Goal: Task Accomplishment & Management: Manage account settings

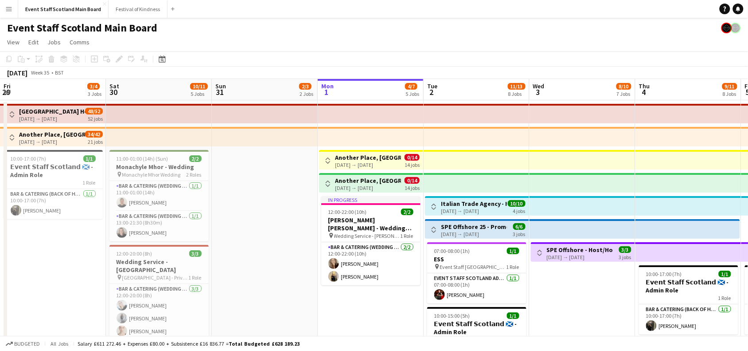
scroll to position [0, 211]
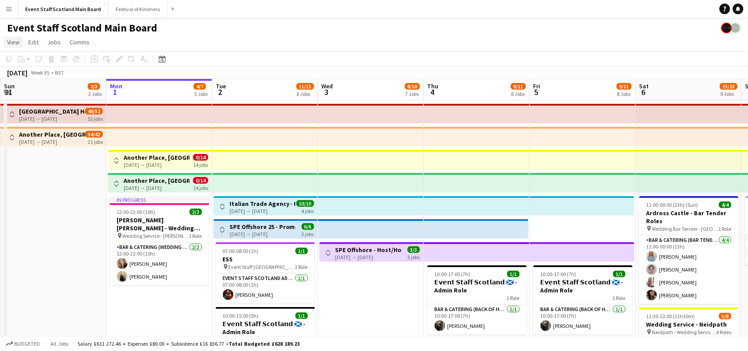
click at [8, 40] on span "View" at bounding box center [13, 42] width 12 height 8
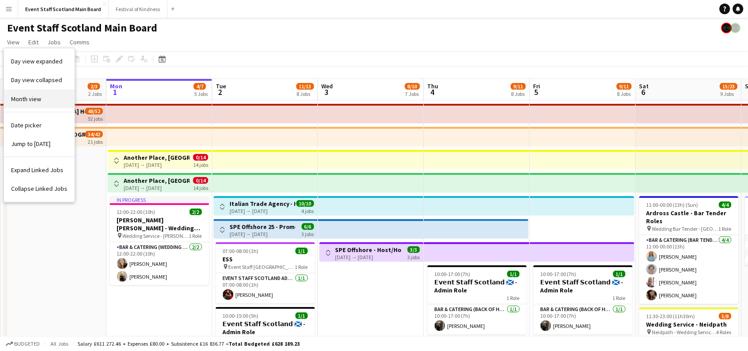
click at [24, 98] on span "Month view" at bounding box center [26, 99] width 30 height 8
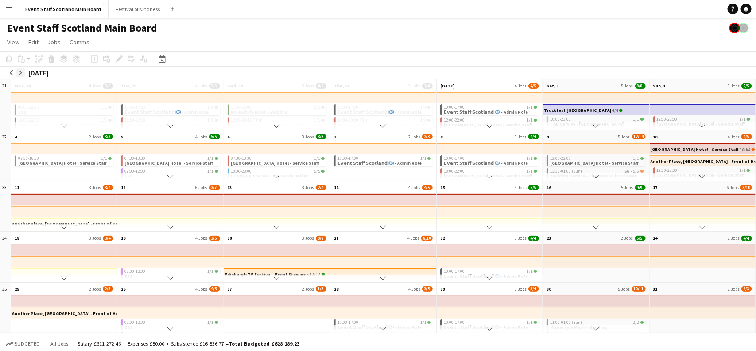
click at [20, 75] on button "arrow-right" at bounding box center [20, 72] width 9 height 9
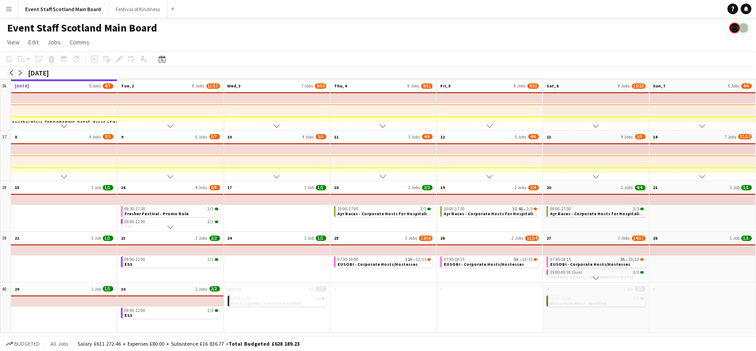
click at [12, 74] on app-icon "arrow-left" at bounding box center [11, 72] width 5 height 5
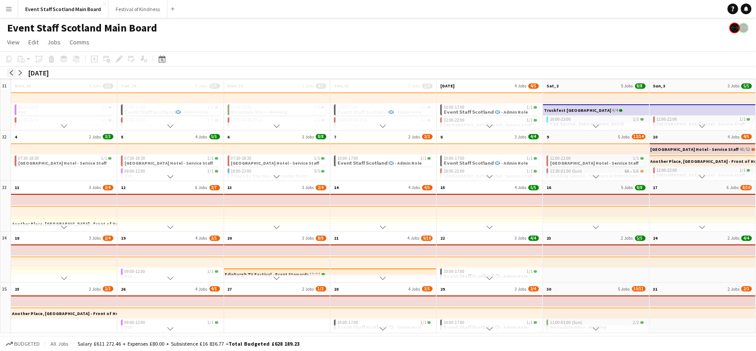
click at [12, 74] on app-icon "arrow-left" at bounding box center [11, 72] width 5 height 5
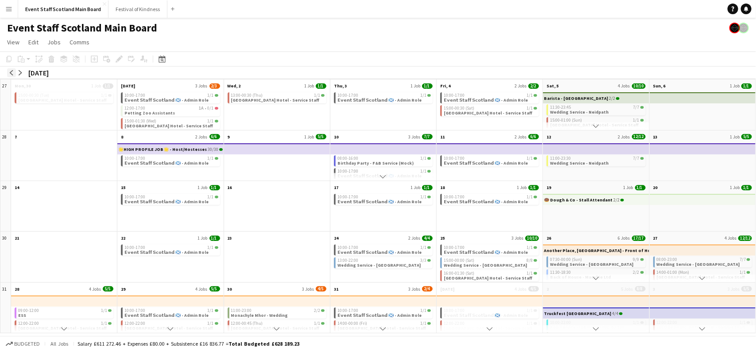
click at [12, 74] on app-icon "arrow-left" at bounding box center [11, 72] width 5 height 5
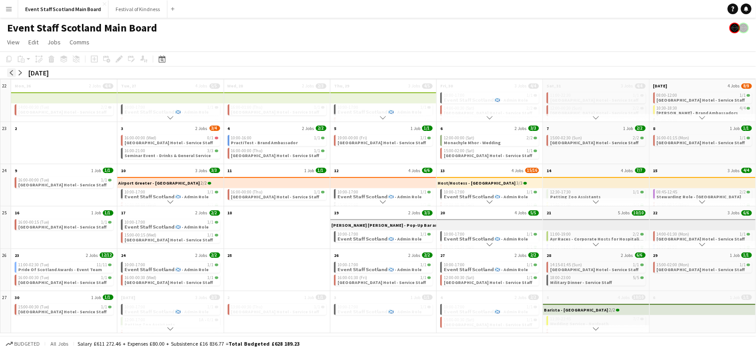
click at [12, 74] on app-icon "arrow-left" at bounding box center [11, 72] width 5 height 5
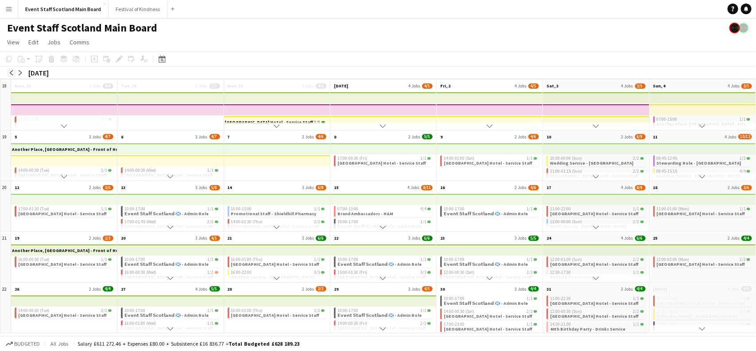
click at [12, 74] on app-icon "arrow-left" at bounding box center [11, 72] width 5 height 5
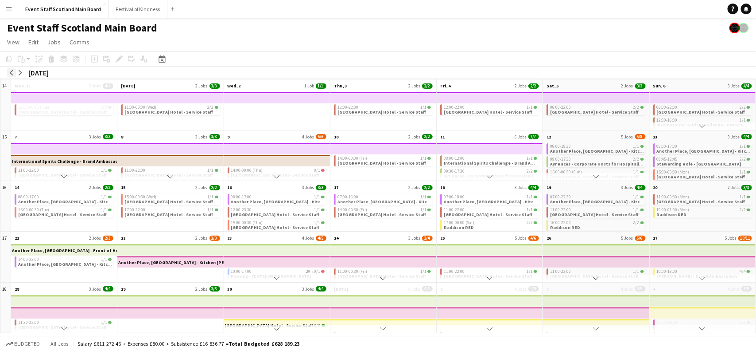
click at [12, 74] on app-icon "arrow-left" at bounding box center [11, 72] width 5 height 5
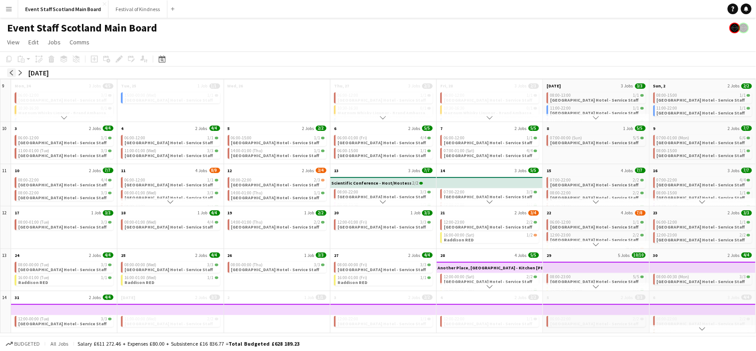
click at [12, 74] on app-icon "arrow-left" at bounding box center [11, 72] width 5 height 5
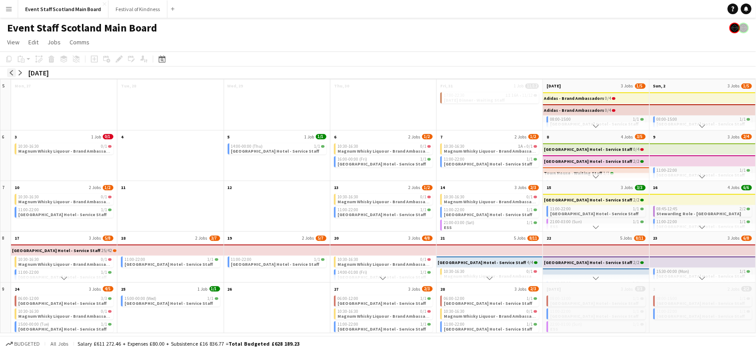
click at [12, 74] on app-icon "arrow-left" at bounding box center [11, 72] width 5 height 5
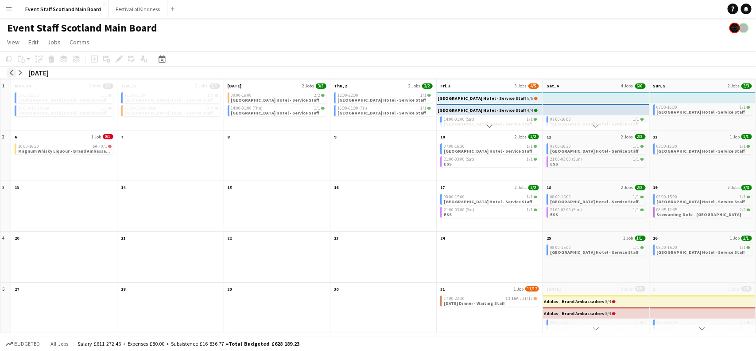
click at [12, 74] on app-icon "arrow-left" at bounding box center [11, 72] width 5 height 5
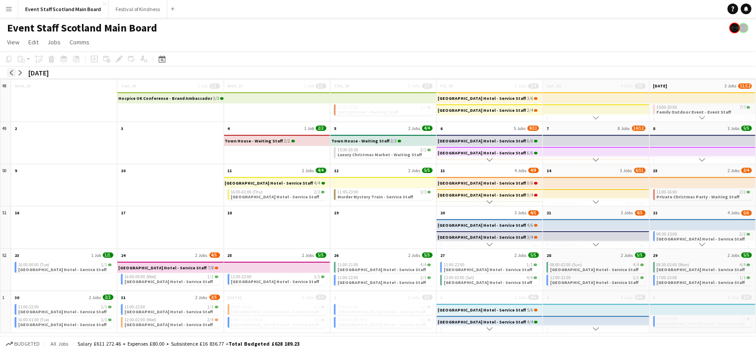
click at [12, 74] on app-icon "arrow-left" at bounding box center [11, 72] width 5 height 5
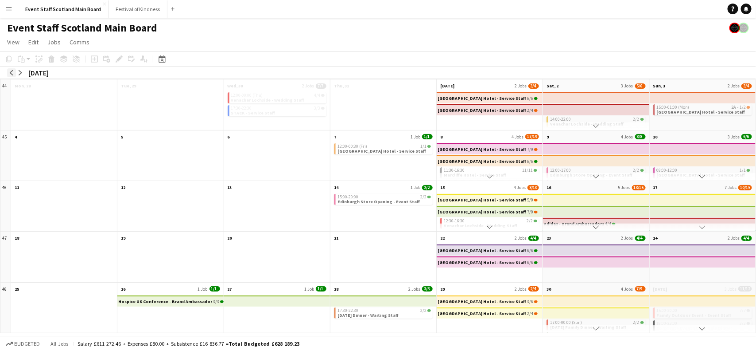
click at [12, 74] on app-icon "arrow-left" at bounding box center [11, 72] width 5 height 5
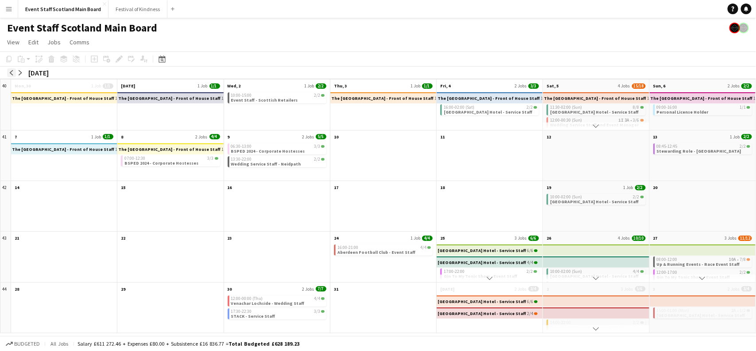
click at [12, 74] on app-icon "arrow-left" at bounding box center [11, 72] width 5 height 5
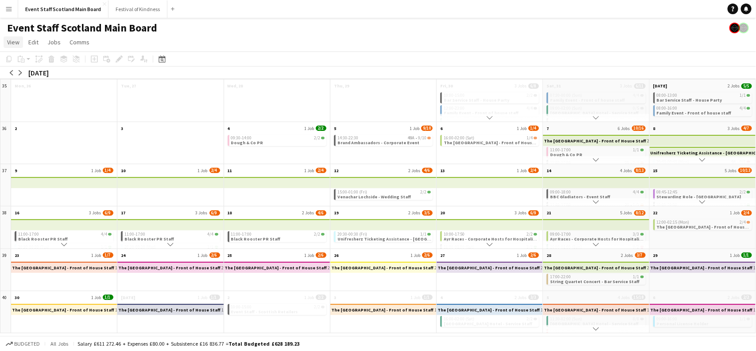
click at [12, 40] on span "View" at bounding box center [13, 42] width 12 height 8
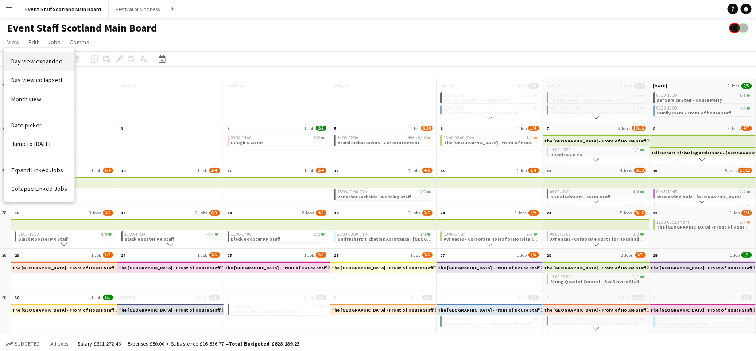
click at [33, 60] on span "Day view expanded" at bounding box center [36, 61] width 51 height 8
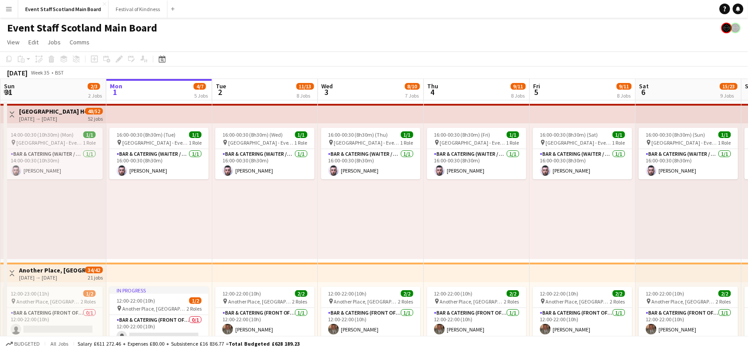
click at [10, 111] on app-icon "Toggle View" at bounding box center [12, 114] width 6 height 6
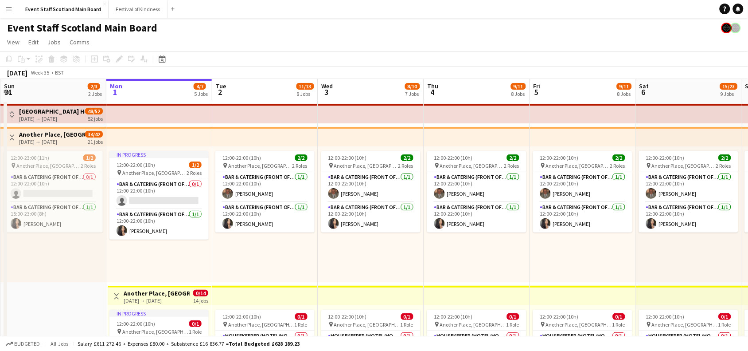
click at [9, 136] on app-icon "Toggle View" at bounding box center [12, 137] width 6 height 6
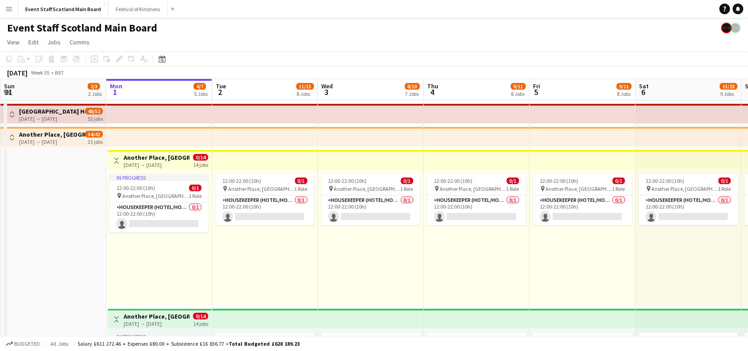
click at [119, 157] on app-icon "Toggle View" at bounding box center [116, 160] width 6 height 6
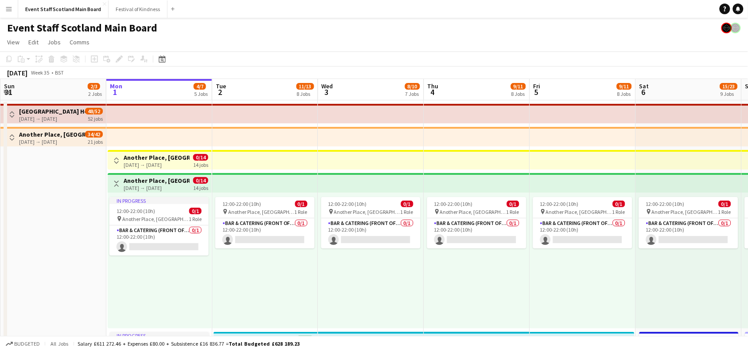
click at [111, 184] on button "Toggle View" at bounding box center [116, 183] width 11 height 11
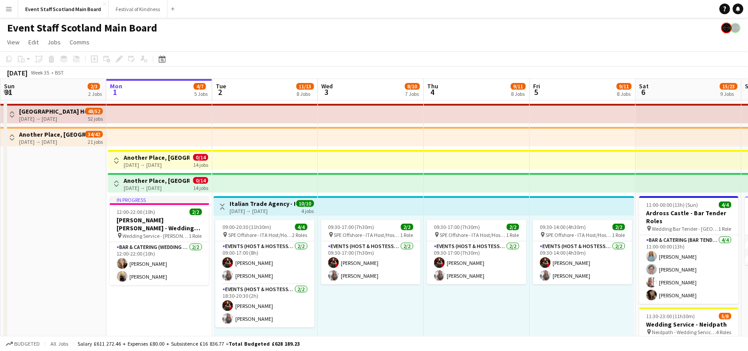
click at [224, 203] on app-icon "Toggle View" at bounding box center [222, 206] width 6 height 6
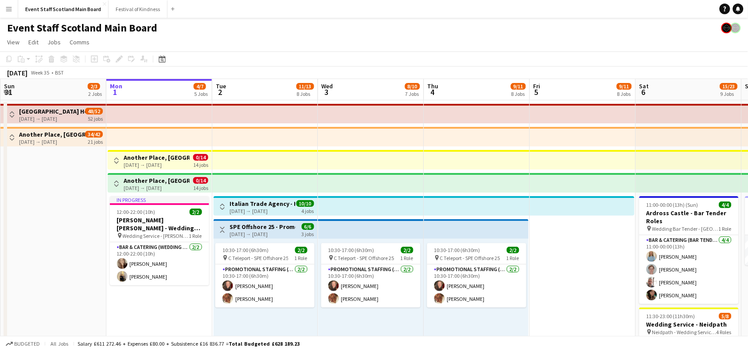
click at [218, 229] on button "Toggle View" at bounding box center [222, 229] width 11 height 11
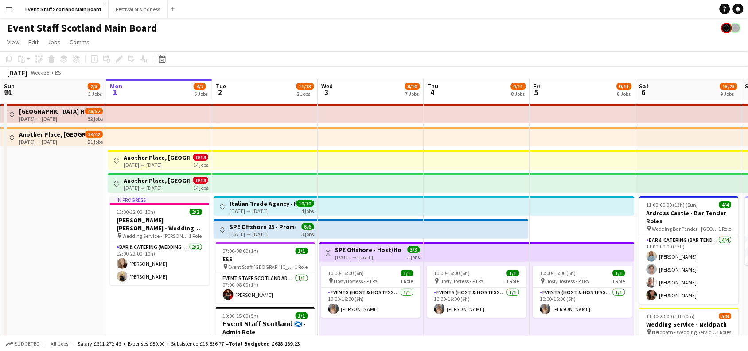
click at [326, 253] on app-icon "Toggle View" at bounding box center [328, 252] width 6 height 6
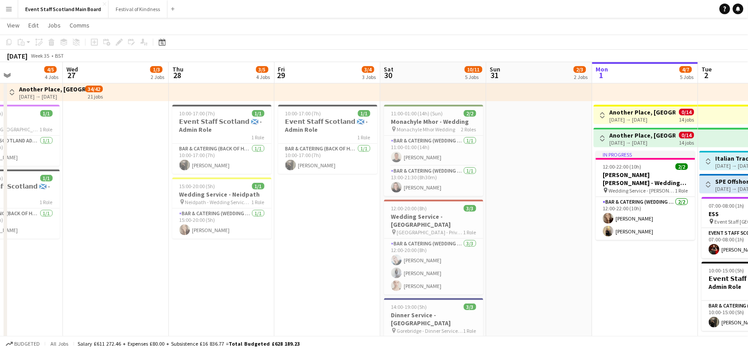
scroll to position [0, 254]
drag, startPoint x: 56, startPoint y: 167, endPoint x: 543, endPoint y: 160, distance: 487.1
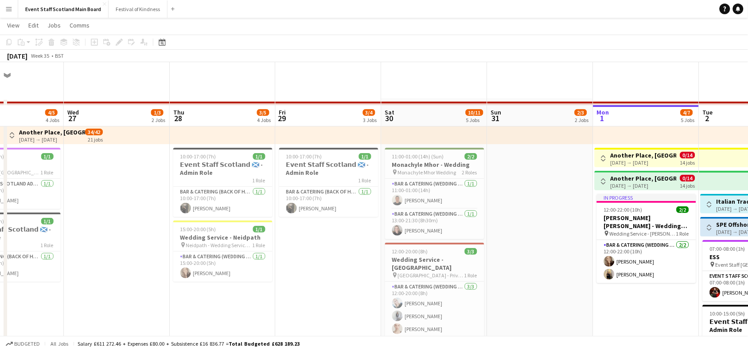
scroll to position [0, 0]
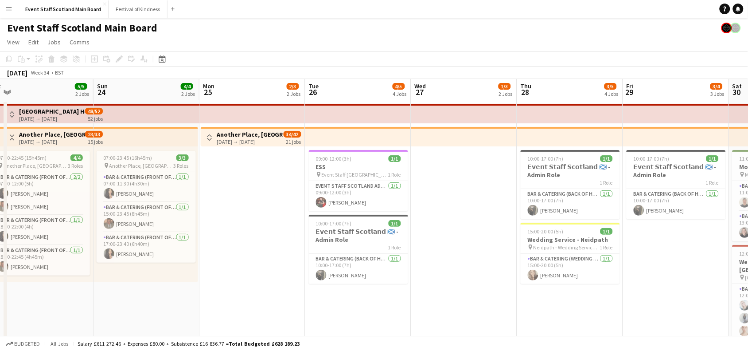
drag, startPoint x: 94, startPoint y: 173, endPoint x: 471, endPoint y: 193, distance: 377.6
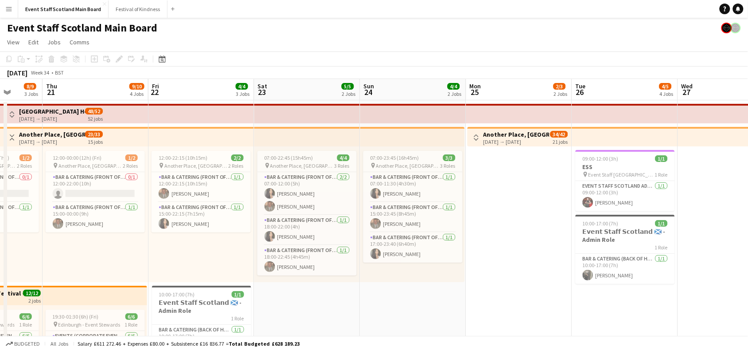
scroll to position [0, 275]
drag, startPoint x: 240, startPoint y: 182, endPoint x: 478, endPoint y: 209, distance: 239.4
click at [11, 134] on app-icon "Toggle View" at bounding box center [12, 137] width 6 height 6
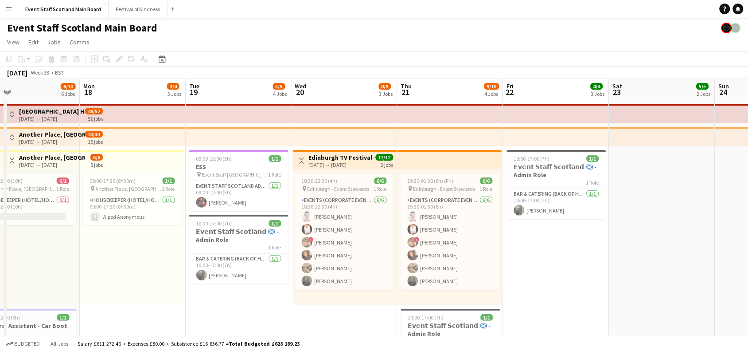
drag, startPoint x: 230, startPoint y: 277, endPoint x: 621, endPoint y: 299, distance: 391.0
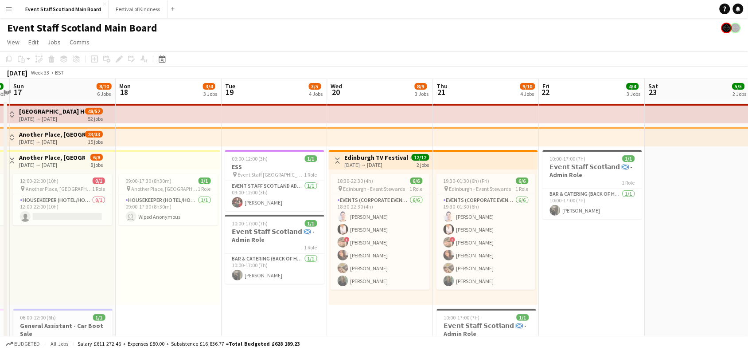
click at [331, 157] on app-top-bar "Toggle View Edinburgh TV Festival - Event Stewards [DATE] → [DATE] 12/12 2 jobs" at bounding box center [381, 159] width 104 height 19
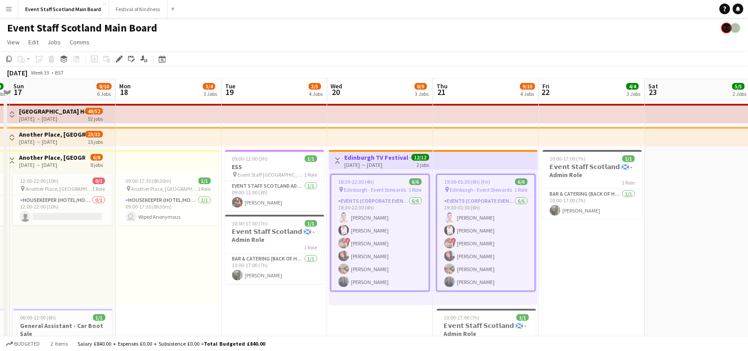
click at [339, 162] on app-icon "Toggle View" at bounding box center [338, 160] width 6 height 6
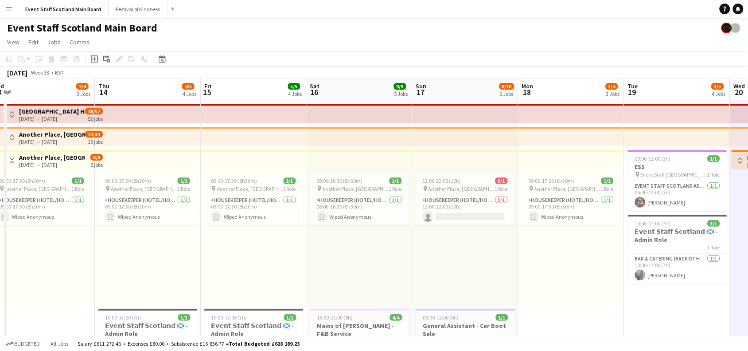
scroll to position [0, 254]
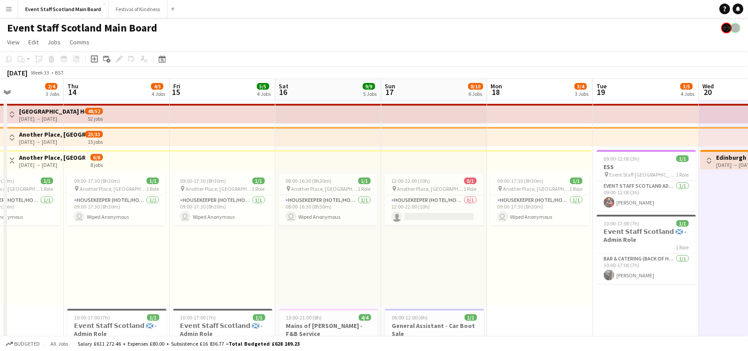
drag, startPoint x: 123, startPoint y: 258, endPoint x: 495, endPoint y: 278, distance: 371.9
click at [13, 161] on app-icon "Toggle View" at bounding box center [12, 160] width 6 height 6
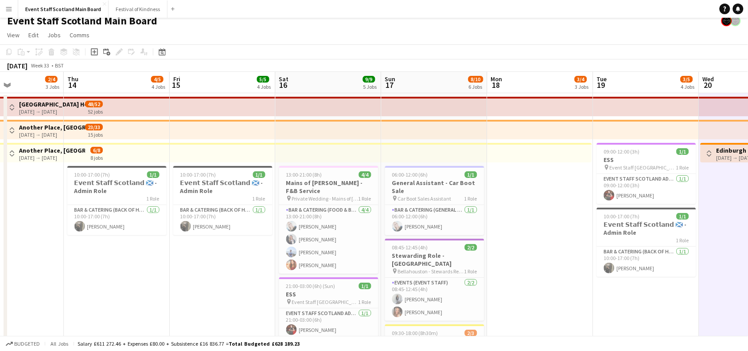
scroll to position [0, 0]
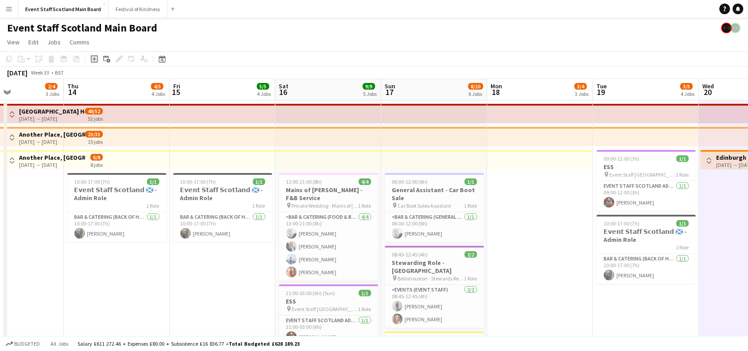
click at [9, 153] on div "Toggle View Another Place, [GEOGRAPHIC_DATA] - Front of House [DATE] → [DATE] 6…" at bounding box center [55, 160] width 96 height 15
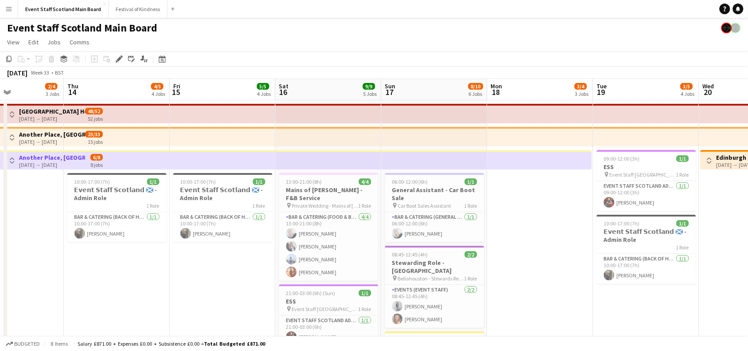
click at [10, 164] on button "Toggle View" at bounding box center [12, 160] width 11 height 11
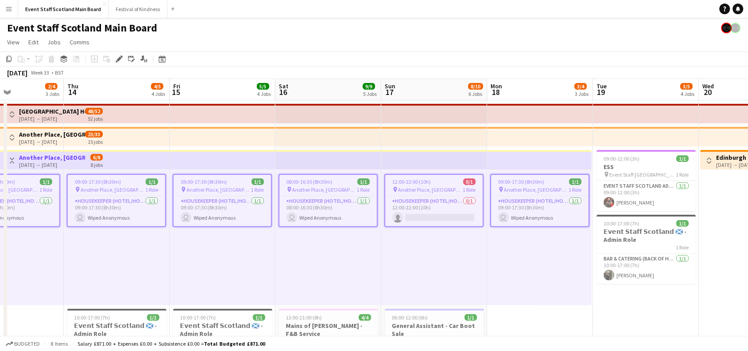
click at [10, 164] on button "Toggle View" at bounding box center [12, 160] width 11 height 11
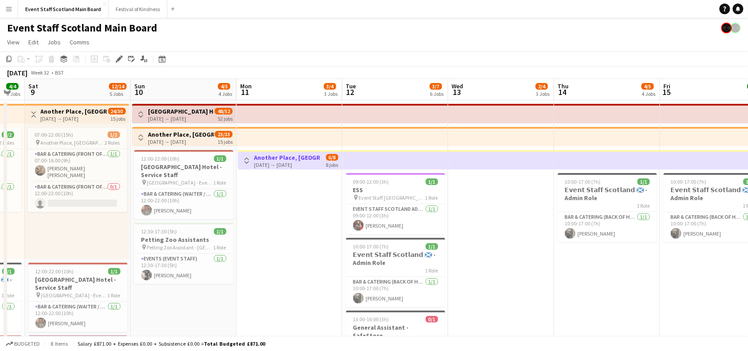
scroll to position [0, 275]
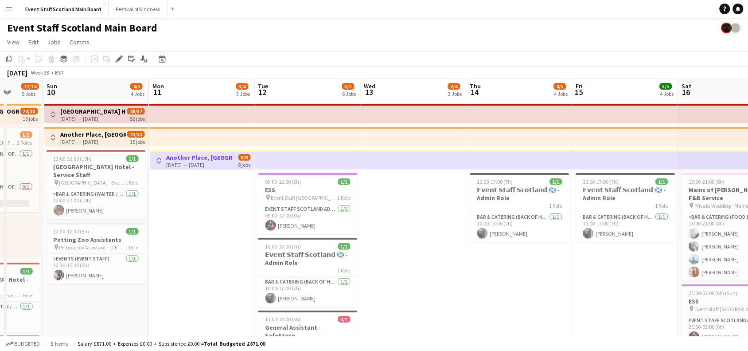
drag, startPoint x: 40, startPoint y: 229, endPoint x: 443, endPoint y: 261, distance: 404.5
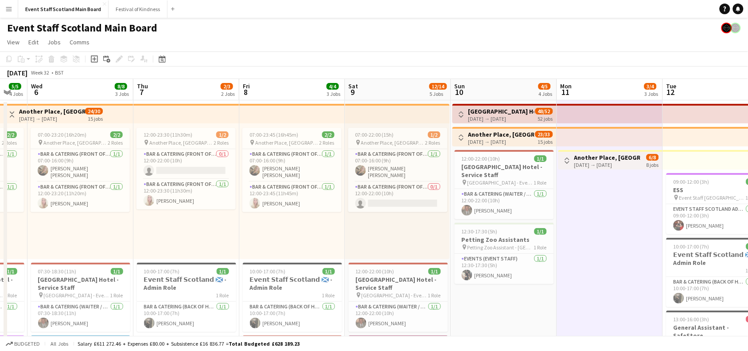
drag, startPoint x: 191, startPoint y: 242, endPoint x: 601, endPoint y: 276, distance: 410.9
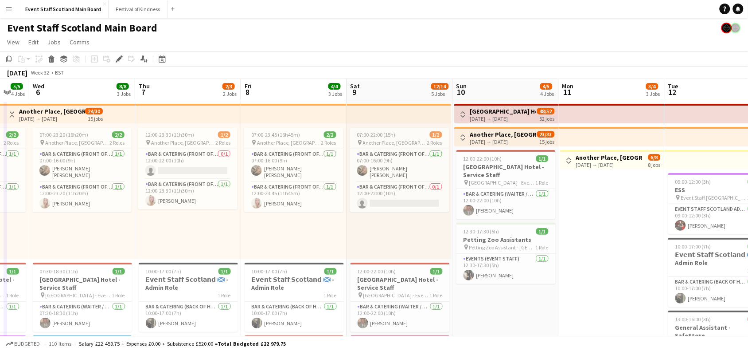
click at [16, 113] on button "Toggle View" at bounding box center [12, 114] width 11 height 11
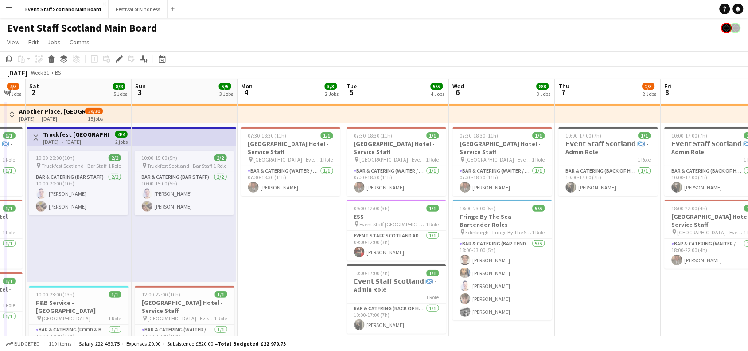
scroll to position [0, 278]
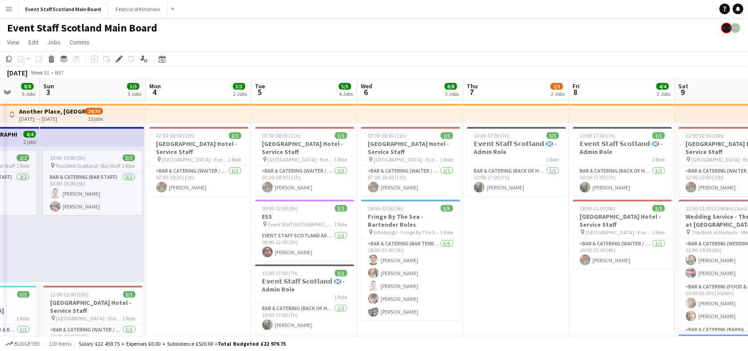
drag, startPoint x: 170, startPoint y: 283, endPoint x: 699, endPoint y: 373, distance: 537.2
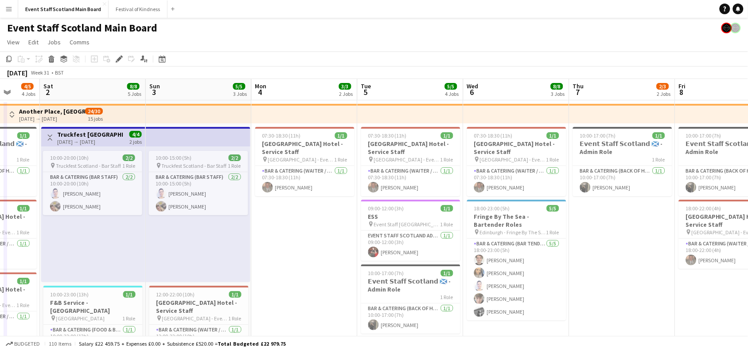
click at [47, 138] on app-icon "Toggle View" at bounding box center [50, 137] width 6 height 6
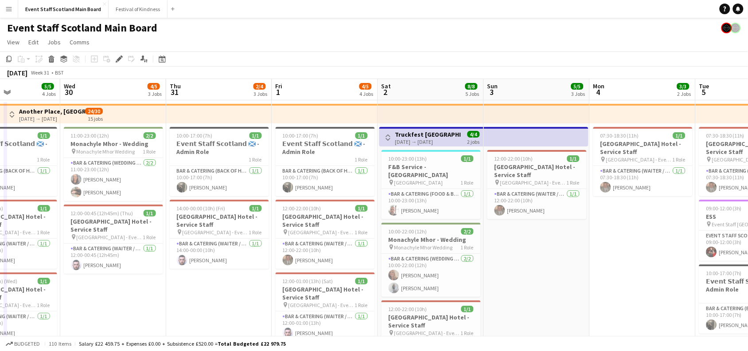
scroll to position [0, 257]
drag, startPoint x: 183, startPoint y: 266, endPoint x: 521, endPoint y: 267, distance: 338.6
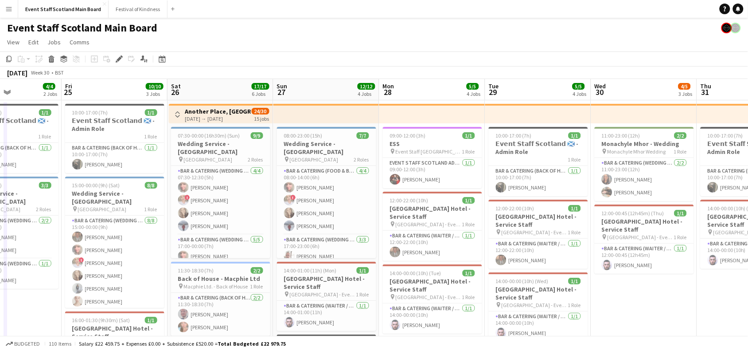
drag, startPoint x: 132, startPoint y: 283, endPoint x: 664, endPoint y: 320, distance: 533.5
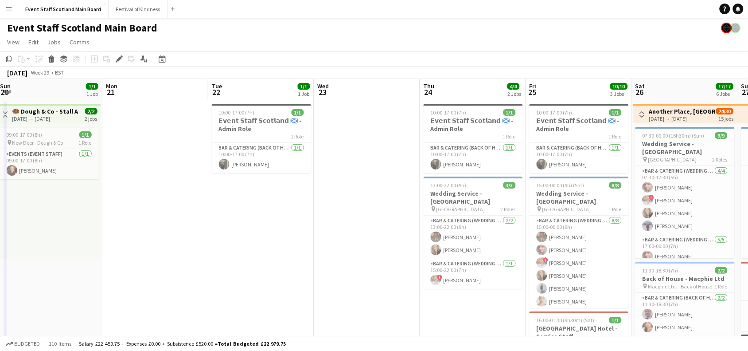
drag, startPoint x: 43, startPoint y: 314, endPoint x: 522, endPoint y: 328, distance: 479.2
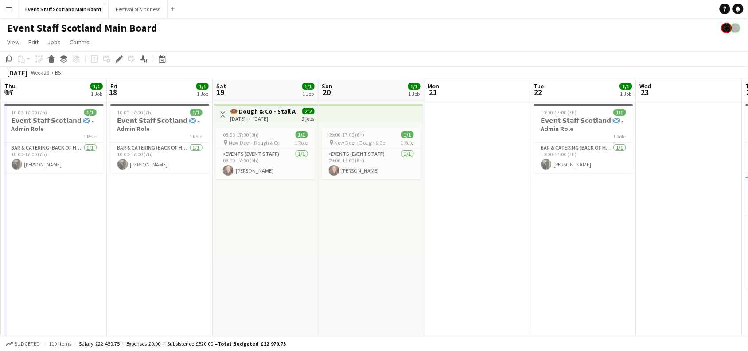
drag, startPoint x: 78, startPoint y: 250, endPoint x: 386, endPoint y: 270, distance: 307.7
click at [222, 114] on app-icon "Toggle View" at bounding box center [225, 114] width 6 height 6
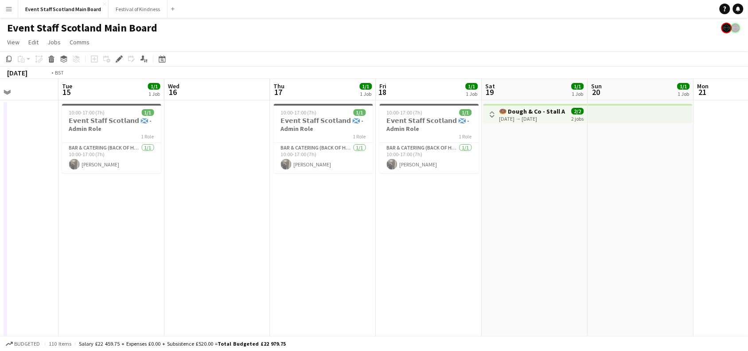
drag, startPoint x: 94, startPoint y: 205, endPoint x: 490, endPoint y: 233, distance: 396.7
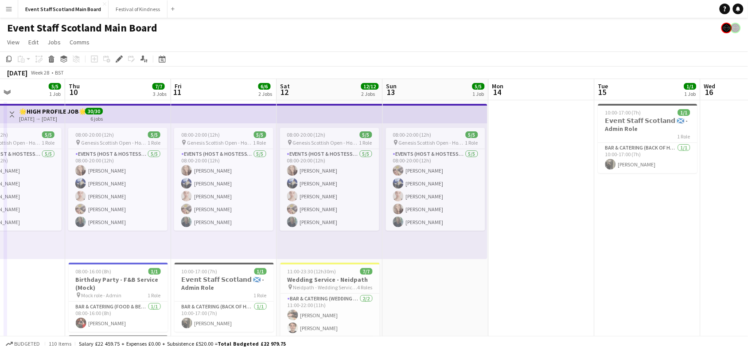
drag, startPoint x: 137, startPoint y: 198, endPoint x: 546, endPoint y: 226, distance: 409.6
click at [10, 115] on app-icon "Toggle View" at bounding box center [12, 114] width 6 height 6
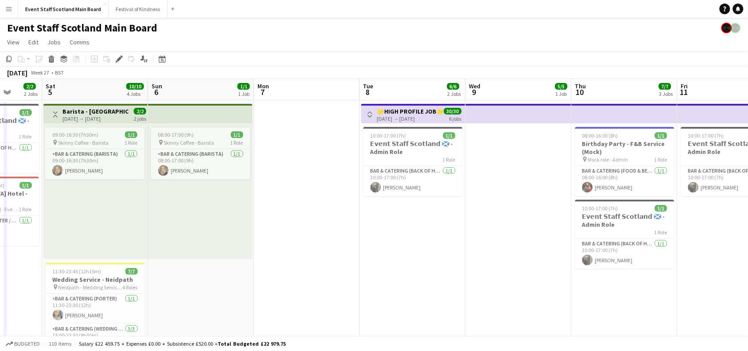
scroll to position [0, 218]
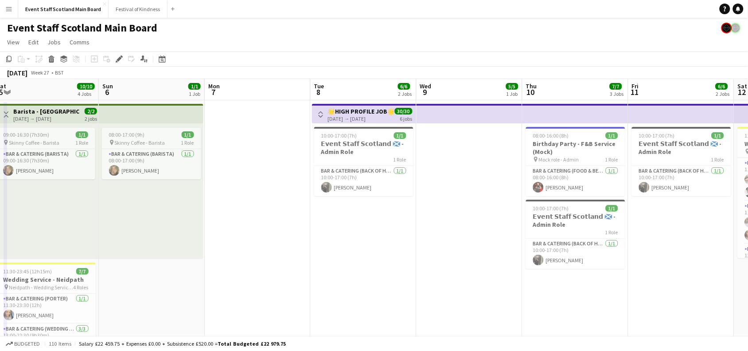
drag, startPoint x: 235, startPoint y: 246, endPoint x: 692, endPoint y: 286, distance: 458.6
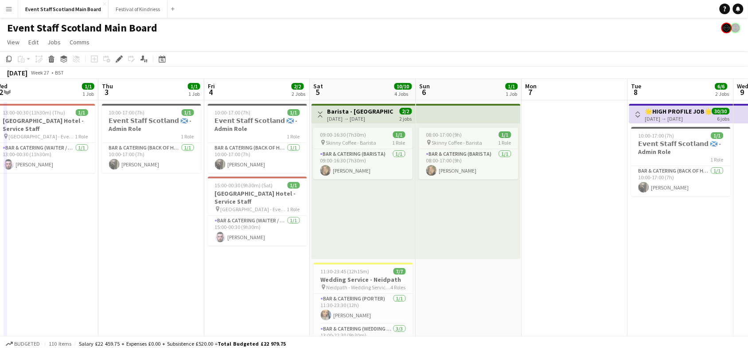
drag, startPoint x: 233, startPoint y: 185, endPoint x: 551, endPoint y: 245, distance: 323.4
click at [317, 115] on button "Toggle View" at bounding box center [321, 114] width 11 height 11
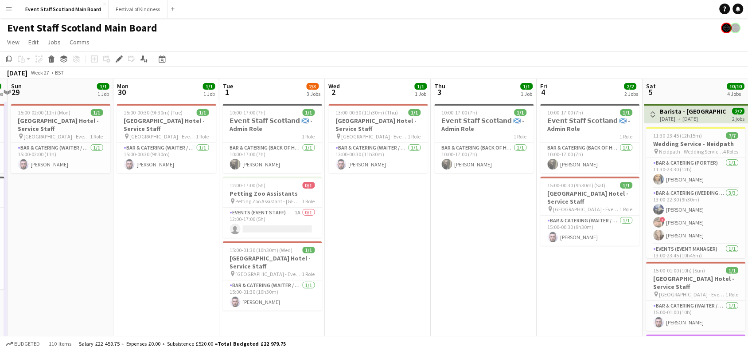
drag, startPoint x: 71, startPoint y: 218, endPoint x: 512, endPoint y: 205, distance: 441.1
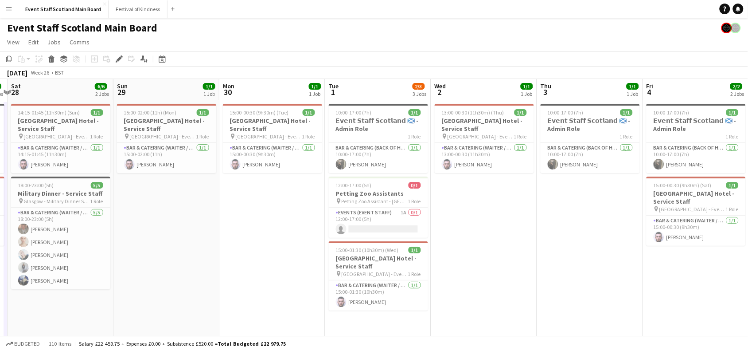
scroll to position [0, 202]
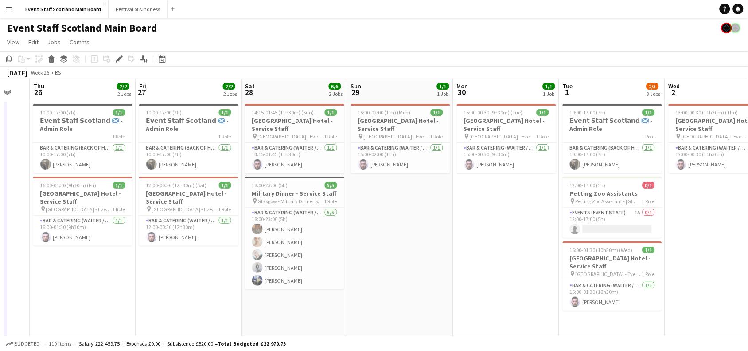
drag, startPoint x: 208, startPoint y: 211, endPoint x: 546, endPoint y: 255, distance: 341.0
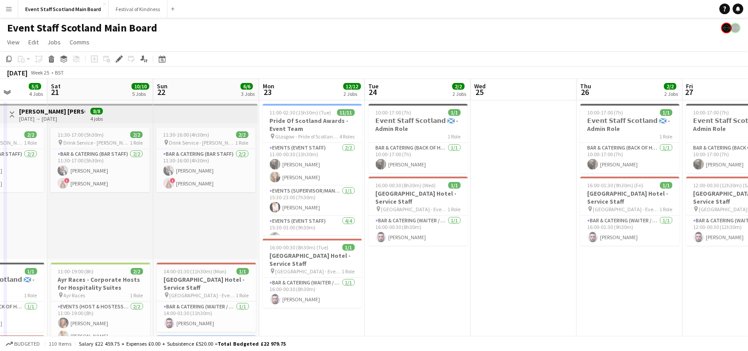
scroll to position [0, 267]
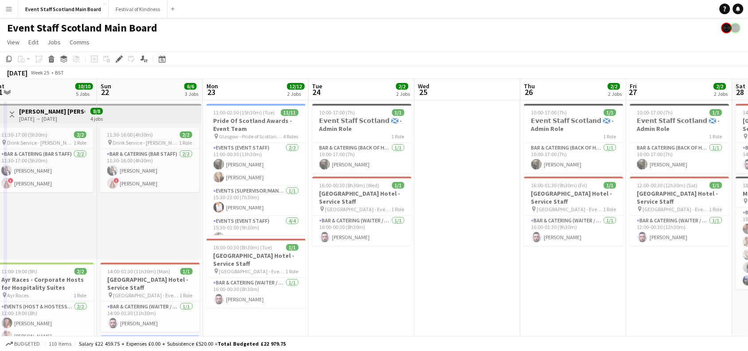
drag, startPoint x: 109, startPoint y: 173, endPoint x: 552, endPoint y: 236, distance: 447.6
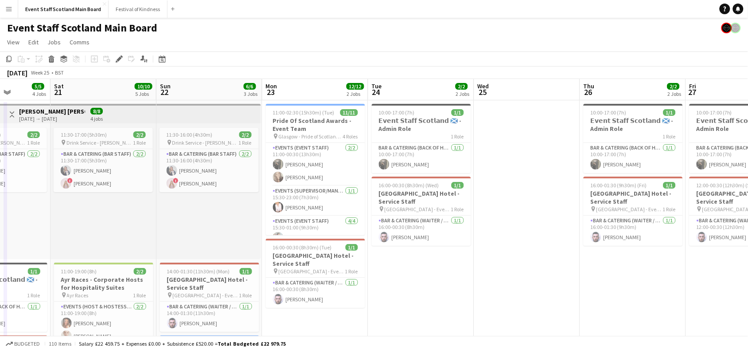
click at [10, 114] on app-icon "Toggle View" at bounding box center [12, 114] width 6 height 6
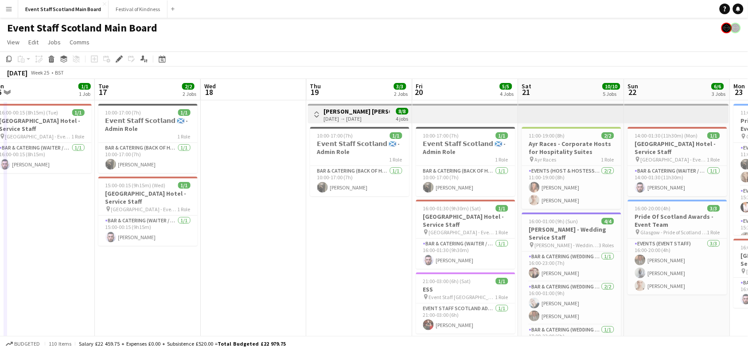
drag, startPoint x: 185, startPoint y: 327, endPoint x: 717, endPoint y: 338, distance: 531.9
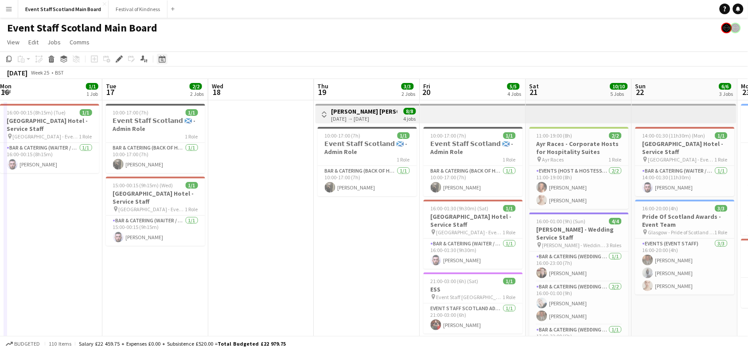
click at [167, 60] on div "Date picker" at bounding box center [162, 59] width 11 height 11
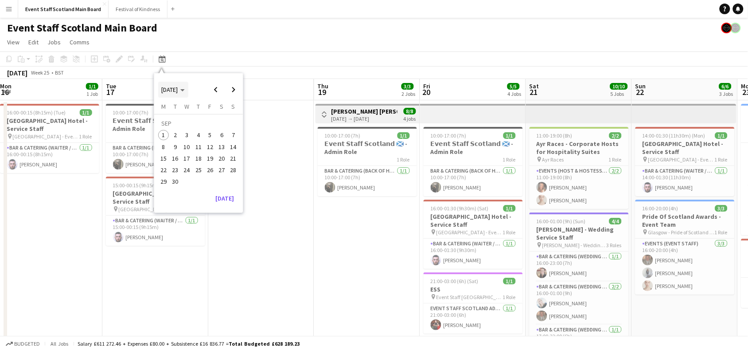
click at [185, 94] on span "Choose month and year" at bounding box center [173, 89] width 30 height 21
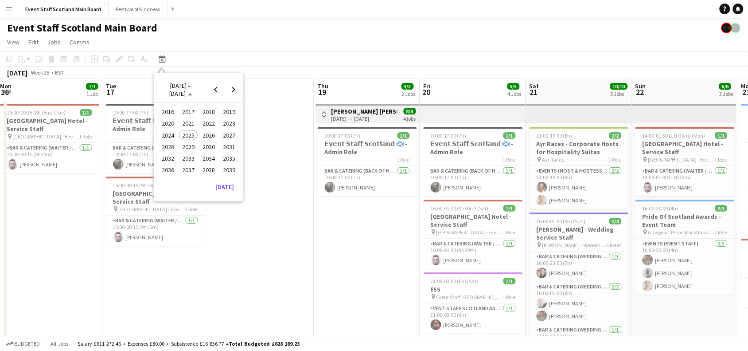
click at [175, 132] on span "2024" at bounding box center [168, 135] width 18 height 11
click at [167, 145] on span "SEP" at bounding box center [168, 146] width 18 height 11
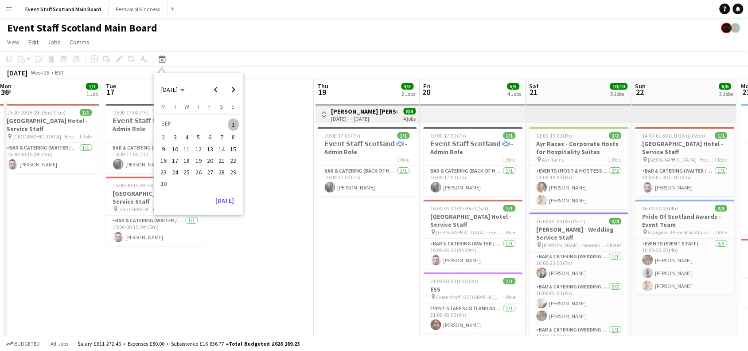
click at [236, 125] on span "1" at bounding box center [233, 124] width 11 height 12
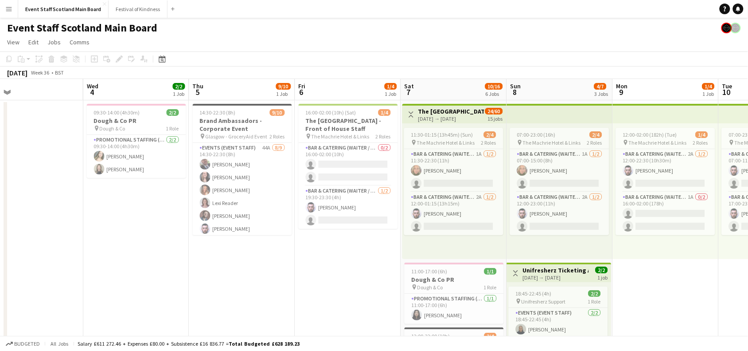
drag, startPoint x: 511, startPoint y: 231, endPoint x: 18, endPoint y: 295, distance: 497.3
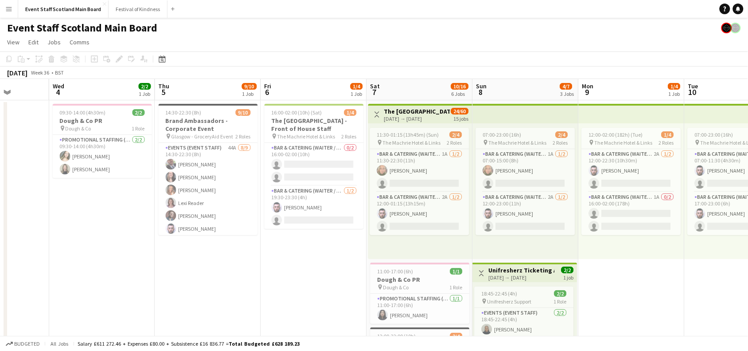
click at [374, 112] on app-icon "Toggle View" at bounding box center [377, 114] width 6 height 6
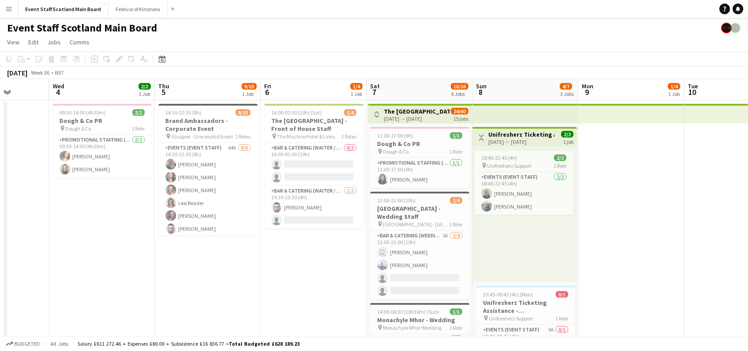
click at [482, 138] on app-icon "Toggle View" at bounding box center [482, 137] width 6 height 6
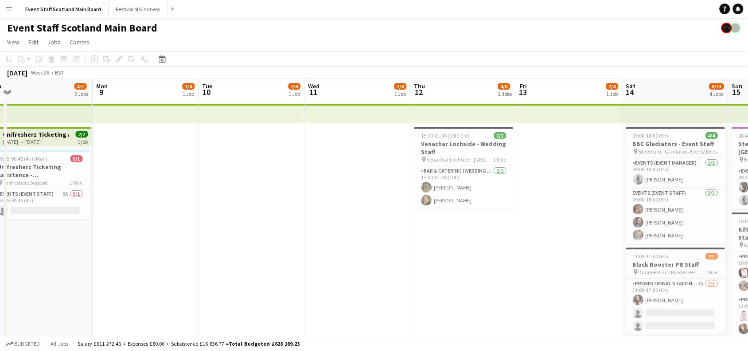
drag, startPoint x: 670, startPoint y: 185, endPoint x: 169, endPoint y: 315, distance: 516.8
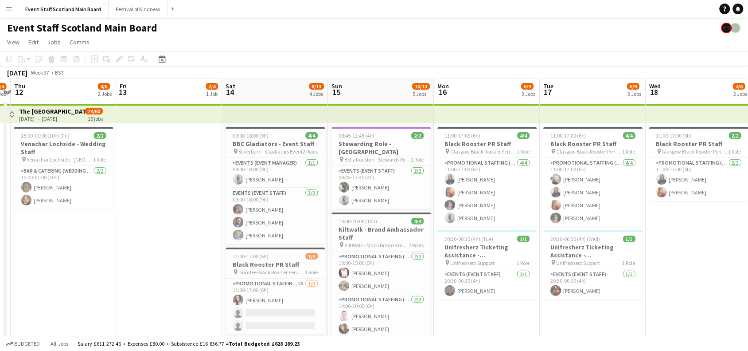
scroll to position [0, 413]
drag, startPoint x: 553, startPoint y: 224, endPoint x: 166, endPoint y: 263, distance: 388.3
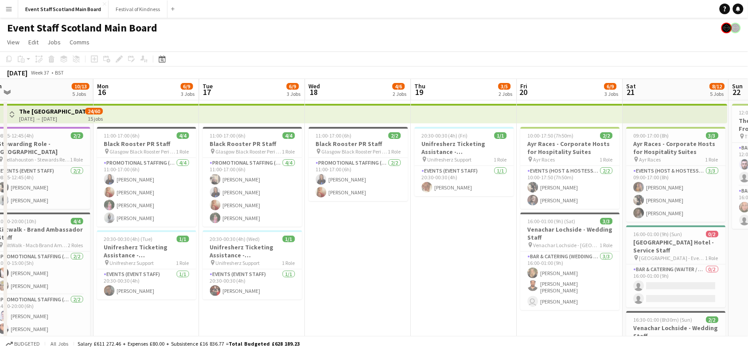
scroll to position [0, 368]
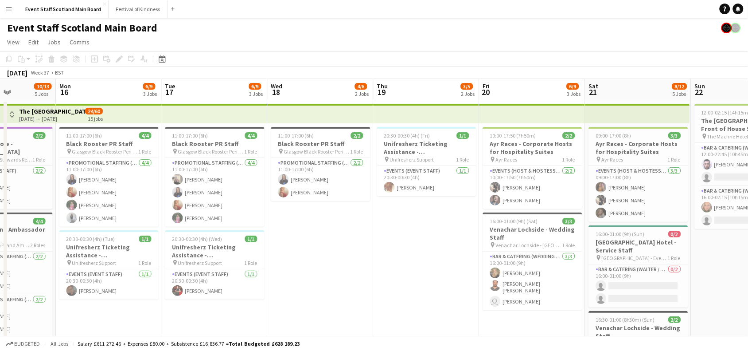
drag, startPoint x: 719, startPoint y: 245, endPoint x: 253, endPoint y: 346, distance: 477.5
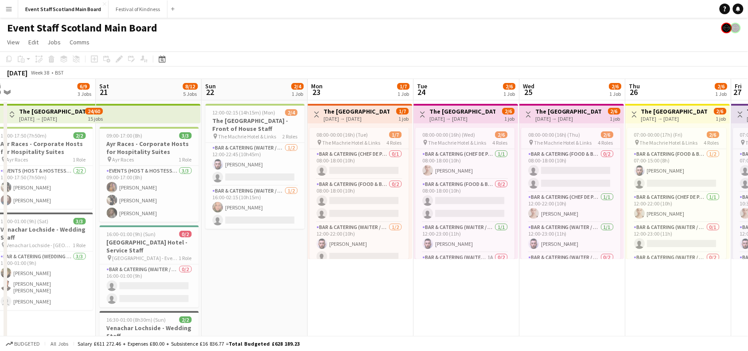
drag, startPoint x: 714, startPoint y: 266, endPoint x: 218, endPoint y: 311, distance: 497.9
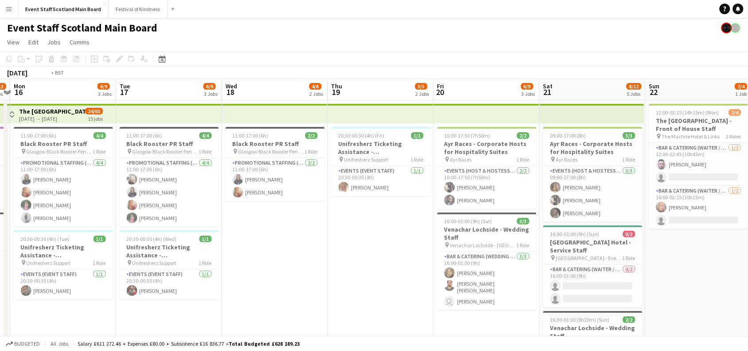
scroll to position [0, 211]
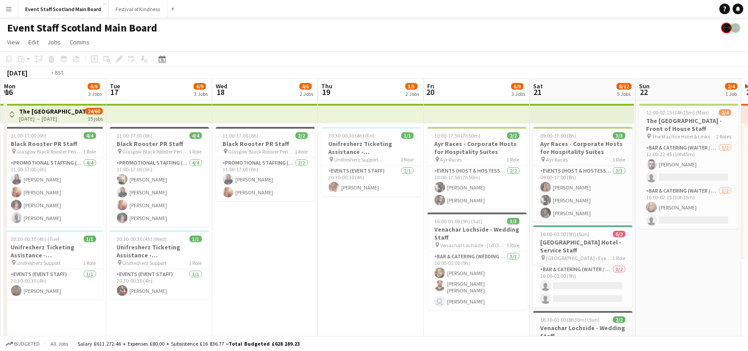
drag, startPoint x: 248, startPoint y: 261, endPoint x: 756, endPoint y: 210, distance: 510.4
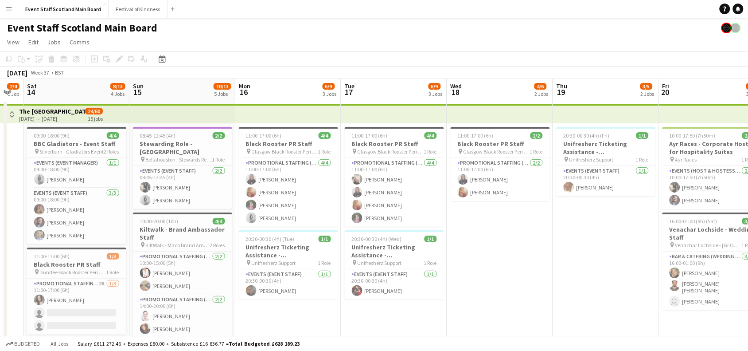
drag, startPoint x: 242, startPoint y: 243, endPoint x: 699, endPoint y: 238, distance: 456.5
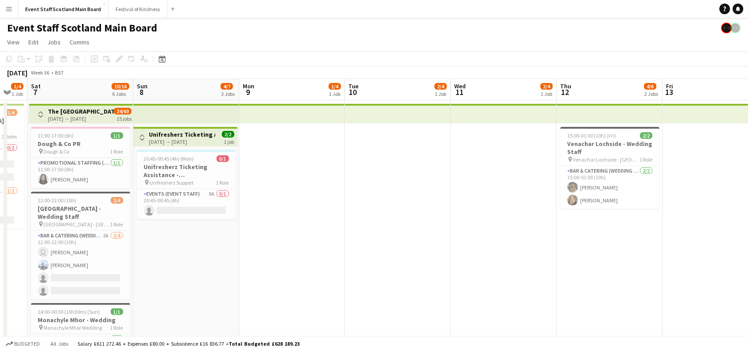
scroll to position [0, 269]
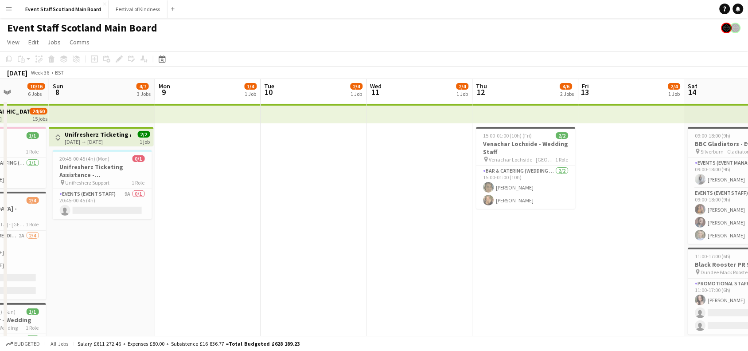
drag, startPoint x: 74, startPoint y: 281, endPoint x: 756, endPoint y: 218, distance: 684.5
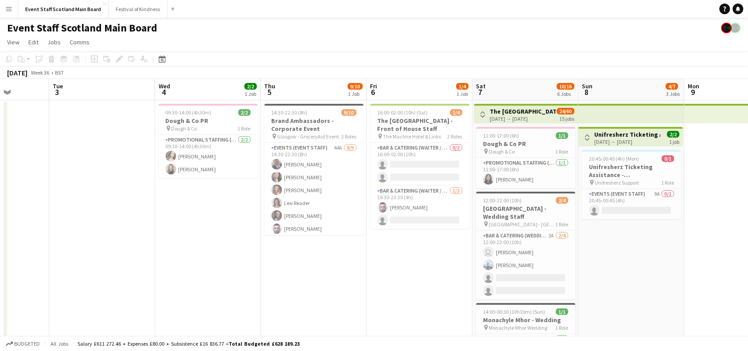
scroll to position [0, 214]
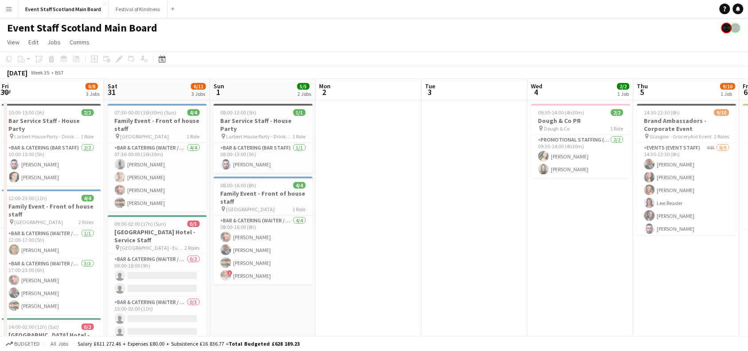
drag, startPoint x: 58, startPoint y: 286, endPoint x: 756, endPoint y: 260, distance: 698.9
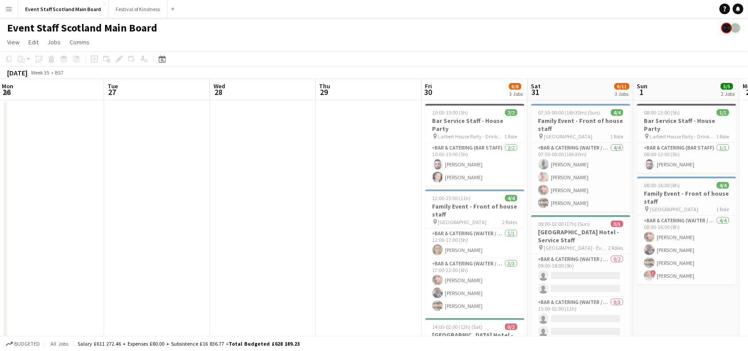
scroll to position [0, 194]
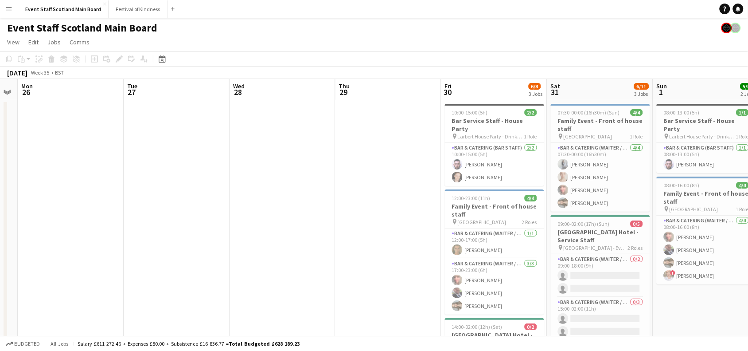
drag, startPoint x: 261, startPoint y: 307, endPoint x: 756, endPoint y: 271, distance: 495.8
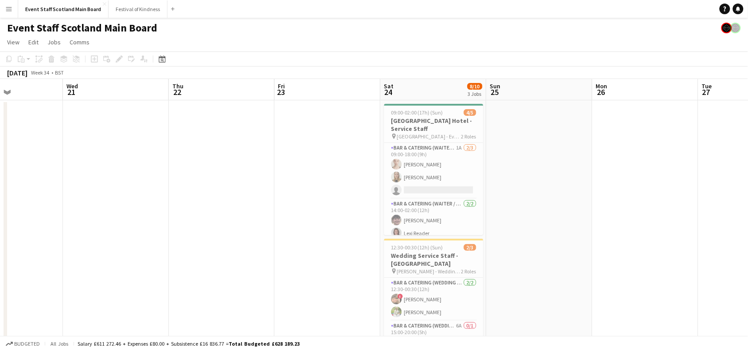
scroll to position [0, 229]
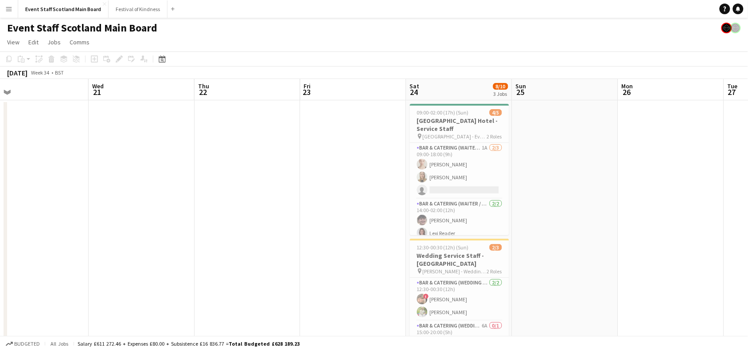
drag, startPoint x: 141, startPoint y: 229, endPoint x: 741, endPoint y: 150, distance: 605.6
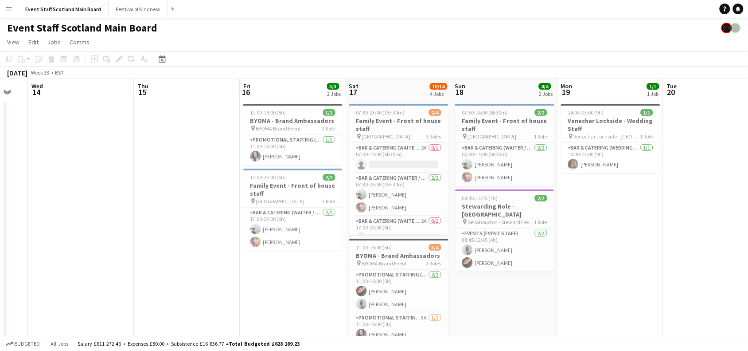
scroll to position [0, 305]
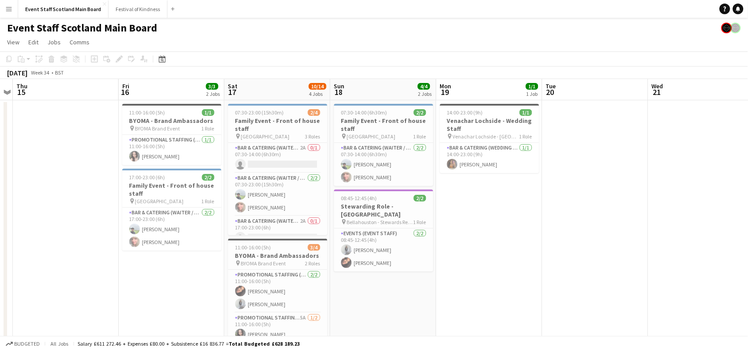
drag, startPoint x: 188, startPoint y: 184, endPoint x: 756, endPoint y: 160, distance: 568.2
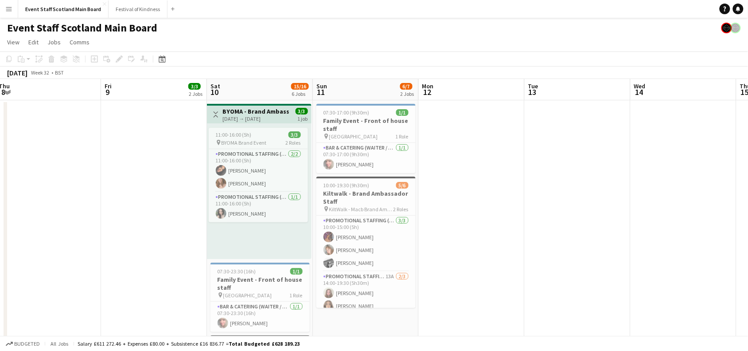
drag, startPoint x: 28, startPoint y: 253, endPoint x: 698, endPoint y: 206, distance: 671.6
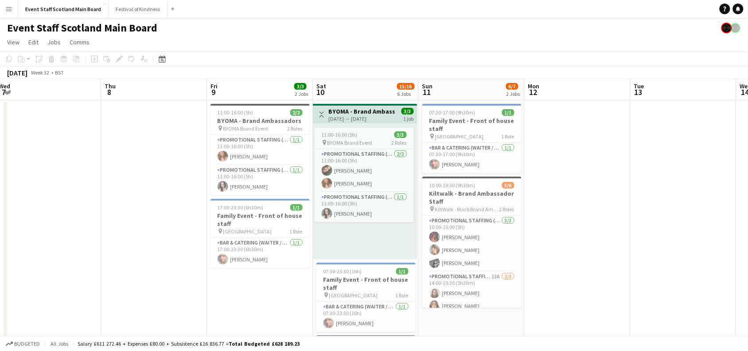
scroll to position [0, 271]
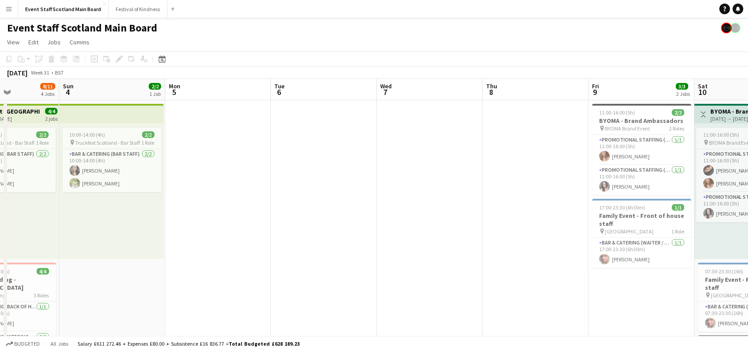
drag, startPoint x: 45, startPoint y: 303, endPoint x: 593, endPoint y: 240, distance: 551.3
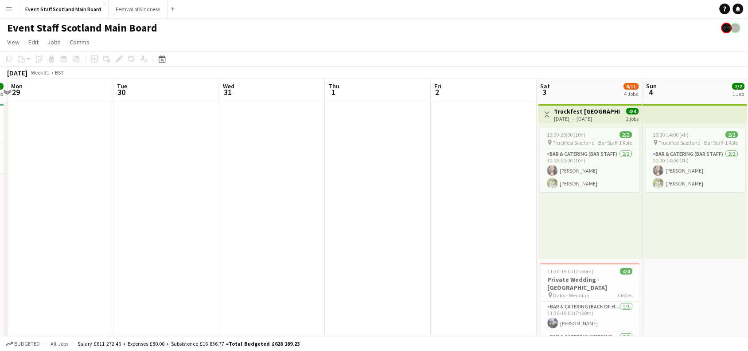
drag, startPoint x: 120, startPoint y: 303, endPoint x: 636, endPoint y: 259, distance: 518.1
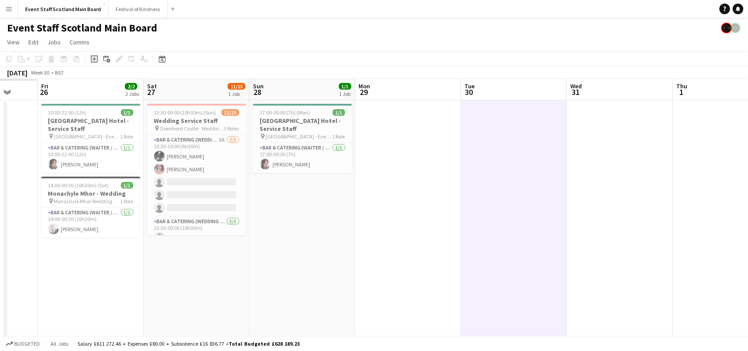
drag, startPoint x: 231, startPoint y: 193, endPoint x: 647, endPoint y: 205, distance: 416.3
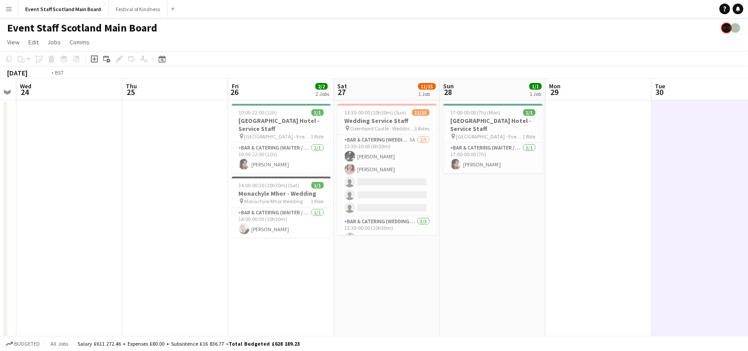
drag, startPoint x: 80, startPoint y: 270, endPoint x: 538, endPoint y: 274, distance: 457.8
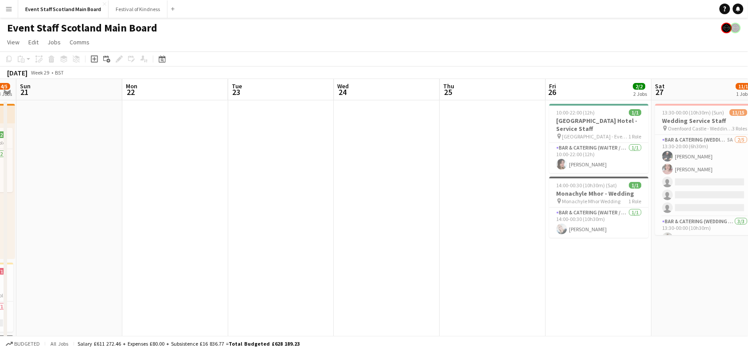
scroll to position [0, 238]
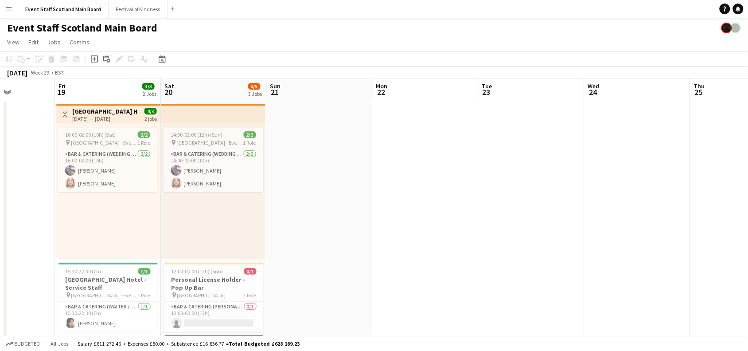
drag, startPoint x: 47, startPoint y: 235, endPoint x: 475, endPoint y: 245, distance: 428.2
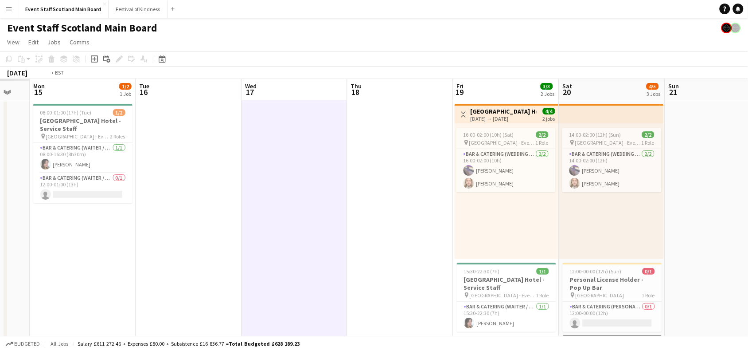
drag, startPoint x: 61, startPoint y: 220, endPoint x: 549, endPoint y: 259, distance: 489.4
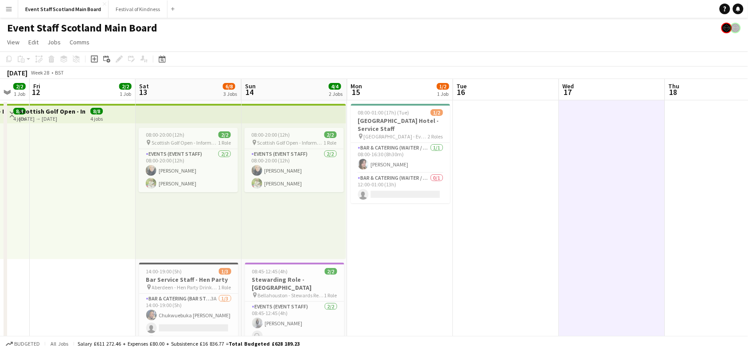
scroll to position [0, 276]
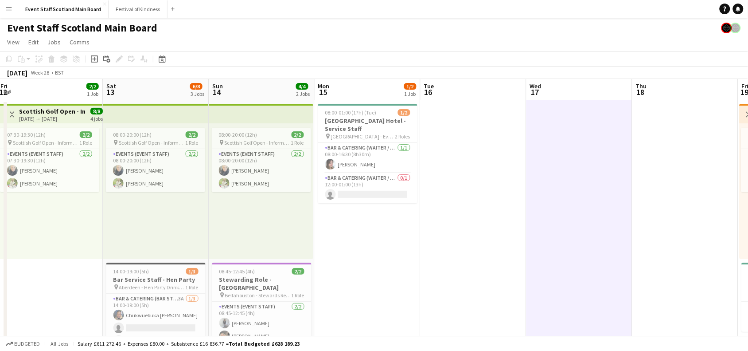
drag, startPoint x: 297, startPoint y: 273, endPoint x: 656, endPoint y: 286, distance: 358.7
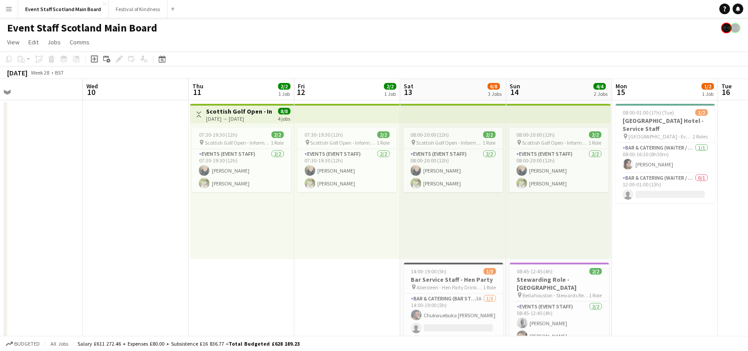
scroll to position [0, 244]
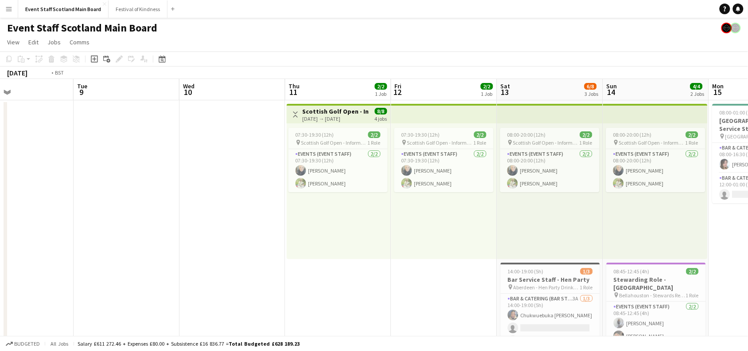
drag, startPoint x: 145, startPoint y: 215, endPoint x: 709, endPoint y: 219, distance: 563.7
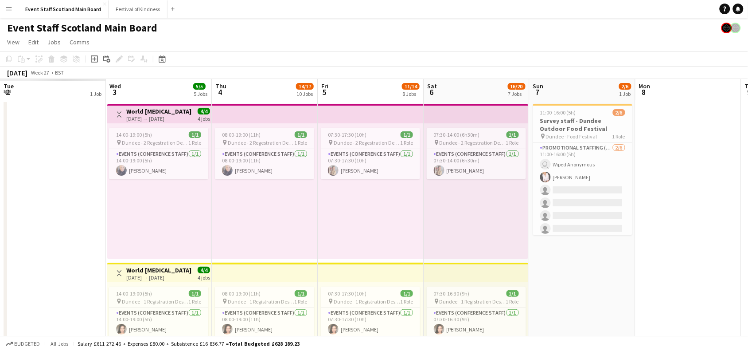
scroll to position [0, 211]
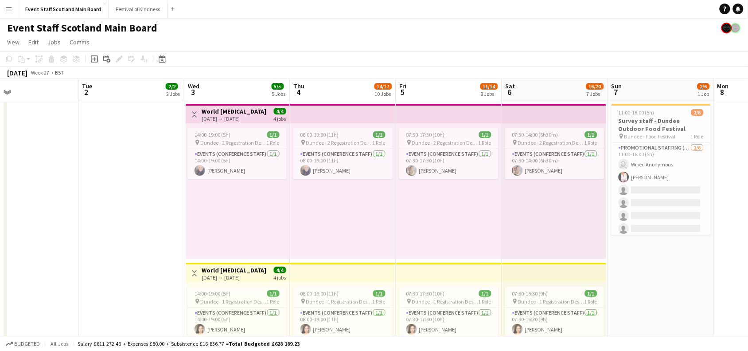
drag, startPoint x: 399, startPoint y: 298, endPoint x: 688, endPoint y: 256, distance: 292.0
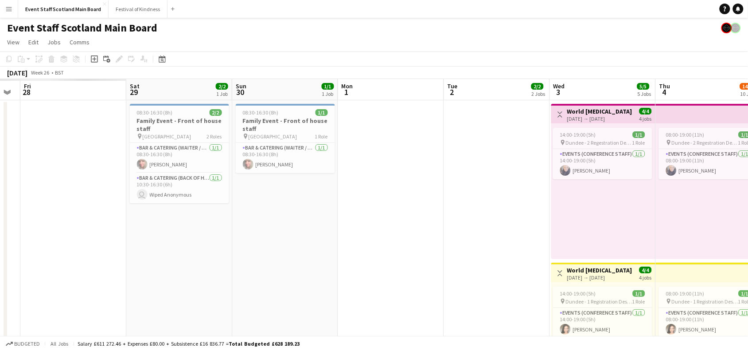
drag, startPoint x: 61, startPoint y: 213, endPoint x: 594, endPoint y: 191, distance: 534.0
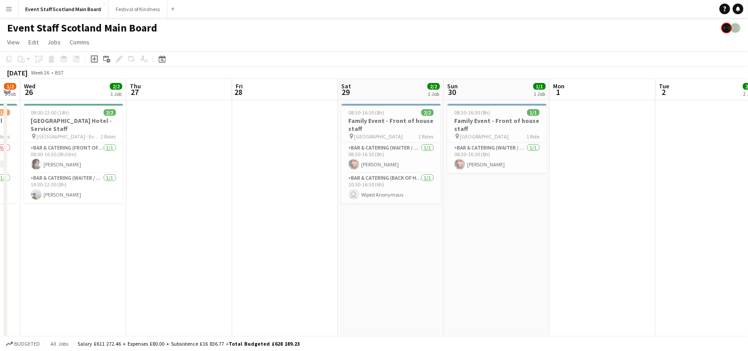
scroll to position [0, 236]
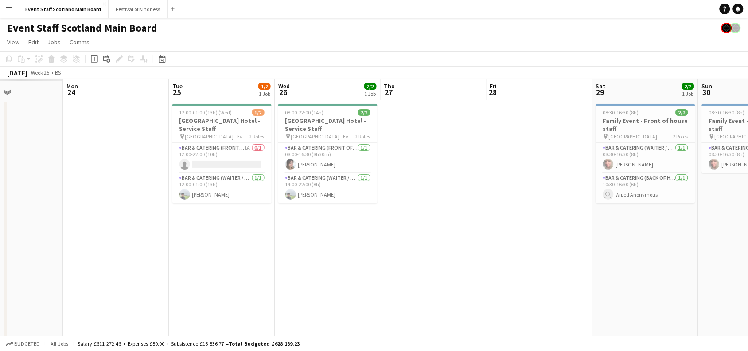
drag, startPoint x: 111, startPoint y: 246, endPoint x: 634, endPoint y: 203, distance: 524.7
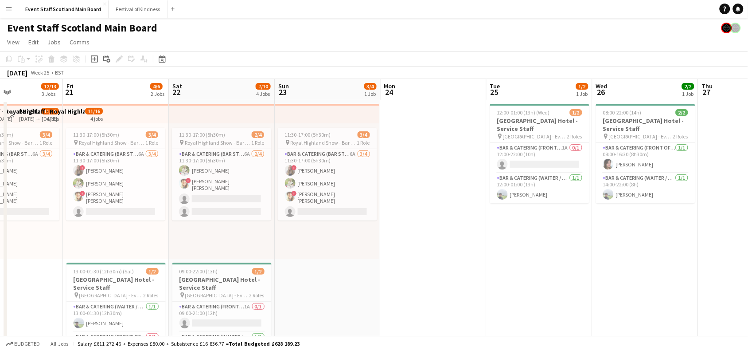
scroll to position [0, 243]
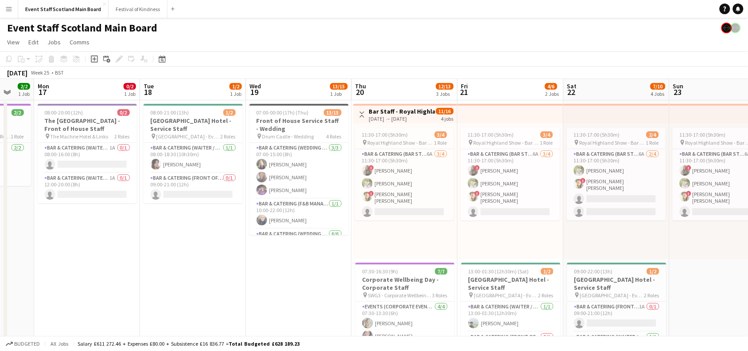
drag, startPoint x: 218, startPoint y: 296, endPoint x: 713, endPoint y: 246, distance: 496.6
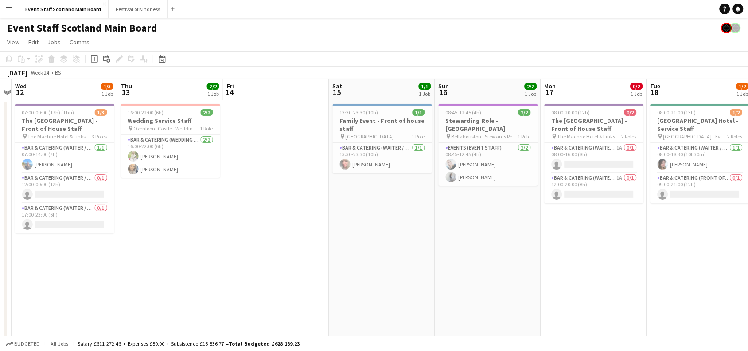
drag, startPoint x: 129, startPoint y: 274, endPoint x: 606, endPoint y: 287, distance: 477.0
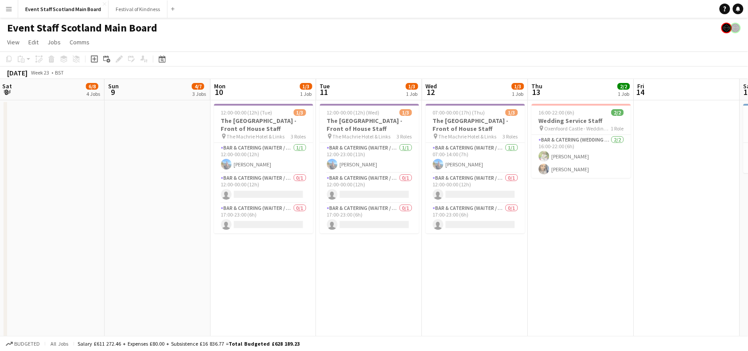
drag, startPoint x: 162, startPoint y: 302, endPoint x: 735, endPoint y: 297, distance: 572.6
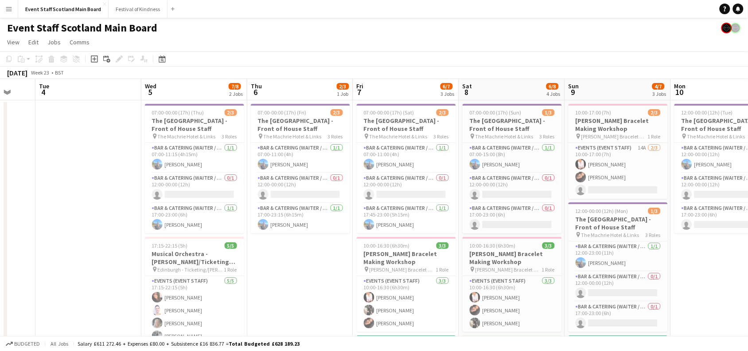
drag, startPoint x: 383, startPoint y: 284, endPoint x: 714, endPoint y: 285, distance: 330.6
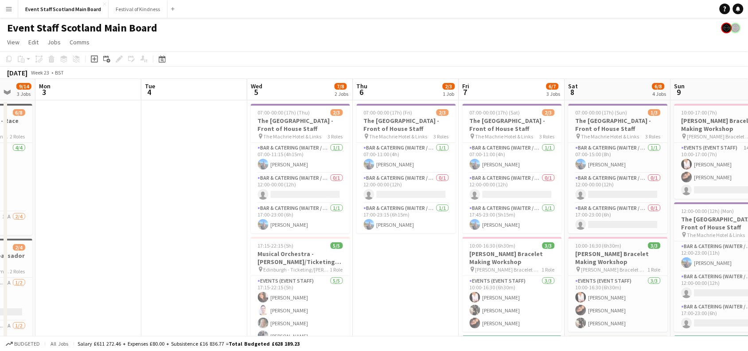
scroll to position [0, 276]
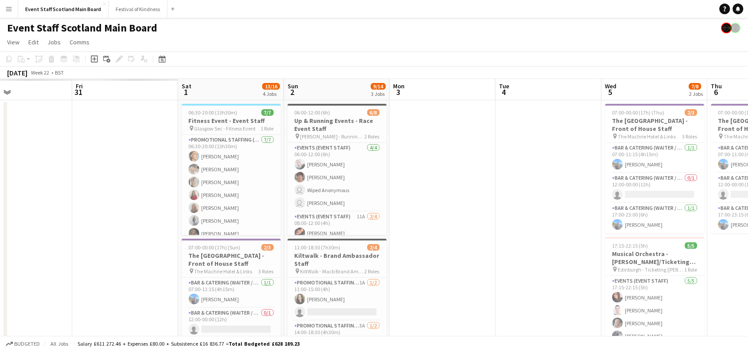
drag, startPoint x: 94, startPoint y: 231, endPoint x: 600, endPoint y: 142, distance: 513.8
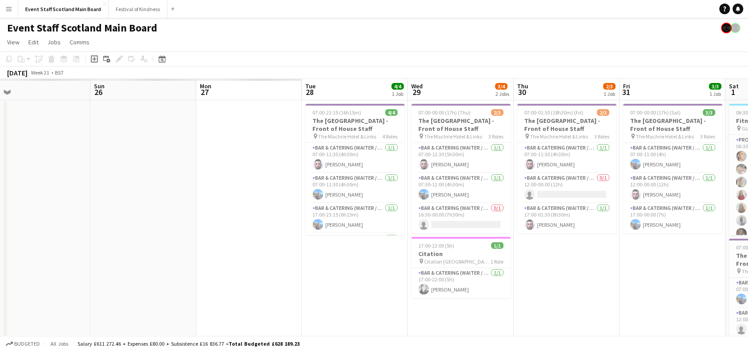
drag, startPoint x: 116, startPoint y: 277, endPoint x: 612, endPoint y: 235, distance: 498.1
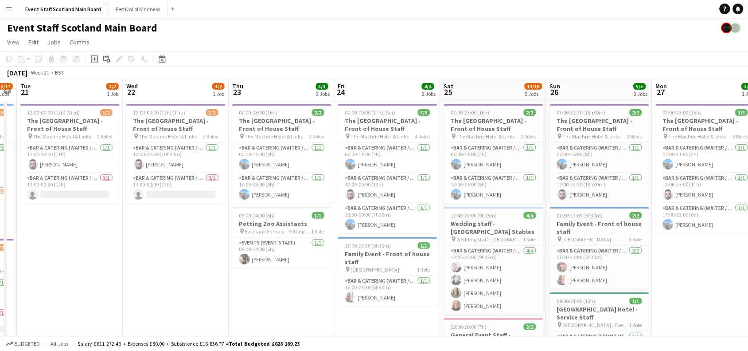
scroll to position [0, 273]
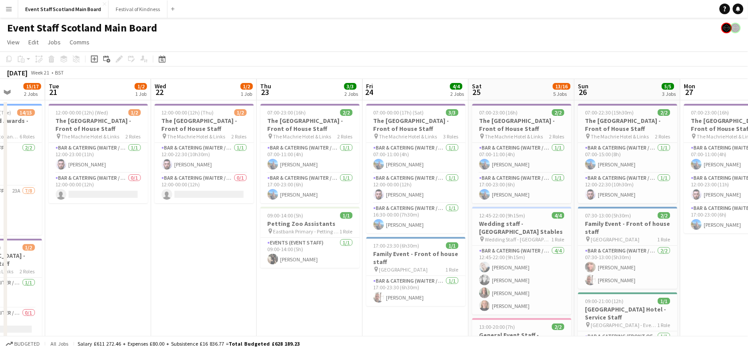
drag, startPoint x: 250, startPoint y: 287, endPoint x: 756, endPoint y: 249, distance: 507.1
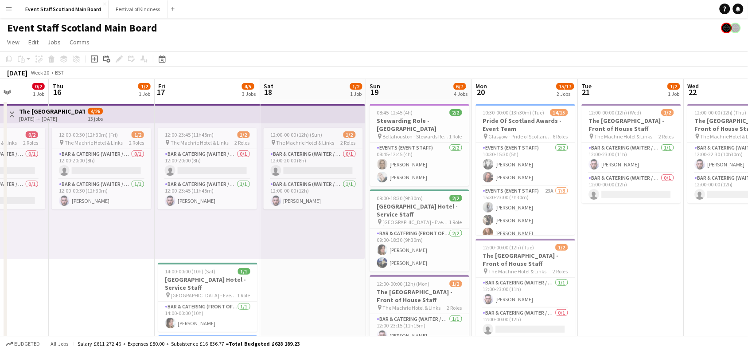
drag, startPoint x: 204, startPoint y: 249, endPoint x: 750, endPoint y: 191, distance: 549.0
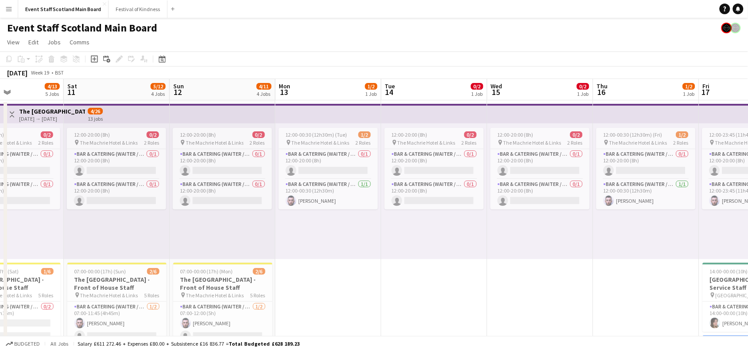
drag, startPoint x: 86, startPoint y: 288, endPoint x: 643, endPoint y: 231, distance: 560.8
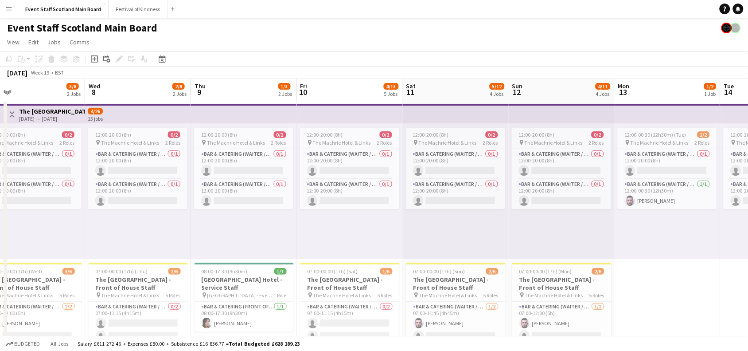
drag, startPoint x: 399, startPoint y: 276, endPoint x: 756, endPoint y: 252, distance: 358.0
click at [12, 116] on app-icon "Toggle View" at bounding box center [12, 114] width 6 height 6
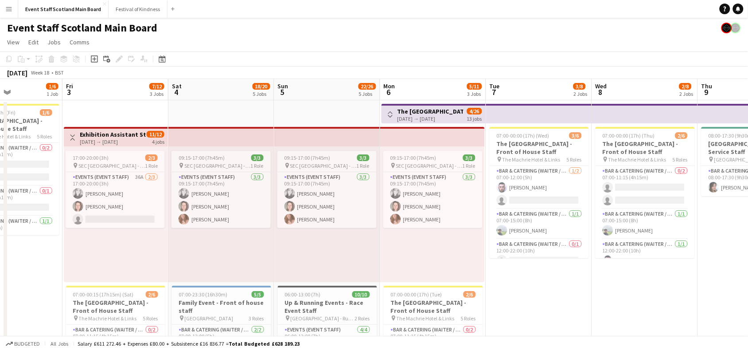
drag, startPoint x: 141, startPoint y: 306, endPoint x: 651, endPoint y: 251, distance: 513.4
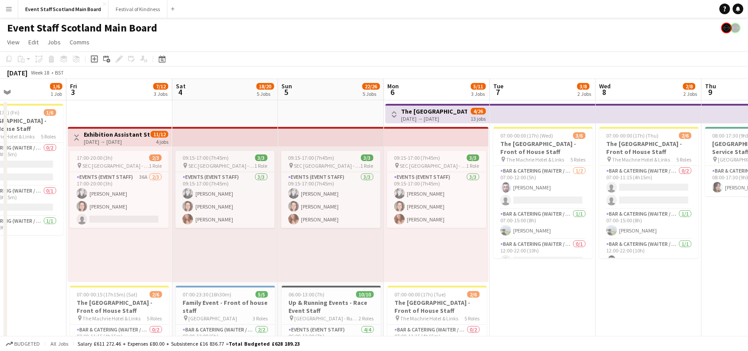
click at [74, 137] on app-icon "Toggle View" at bounding box center [77, 137] width 6 height 6
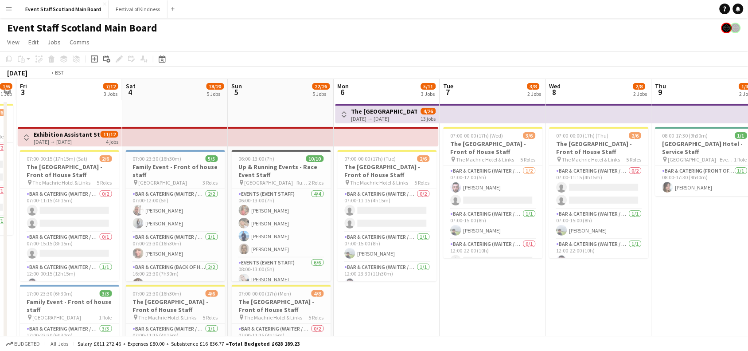
drag, startPoint x: 27, startPoint y: 287, endPoint x: 689, endPoint y: 214, distance: 666.1
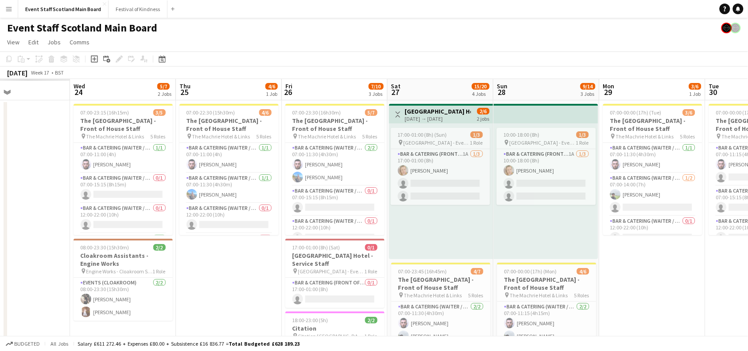
scroll to position [0, 216]
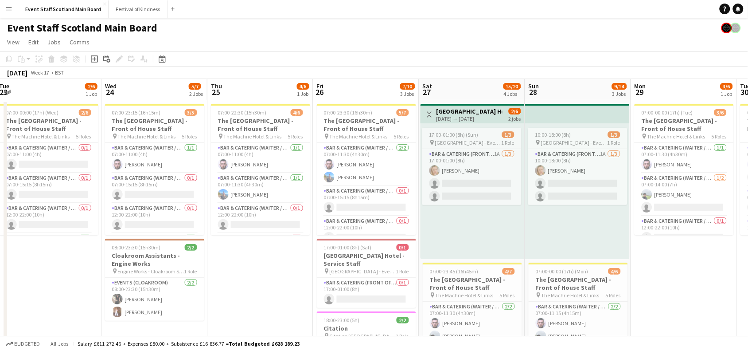
drag, startPoint x: 366, startPoint y: 309, endPoint x: 756, endPoint y: 284, distance: 390.7
click at [431, 116] on app-icon "Toggle View" at bounding box center [429, 114] width 6 height 6
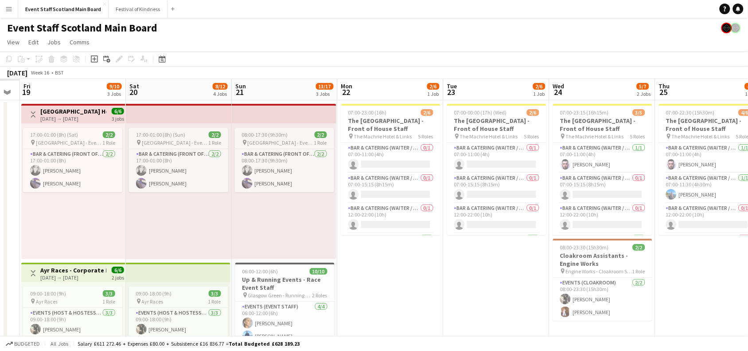
drag, startPoint x: 74, startPoint y: 282, endPoint x: 749, endPoint y: 242, distance: 676.0
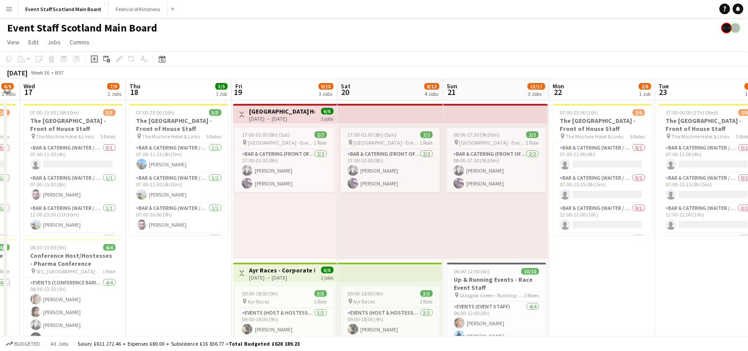
scroll to position [0, 191]
click at [243, 116] on app-icon "Toggle View" at bounding box center [243, 114] width 6 height 6
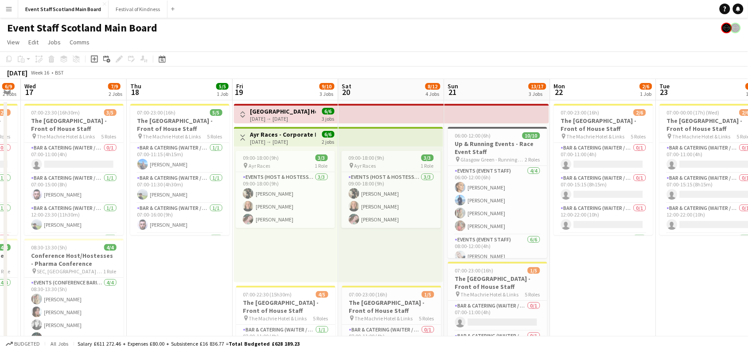
click at [246, 136] on button "Toggle View" at bounding box center [243, 137] width 11 height 11
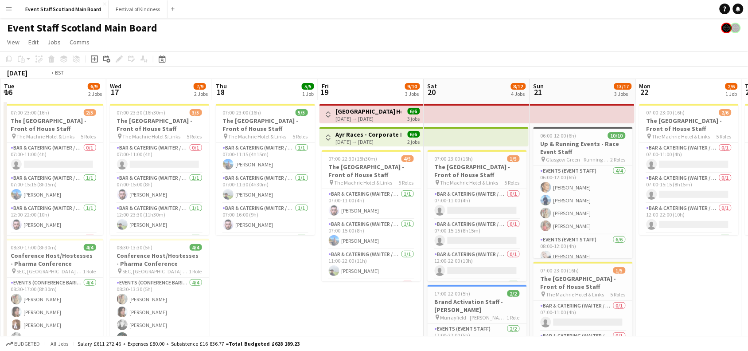
drag, startPoint x: 196, startPoint y: 262, endPoint x: 756, endPoint y: 245, distance: 560.4
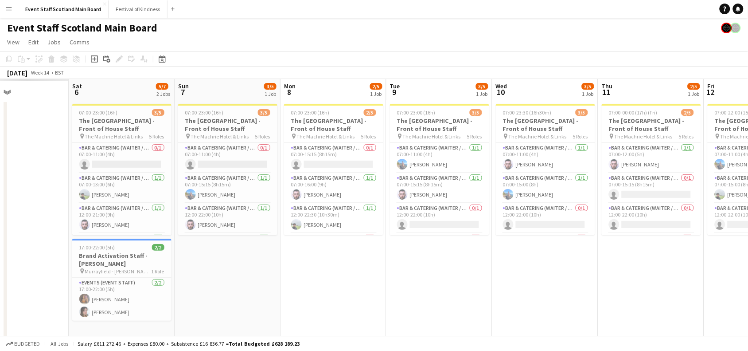
scroll to position [0, 259]
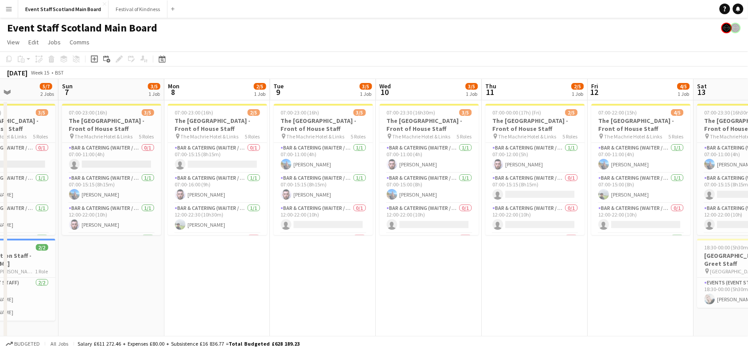
drag, startPoint x: 54, startPoint y: 267, endPoint x: 642, endPoint y: 226, distance: 589.0
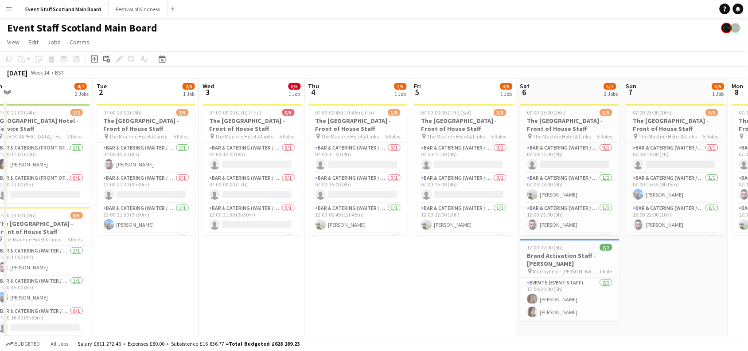
drag, startPoint x: 124, startPoint y: 276, endPoint x: 703, endPoint y: 235, distance: 580.6
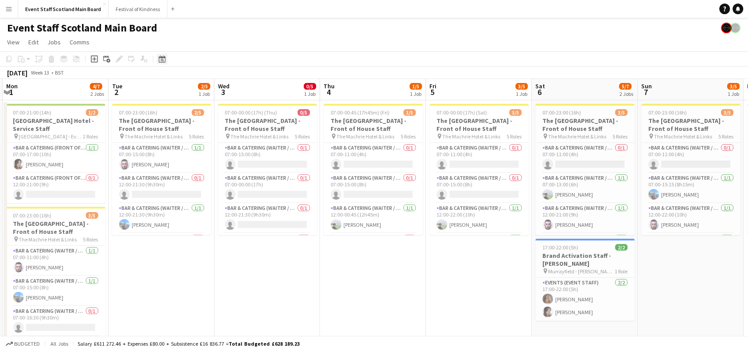
click at [164, 58] on icon at bounding box center [162, 58] width 7 height 7
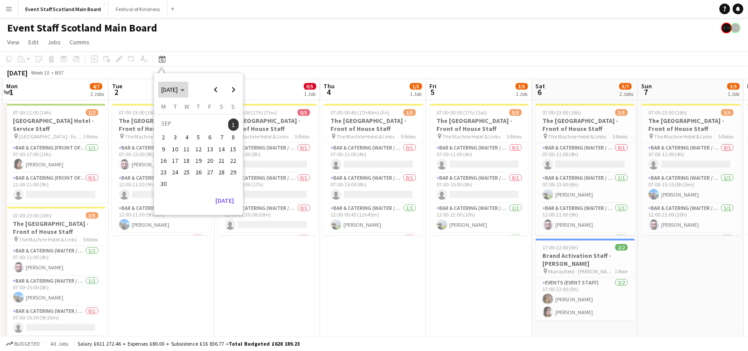
click at [182, 85] on span "Choose month and year" at bounding box center [173, 89] width 30 height 21
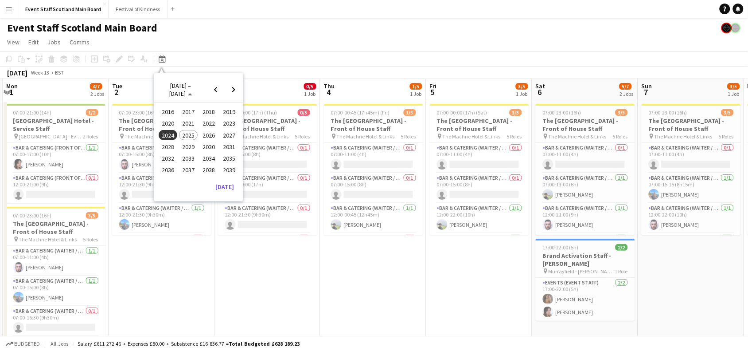
click at [187, 132] on span "2025" at bounding box center [188, 135] width 18 height 11
click at [169, 147] on span "SEP" at bounding box center [168, 146] width 18 height 11
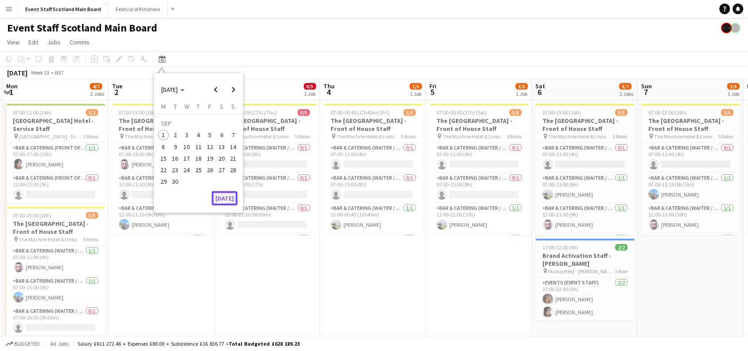
click at [229, 198] on button "[DATE]" at bounding box center [225, 198] width 26 height 14
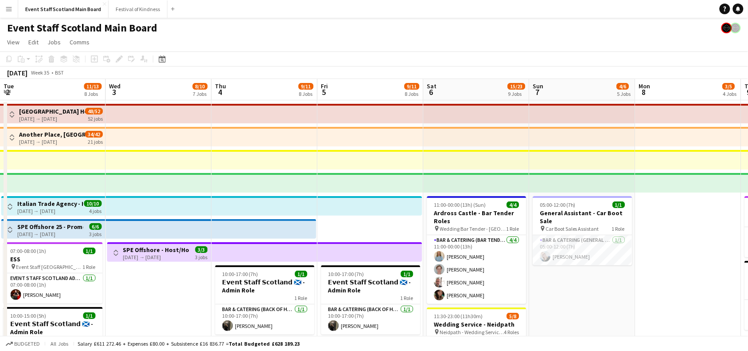
scroll to position [0, 320]
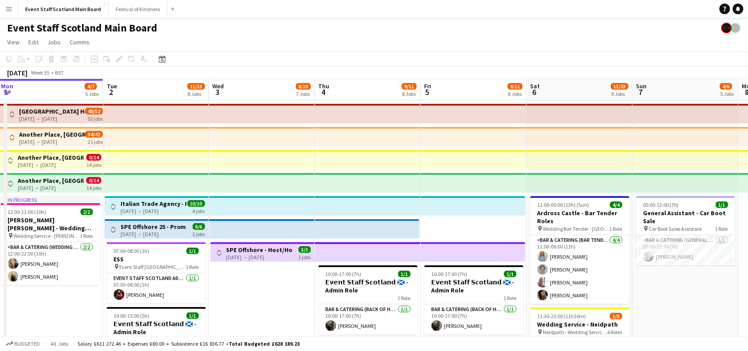
drag, startPoint x: 505, startPoint y: 288, endPoint x: 0, endPoint y: 355, distance: 509.5
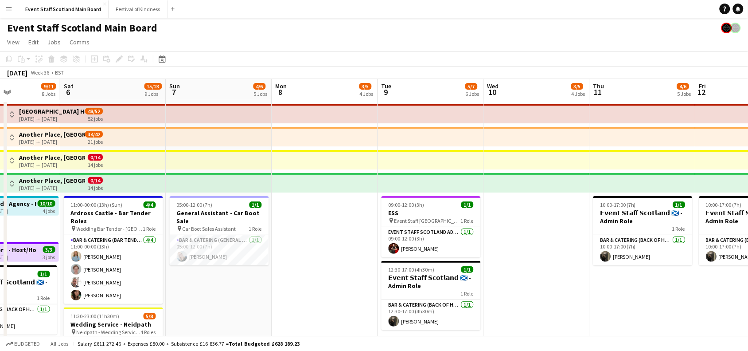
scroll to position [0, 415]
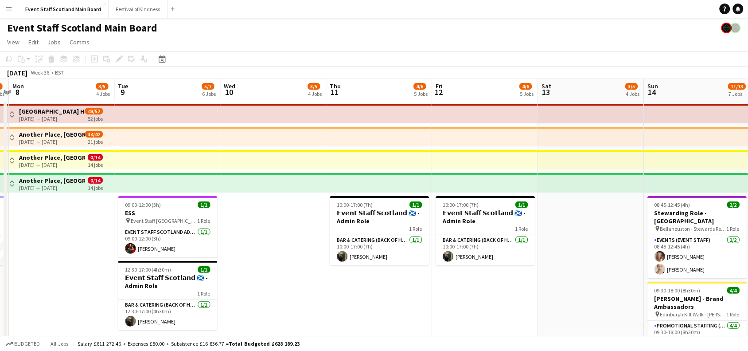
drag, startPoint x: 586, startPoint y: 295, endPoint x: 0, endPoint y: 377, distance: 591.5
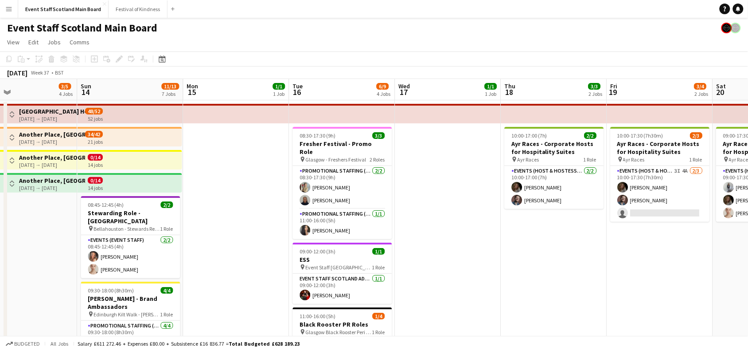
scroll to position [0, 366]
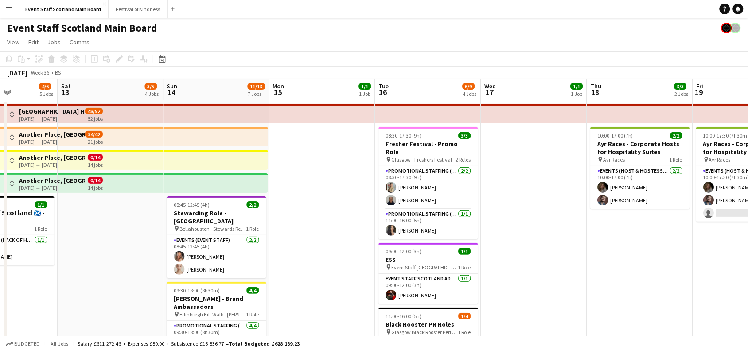
drag, startPoint x: 617, startPoint y: 294, endPoint x: 127, endPoint y: 335, distance: 492.3
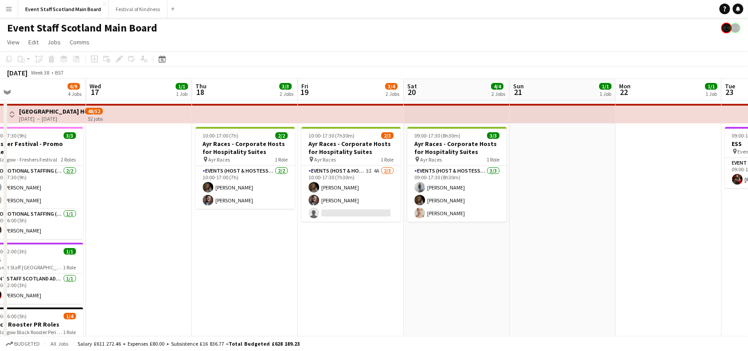
scroll to position [0, 339]
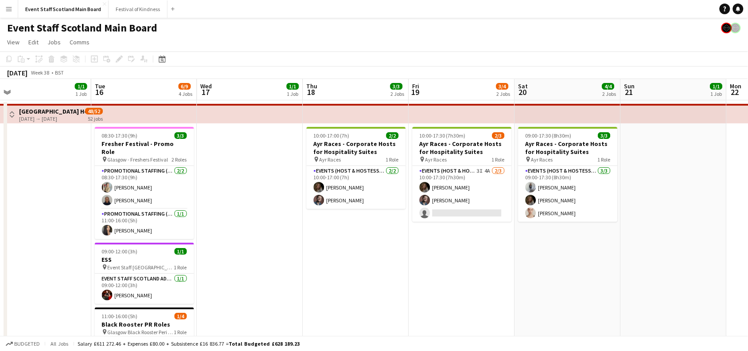
drag, startPoint x: 663, startPoint y: 267, endPoint x: 161, endPoint y: 282, distance: 502.7
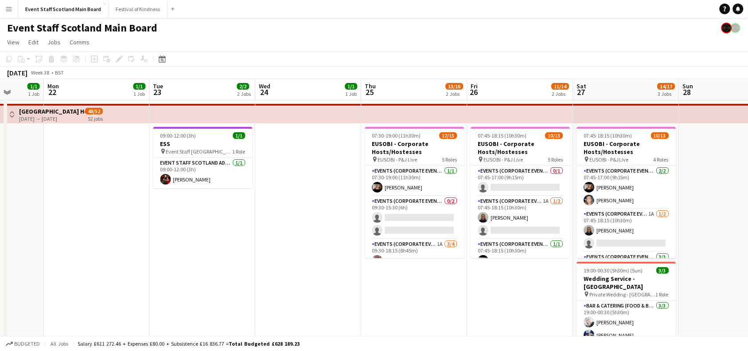
drag, startPoint x: 614, startPoint y: 221, endPoint x: 103, endPoint y: 241, distance: 511.8
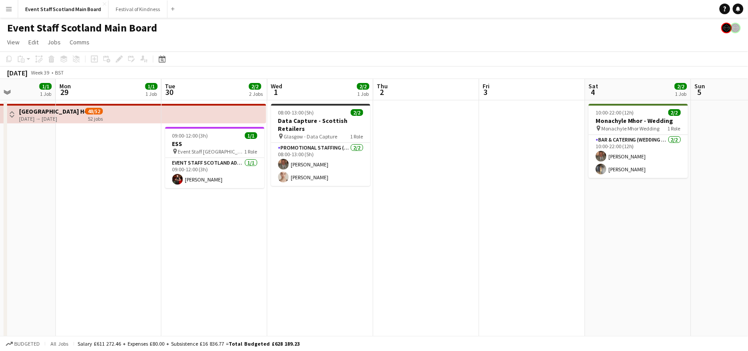
scroll to position [0, 379]
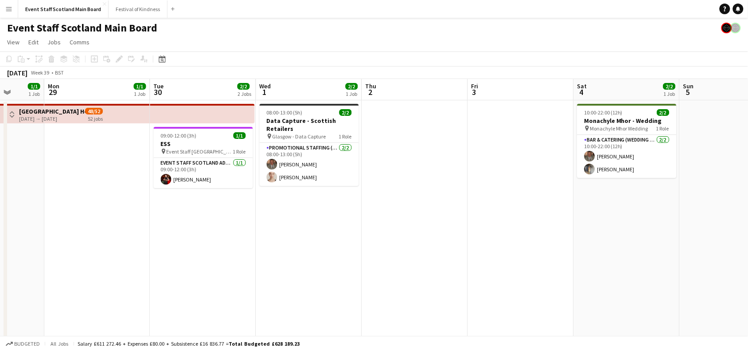
drag, startPoint x: 694, startPoint y: 210, endPoint x: 0, endPoint y: 243, distance: 695.1
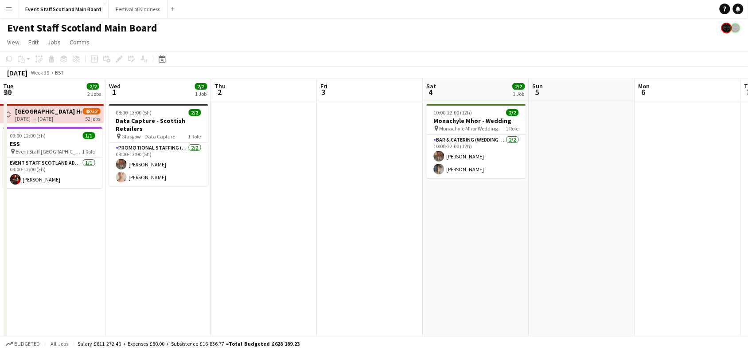
scroll to position [0, 246]
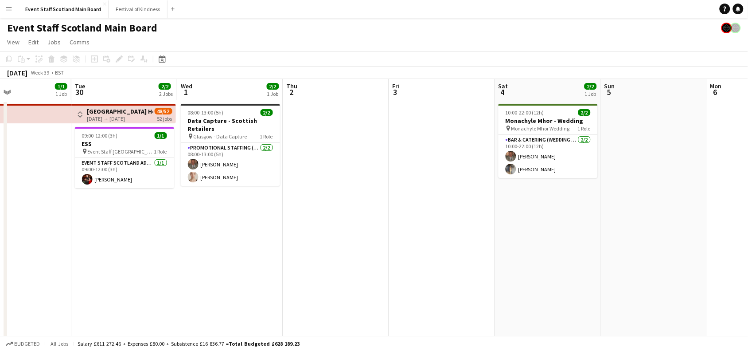
drag, startPoint x: 565, startPoint y: 232, endPoint x: 0, endPoint y: 377, distance: 583.3
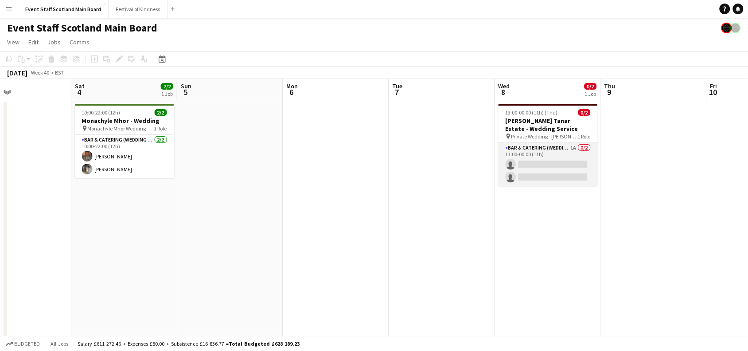
click at [557, 168] on app-card-role "Bar & Catering (Wedding Service Staff) 1A 0/2 13:00-00:00 (11h) single-neutral-…" at bounding box center [548, 164] width 99 height 43
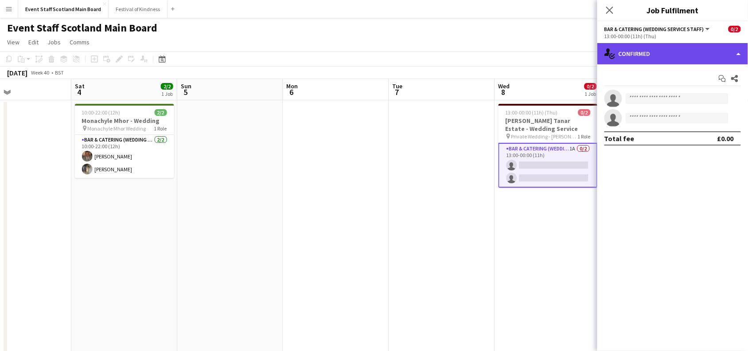
click at [650, 52] on div "single-neutral-actions-check-2 Confirmed" at bounding box center [672, 53] width 151 height 21
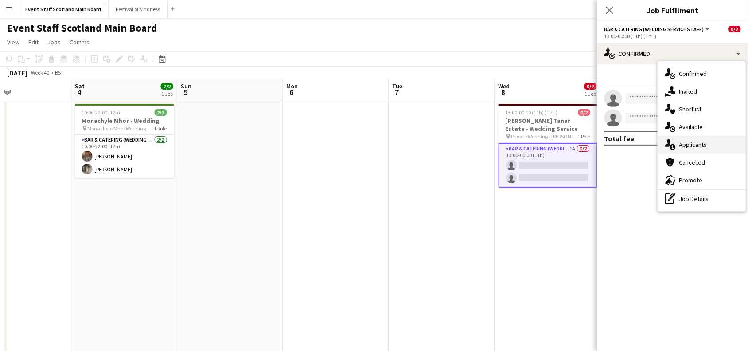
click at [699, 142] on div "single-neutral-actions-information Applicants" at bounding box center [702, 145] width 88 height 18
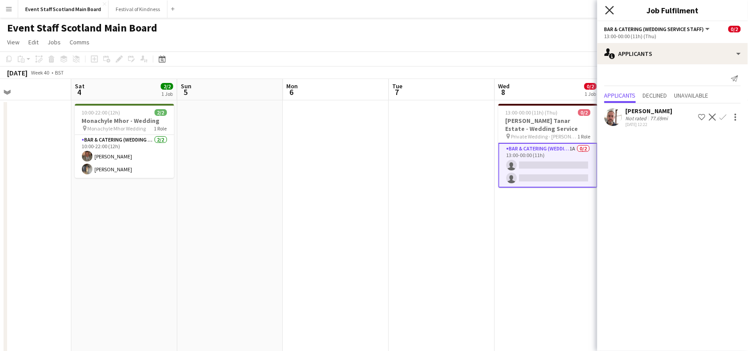
click at [610, 13] on icon "Close pop-in" at bounding box center [609, 10] width 8 height 8
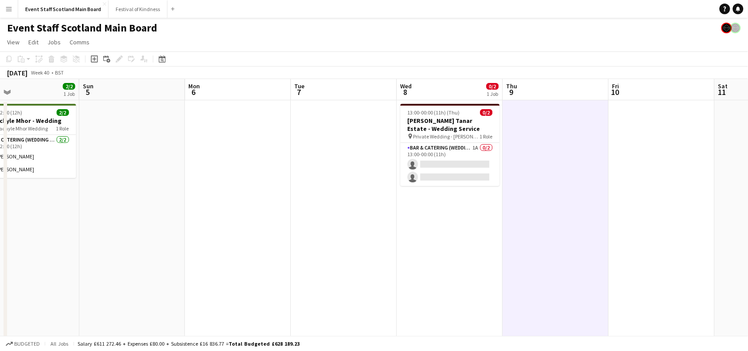
scroll to position [0, 343]
drag, startPoint x: 557, startPoint y: 227, endPoint x: 460, endPoint y: 238, distance: 97.6
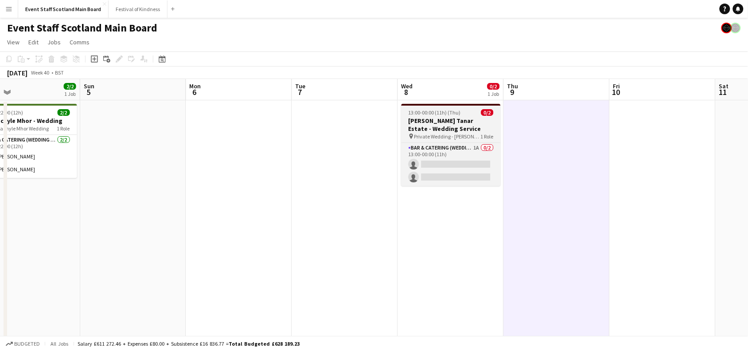
click at [472, 123] on h3 "[PERSON_NAME] Tanar Estate - Wedding Service" at bounding box center [450, 125] width 99 height 16
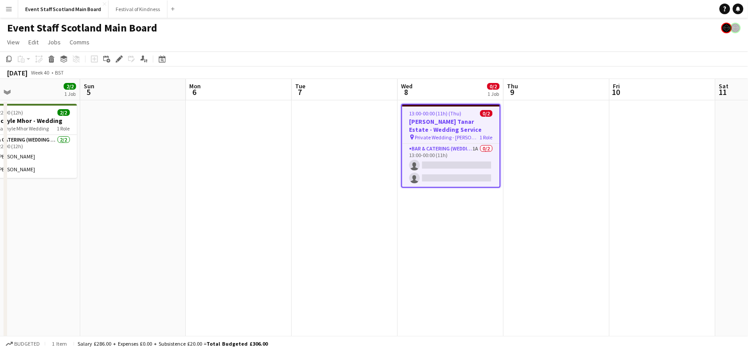
click at [442, 133] on div "pin Private Wedding - [PERSON_NAME][GEOGRAPHIC_DATA] 1 Role" at bounding box center [450, 136] width 97 height 7
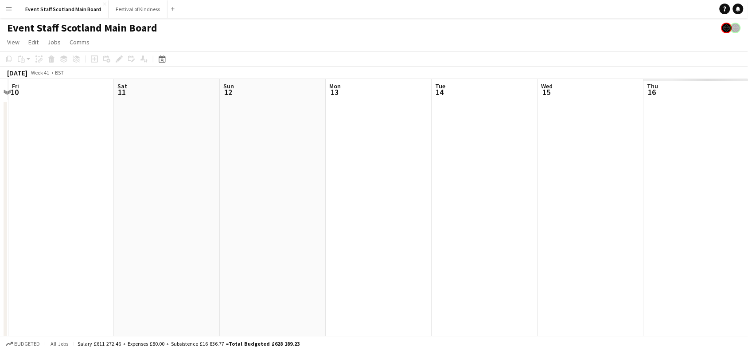
scroll to position [0, 406]
drag, startPoint x: 592, startPoint y: 189, endPoint x: 0, endPoint y: 231, distance: 593.9
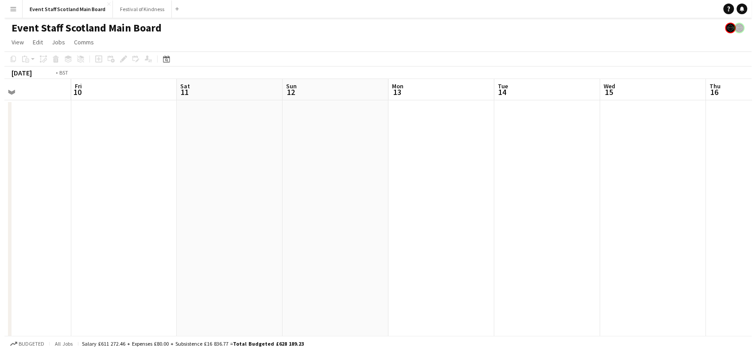
scroll to position [0, 372]
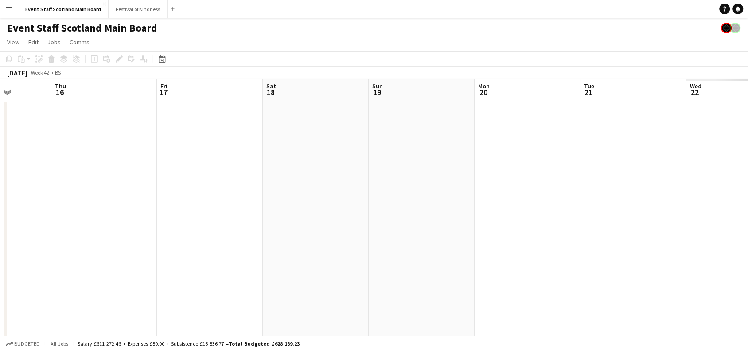
drag, startPoint x: 666, startPoint y: 235, endPoint x: 0, endPoint y: 377, distance: 680.5
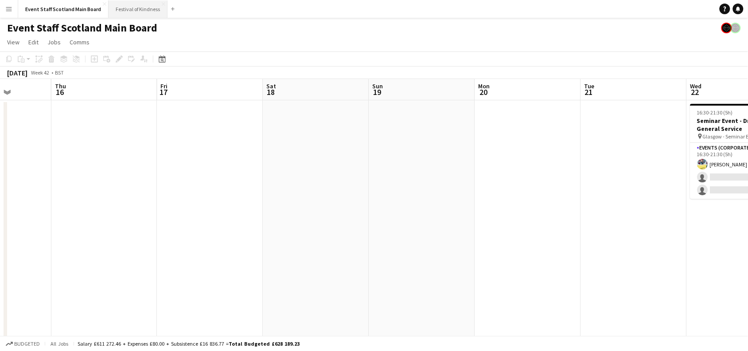
click at [130, 5] on button "Festival of Kindness Close" at bounding box center [138, 8] width 59 height 17
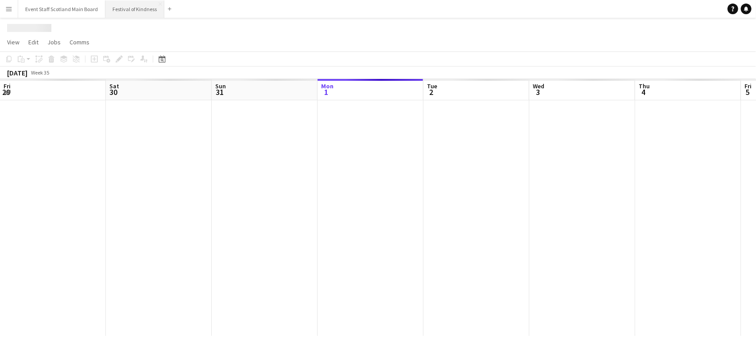
scroll to position [0, 211]
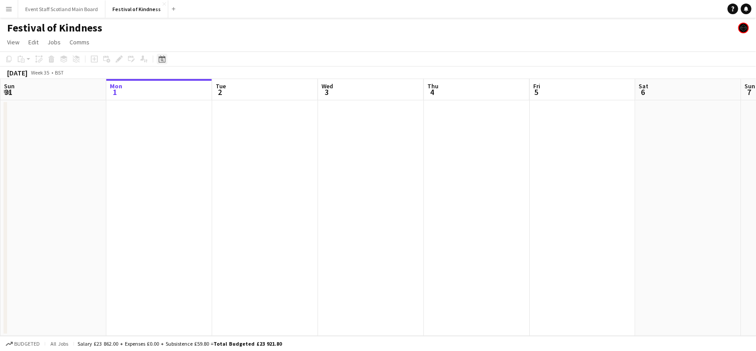
click at [162, 58] on icon "Date picker" at bounding box center [162, 58] width 7 height 7
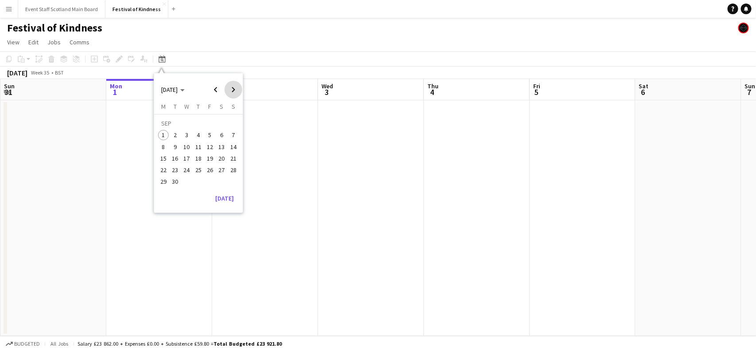
click at [233, 91] on span "Next month" at bounding box center [234, 90] width 18 height 18
click at [214, 91] on span "Previous month" at bounding box center [216, 90] width 18 height 18
click at [221, 161] on span "22" at bounding box center [222, 160] width 11 height 11
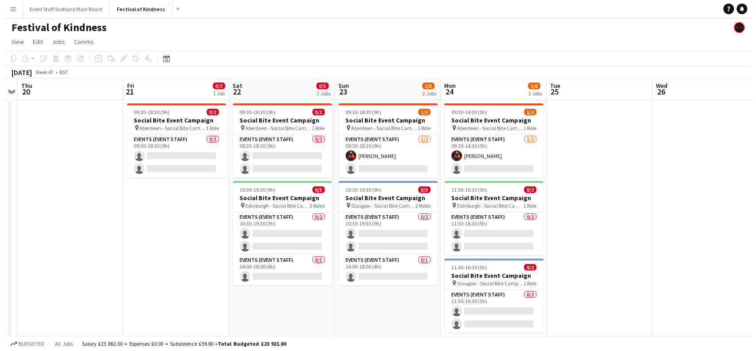
scroll to position [0, 0]
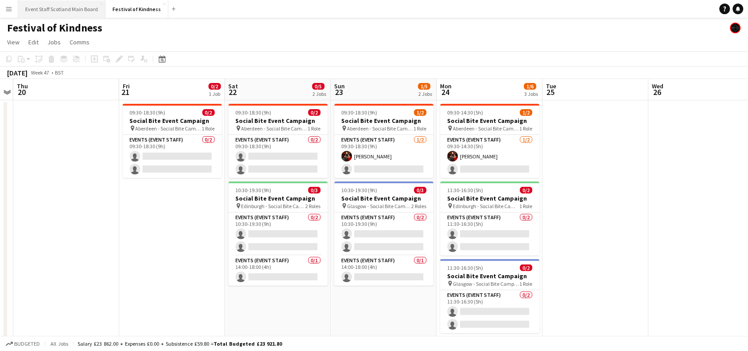
click at [72, 2] on button "Event Staff Scotland Main Board Close" at bounding box center [61, 8] width 87 height 17
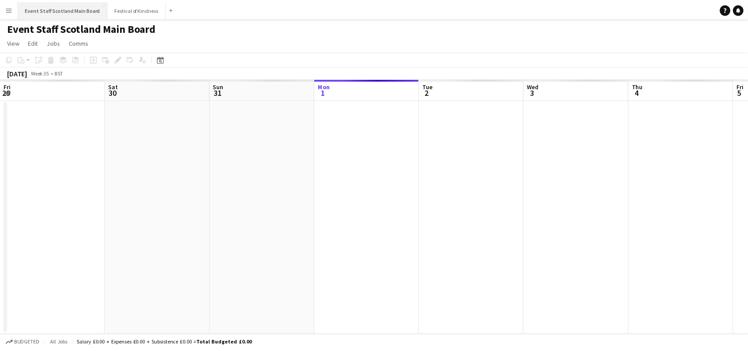
scroll to position [0, 211]
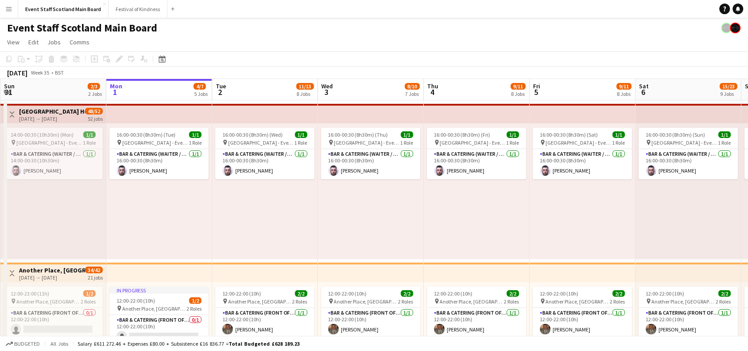
click at [17, 115] on div "Toggle View [GEOGRAPHIC_DATA] Hotel - Service Staff [DATE] → [DATE] 48/52 52 jo…" at bounding box center [55, 114] width 96 height 15
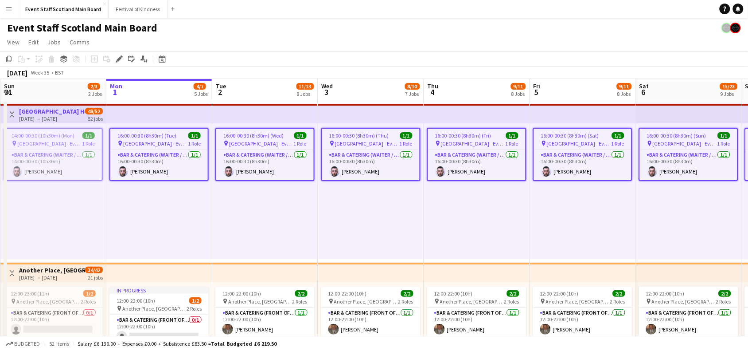
click at [11, 113] on app-icon "Toggle View" at bounding box center [12, 114] width 6 height 6
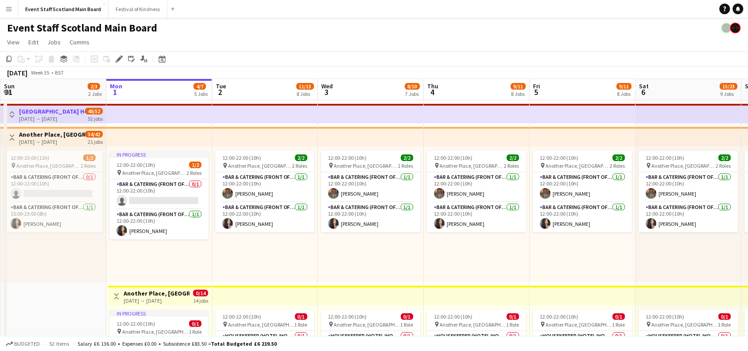
click at [12, 136] on app-icon "Toggle View" at bounding box center [12, 137] width 6 height 6
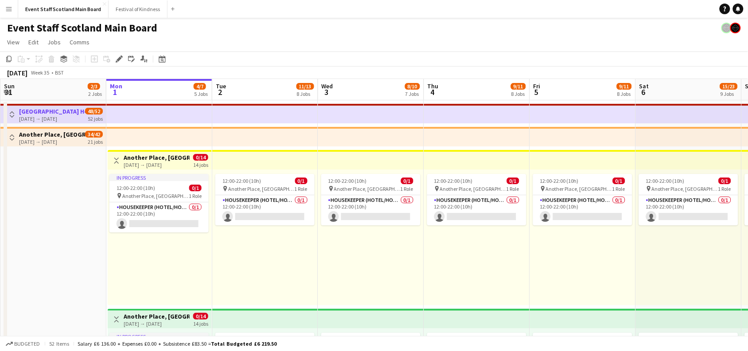
click at [117, 160] on app-icon "Toggle View" at bounding box center [116, 160] width 6 height 6
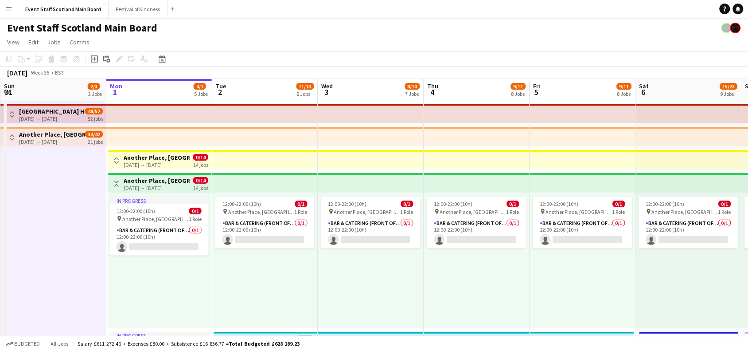
click at [117, 180] on app-icon "Toggle View" at bounding box center [116, 183] width 6 height 6
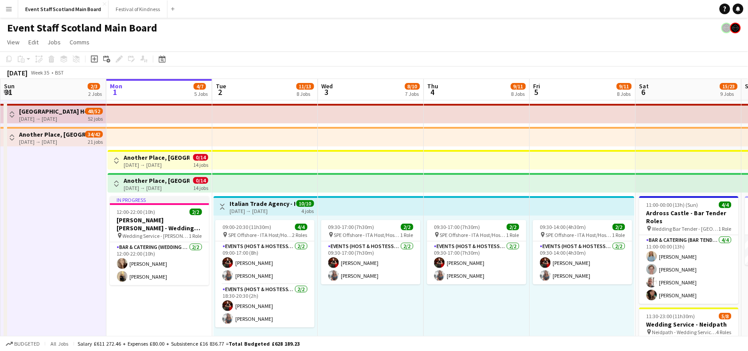
click at [227, 206] on button "Toggle View" at bounding box center [222, 206] width 11 height 11
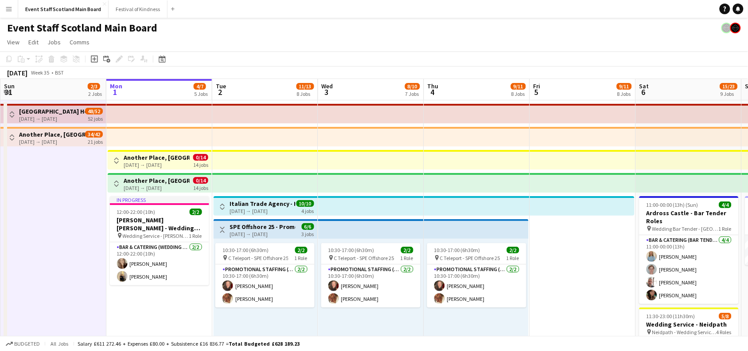
click at [224, 225] on button "Toggle View" at bounding box center [222, 229] width 11 height 11
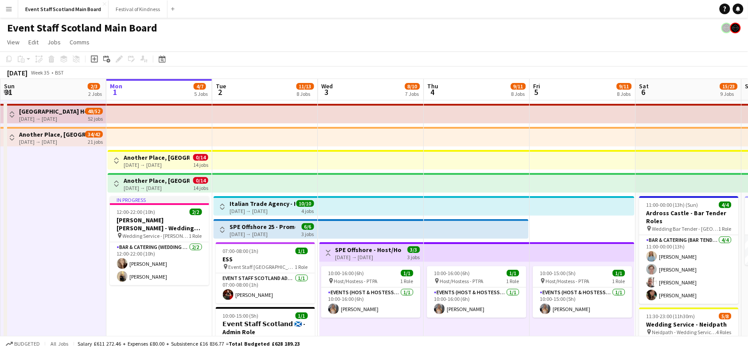
click at [327, 252] on app-icon "Toggle View" at bounding box center [328, 252] width 6 height 6
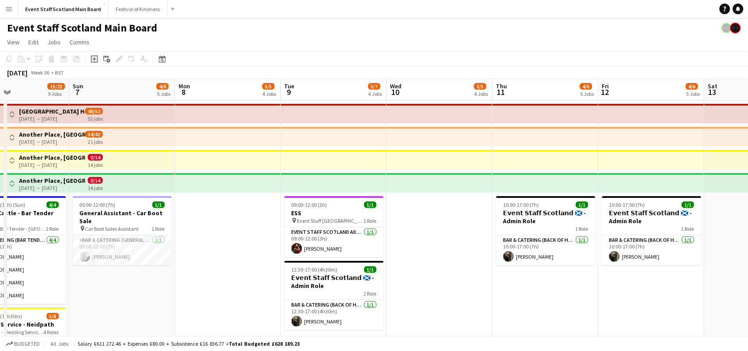
drag, startPoint x: 742, startPoint y: 280, endPoint x: 70, endPoint y: 299, distance: 672.5
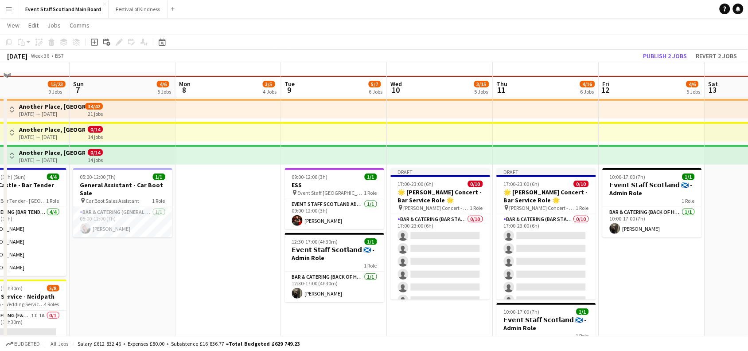
scroll to position [43, 0]
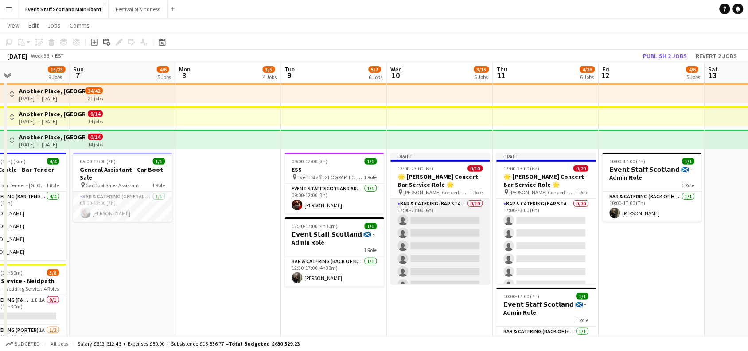
click at [414, 247] on app-card-role "Bar & Catering (Bar Staff) 0/10 17:00-23:00 (6h) single-neutral-actions single-…" at bounding box center [440, 272] width 99 height 146
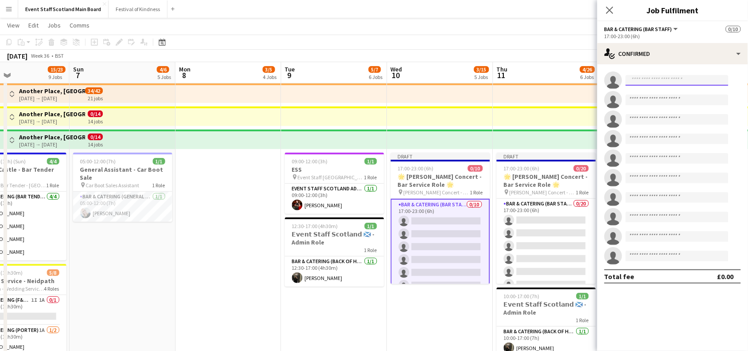
click at [670, 82] on input at bounding box center [677, 80] width 103 height 11
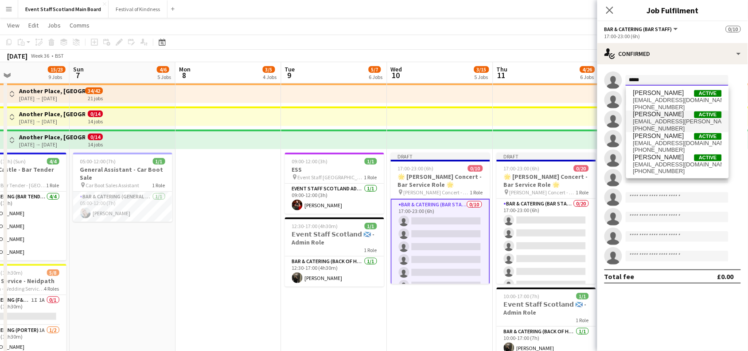
type input "*****"
click at [665, 118] on span "[EMAIL_ADDRESS][PERSON_NAME][DOMAIN_NAME]" at bounding box center [677, 121] width 89 height 7
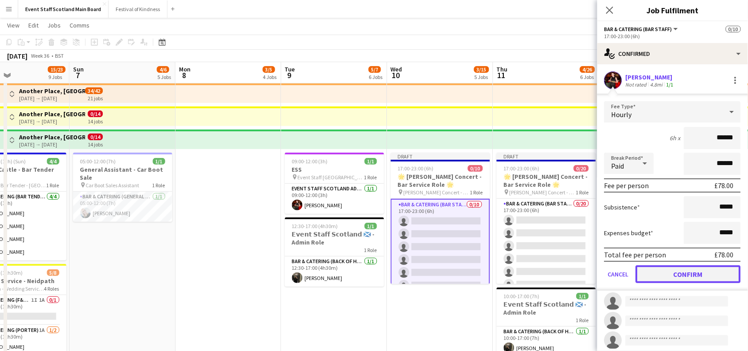
click at [699, 269] on button "Confirm" at bounding box center [688, 274] width 105 height 18
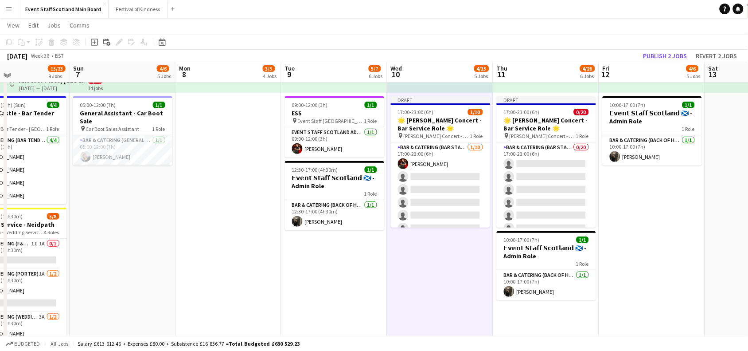
scroll to position [98, 0]
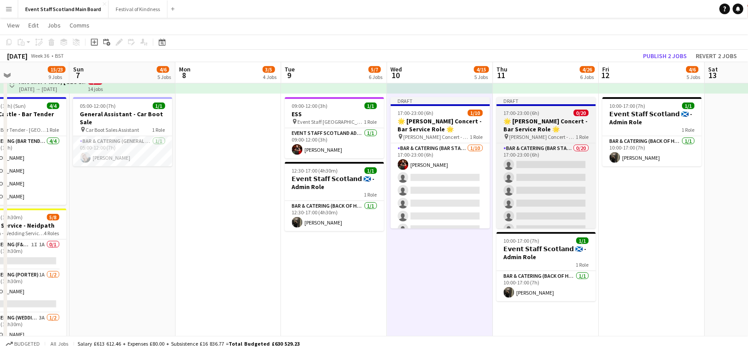
click at [547, 122] on h3 "🌟 [PERSON_NAME] Concert - Bar Service Role 🌟" at bounding box center [546, 125] width 99 height 16
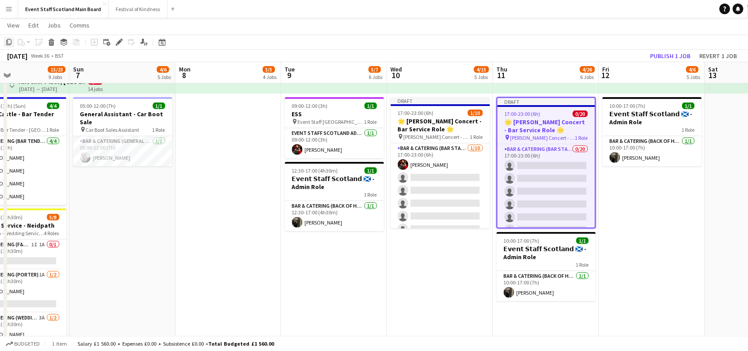
click at [10, 41] on icon "Copy" at bounding box center [8, 42] width 7 height 7
click at [534, 315] on app-date-cell "Draft 17:00-23:00 (6h) 0/20 🌟 [PERSON_NAME] Concert - Bar Service Role 🌟 pin [P…" at bounding box center [546, 309] width 106 height 617
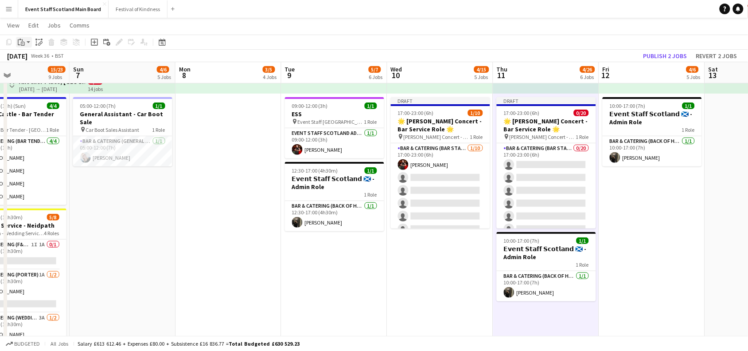
click at [21, 40] on icon "Paste" at bounding box center [21, 42] width 7 height 7
click at [31, 59] on link "Paste Ctrl+V" at bounding box center [64, 59] width 83 height 8
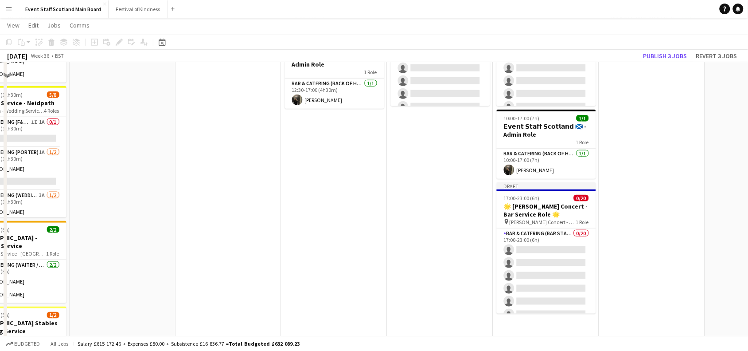
scroll to position [234, 0]
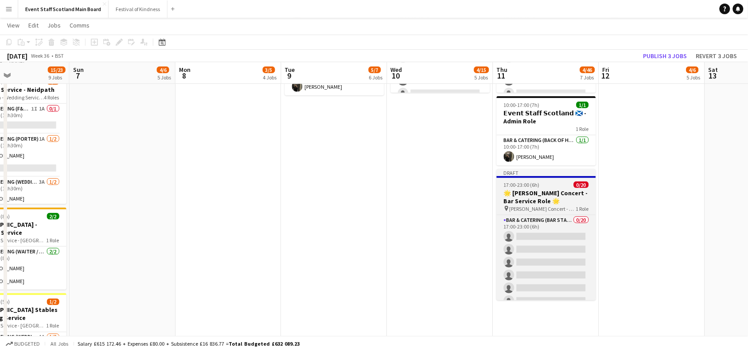
click at [527, 189] on h3 "🌟 [PERSON_NAME] Concert - Bar Service Role 🌟" at bounding box center [546, 197] width 99 height 16
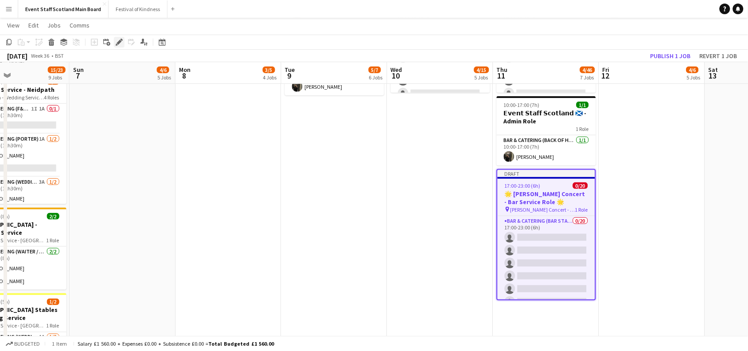
click at [119, 42] on icon at bounding box center [119, 42] width 5 height 5
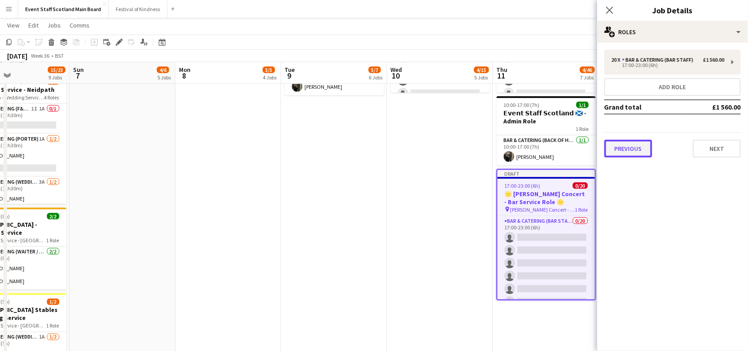
click at [637, 147] on button "Previous" at bounding box center [628, 149] width 48 height 18
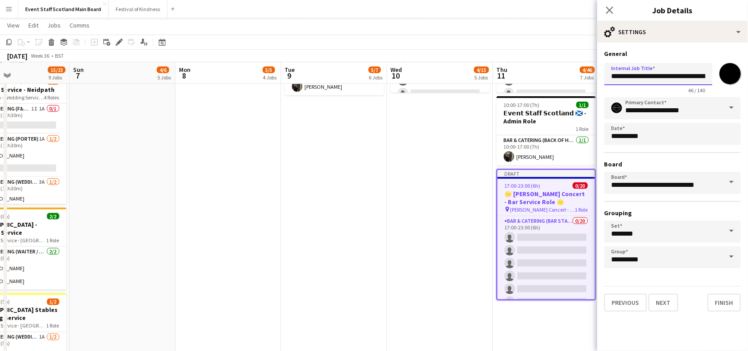
drag, startPoint x: 687, startPoint y: 76, endPoint x: 544, endPoint y: 76, distance: 143.1
click at [544, 76] on body "Menu Boards Boards Boards All jobs Status Workforce Workforce My Workforce Recr…" at bounding box center [374, 131] width 748 height 731
click at [698, 76] on input "**********" at bounding box center [658, 74] width 108 height 22
drag, startPoint x: 688, startPoint y: 76, endPoint x: 748, endPoint y: 80, distance: 59.5
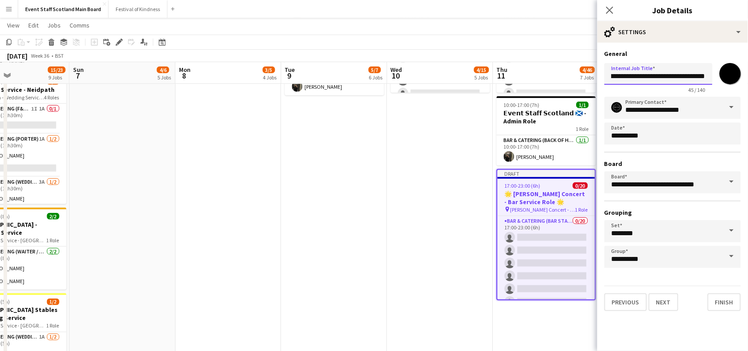
click at [748, 80] on form "**********" at bounding box center [672, 180] width 151 height 261
type input "**********"
click at [732, 70] on input "*******" at bounding box center [730, 74] width 32 height 32
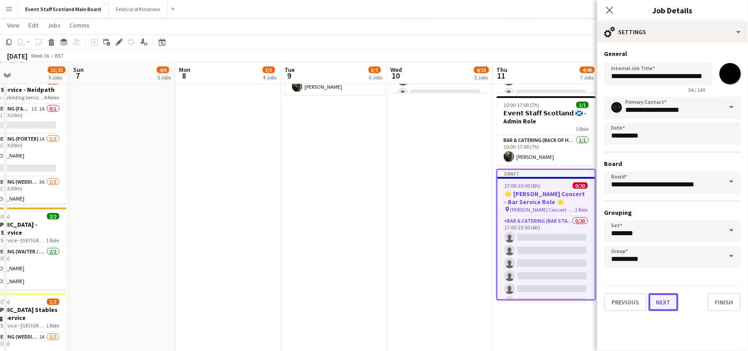
type input "*******"
click at [658, 300] on button "Next" at bounding box center [664, 302] width 30 height 18
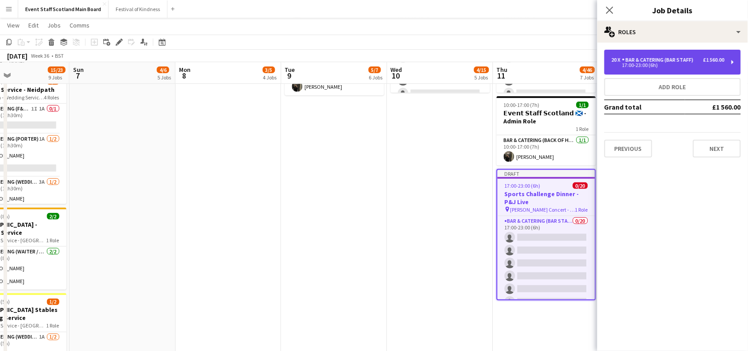
click at [714, 60] on div "£1 560.00" at bounding box center [713, 60] width 21 height 6
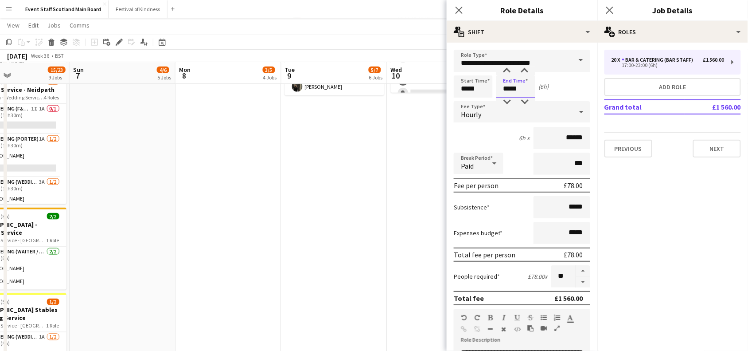
click at [510, 96] on input "*****" at bounding box center [515, 86] width 39 height 22
click at [504, 72] on div at bounding box center [507, 70] width 18 height 9
type input "*****"
click at [504, 72] on div at bounding box center [507, 70] width 18 height 9
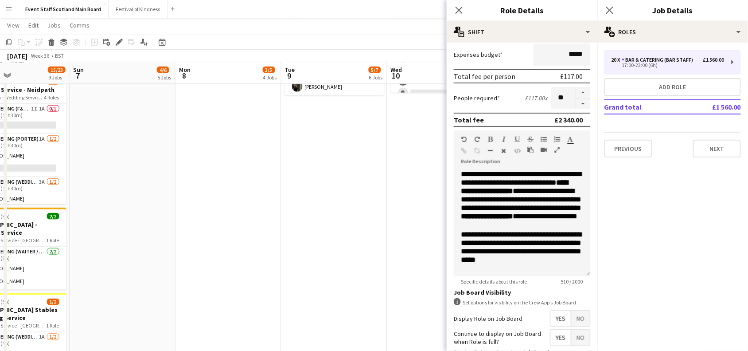
scroll to position [183, 0]
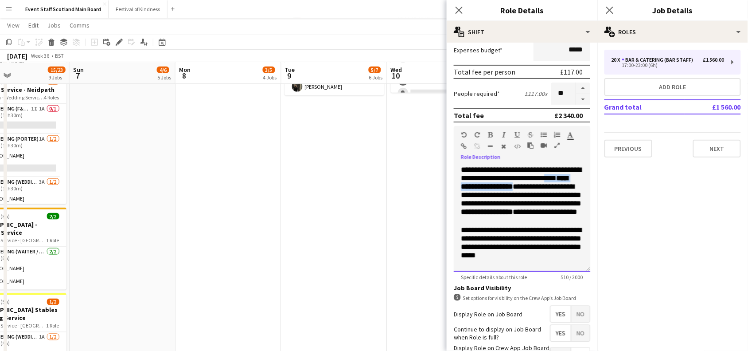
drag, startPoint x: 548, startPoint y: 185, endPoint x: 461, endPoint y: 185, distance: 87.3
click at [461, 185] on p "**********" at bounding box center [522, 190] width 122 height 51
click at [526, 215] on span "**********" at bounding box center [529, 212] width 64 height 8
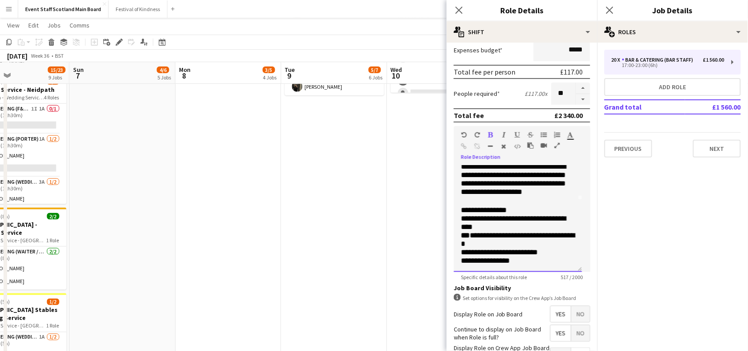
scroll to position [103, 0]
click at [535, 248] on p "**********" at bounding box center [518, 252] width 114 height 8
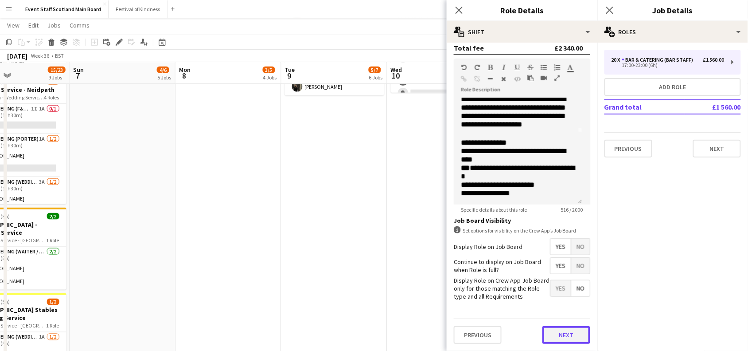
click at [562, 340] on button "Next" at bounding box center [566, 335] width 48 height 18
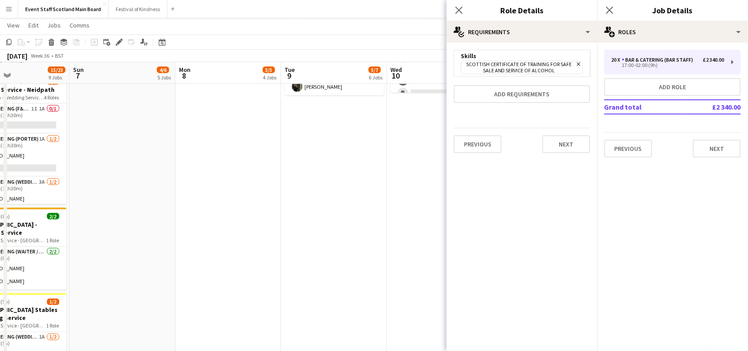
scroll to position [0, 0]
click at [562, 140] on button "Next" at bounding box center [566, 144] width 48 height 18
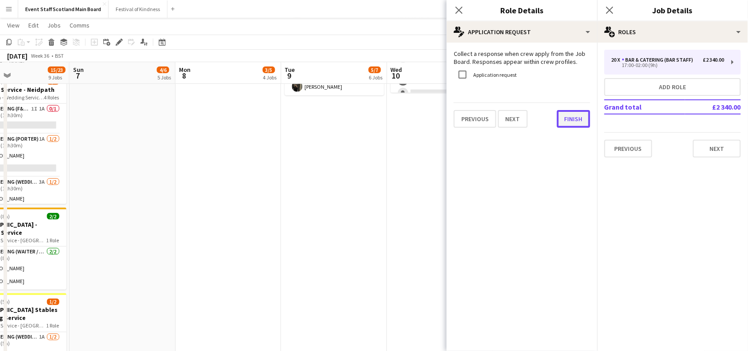
click at [581, 116] on button "Finish" at bounding box center [573, 119] width 33 height 18
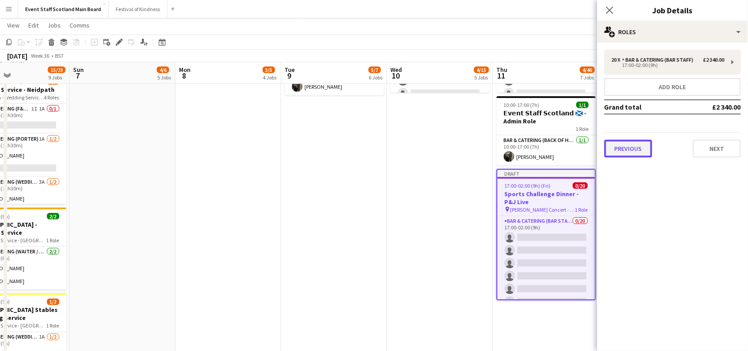
click at [643, 147] on button "Previous" at bounding box center [628, 149] width 48 height 18
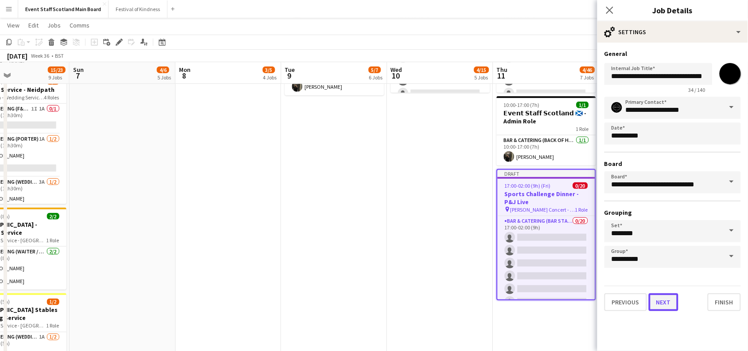
click at [658, 302] on button "Next" at bounding box center [664, 302] width 30 height 18
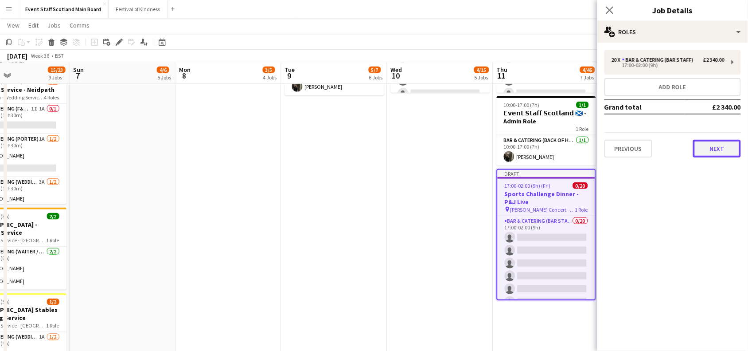
click at [709, 154] on button "Next" at bounding box center [717, 149] width 48 height 18
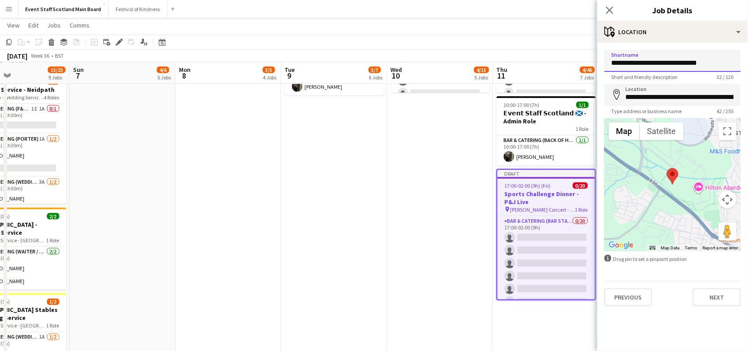
drag, startPoint x: 677, startPoint y: 63, endPoint x: 553, endPoint y: 55, distance: 124.8
click at [553, 55] on body "Menu Boards Boards Boards All jobs Status Workforce Workforce My Workforce Recr…" at bounding box center [374, 131] width 748 height 731
type input "**********"
click at [716, 299] on button "Next" at bounding box center [717, 297] width 48 height 18
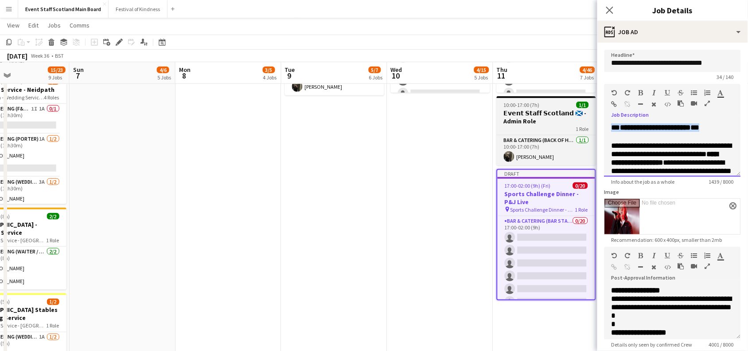
drag, startPoint x: 665, startPoint y: 139, endPoint x: 575, endPoint y: 120, distance: 92.3
click at [575, 120] on body "Menu Boards Boards Boards All jobs Status Workforce Workforce My Workforce Recr…" at bounding box center [374, 131] width 748 height 731
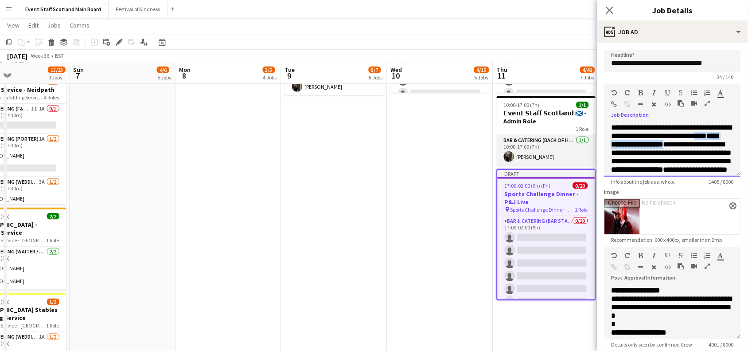
drag, startPoint x: 699, startPoint y: 147, endPoint x: 594, endPoint y: 147, distance: 104.6
click at [594, 147] on body "Menu Boards Boards Boards All jobs Status Workforce Workforce My Workforce Recr…" at bounding box center [374, 131] width 748 height 731
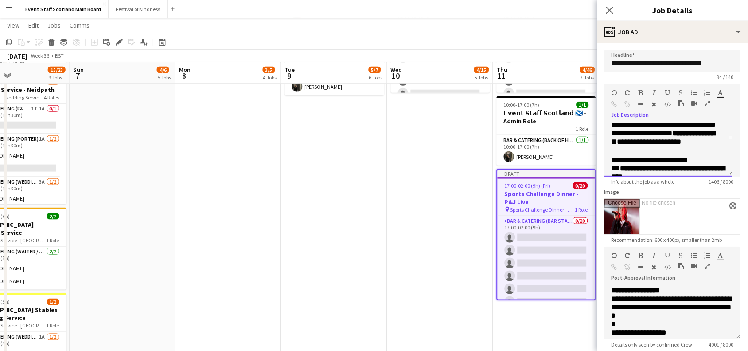
scroll to position [44, 0]
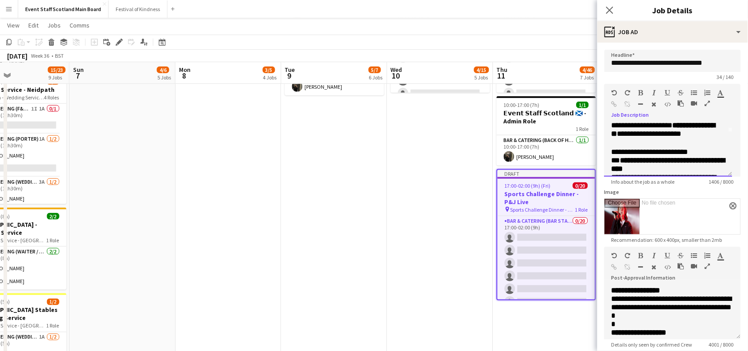
click at [681, 137] on span "**********" at bounding box center [649, 134] width 64 height 8
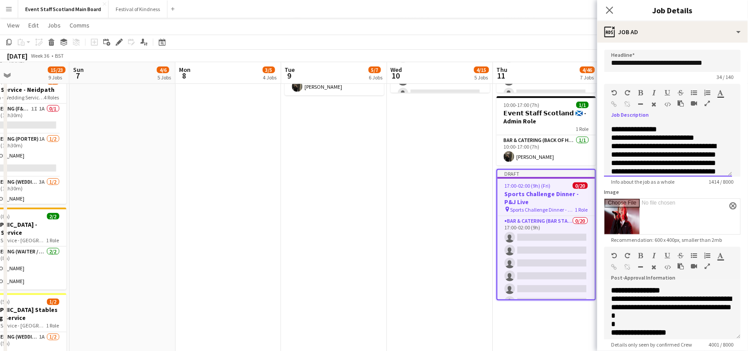
scroll to position [468, 0]
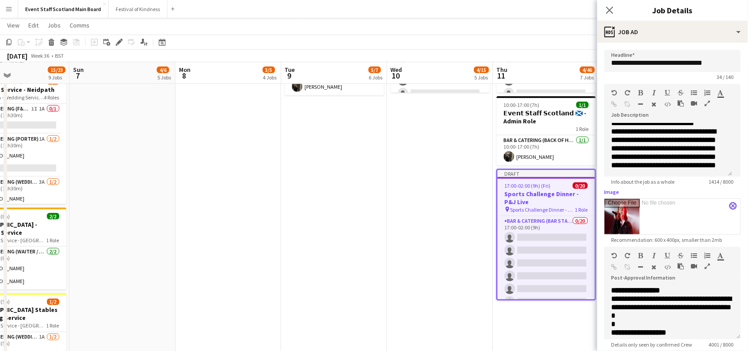
click at [730, 207] on button "close" at bounding box center [733, 205] width 7 height 7
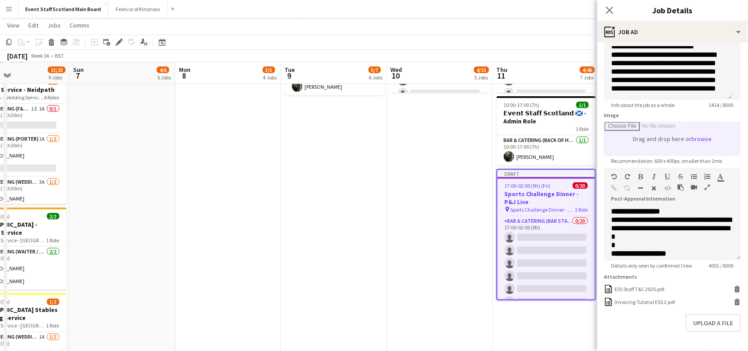
scroll to position [113, 0]
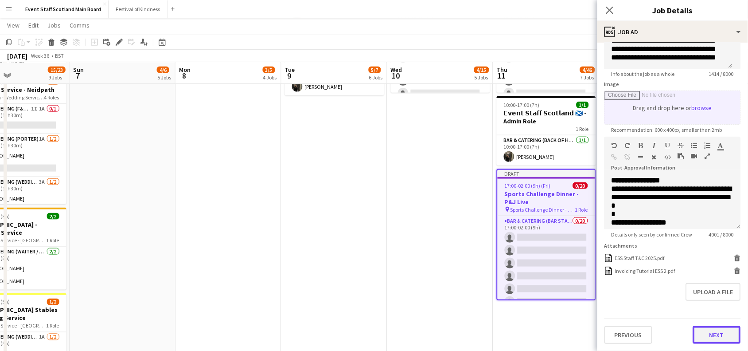
click at [712, 342] on button "Next" at bounding box center [717, 335] width 48 height 18
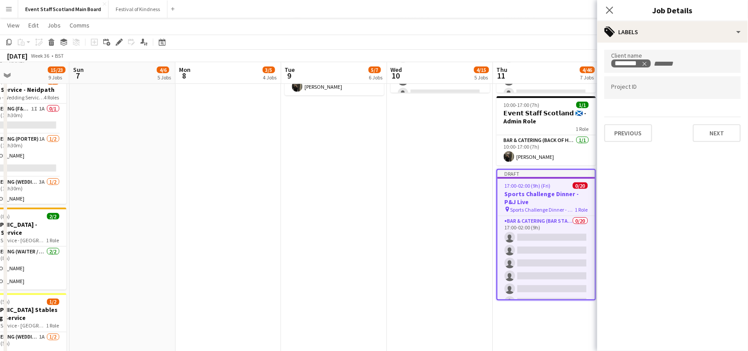
scroll to position [0, 0]
click at [710, 122] on div "Previous Next" at bounding box center [672, 129] width 136 height 25
click at [713, 131] on button "Next" at bounding box center [717, 133] width 48 height 18
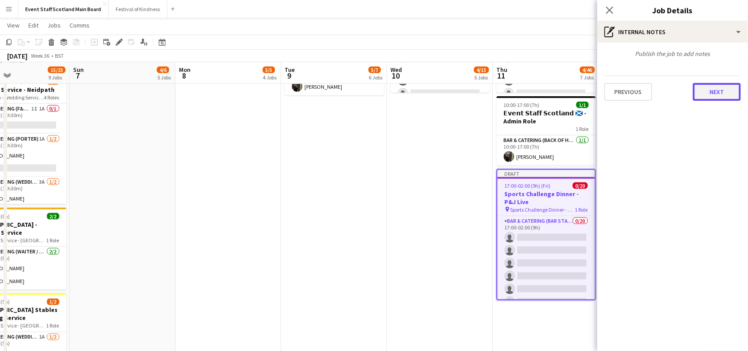
click at [705, 91] on button "Next" at bounding box center [717, 92] width 48 height 18
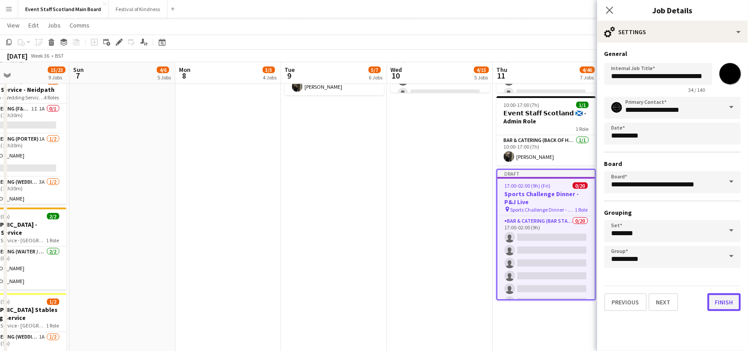
click at [725, 299] on button "Finish" at bounding box center [724, 302] width 33 height 18
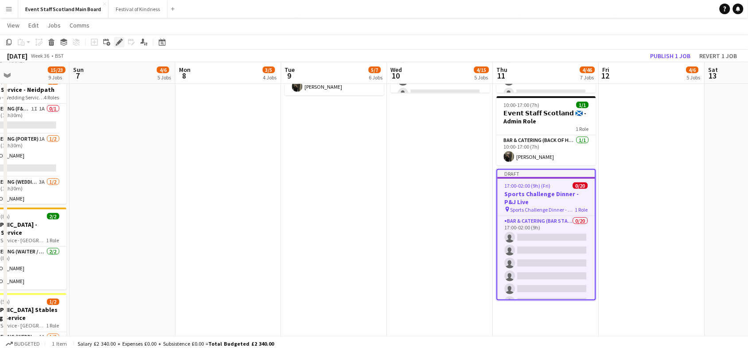
click at [118, 41] on icon at bounding box center [119, 42] width 5 height 5
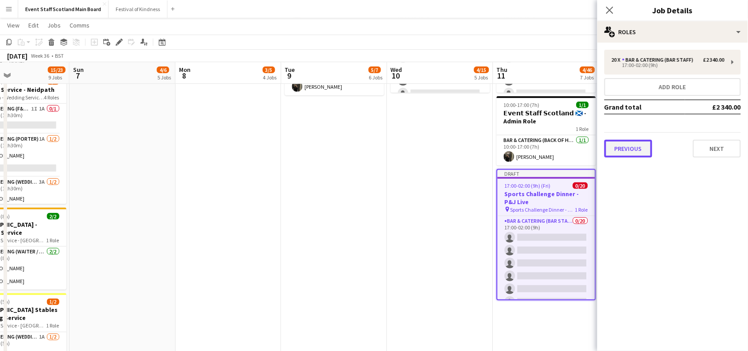
click at [637, 140] on button "Previous" at bounding box center [628, 149] width 48 height 18
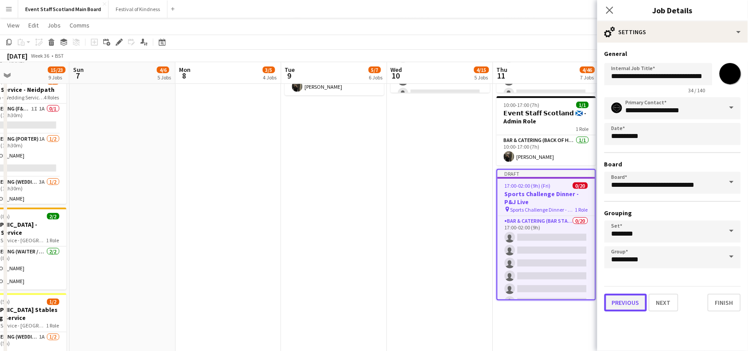
click at [620, 307] on button "Previous" at bounding box center [625, 302] width 43 height 18
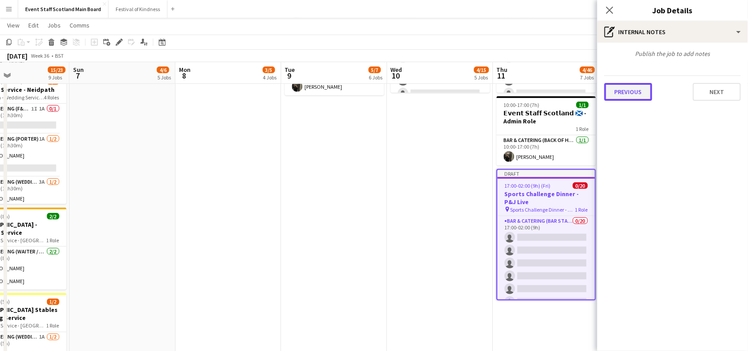
click at [634, 88] on button "Previous" at bounding box center [628, 92] width 48 height 18
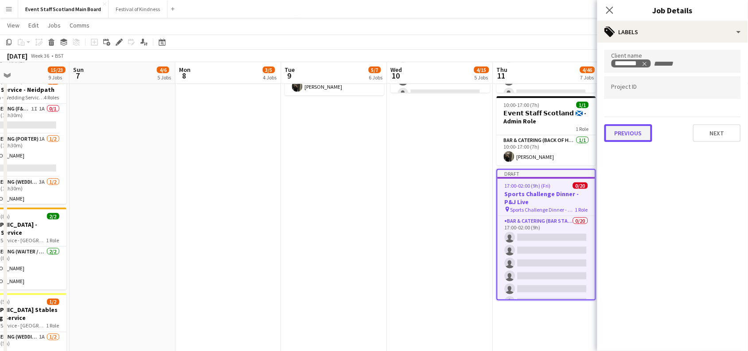
click at [632, 124] on button "Previous" at bounding box center [628, 133] width 48 height 18
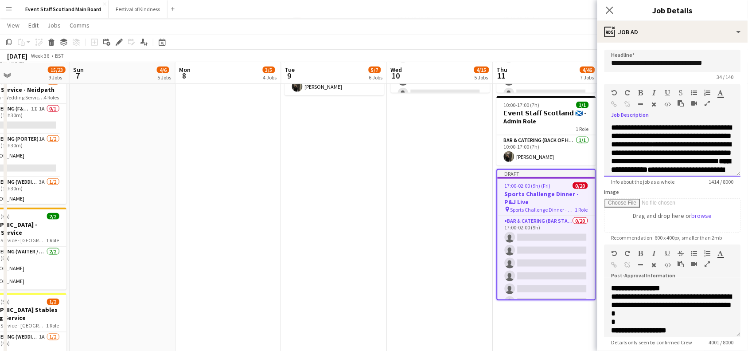
click at [612, 136] on span "**********" at bounding box center [672, 136] width 121 height 24
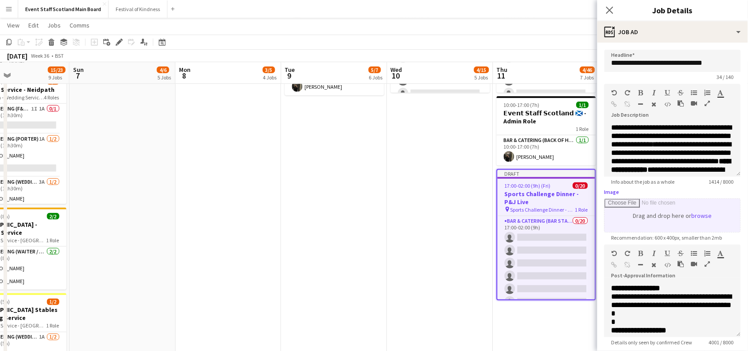
click at [692, 230] on input "Image" at bounding box center [673, 215] width 136 height 33
type input "**********"
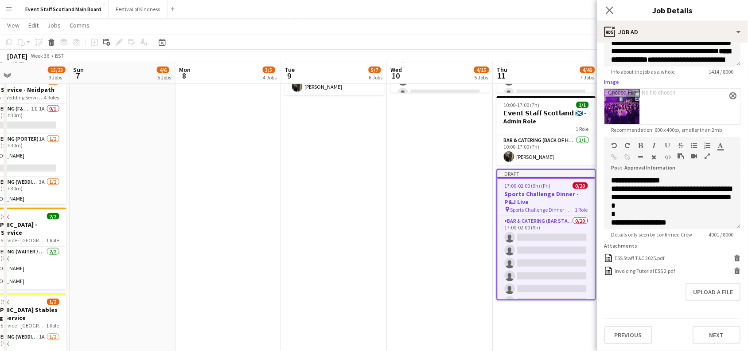
scroll to position [116, 0]
click at [707, 334] on button "Next" at bounding box center [717, 335] width 48 height 18
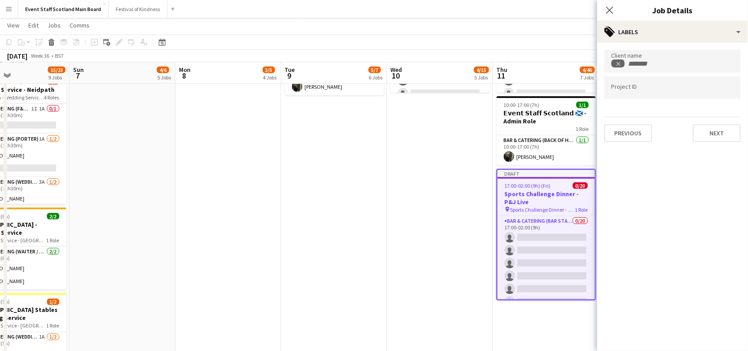
scroll to position [0, 0]
click at [719, 129] on button "Next" at bounding box center [717, 133] width 48 height 18
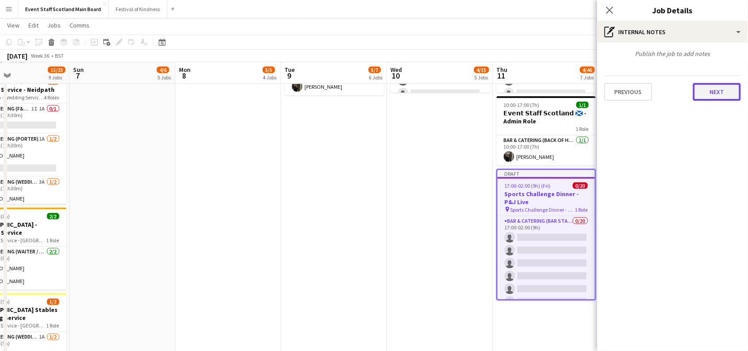
click at [712, 85] on button "Next" at bounding box center [717, 92] width 48 height 18
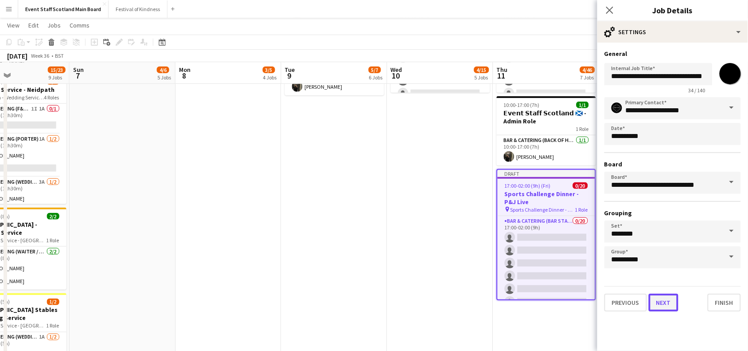
click at [666, 300] on button "Next" at bounding box center [664, 302] width 30 height 18
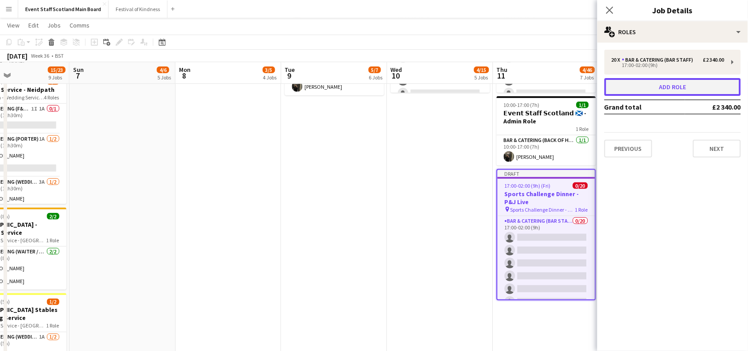
click at [688, 95] on button "Add role" at bounding box center [672, 87] width 136 height 18
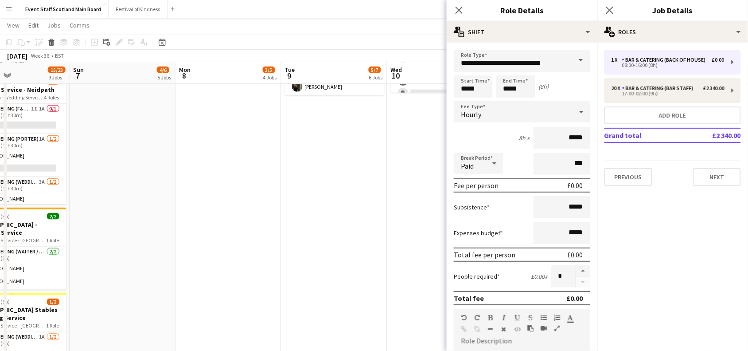
click at [572, 62] on span at bounding box center [581, 60] width 19 height 21
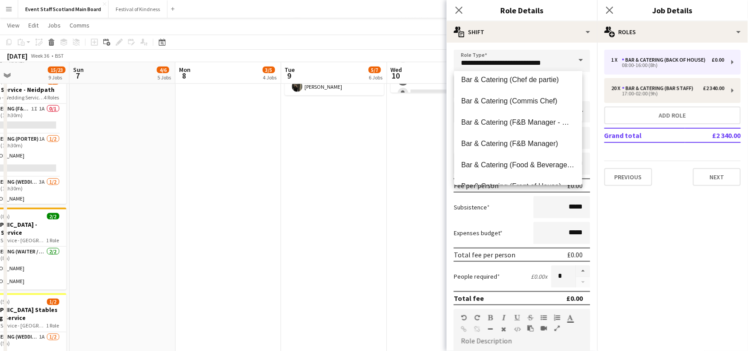
scroll to position [199, 0]
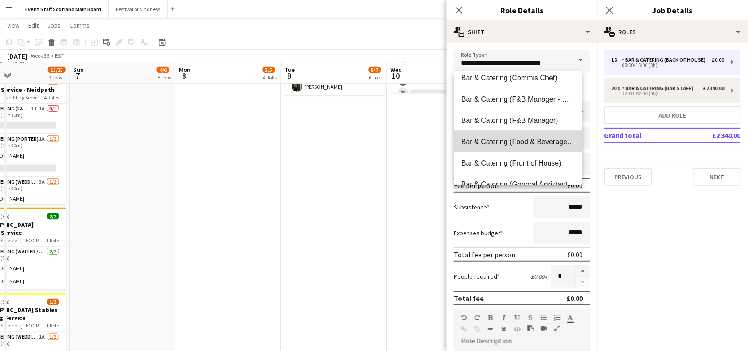
click at [535, 136] on mat-option "Bar & Catering (Food & Beverage Service)" at bounding box center [518, 141] width 128 height 21
type input "**********"
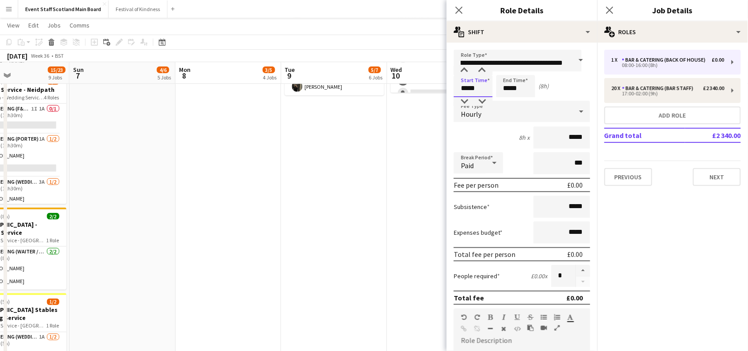
scroll to position [0, 0]
click at [466, 87] on input "*****" at bounding box center [473, 86] width 39 height 22
click at [462, 70] on div at bounding box center [465, 70] width 18 height 9
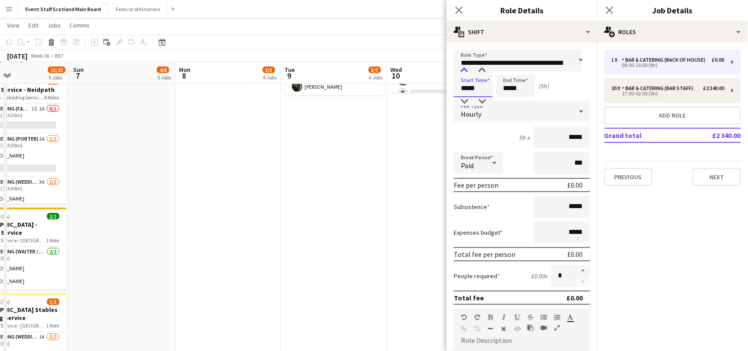
click at [462, 70] on div at bounding box center [465, 70] width 18 height 9
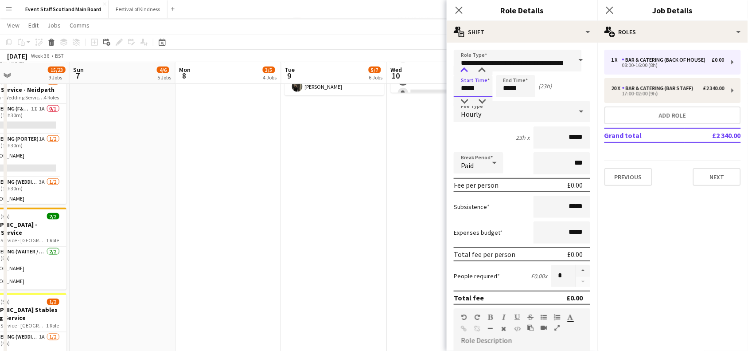
click at [462, 70] on div at bounding box center [465, 70] width 18 height 9
click at [509, 86] on input "*****" at bounding box center [515, 86] width 39 height 22
click at [464, 85] on input "*****" at bounding box center [473, 86] width 39 height 22
type input "*****"
click at [464, 73] on div at bounding box center [465, 70] width 18 height 9
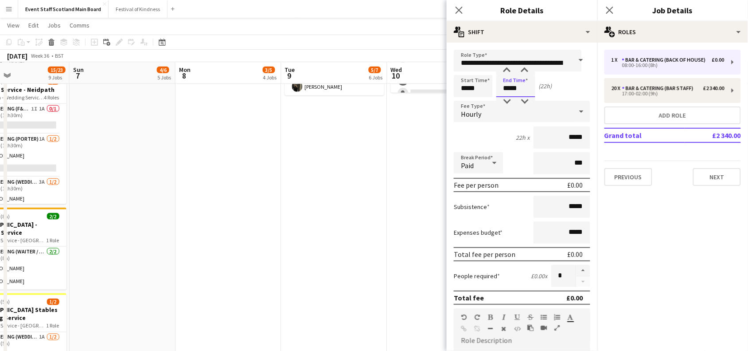
click at [512, 87] on input "*****" at bounding box center [515, 86] width 39 height 22
click at [507, 67] on div at bounding box center [507, 70] width 18 height 9
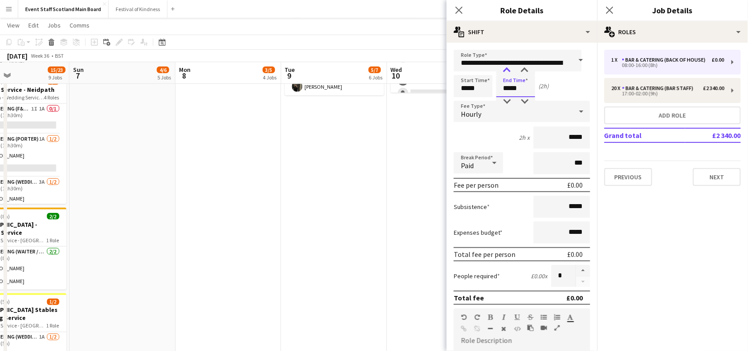
click at [507, 67] on div at bounding box center [507, 70] width 18 height 9
type input "*****"
click at [507, 67] on div at bounding box center [507, 70] width 18 height 9
drag, startPoint x: 562, startPoint y: 137, endPoint x: 589, endPoint y: 136, distance: 27.5
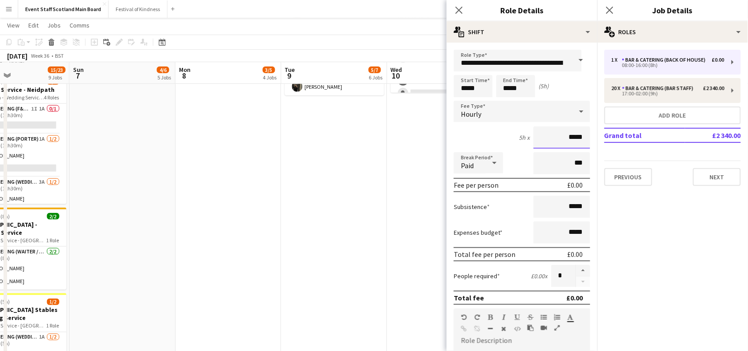
click at [589, 136] on mat-expansion-panel "**********" at bounding box center [522, 197] width 151 height 308
type input "******"
click at [578, 265] on button "button" at bounding box center [583, 271] width 14 height 12
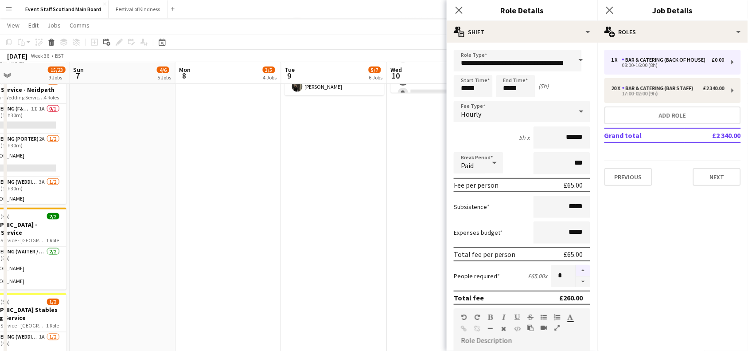
click at [578, 265] on button "button" at bounding box center [583, 271] width 14 height 12
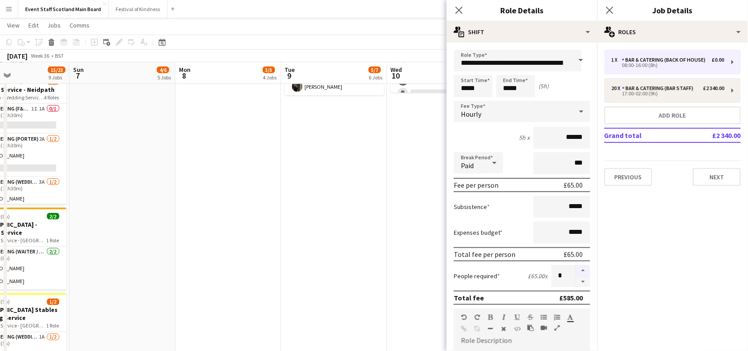
click at [578, 265] on button "button" at bounding box center [583, 271] width 14 height 12
click at [576, 280] on button "button" at bounding box center [583, 281] width 14 height 11
type input "**"
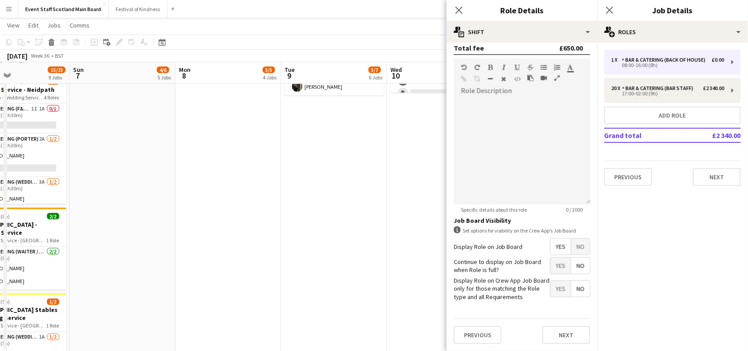
scroll to position [255, 0]
click at [551, 258] on span "Yes" at bounding box center [560, 265] width 20 height 16
click at [559, 335] on button "Next" at bounding box center [566, 335] width 48 height 18
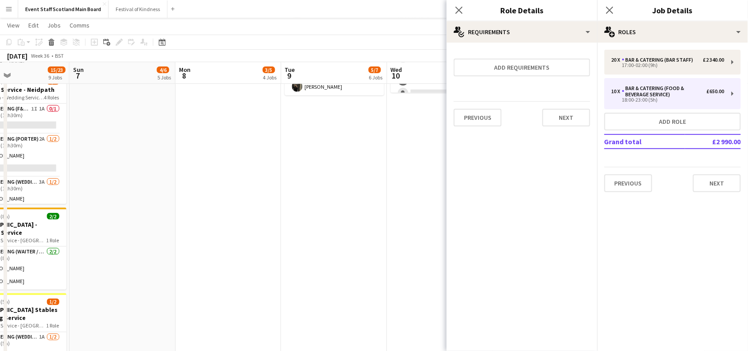
scroll to position [0, 0]
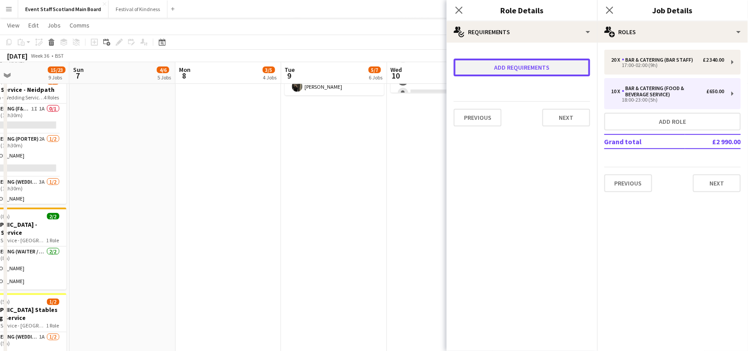
click at [543, 69] on button "Add requirements" at bounding box center [522, 67] width 136 height 18
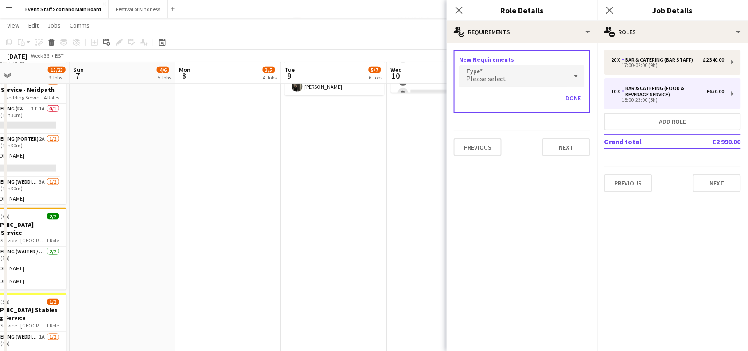
click at [553, 75] on div "Please select" at bounding box center [513, 75] width 108 height 21
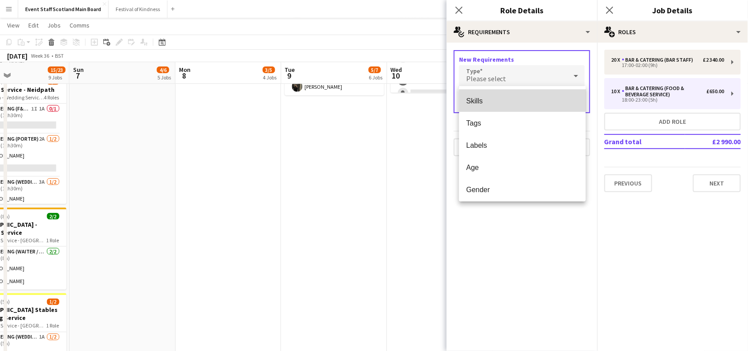
click at [543, 97] on span "Skills" at bounding box center [522, 101] width 113 height 8
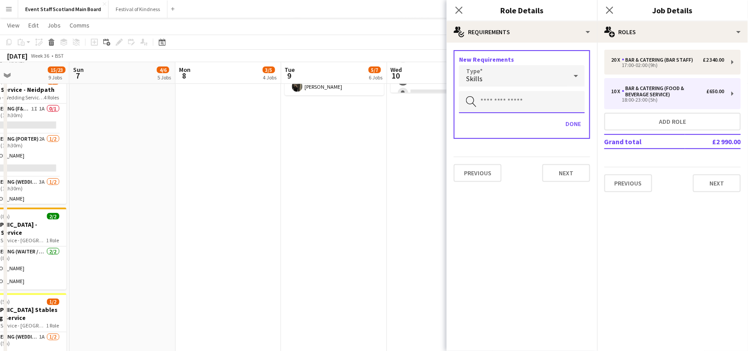
click at [525, 98] on input "text" at bounding box center [522, 102] width 126 height 22
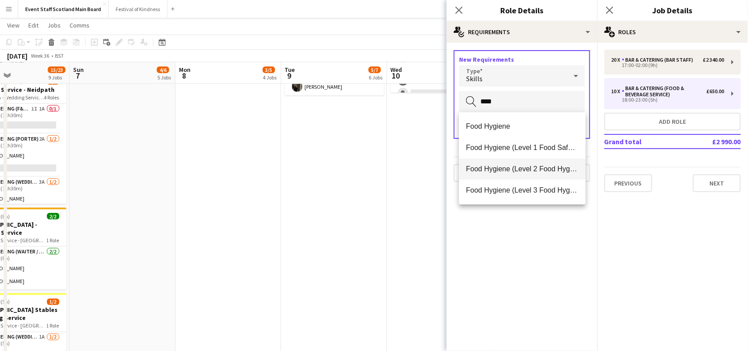
type input "****"
click at [560, 173] on span "Food Hygiene (Level 2 Food Hygiene Certificate)" at bounding box center [522, 168] width 113 height 8
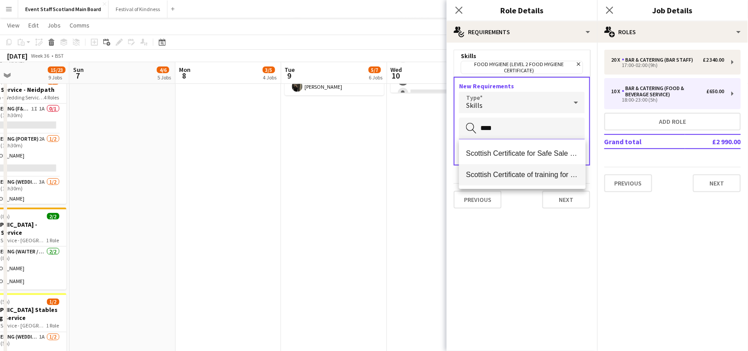
type input "****"
click at [533, 180] on mat-option "Scottish Certificate of training for Safe Sale and Service of Alcohol" at bounding box center [522, 174] width 127 height 21
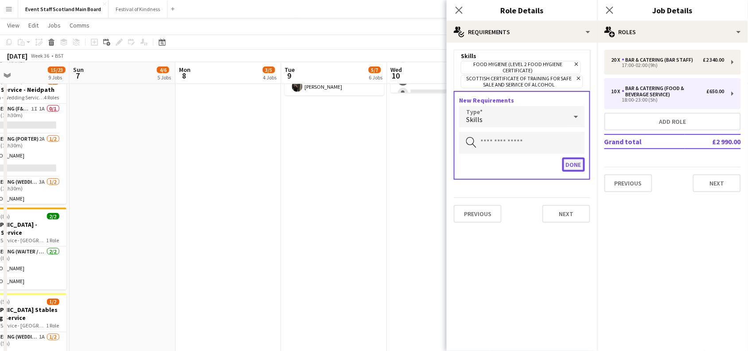
click at [572, 158] on button "Done" at bounding box center [573, 164] width 23 height 14
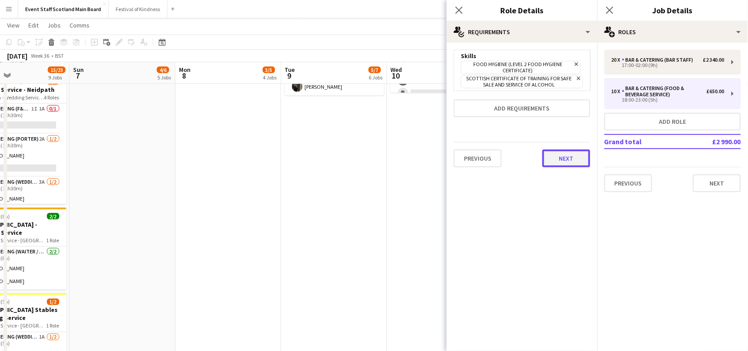
click at [572, 155] on button "Next" at bounding box center [566, 158] width 48 height 18
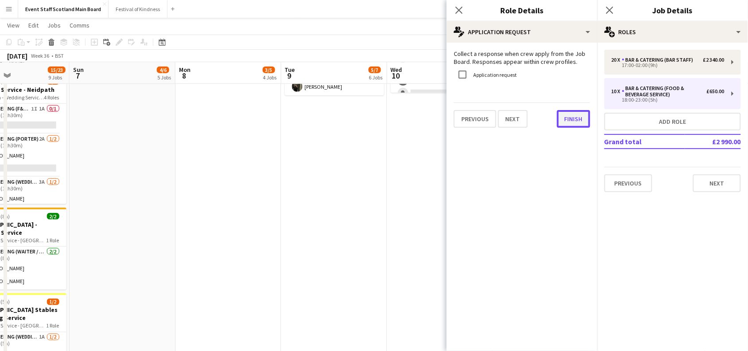
click at [567, 121] on button "Finish" at bounding box center [573, 119] width 33 height 18
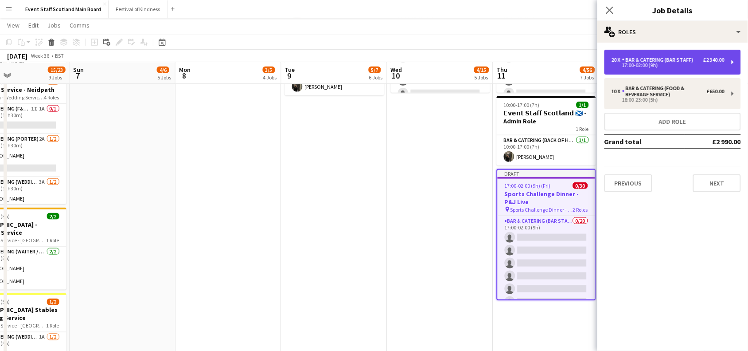
click at [681, 57] on div "Bar & Catering (Bar Staff)" at bounding box center [659, 60] width 75 height 6
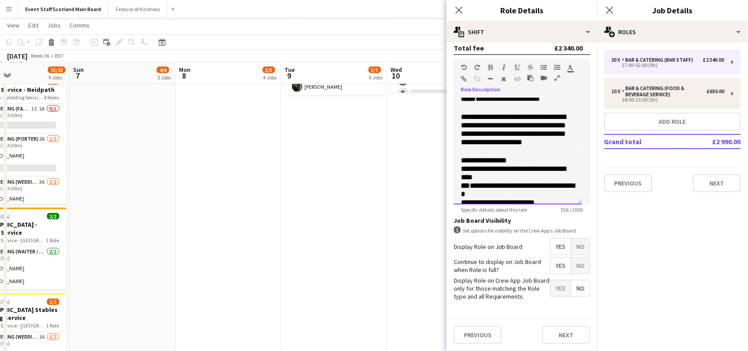
scroll to position [103, 0]
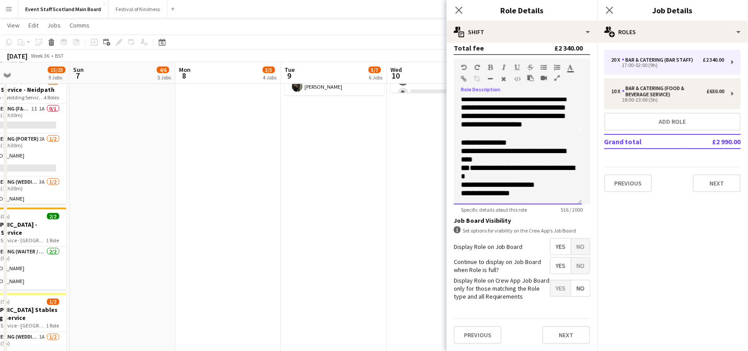
drag, startPoint x: 461, startPoint y: 92, endPoint x: 520, endPoint y: 187, distance: 111.3
click at [520, 187] on div "**********" at bounding box center [518, 151] width 128 height 106
copy div "**********"
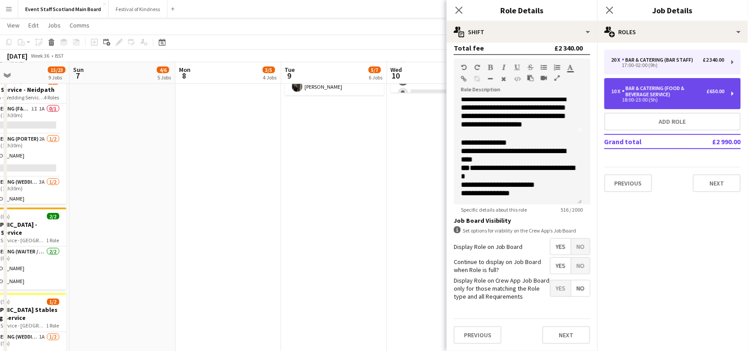
click at [627, 94] on div "Bar & Catering (Food & Beverage Service)" at bounding box center [664, 91] width 85 height 12
type input "**********"
type input "*****"
type input "**"
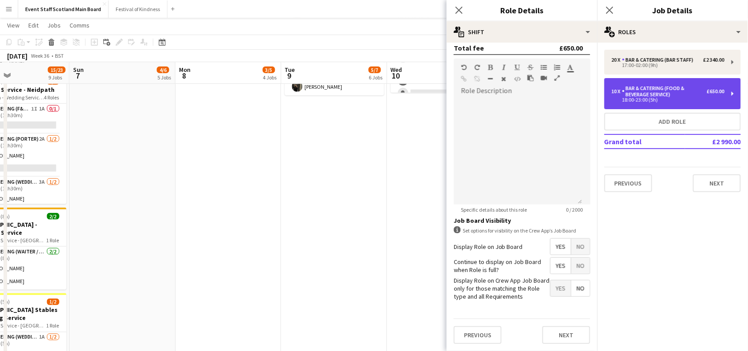
scroll to position [0, 0]
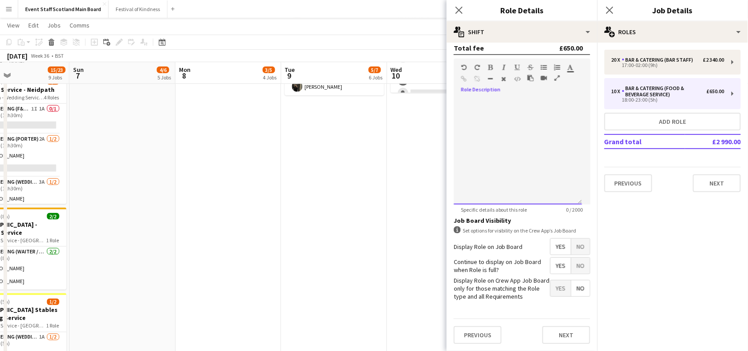
click at [538, 103] on div at bounding box center [518, 151] width 128 height 106
paste div
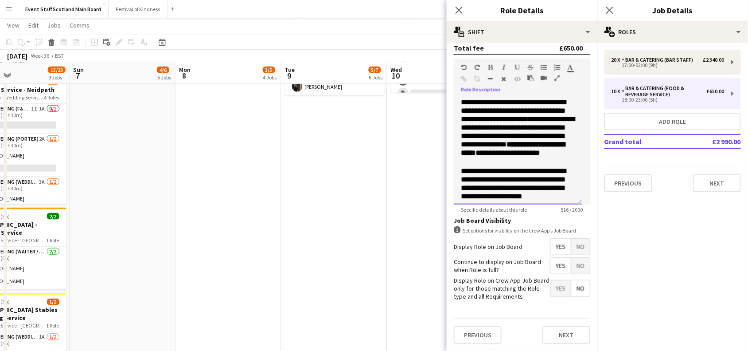
scroll to position [97, 0]
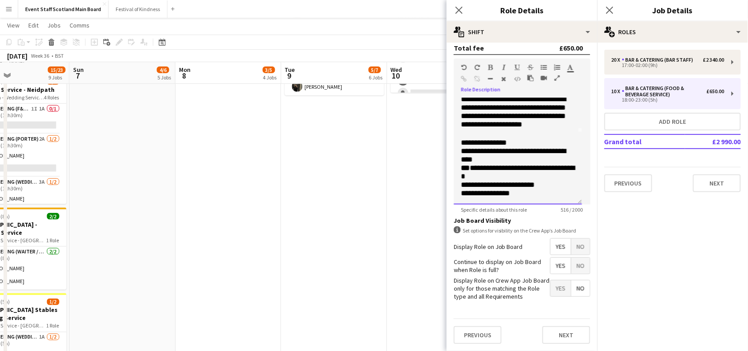
click at [497, 181] on span "**********" at bounding box center [498, 185] width 74 height 8
click at [533, 180] on p "**********" at bounding box center [518, 184] width 114 height 8
click at [555, 333] on button "Next" at bounding box center [566, 335] width 48 height 18
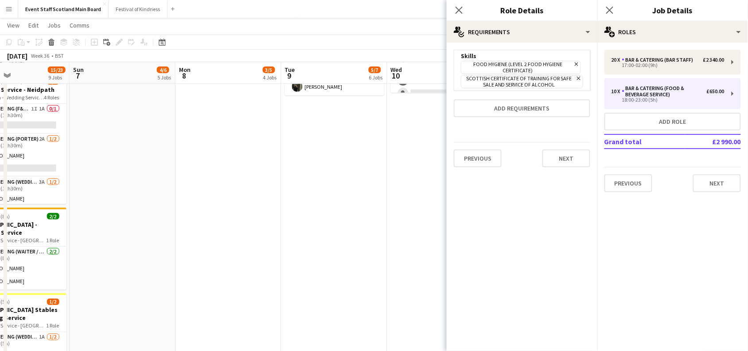
scroll to position [0, 0]
click at [583, 160] on button "Next" at bounding box center [566, 158] width 48 height 18
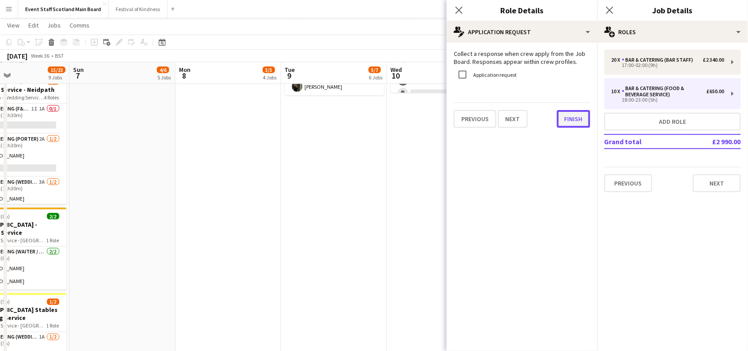
click at [569, 121] on button "Finish" at bounding box center [573, 119] width 33 height 18
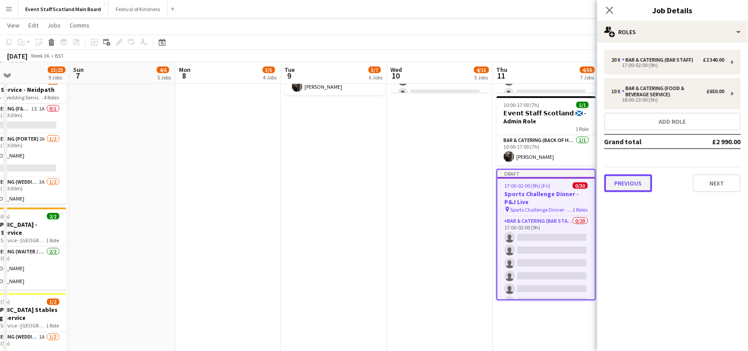
click at [623, 186] on button "Previous" at bounding box center [628, 183] width 48 height 18
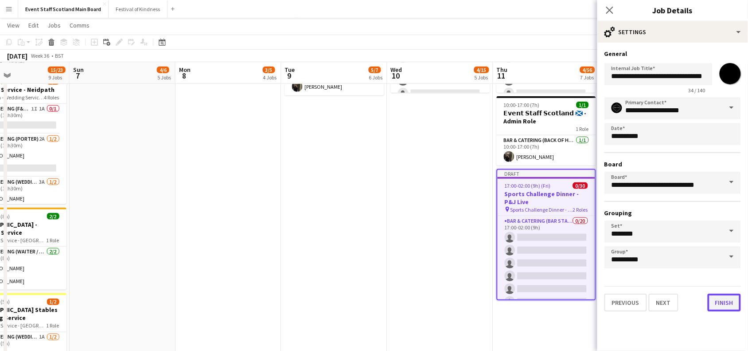
click at [730, 304] on button "Finish" at bounding box center [724, 302] width 33 height 18
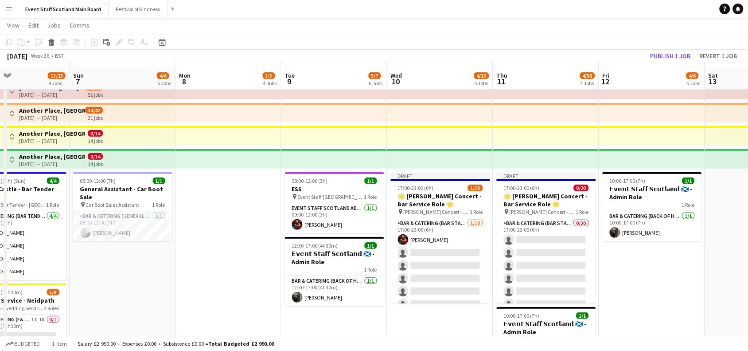
scroll to position [12, 0]
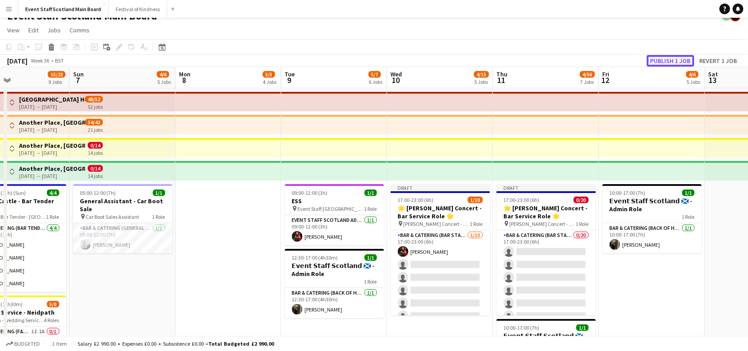
click at [676, 59] on button "Publish 1 job" at bounding box center [670, 61] width 47 height 12
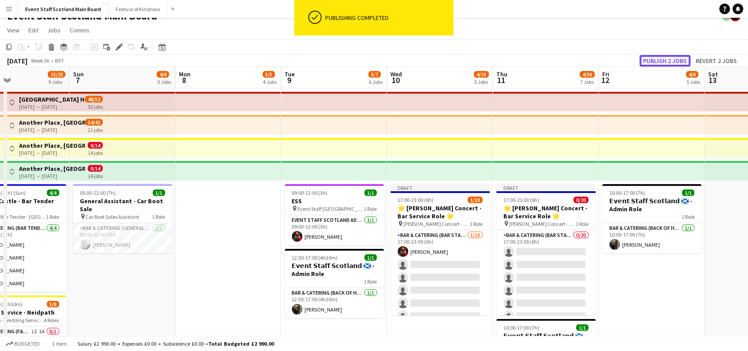
click at [675, 60] on button "Publish 2 jobs" at bounding box center [665, 61] width 51 height 12
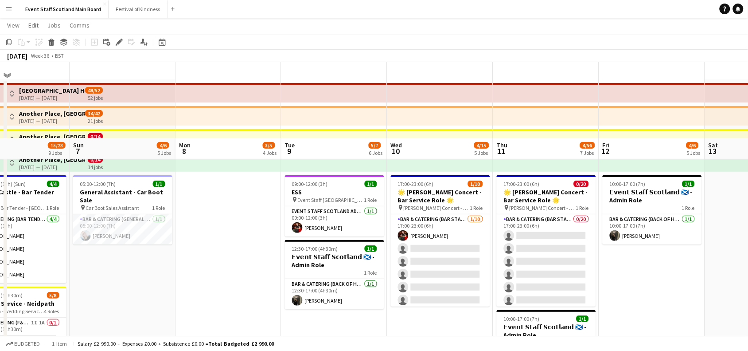
scroll to position [0, 0]
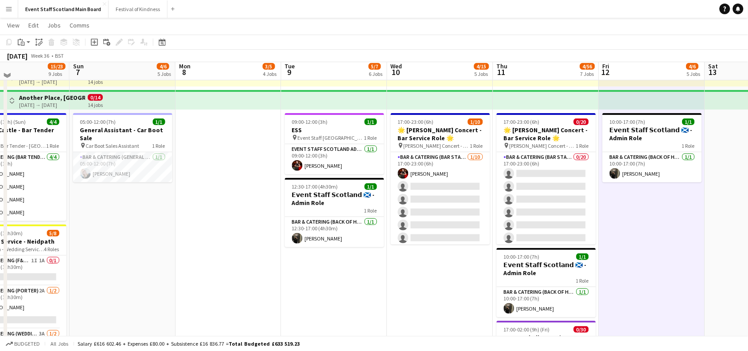
scroll to position [78, 0]
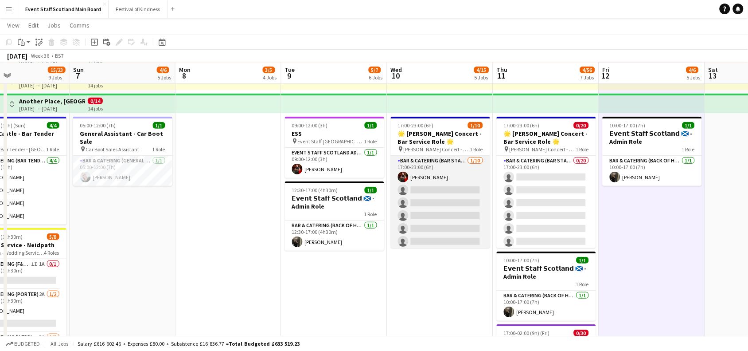
click at [452, 194] on app-card-role "Bar & Catering (Bar Staff) [DATE] 17:00-23:00 (6h) [PERSON_NAME] single-neutral…" at bounding box center [440, 229] width 99 height 146
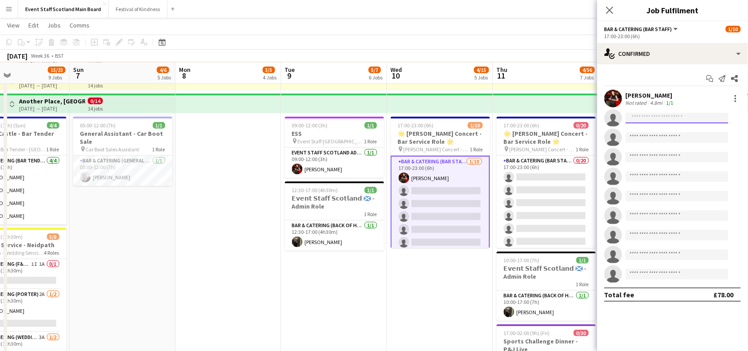
click at [670, 119] on input at bounding box center [677, 118] width 103 height 11
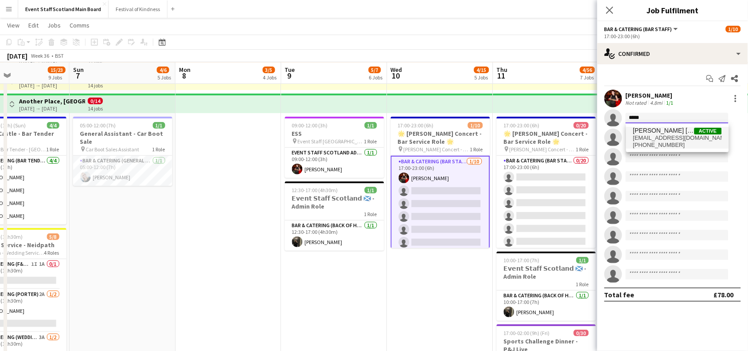
type input "*****"
click at [663, 138] on span "[EMAIL_ADDRESS][DOMAIN_NAME]" at bounding box center [677, 137] width 89 height 7
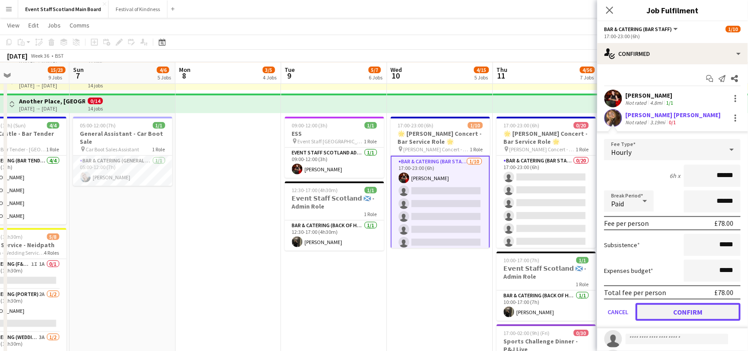
click at [698, 307] on button "Confirm" at bounding box center [688, 312] width 105 height 18
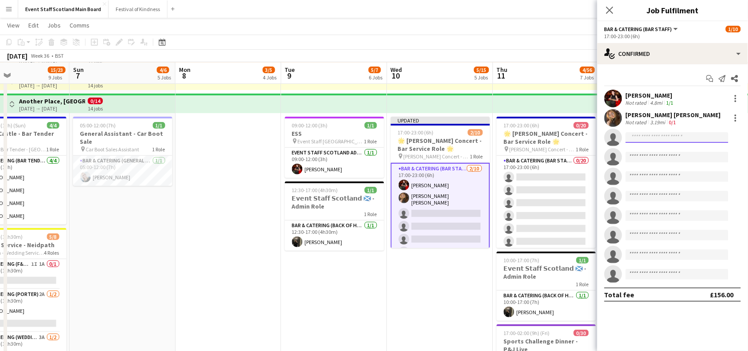
click at [682, 140] on input at bounding box center [677, 137] width 103 height 11
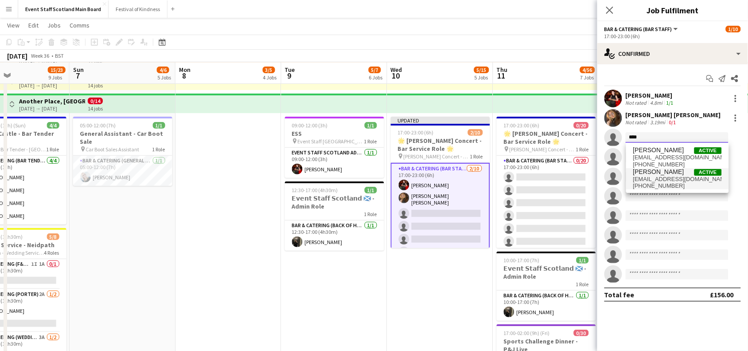
type input "****"
click at [669, 187] on span "[PHONE_NUMBER]" at bounding box center [677, 185] width 89 height 7
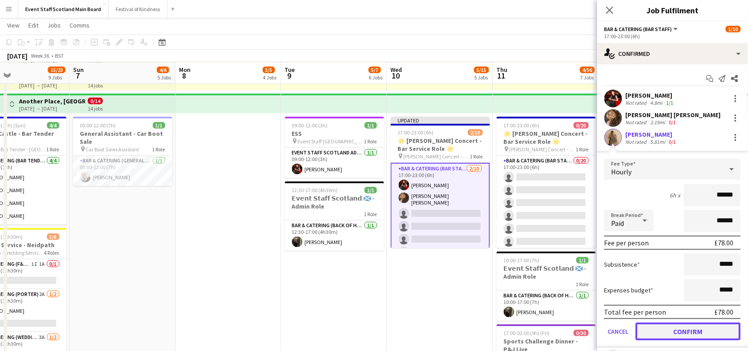
click at [678, 332] on button "Confirm" at bounding box center [688, 331] width 105 height 18
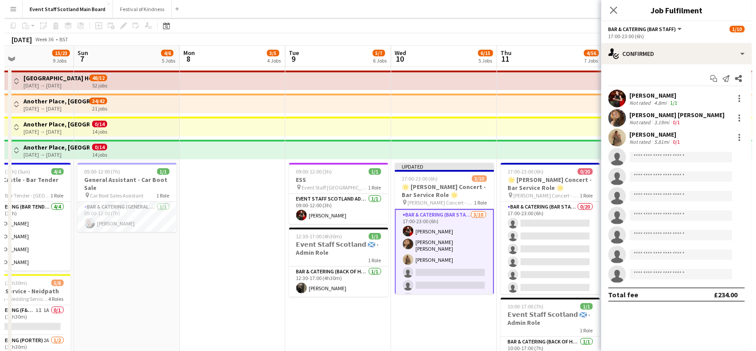
scroll to position [0, 0]
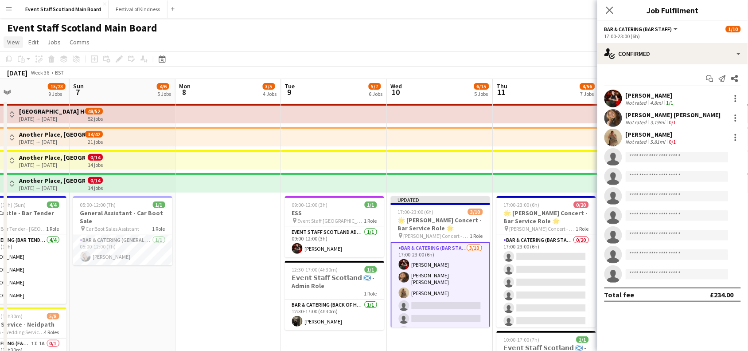
click at [10, 40] on span "View" at bounding box center [13, 42] width 12 height 8
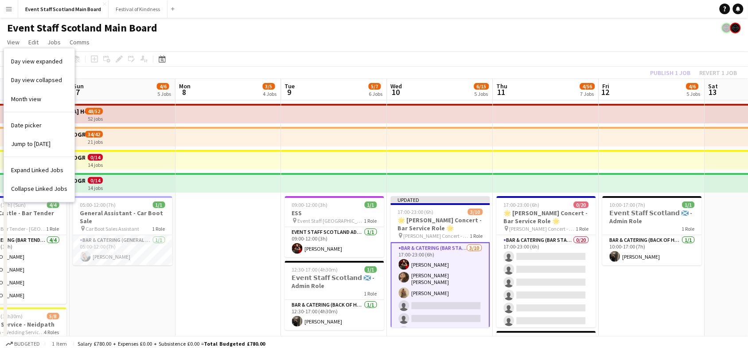
click at [7, 12] on app-icon "Menu" at bounding box center [8, 8] width 7 height 7
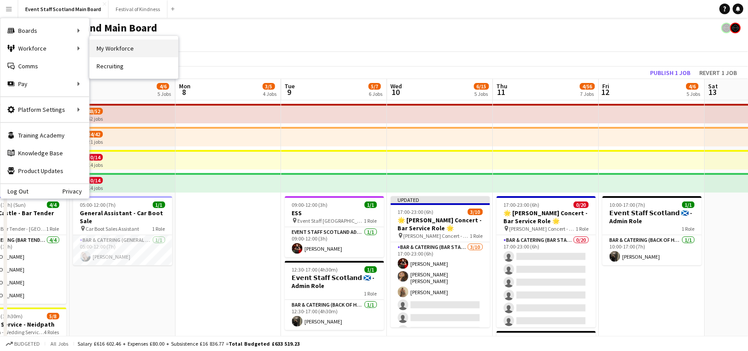
click at [113, 52] on link "My Workforce" at bounding box center [134, 48] width 89 height 18
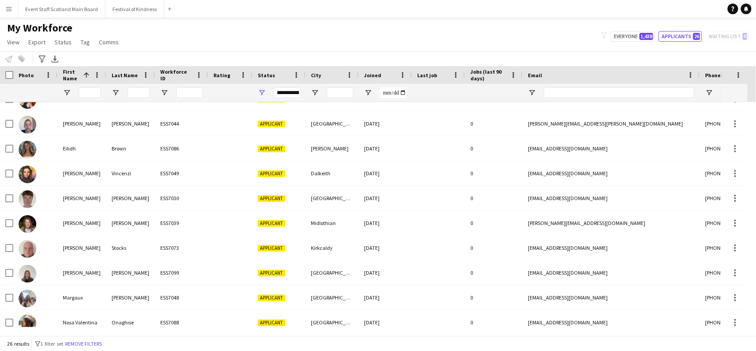
scroll to position [226, 0]
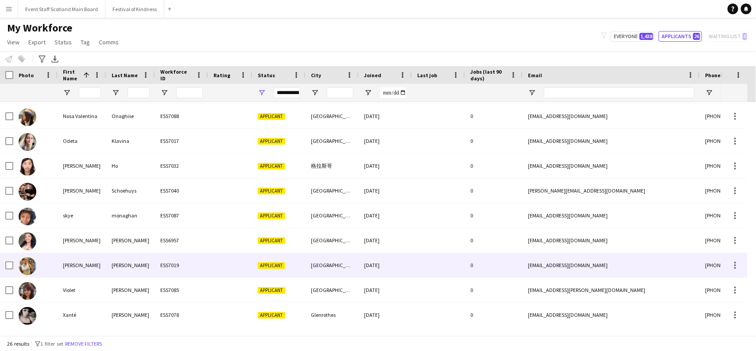
click at [182, 268] on div "ESS7019" at bounding box center [181, 265] width 53 height 24
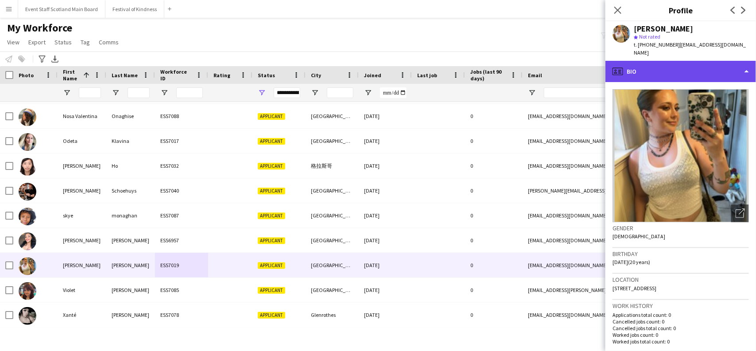
click at [748, 61] on div "profile Bio" at bounding box center [681, 71] width 151 height 21
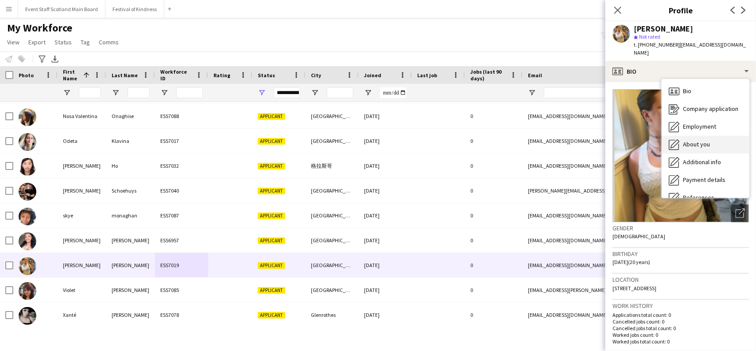
click at [725, 136] on div "About you About you" at bounding box center [706, 145] width 88 height 18
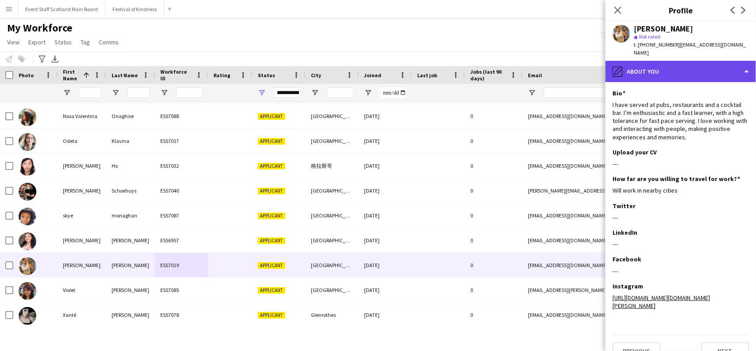
click at [709, 66] on div "pencil4 About you" at bounding box center [681, 71] width 151 height 21
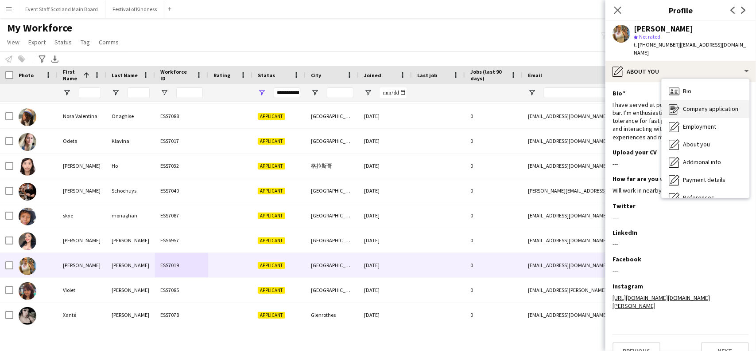
click at [701, 105] on span "Company application" at bounding box center [710, 109] width 55 height 8
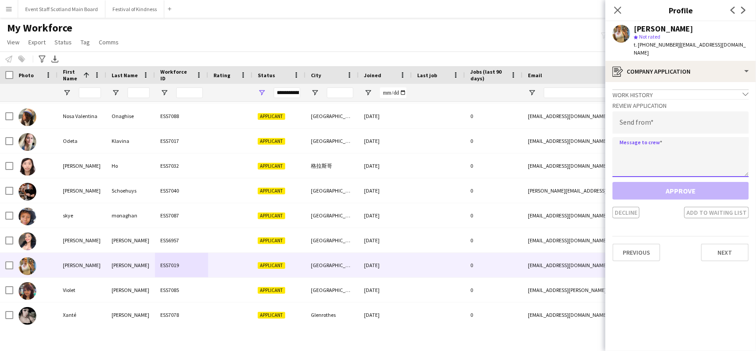
click at [678, 137] on textarea at bounding box center [681, 157] width 136 height 40
paste textarea "**********"
drag, startPoint x: 620, startPoint y: 145, endPoint x: 707, endPoint y: 146, distance: 86.4
click at [707, 146] on textarea at bounding box center [681, 157] width 136 height 40
type textarea "**********"
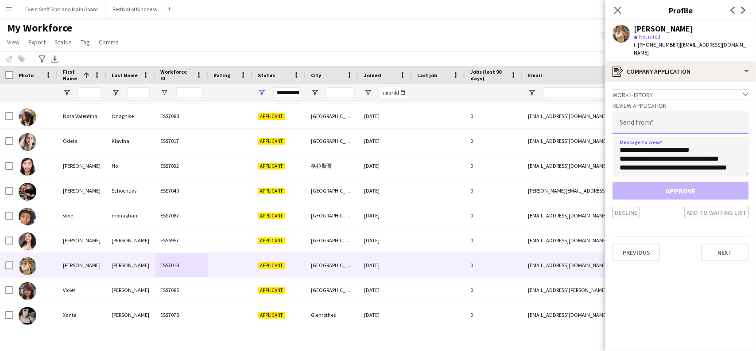
click at [687, 118] on input "email" at bounding box center [681, 122] width 136 height 22
paste input "**********"
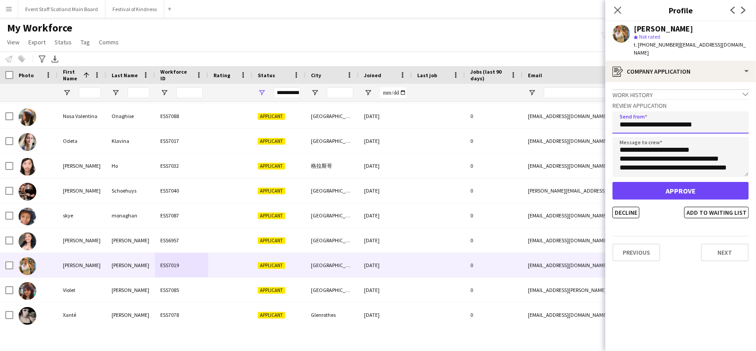
type input "**********"
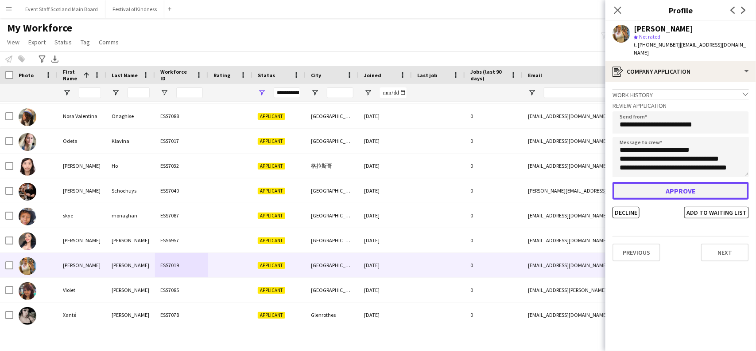
click at [700, 183] on button "Approve" at bounding box center [681, 191] width 136 height 18
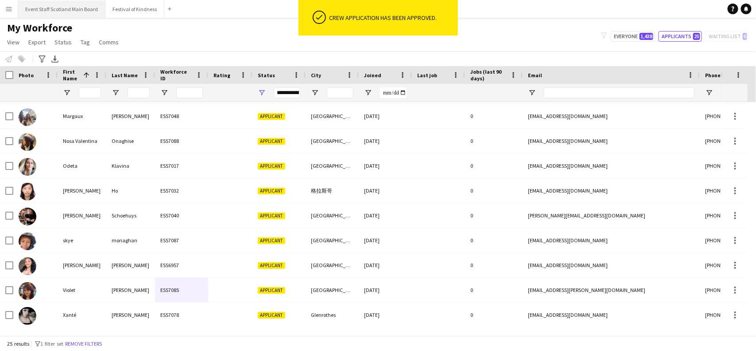
click at [82, 4] on button "Event Staff Scotland Main Board Close" at bounding box center [61, 8] width 87 height 17
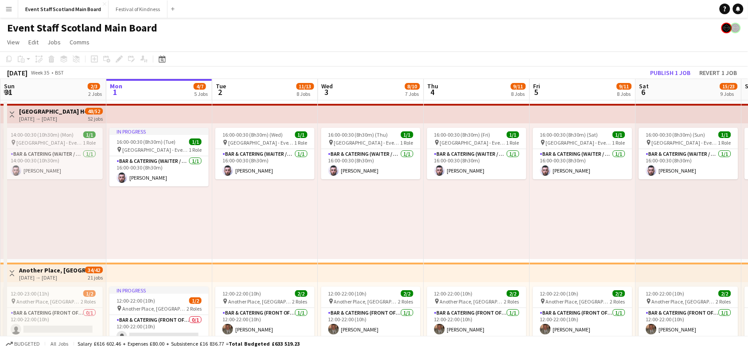
click at [12, 114] on app-icon "Toggle View" at bounding box center [12, 114] width 6 height 6
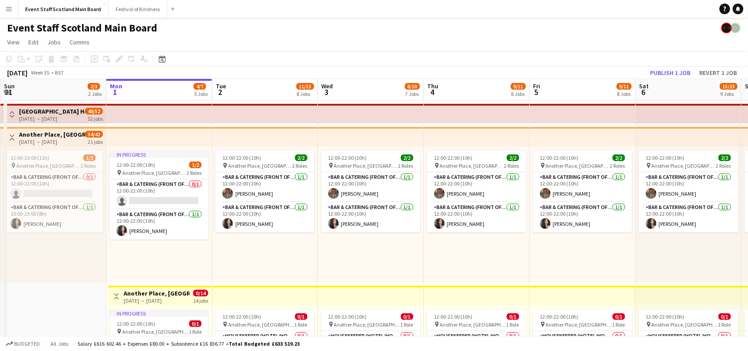
click at [12, 136] on app-icon "Toggle View" at bounding box center [12, 137] width 6 height 6
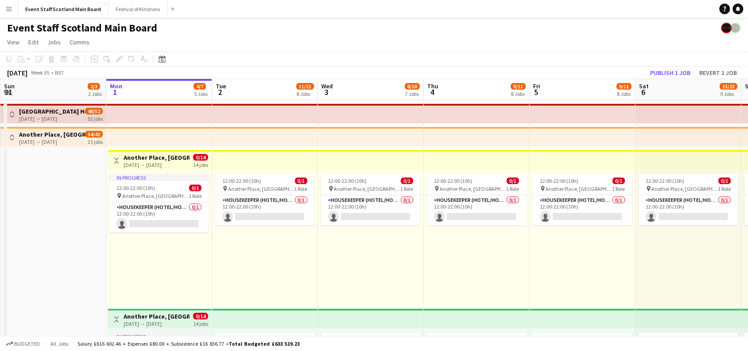
click at [114, 160] on app-icon "Toggle View" at bounding box center [116, 160] width 6 height 6
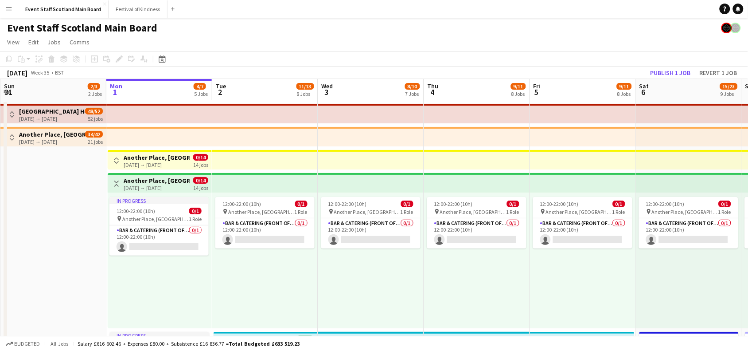
click at [113, 181] on app-icon "Toggle View" at bounding box center [116, 183] width 6 height 6
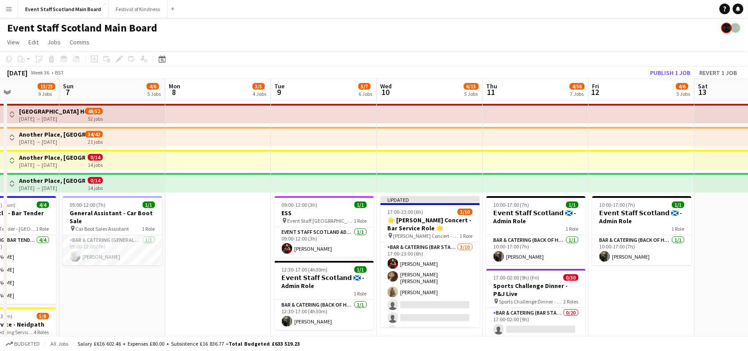
drag, startPoint x: 740, startPoint y: 276, endPoint x: 49, endPoint y: 297, distance: 691.6
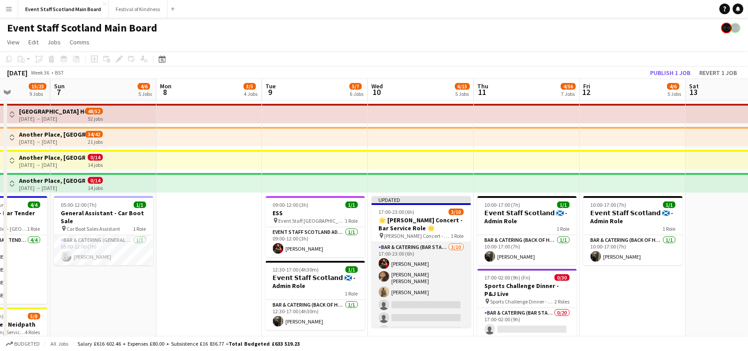
click at [432, 296] on app-card-role "Bar & Catering (Bar Staff) [DATE] 17:00-23:00 (6h) [PERSON_NAME] [PERSON_NAME] …" at bounding box center [421, 316] width 99 height 148
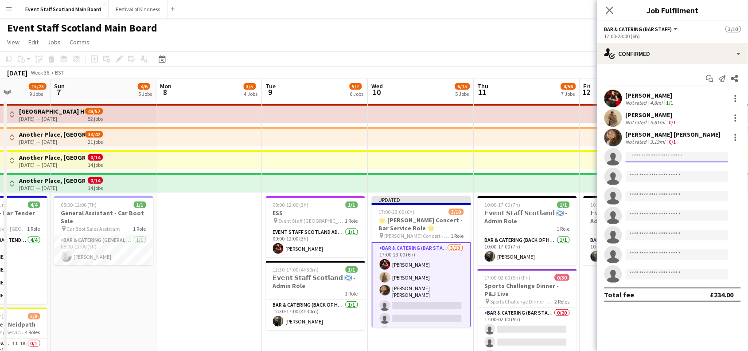
click at [645, 158] on input at bounding box center [677, 157] width 103 height 11
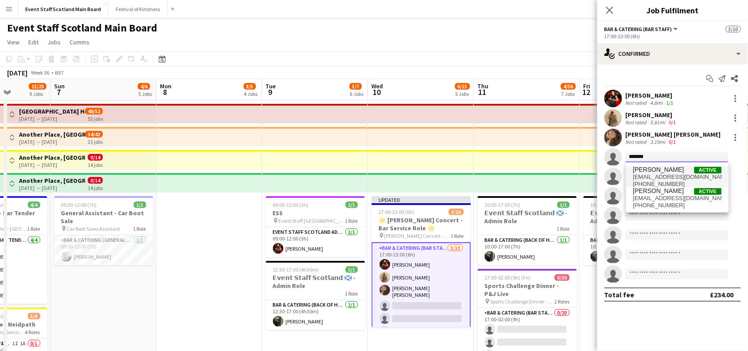
type input "*******"
click at [662, 180] on span "[PHONE_NUMBER]" at bounding box center [677, 183] width 89 height 7
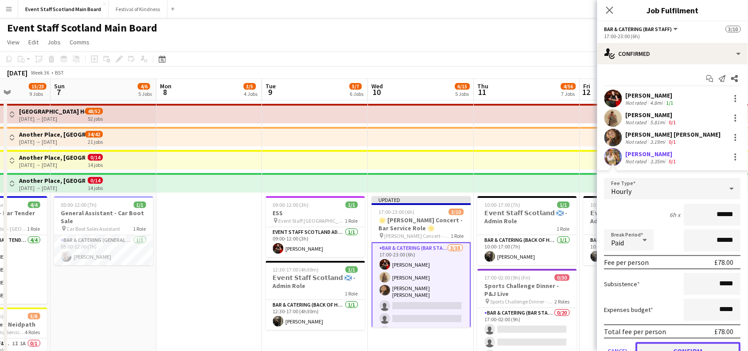
click at [677, 346] on button "Confirm" at bounding box center [688, 351] width 105 height 18
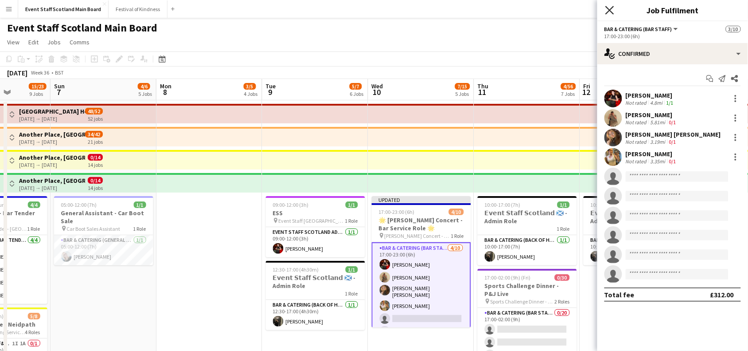
click at [610, 10] on icon at bounding box center [609, 10] width 8 height 8
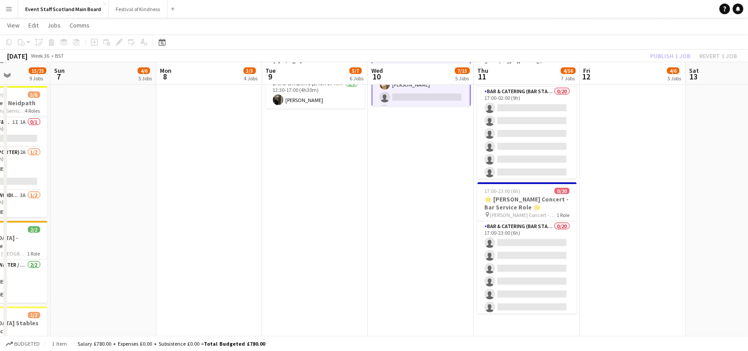
scroll to position [222, 0]
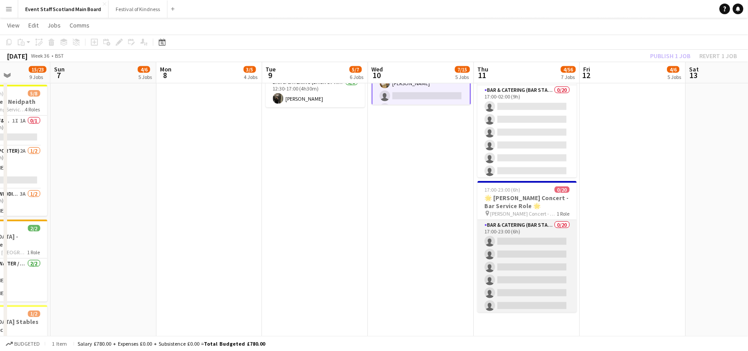
click at [553, 239] on app-card-role "Bar & Catering (Bar Staff) 0/20 17:00-23:00 (6h) single-neutral-actions single-…" at bounding box center [527, 357] width 99 height 274
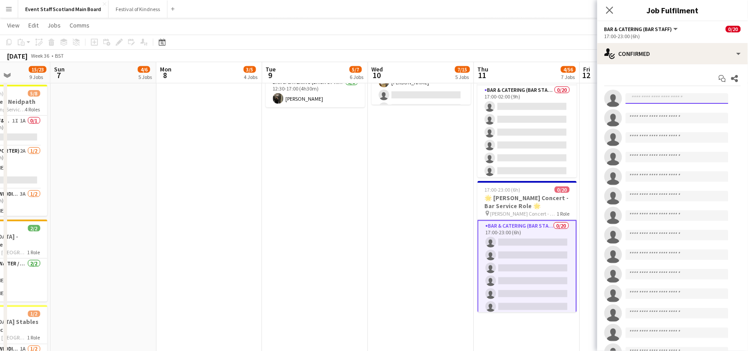
click at [698, 97] on input at bounding box center [677, 98] width 103 height 11
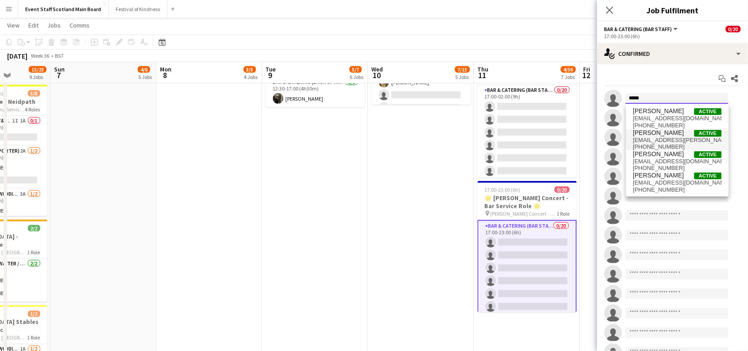
type input "*****"
click at [662, 133] on span "[PERSON_NAME]" at bounding box center [658, 133] width 51 height 8
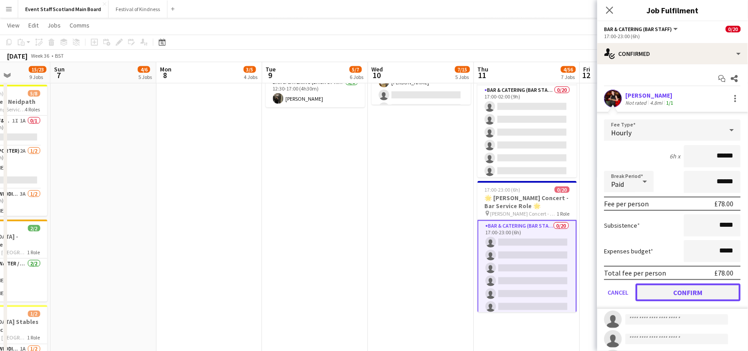
click at [682, 292] on button "Confirm" at bounding box center [688, 292] width 105 height 18
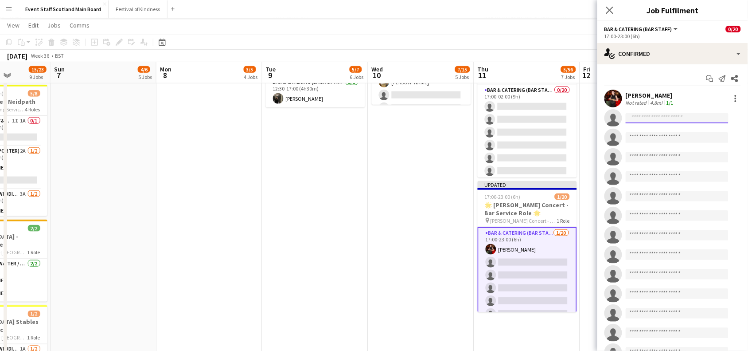
click at [663, 118] on input at bounding box center [677, 118] width 103 height 11
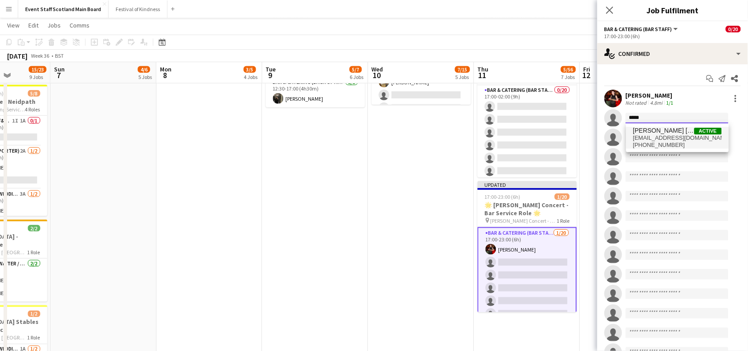
type input "*****"
click at [666, 131] on span "[PERSON_NAME] [PERSON_NAME]" at bounding box center [663, 131] width 61 height 8
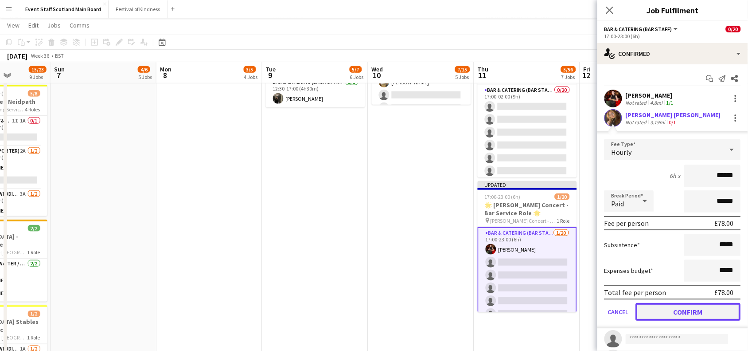
click at [692, 304] on button "Confirm" at bounding box center [688, 312] width 105 height 18
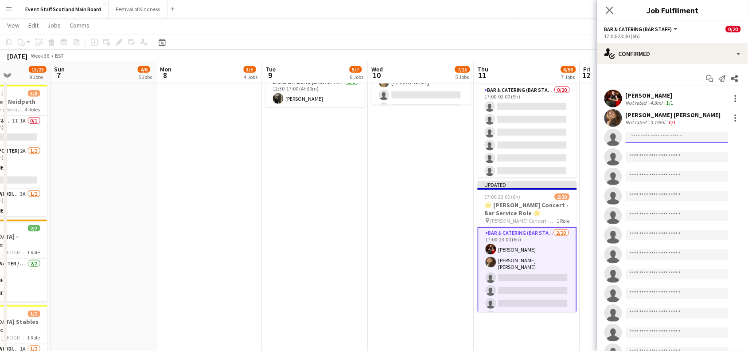
click at [688, 137] on input at bounding box center [677, 137] width 103 height 11
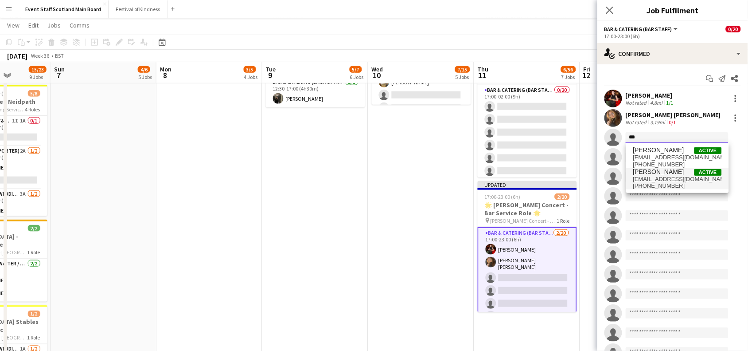
type input "***"
click at [664, 174] on span "[PERSON_NAME]" at bounding box center [658, 172] width 51 height 8
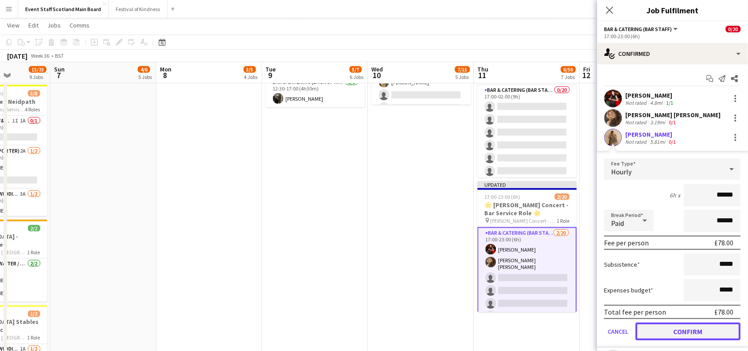
click at [663, 327] on button "Confirm" at bounding box center [688, 331] width 105 height 18
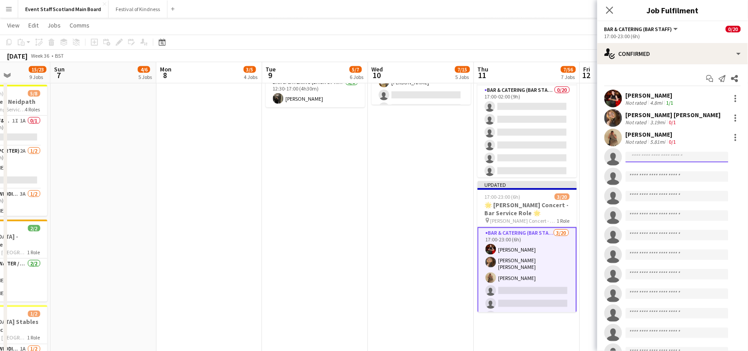
click at [636, 156] on input at bounding box center [677, 157] width 103 height 11
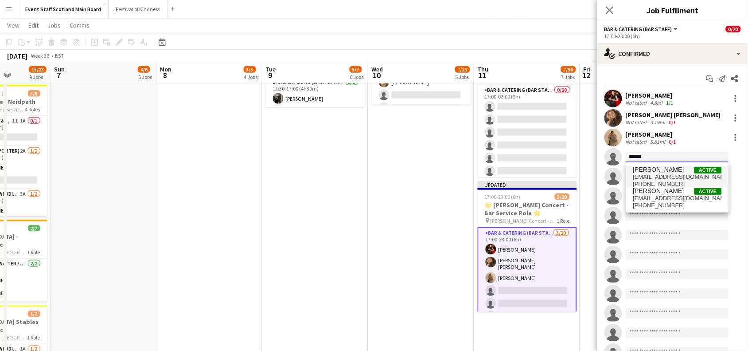
type input "******"
click at [677, 174] on span "[EMAIL_ADDRESS][DOMAIN_NAME]" at bounding box center [677, 176] width 89 height 7
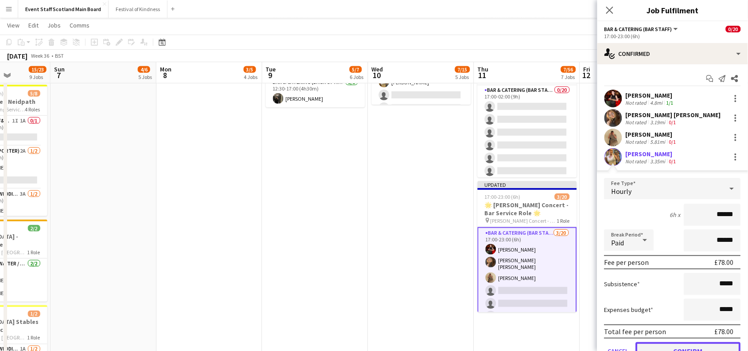
click at [673, 347] on button "Confirm" at bounding box center [688, 351] width 105 height 18
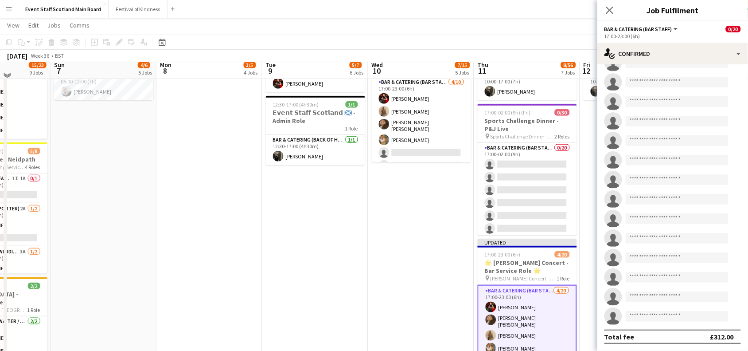
scroll to position [160, 0]
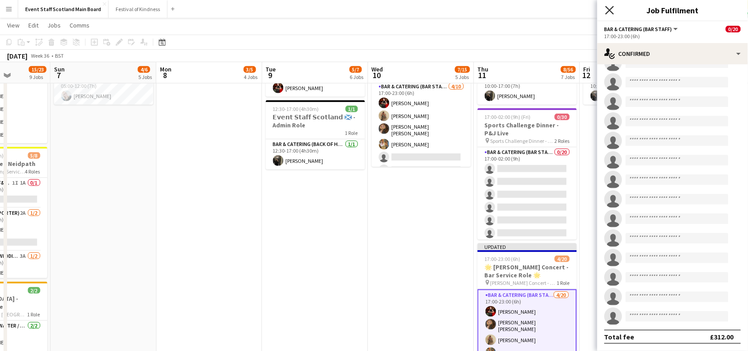
click at [610, 9] on icon at bounding box center [609, 10] width 8 height 8
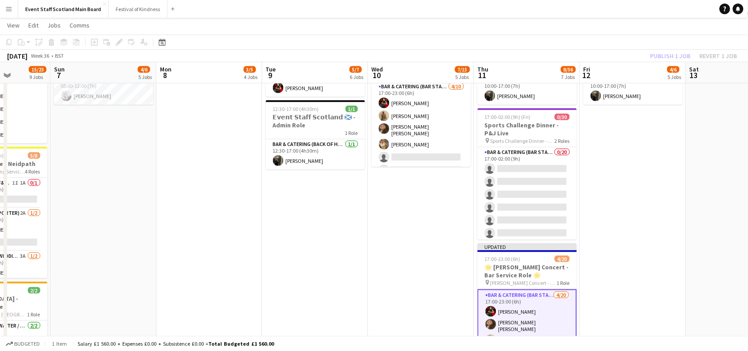
click at [674, 58] on div "Publish 1 job Revert 1 job" at bounding box center [694, 56] width 108 height 12
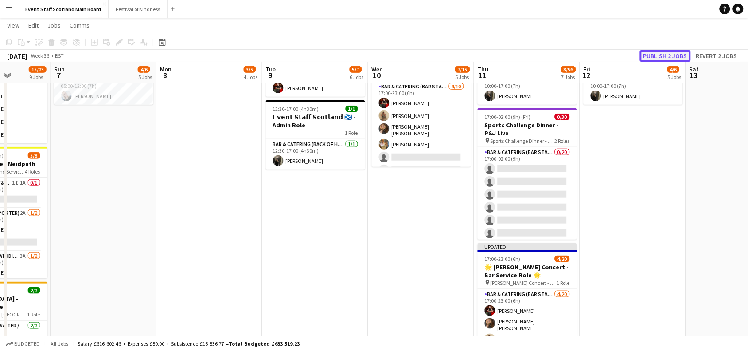
click at [674, 58] on button "Publish 2 jobs" at bounding box center [665, 56] width 51 height 12
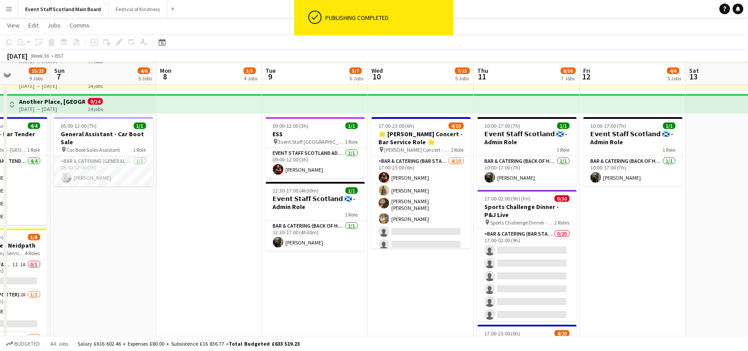
scroll to position [76, 0]
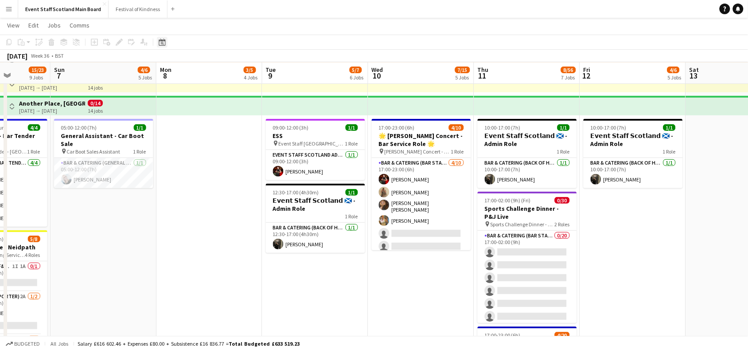
click at [162, 41] on icon at bounding box center [162, 42] width 7 height 7
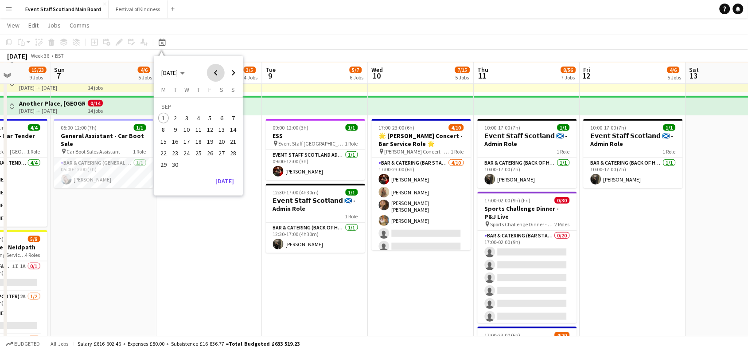
click at [215, 70] on span "Previous month" at bounding box center [216, 73] width 18 height 18
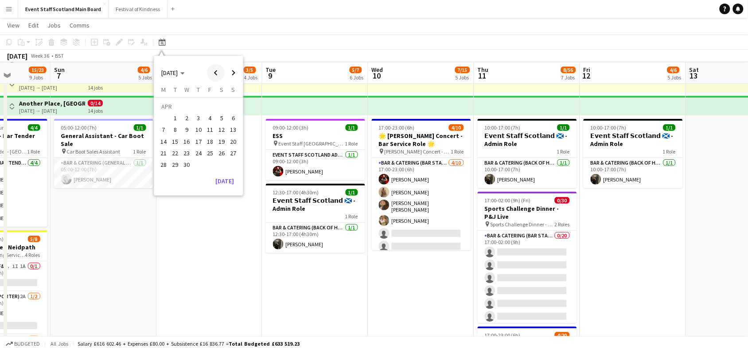
click at [215, 70] on span "Previous month" at bounding box center [216, 73] width 18 height 18
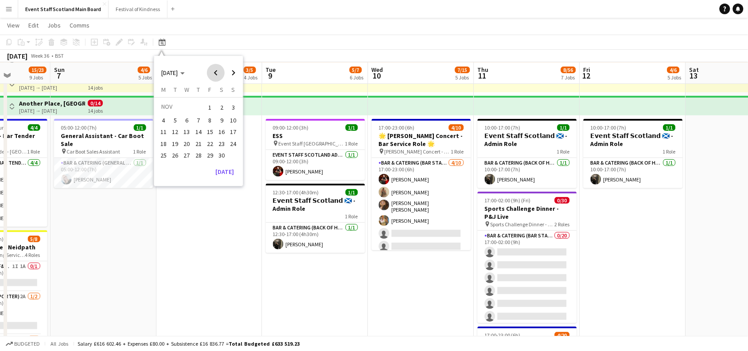
click at [215, 70] on span "Previous month" at bounding box center [216, 73] width 18 height 18
click at [233, 72] on span "Next month" at bounding box center [234, 73] width 18 height 18
click at [210, 121] on span "8" at bounding box center [210, 120] width 11 height 11
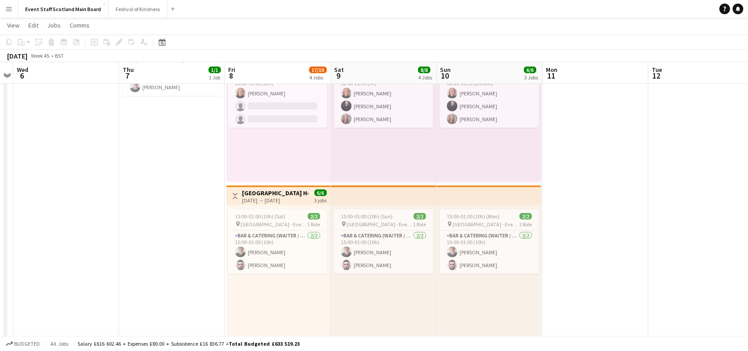
click at [230, 186] on app-top-bar "Toggle View [GEOGRAPHIC_DATA] Hotel - Service Staff [DATE] → [DATE] 6/6 3 jobs" at bounding box center [278, 194] width 104 height 19
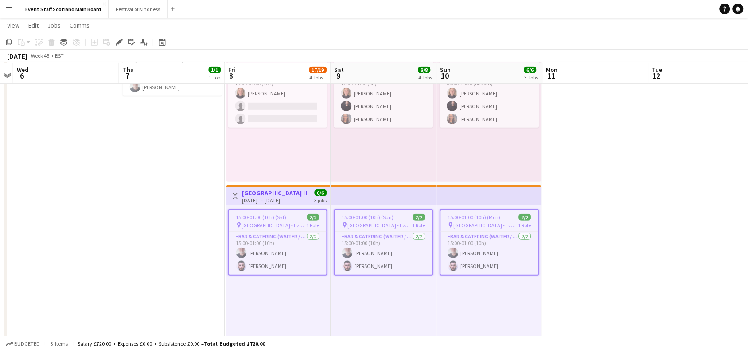
click at [234, 193] on app-icon "Toggle View" at bounding box center [235, 196] width 6 height 6
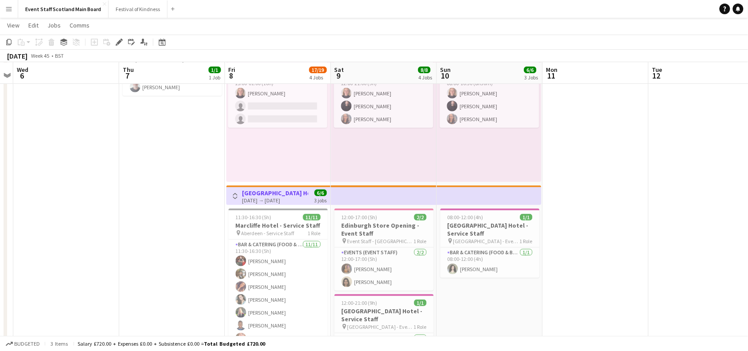
scroll to position [0, 0]
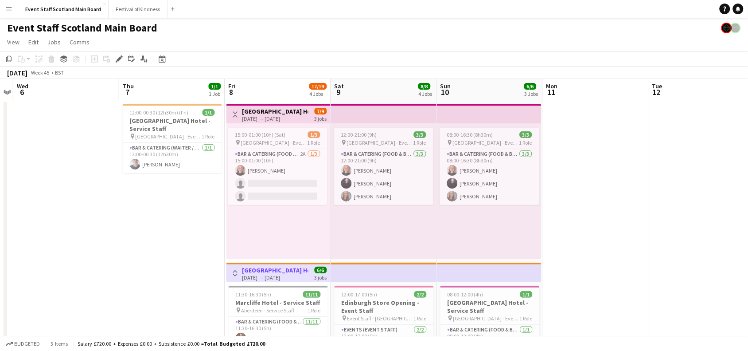
click at [236, 111] on app-icon "Toggle View" at bounding box center [235, 114] width 6 height 6
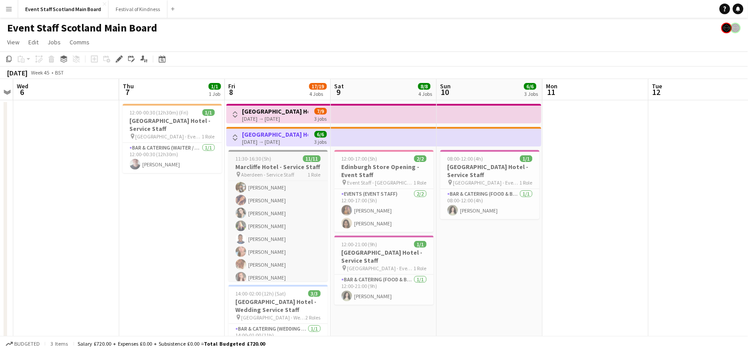
scroll to position [58, 0]
click at [162, 58] on icon at bounding box center [162, 59] width 3 height 3
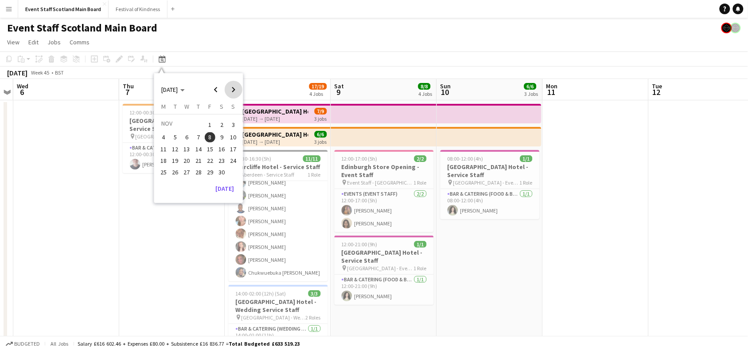
click at [236, 90] on span "Next month" at bounding box center [234, 90] width 18 height 18
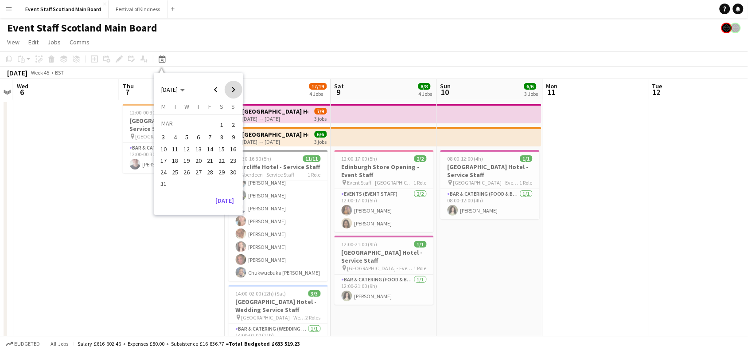
click at [236, 90] on span "Next month" at bounding box center [234, 90] width 18 height 18
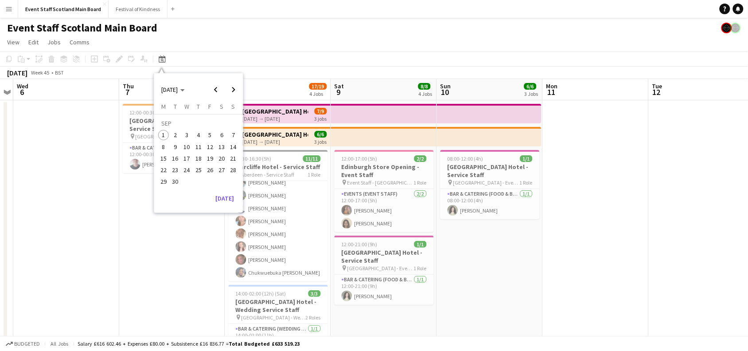
click at [196, 147] on span "11" at bounding box center [198, 146] width 11 height 11
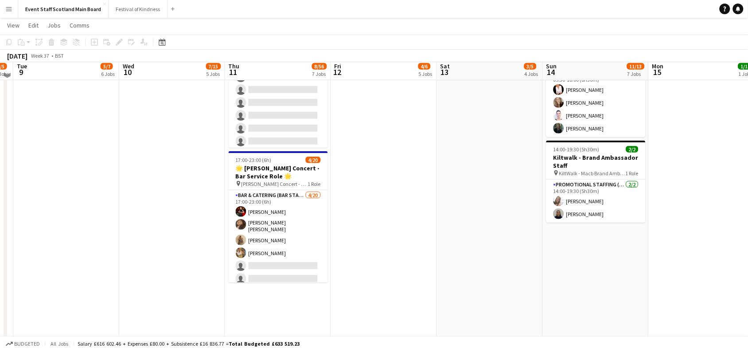
scroll to position [253, 0]
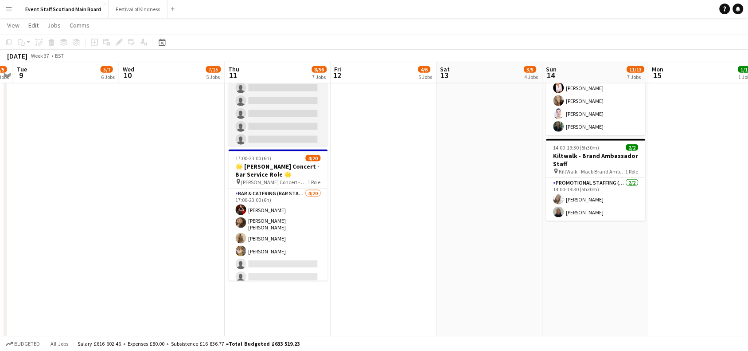
click at [286, 100] on app-card-role "Bar & Catering (Bar Staff) 0/20 17:00-02:00 (9h) single-neutral-actions single-…" at bounding box center [278, 191] width 99 height 274
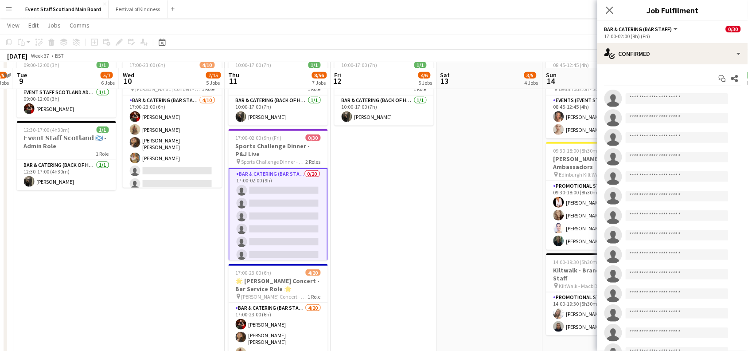
scroll to position [129, 0]
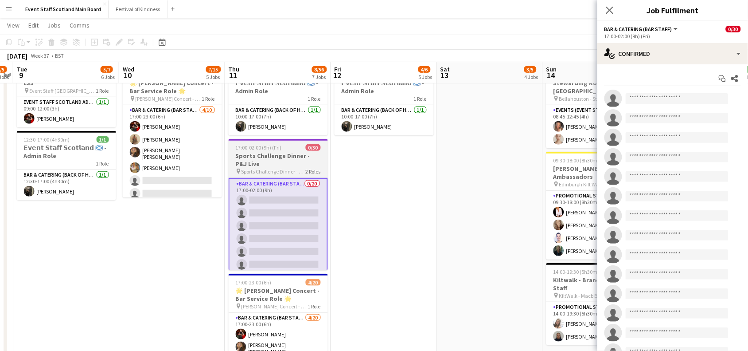
click at [251, 154] on h3 "Sports Challenge Dinner - P&J Live" at bounding box center [278, 160] width 99 height 16
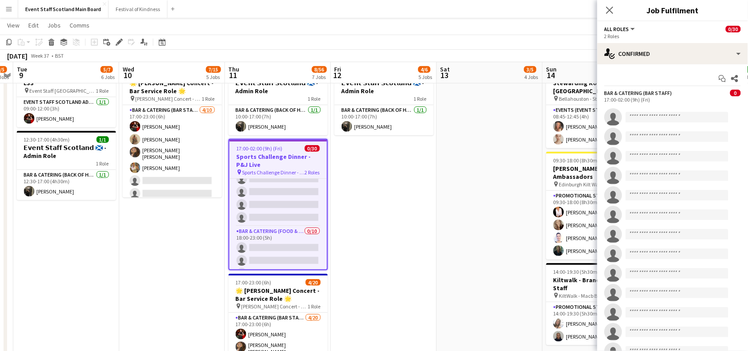
scroll to position [237, 0]
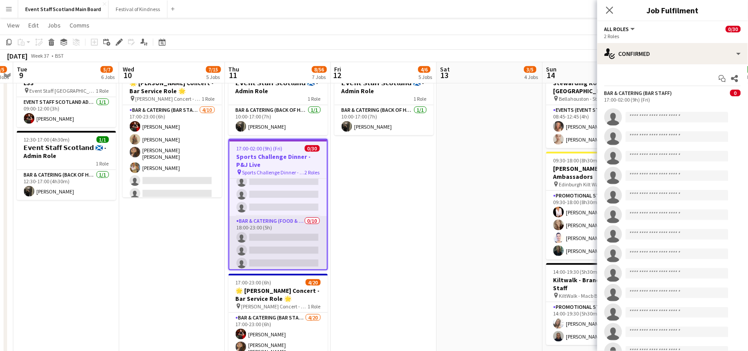
click at [278, 226] on app-card-role "Bar & Catering (Food & Beverage Service) 0/10 18:00-23:00 (5h) single-neutral-a…" at bounding box center [278, 289] width 97 height 146
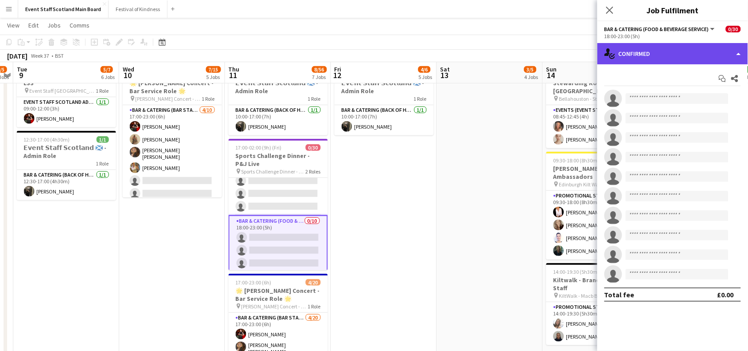
click at [718, 54] on div "single-neutral-actions-check-2 Confirmed" at bounding box center [672, 53] width 151 height 21
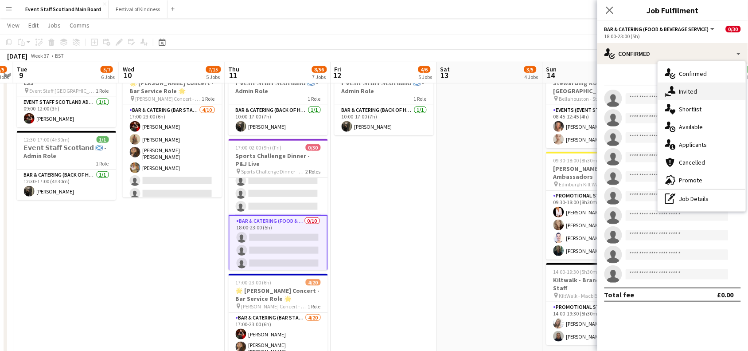
click at [704, 92] on div "single-neutral-actions-share-1 Invited" at bounding box center [702, 91] width 88 height 18
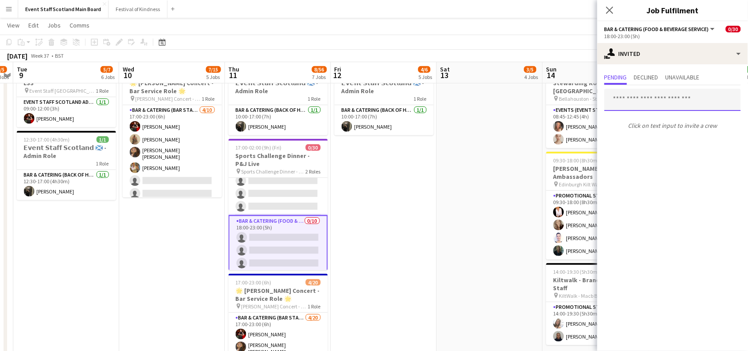
click at [690, 107] on input "text" at bounding box center [672, 100] width 136 height 22
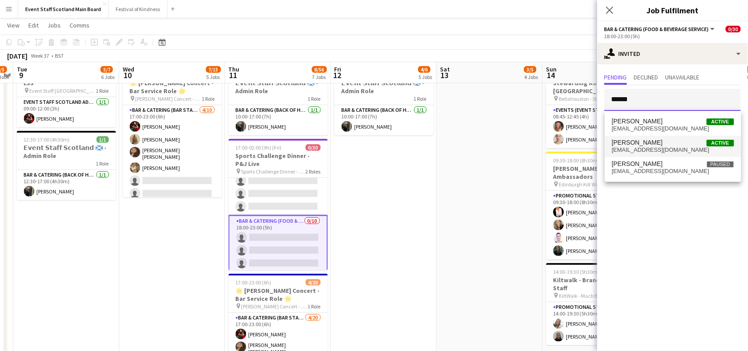
type input "******"
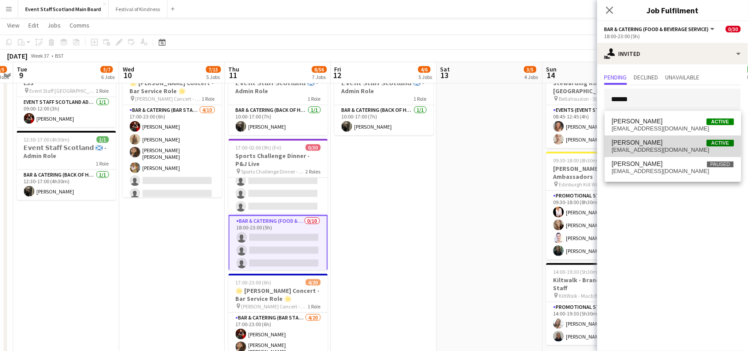
click at [654, 145] on span "[PERSON_NAME] Active" at bounding box center [673, 143] width 122 height 8
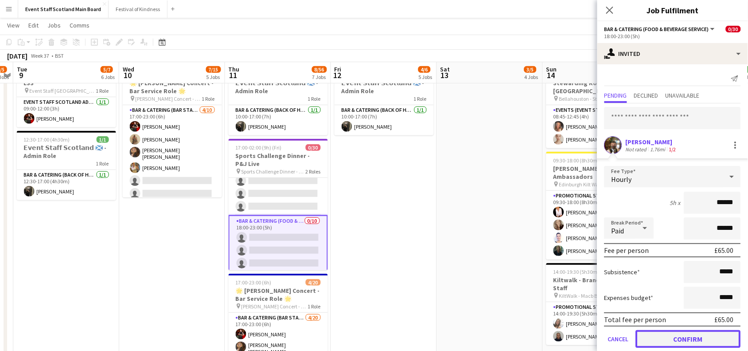
click at [677, 337] on button "Confirm" at bounding box center [688, 339] width 105 height 18
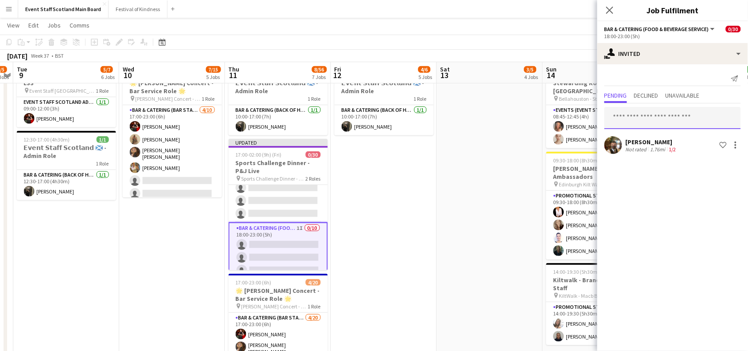
click at [667, 113] on input "text" at bounding box center [672, 118] width 136 height 22
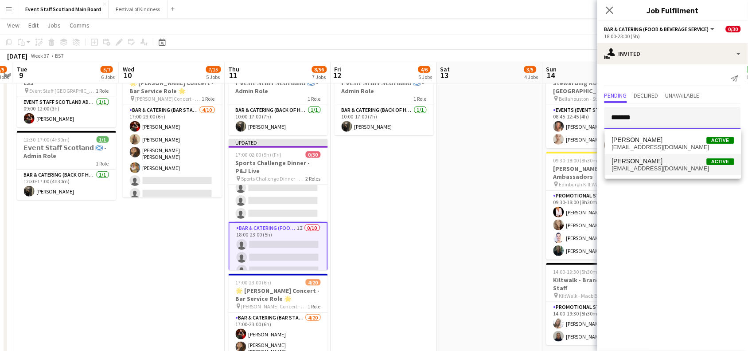
type input "*******"
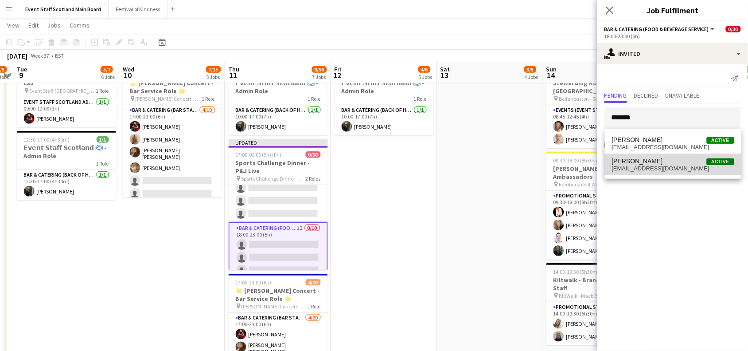
click at [650, 161] on span "[PERSON_NAME]" at bounding box center [637, 161] width 51 height 8
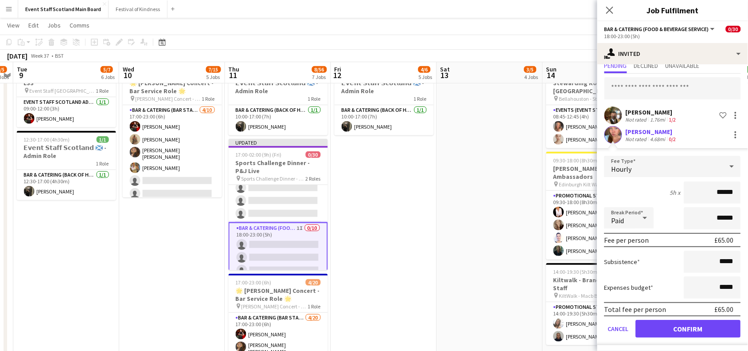
scroll to position [31, 0]
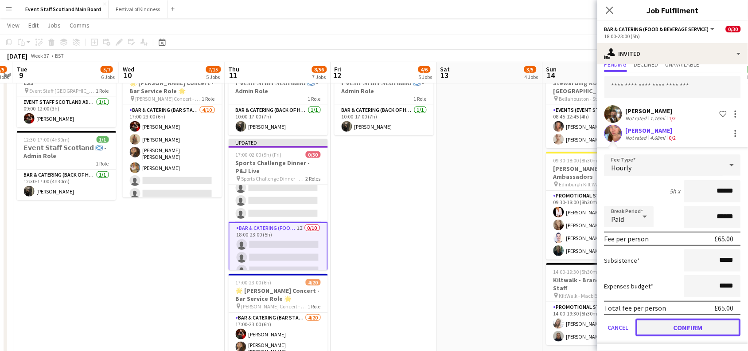
click at [687, 327] on button "Confirm" at bounding box center [688, 327] width 105 height 18
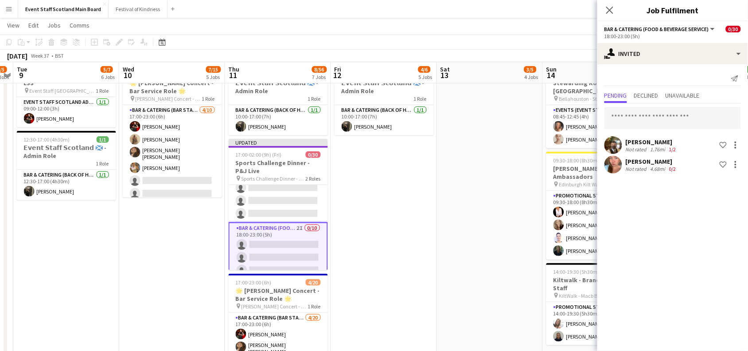
scroll to position [0, 0]
click at [679, 122] on input "text" at bounding box center [672, 118] width 136 height 22
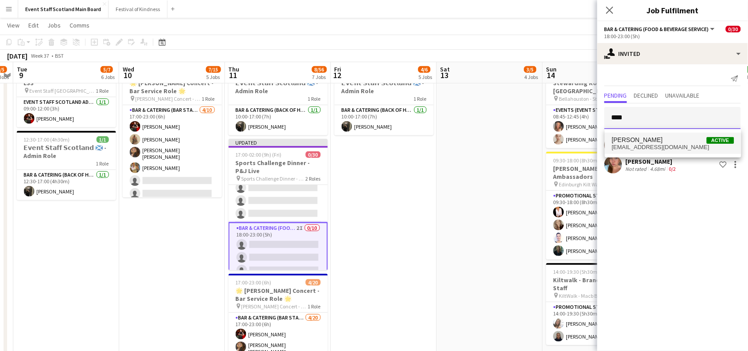
type input "****"
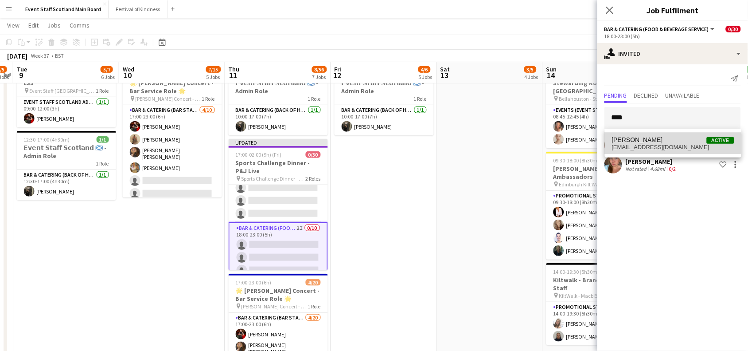
click at [657, 136] on span "[PERSON_NAME]" at bounding box center [637, 140] width 51 height 8
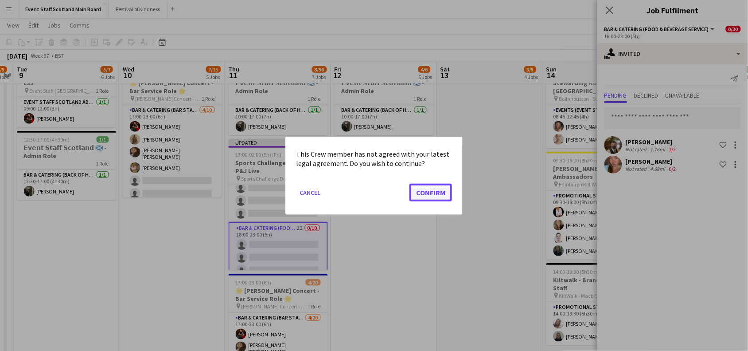
click at [433, 189] on button "Confirm" at bounding box center [430, 192] width 43 height 18
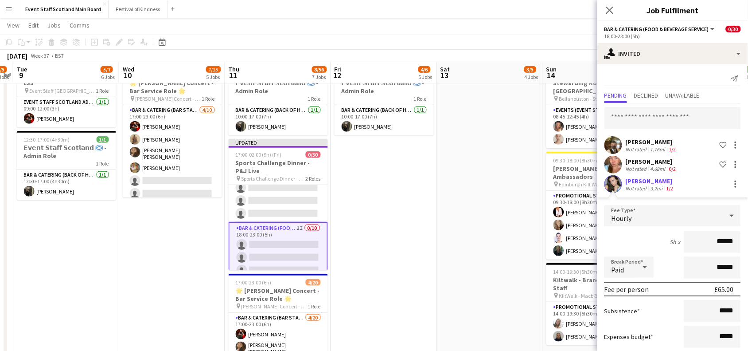
scroll to position [50, 0]
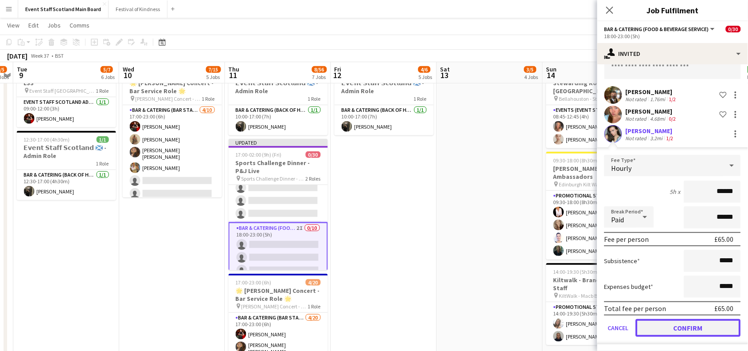
click at [662, 331] on button "Confirm" at bounding box center [688, 328] width 105 height 18
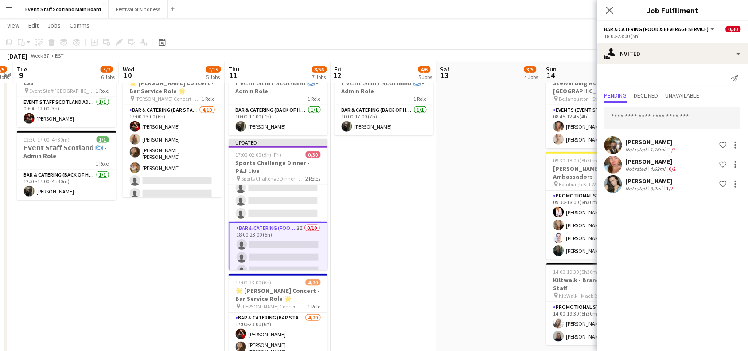
scroll to position [0, 0]
click at [674, 114] on input "text" at bounding box center [672, 118] width 136 height 22
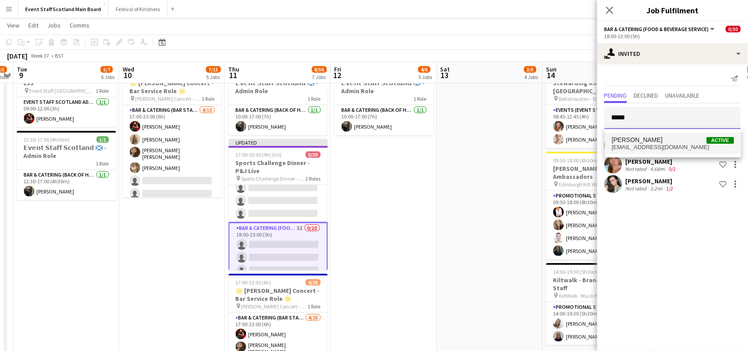
type input "*****"
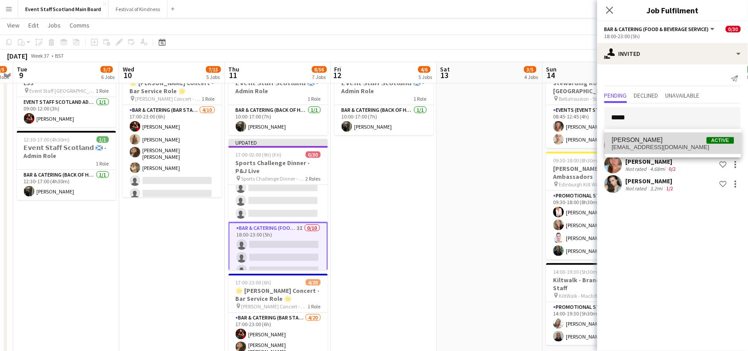
click at [659, 138] on span "[PERSON_NAME] Active" at bounding box center [673, 140] width 122 height 8
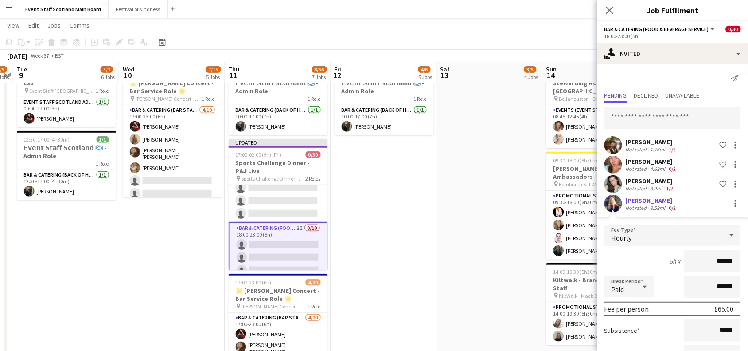
scroll to position [70, 0]
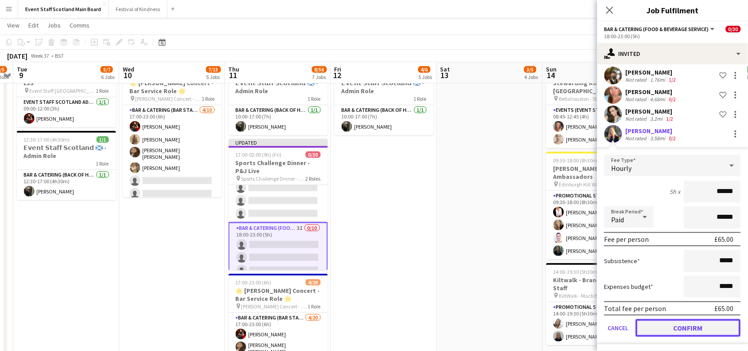
click at [681, 322] on button "Confirm" at bounding box center [688, 328] width 105 height 18
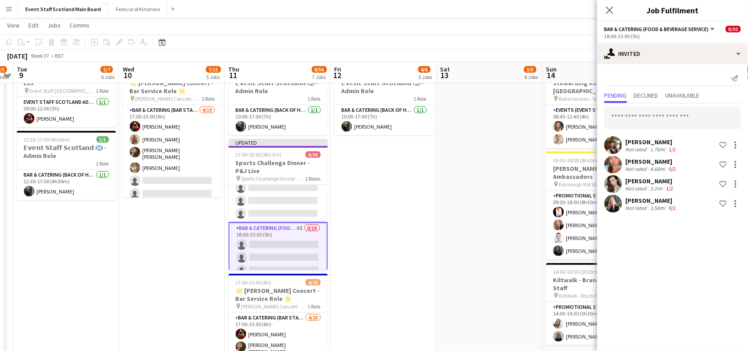
scroll to position [0, 0]
click at [663, 117] on input "text" at bounding box center [672, 118] width 136 height 22
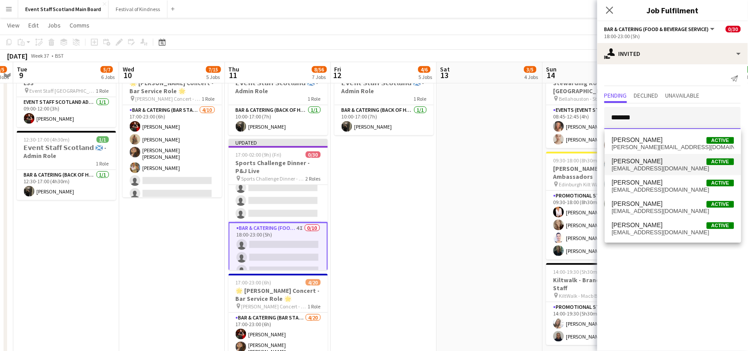
type input "*******"
click at [656, 165] on span "[EMAIL_ADDRESS][DOMAIN_NAME]" at bounding box center [673, 168] width 122 height 7
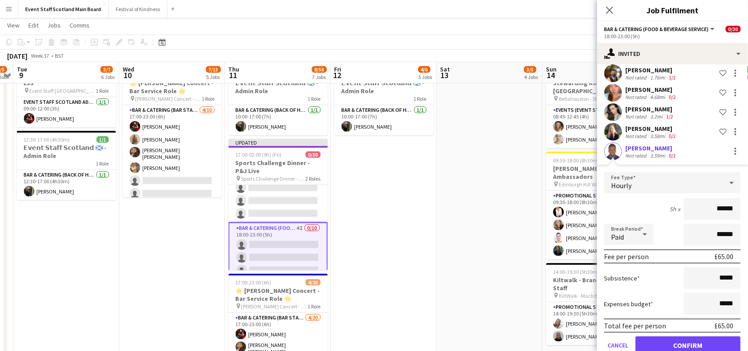
scroll to position [89, 0]
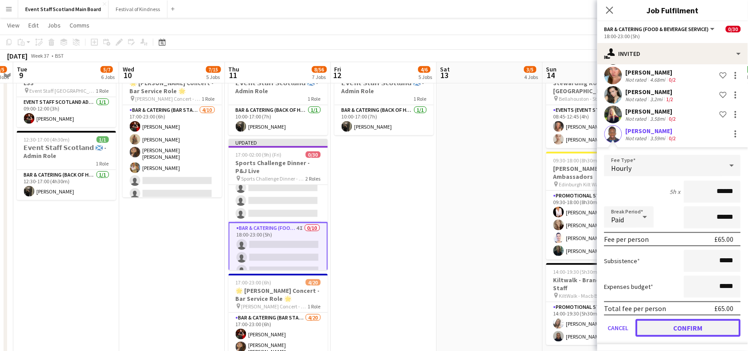
click at [691, 323] on button "Confirm" at bounding box center [688, 328] width 105 height 18
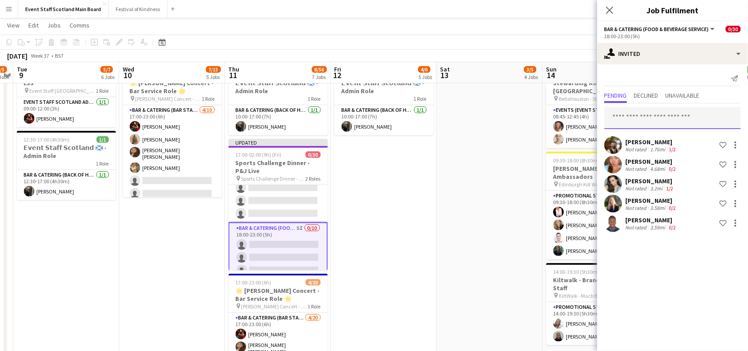
click at [677, 119] on input "text" at bounding box center [672, 118] width 136 height 22
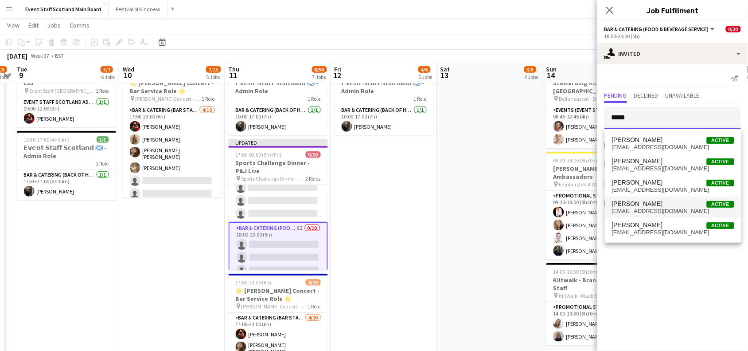
type input "*****"
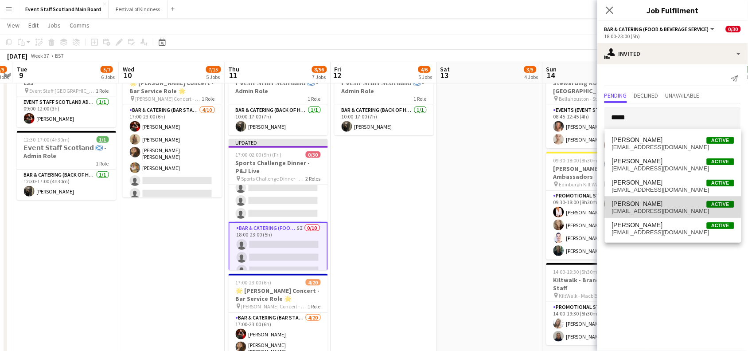
click at [628, 205] on span "[PERSON_NAME]" at bounding box center [637, 204] width 51 height 8
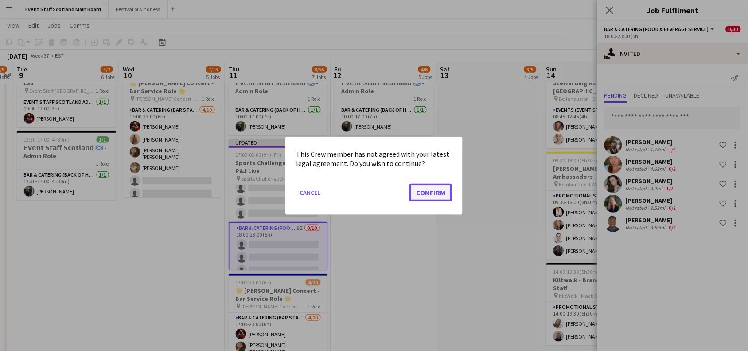
click at [414, 193] on button "Confirm" at bounding box center [430, 192] width 43 height 18
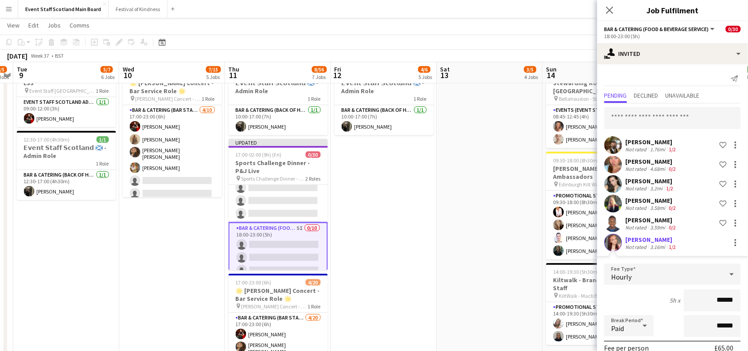
scroll to position [109, 0]
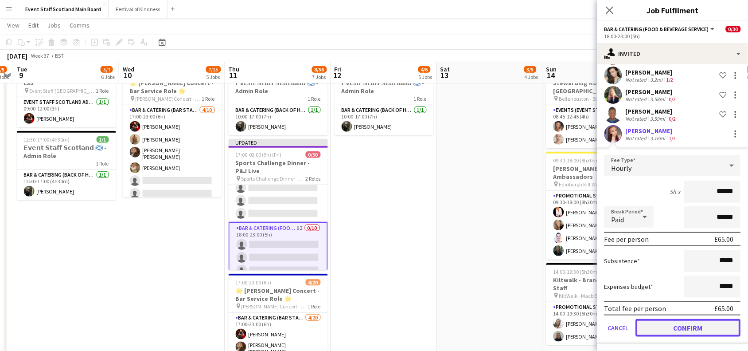
click at [679, 320] on button "Confirm" at bounding box center [688, 328] width 105 height 18
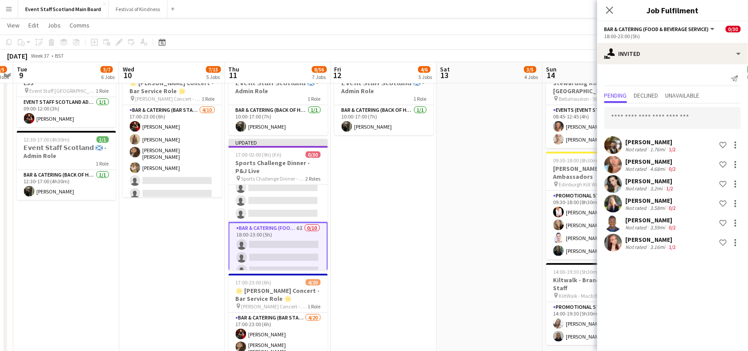
scroll to position [0, 0]
click at [692, 112] on input "text" at bounding box center [672, 118] width 136 height 22
type input "*"
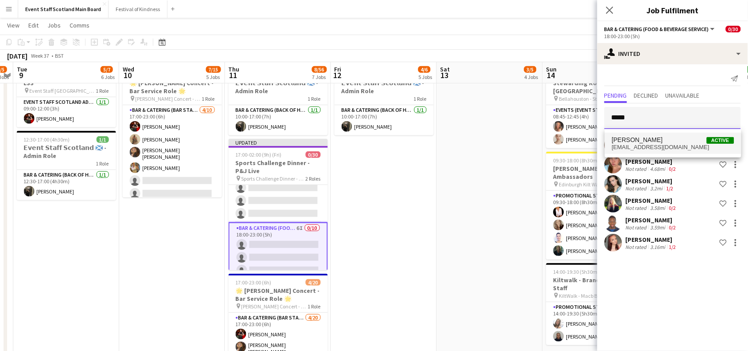
type input "*****"
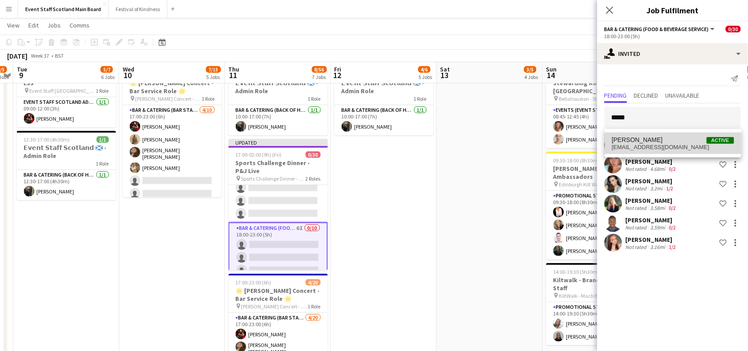
click at [688, 147] on span "[EMAIL_ADDRESS][DOMAIN_NAME]" at bounding box center [673, 147] width 122 height 7
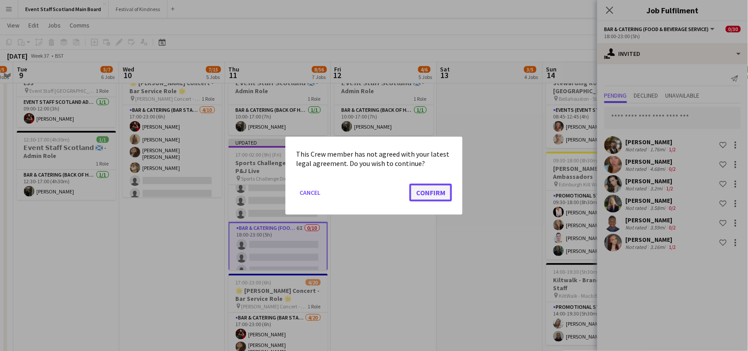
click at [426, 197] on button "Confirm" at bounding box center [430, 192] width 43 height 18
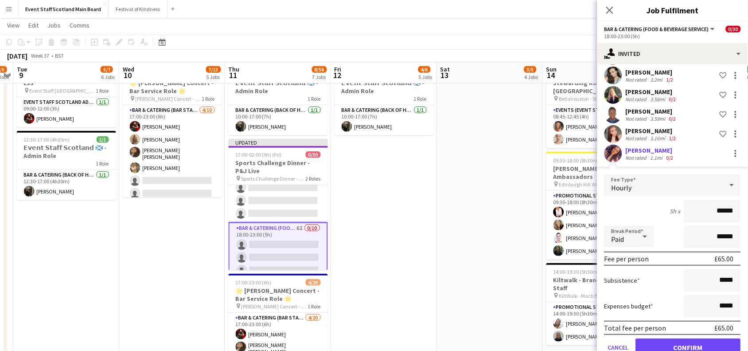
scroll to position [128, 0]
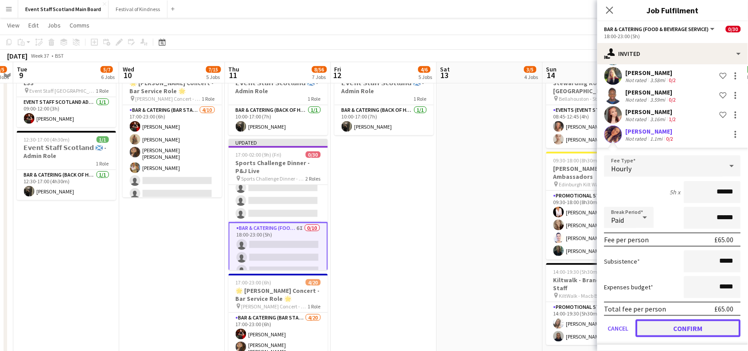
click at [684, 327] on button "Confirm" at bounding box center [688, 328] width 105 height 18
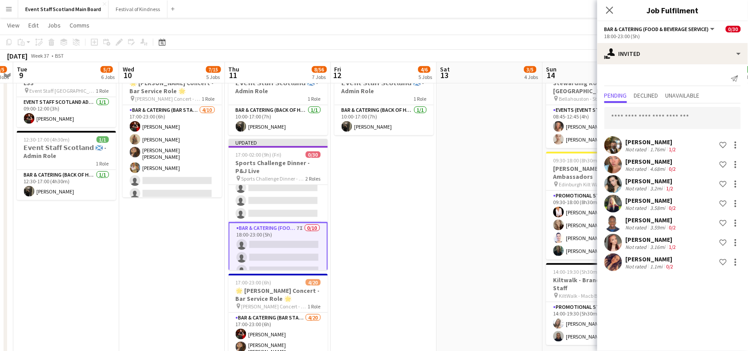
scroll to position [0, 0]
click at [680, 120] on input "text" at bounding box center [672, 118] width 136 height 22
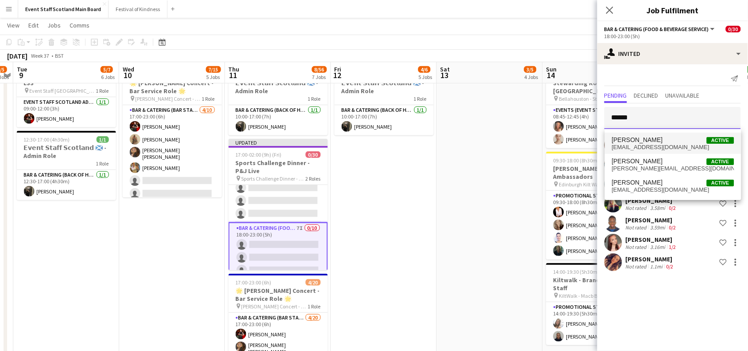
type input "******"
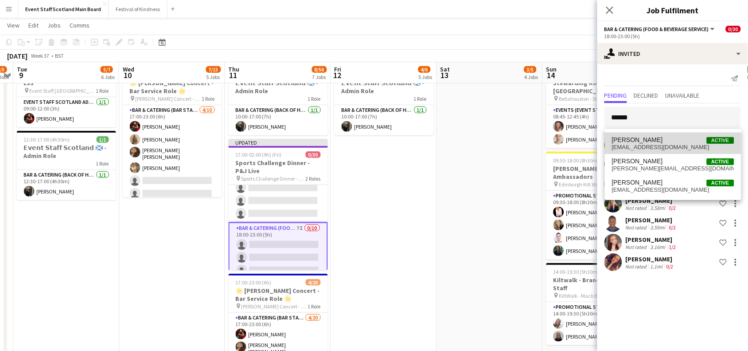
click at [666, 145] on span "[EMAIL_ADDRESS][DOMAIN_NAME]" at bounding box center [673, 147] width 122 height 7
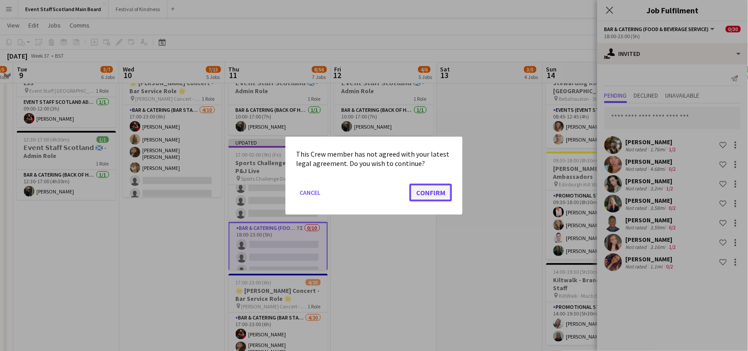
click at [433, 196] on button "Confirm" at bounding box center [430, 192] width 43 height 18
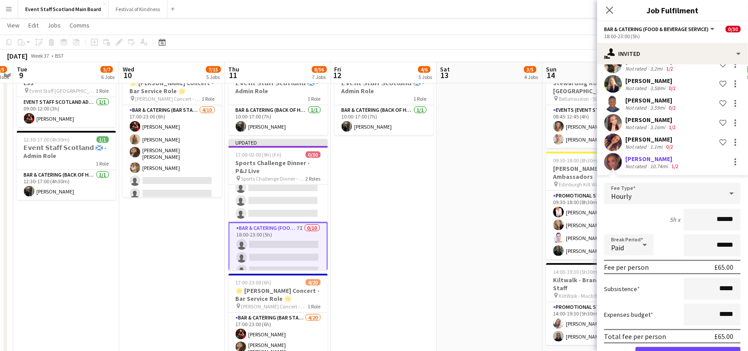
scroll to position [148, 0]
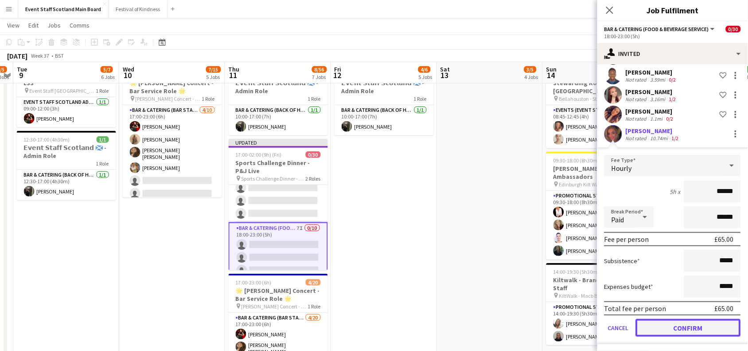
click at [694, 328] on button "Confirm" at bounding box center [688, 328] width 105 height 18
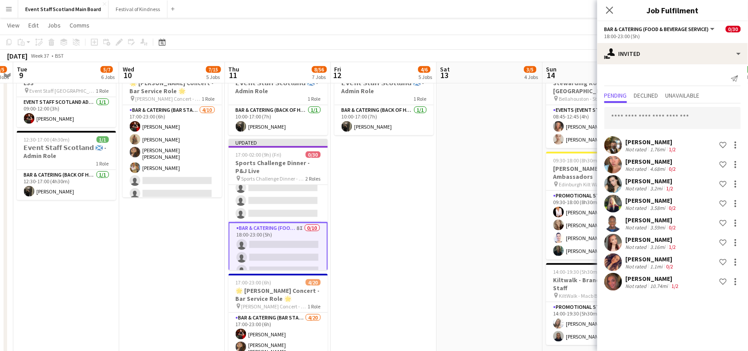
scroll to position [0, 0]
click at [669, 112] on input "text" at bounding box center [672, 118] width 136 height 22
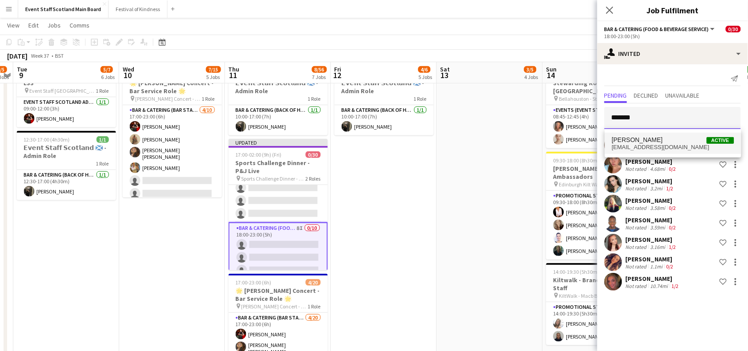
type input "*******"
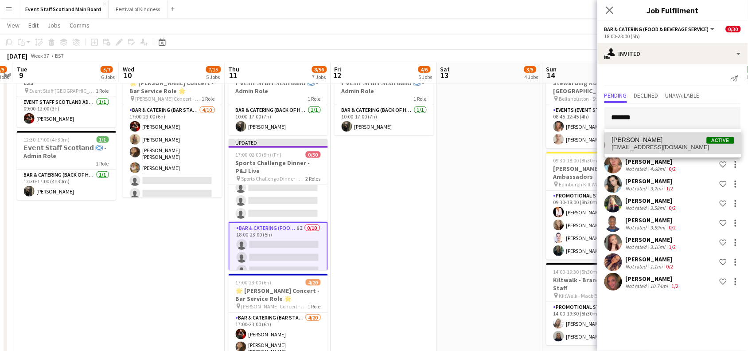
click at [659, 136] on span "[PERSON_NAME] Active" at bounding box center [673, 140] width 122 height 8
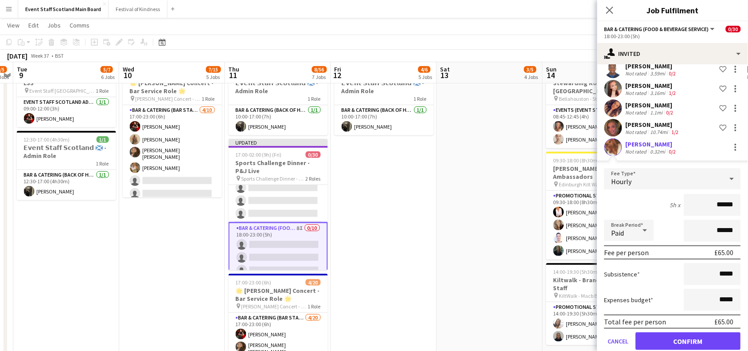
scroll to position [167, 0]
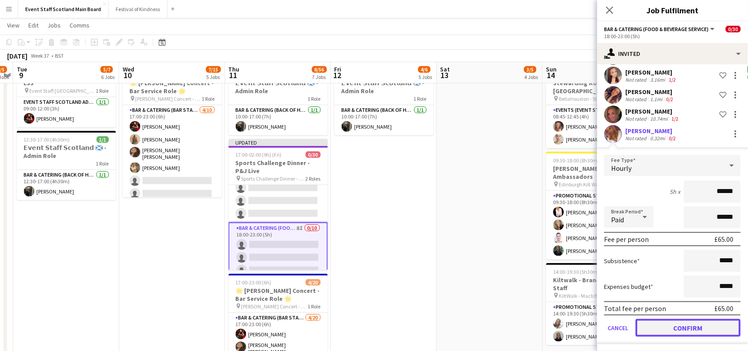
click at [686, 327] on button "Confirm" at bounding box center [688, 328] width 105 height 18
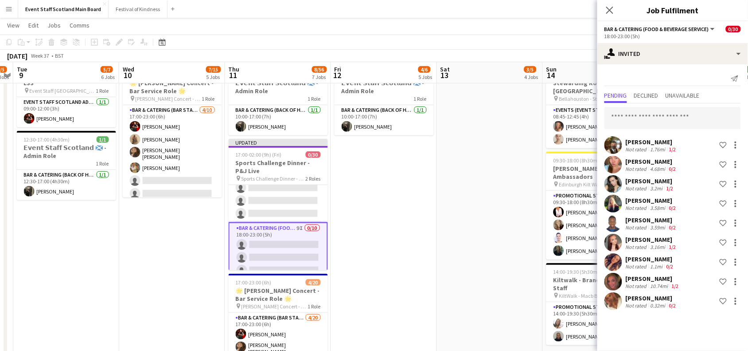
scroll to position [0, 0]
click at [610, 10] on icon at bounding box center [609, 10] width 8 height 8
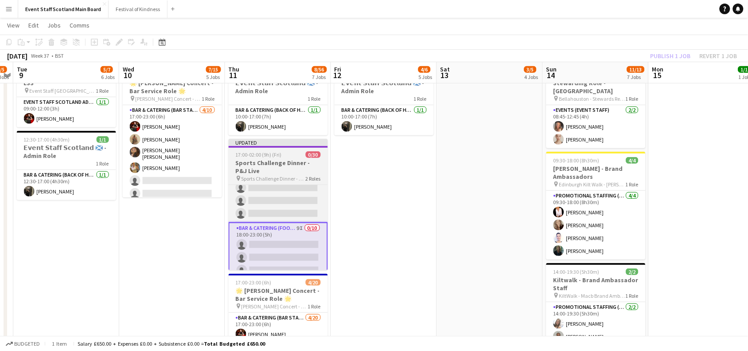
click at [266, 155] on span "17:00-02:00 (9h) (Fri)" at bounding box center [259, 154] width 46 height 7
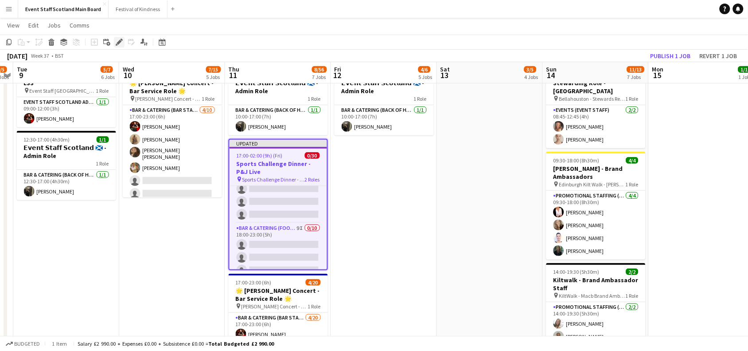
click at [117, 39] on icon "Edit" at bounding box center [119, 42] width 7 height 7
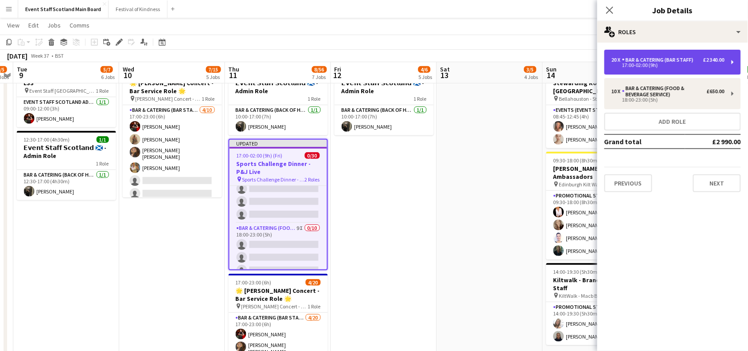
click at [671, 58] on div "Bar & Catering (Bar Staff)" at bounding box center [659, 60] width 75 height 6
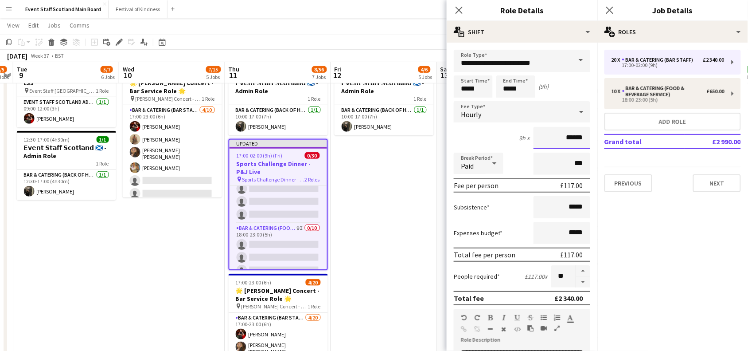
click at [563, 134] on input "******" at bounding box center [562, 138] width 57 height 22
click at [564, 134] on input "******" at bounding box center [562, 138] width 57 height 22
click at [566, 136] on input "******" at bounding box center [562, 138] width 57 height 22
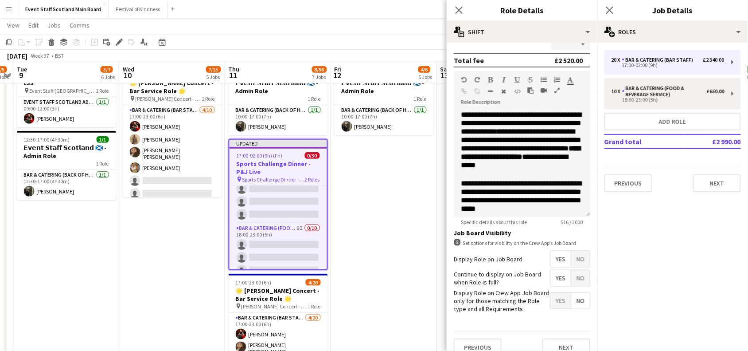
scroll to position [255, 0]
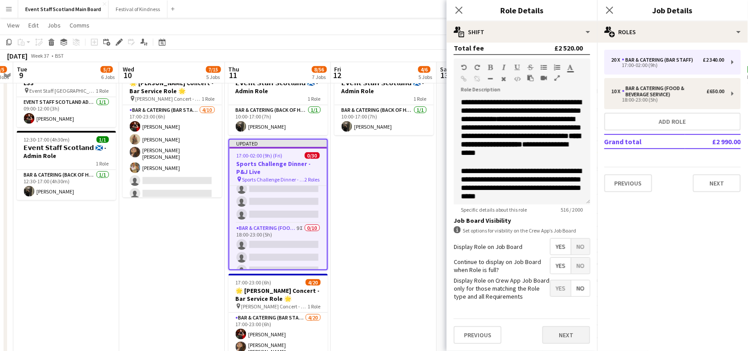
type input "******"
click at [557, 335] on button "Next" at bounding box center [566, 335] width 48 height 18
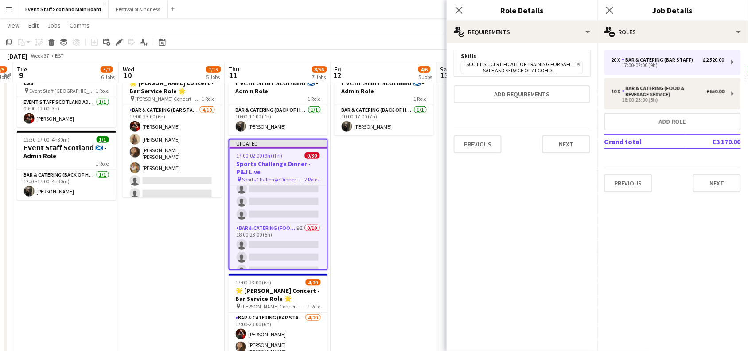
scroll to position [0, 0]
click at [562, 140] on button "Next" at bounding box center [566, 144] width 48 height 18
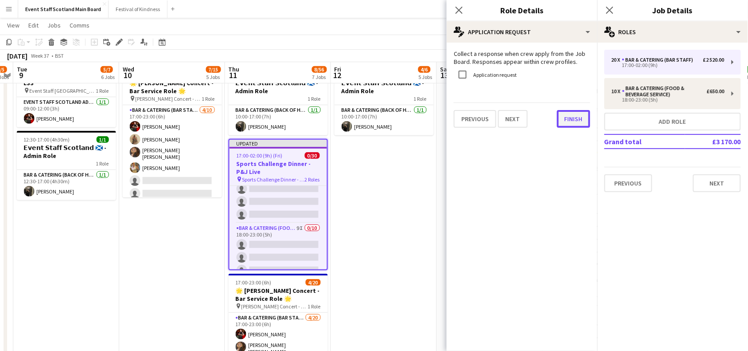
click at [577, 120] on button "Finish" at bounding box center [573, 119] width 33 height 18
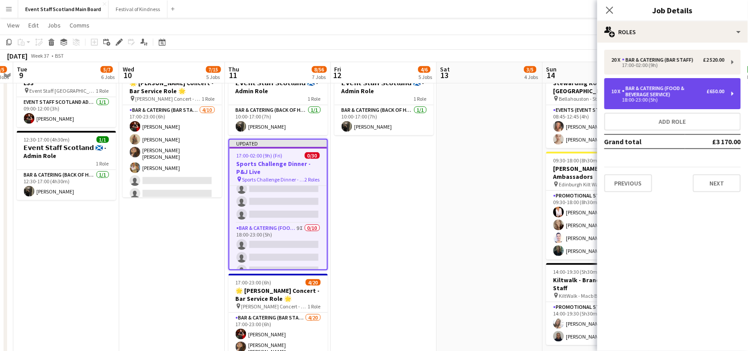
click at [677, 83] on div "10 x Bar & Catering (Food & Beverage Service) £650.00 18:00-23:00 (5h)" at bounding box center [672, 93] width 136 height 31
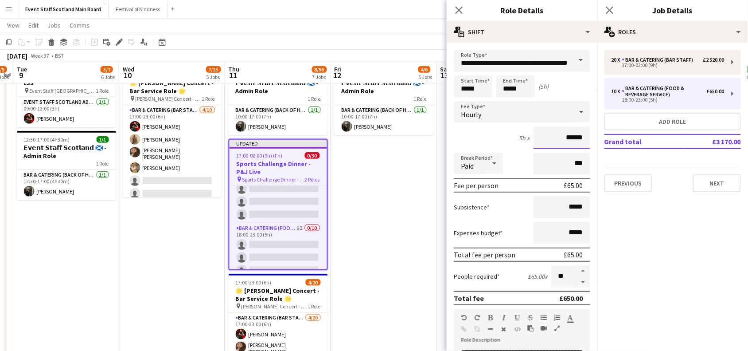
click at [566, 136] on input "******" at bounding box center [562, 138] width 57 height 22
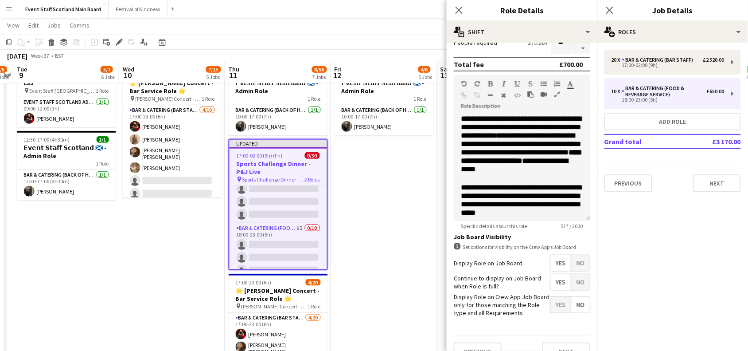
scroll to position [238, 0]
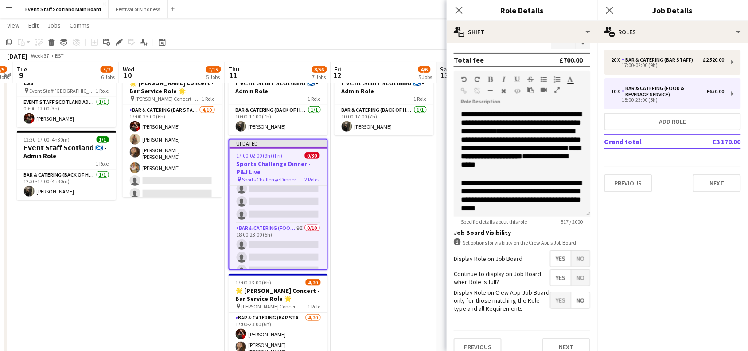
type input "******"
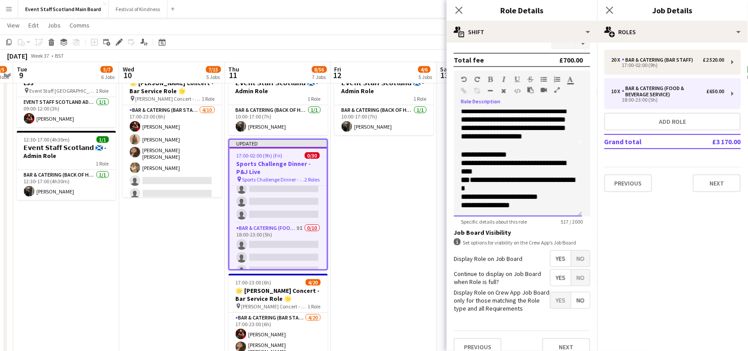
click at [499, 201] on span "**********" at bounding box center [485, 205] width 49 height 8
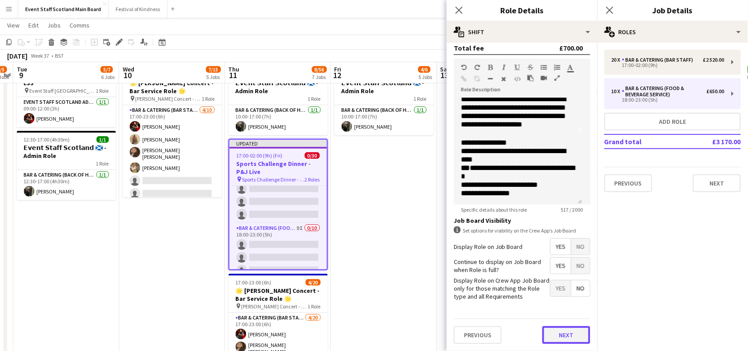
click at [565, 330] on button "Next" at bounding box center [566, 335] width 48 height 18
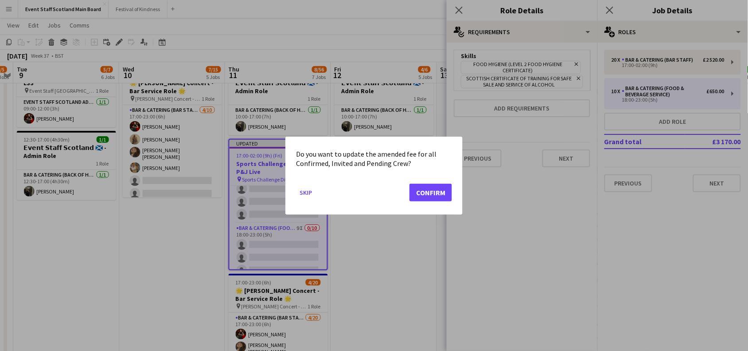
scroll to position [0, 0]
click at [431, 194] on button "Confirm" at bounding box center [430, 192] width 43 height 18
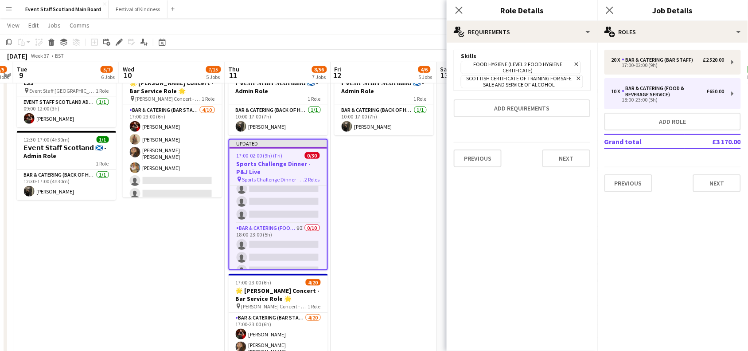
scroll to position [129, 0]
click at [556, 156] on button "Next" at bounding box center [566, 158] width 48 height 18
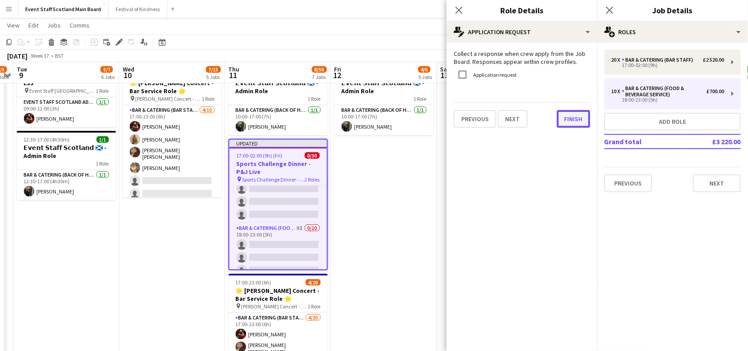
click at [564, 115] on button "Finish" at bounding box center [573, 119] width 33 height 18
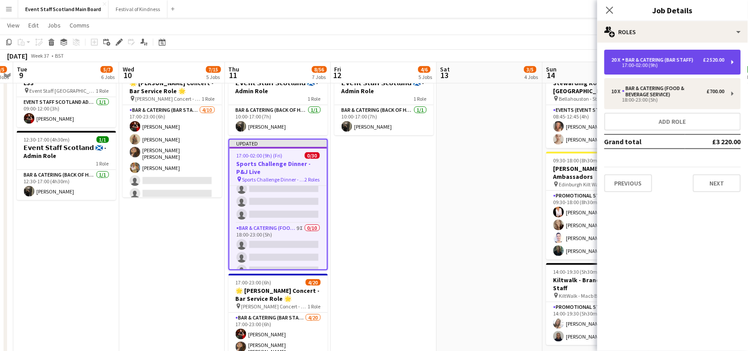
click at [677, 61] on div "Bar & Catering (Bar Staff)" at bounding box center [659, 60] width 75 height 6
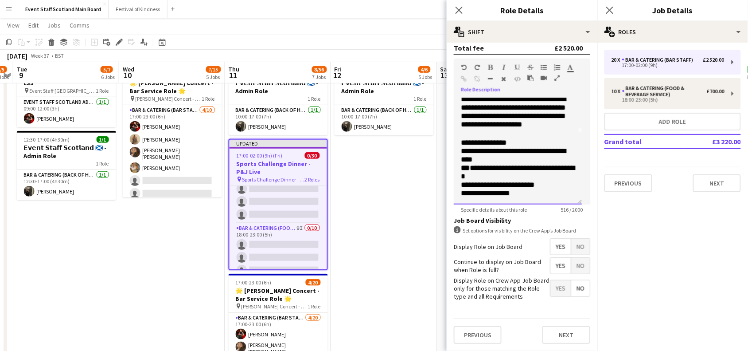
scroll to position [103, 0]
click at [502, 189] on span "**********" at bounding box center [485, 193] width 49 height 8
click at [559, 332] on button "Next" at bounding box center [566, 335] width 48 height 18
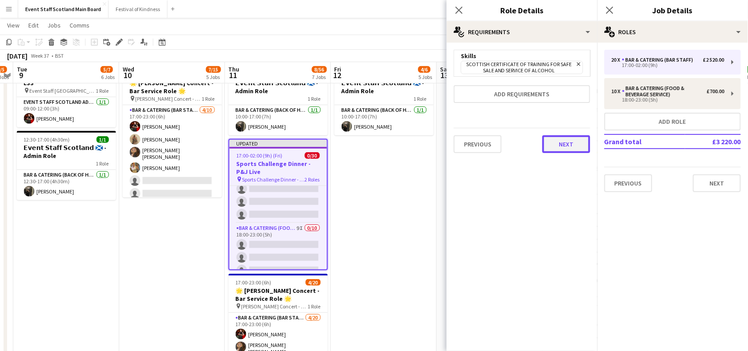
click at [571, 151] on button "Next" at bounding box center [566, 144] width 48 height 18
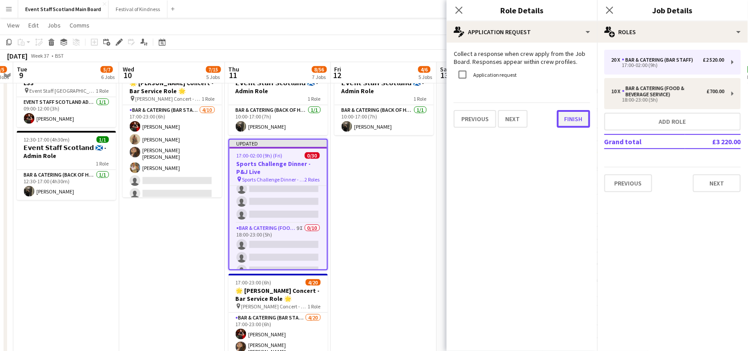
click at [571, 113] on button "Finish" at bounding box center [573, 119] width 33 height 18
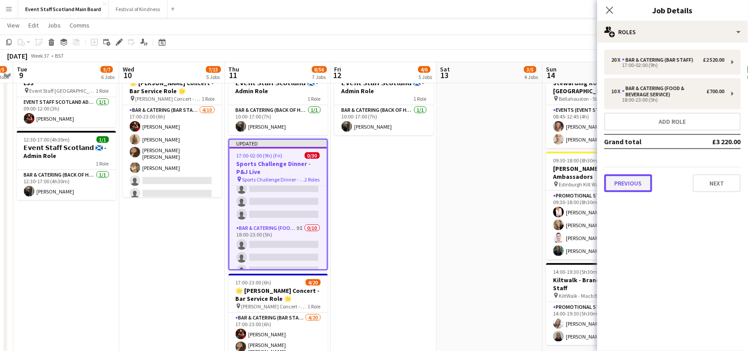
click at [625, 179] on button "Previous" at bounding box center [628, 183] width 48 height 18
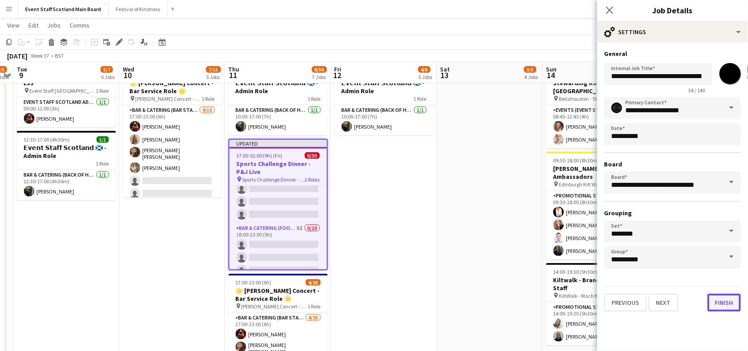
click at [734, 301] on button "Finish" at bounding box center [724, 302] width 33 height 18
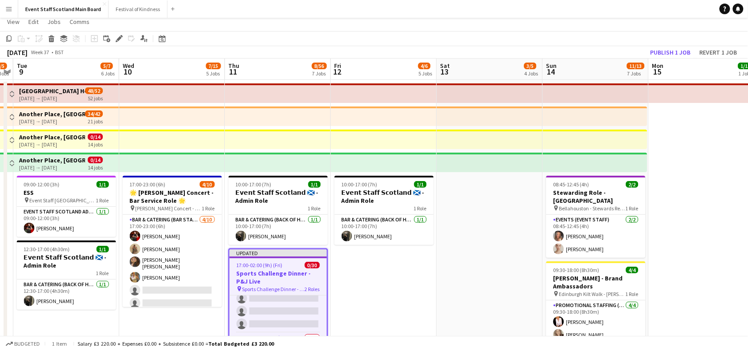
scroll to position [14, 0]
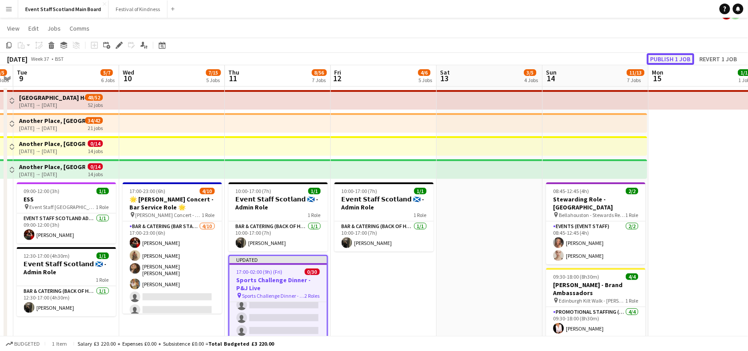
click at [683, 54] on button "Publish 1 job" at bounding box center [670, 59] width 47 height 12
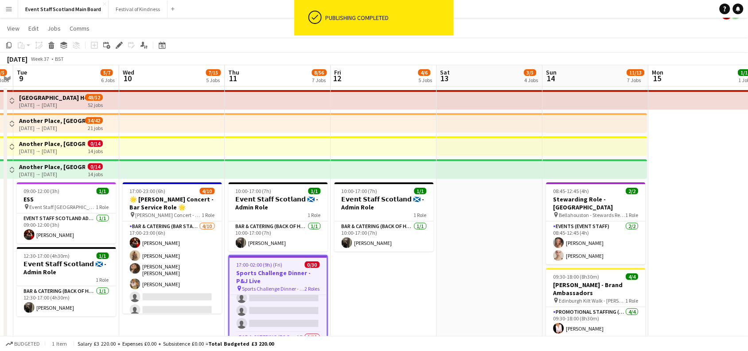
click at [7, 5] on app-icon "Menu" at bounding box center [8, 8] width 7 height 7
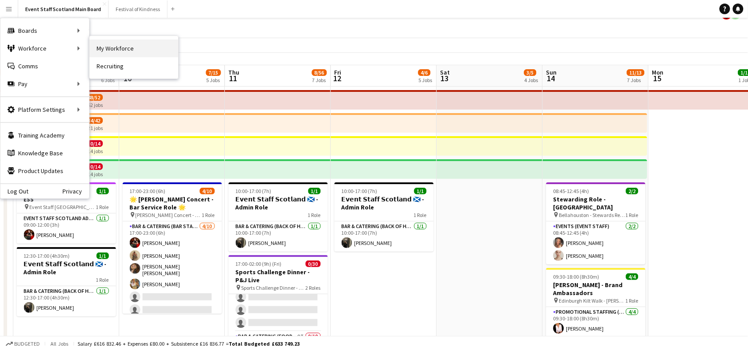
click at [111, 45] on link "My Workforce" at bounding box center [134, 48] width 89 height 18
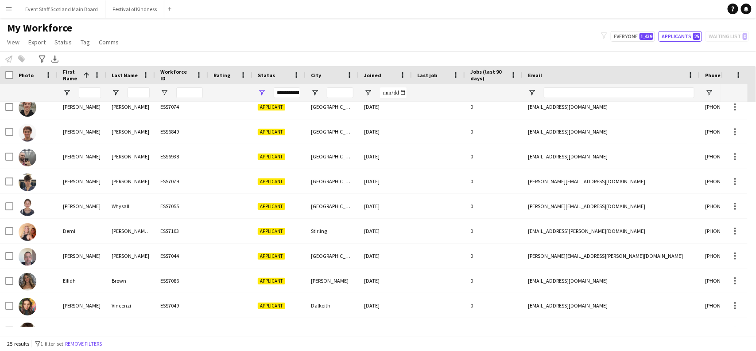
scroll to position [127, 0]
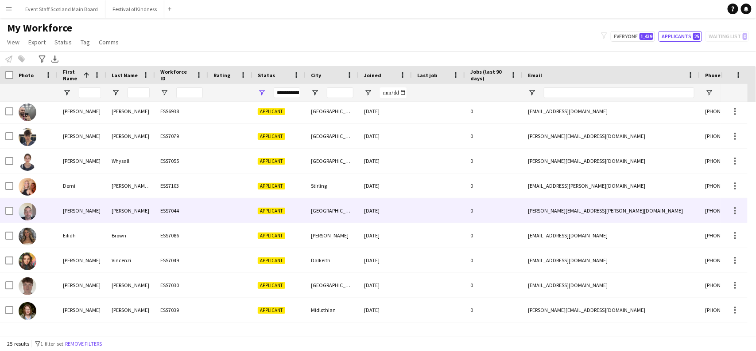
click at [220, 213] on div at bounding box center [230, 210] width 44 height 24
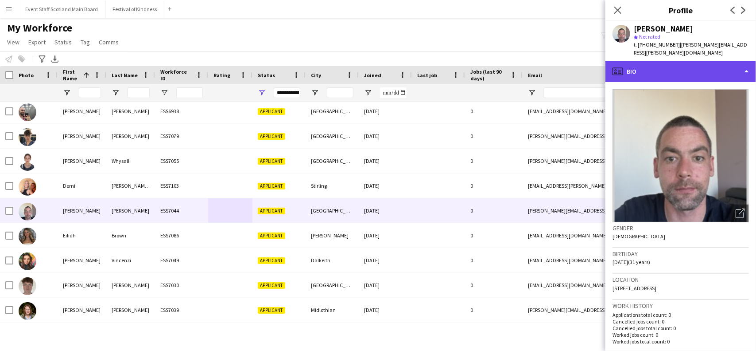
click at [729, 71] on div "profile Bio" at bounding box center [681, 71] width 151 height 21
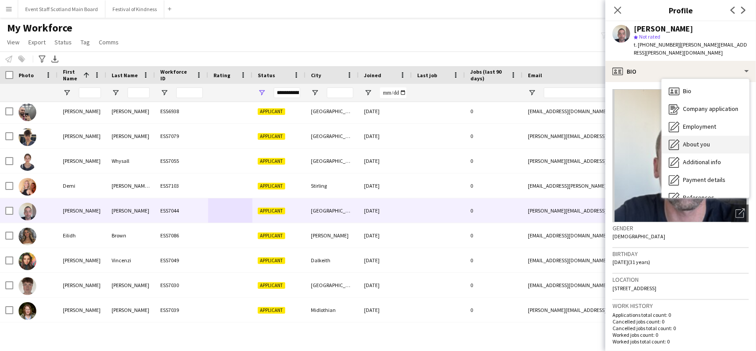
click at [692, 147] on span "About you" at bounding box center [696, 144] width 27 height 8
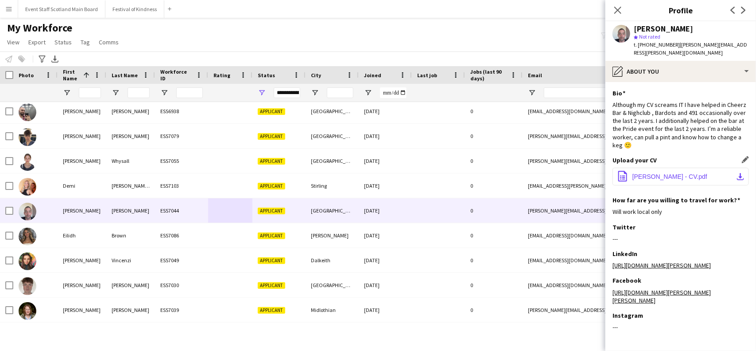
click at [670, 177] on span "[PERSON_NAME] - CV.pdf" at bounding box center [670, 176] width 75 height 7
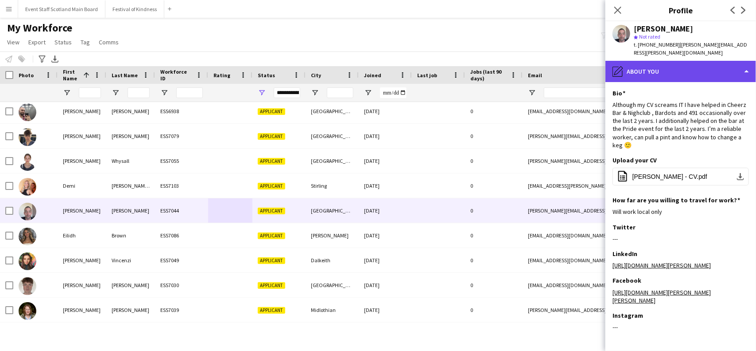
click at [697, 72] on div "pencil4 About you" at bounding box center [681, 71] width 151 height 21
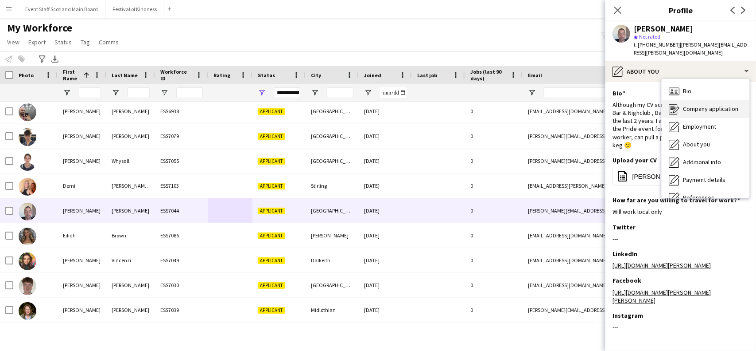
click at [702, 106] on span "Company application" at bounding box center [710, 109] width 55 height 8
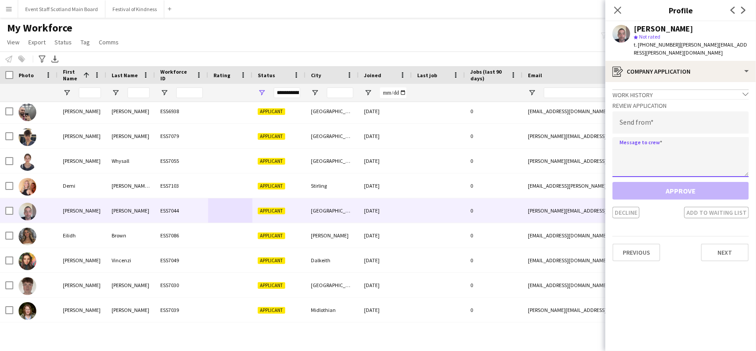
click at [634, 151] on textarea at bounding box center [681, 157] width 136 height 40
paste textarea "**********"
drag, startPoint x: 619, startPoint y: 152, endPoint x: 703, endPoint y: 153, distance: 84.2
click at [703, 153] on textarea at bounding box center [681, 157] width 136 height 40
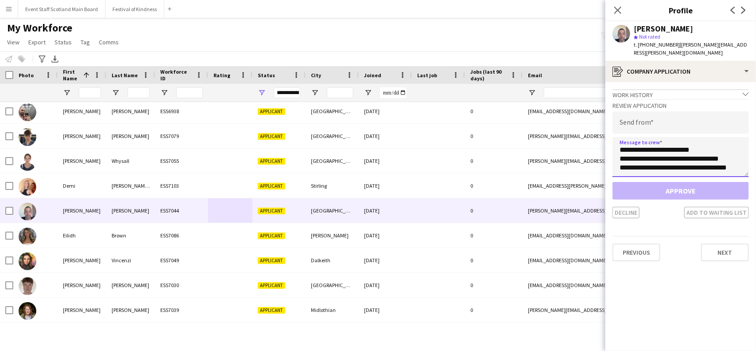
type textarea "**********"
click at [654, 125] on input "email" at bounding box center [681, 122] width 136 height 22
paste input "**********"
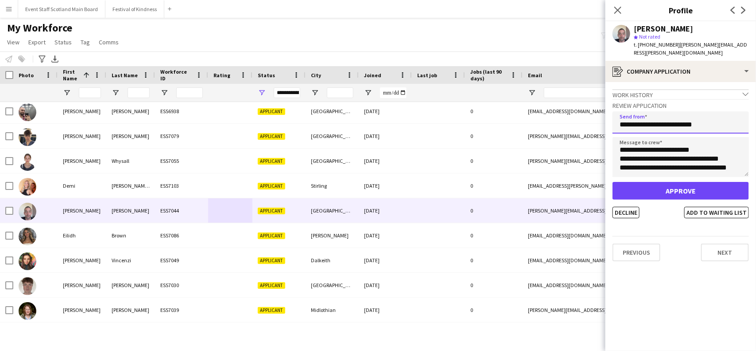
type input "**********"
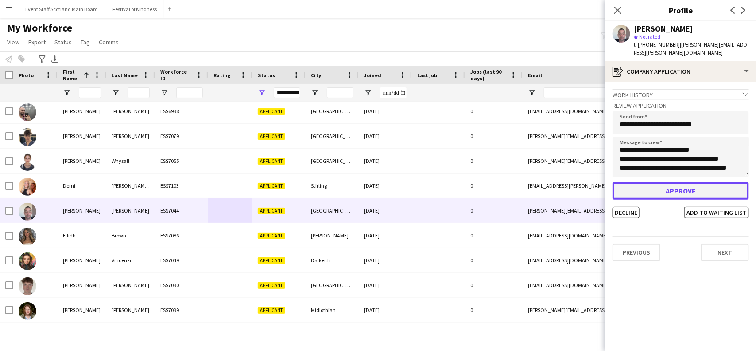
click at [673, 188] on button "Approve" at bounding box center [681, 191] width 136 height 18
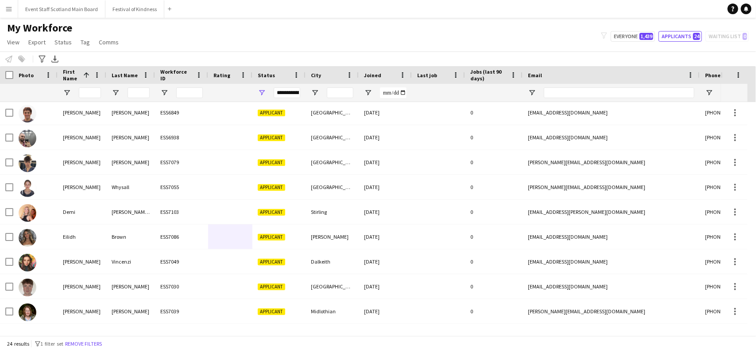
scroll to position [103, 0]
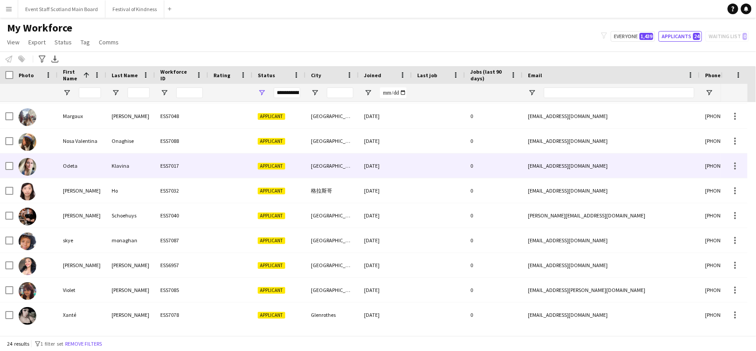
click at [306, 167] on div "[GEOGRAPHIC_DATA]" at bounding box center [332, 165] width 53 height 24
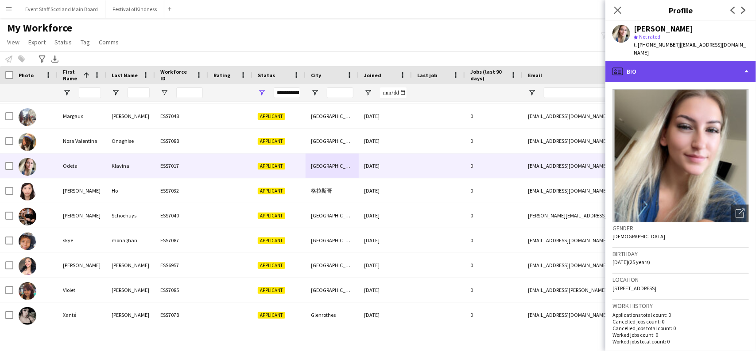
click at [748, 61] on div "profile Bio" at bounding box center [681, 71] width 151 height 21
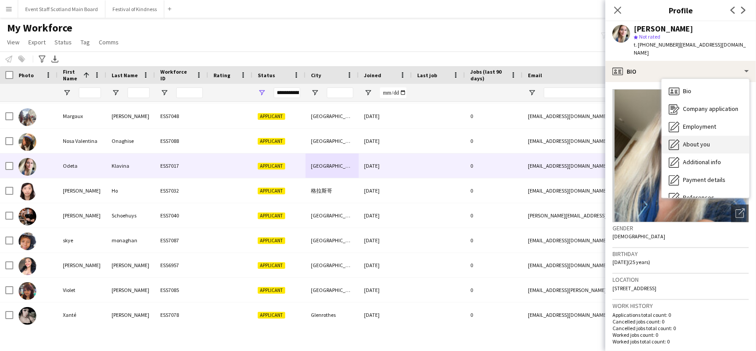
click at [703, 140] on span "About you" at bounding box center [696, 144] width 27 height 8
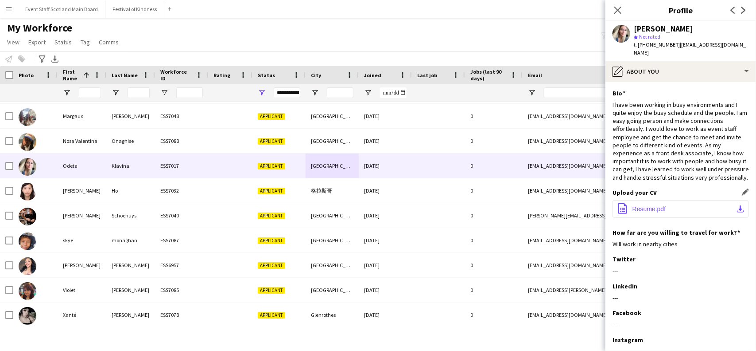
click at [653, 205] on span "Resume.pdf" at bounding box center [649, 208] width 33 height 7
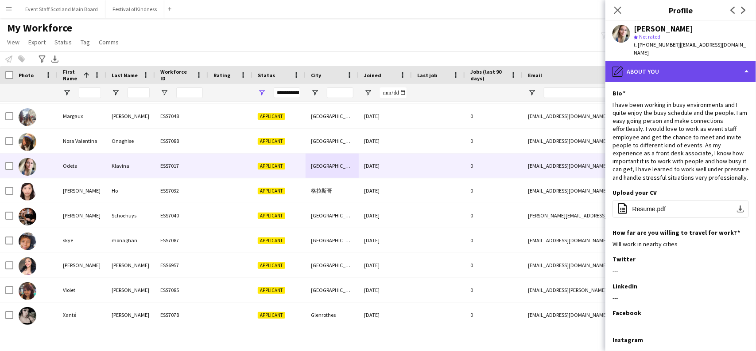
click at [727, 62] on div "pencil4 About you" at bounding box center [681, 71] width 151 height 21
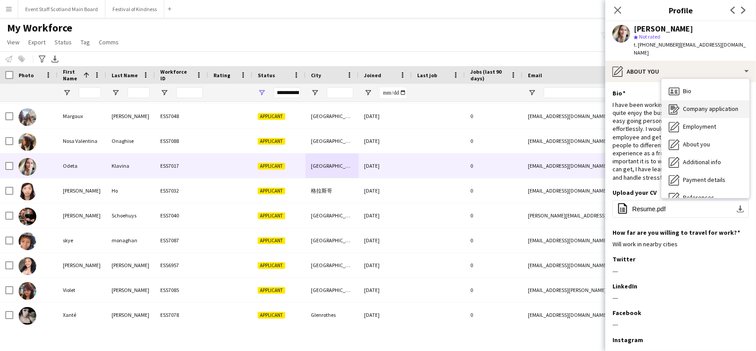
click at [690, 105] on span "Company application" at bounding box center [710, 109] width 55 height 8
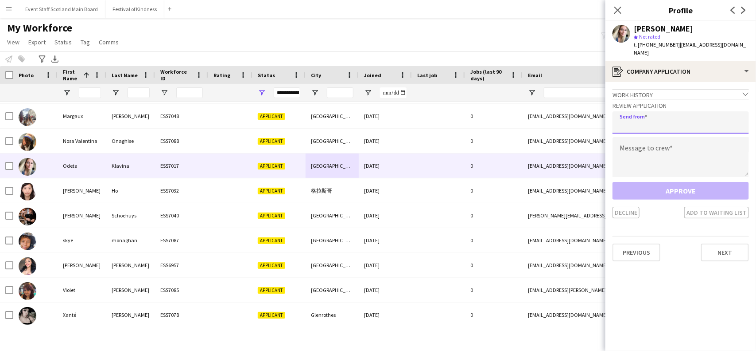
click at [641, 111] on input "email" at bounding box center [681, 122] width 136 height 22
paste input "**********"
type input "**********"
click at [646, 140] on textarea at bounding box center [681, 157] width 136 height 40
paste textarea "**********"
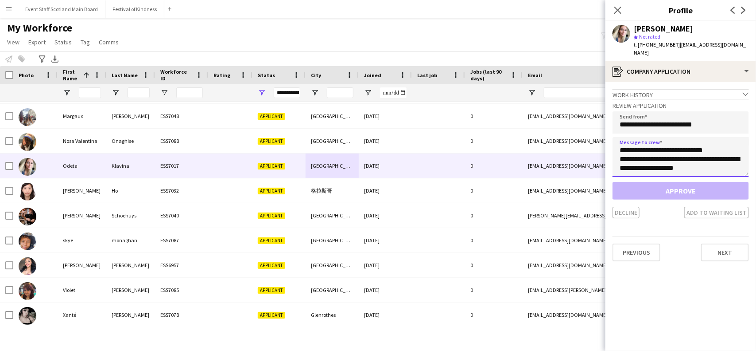
scroll to position [944, 0]
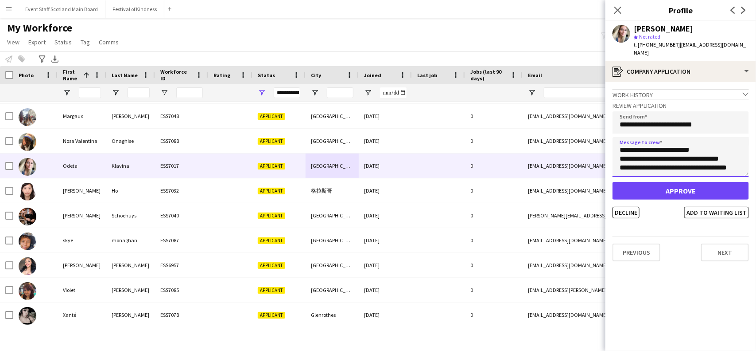
type textarea "**********"
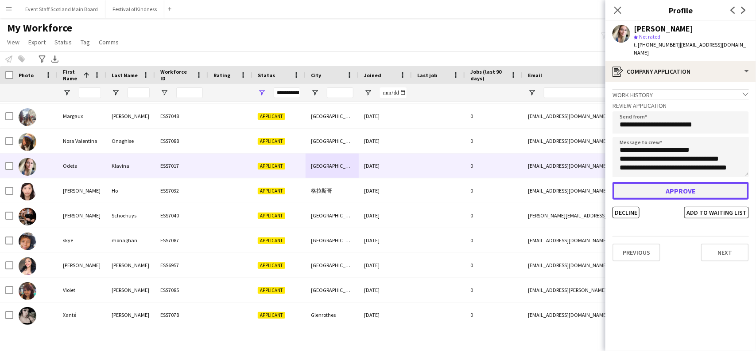
click at [671, 182] on button "Approve" at bounding box center [681, 191] width 136 height 18
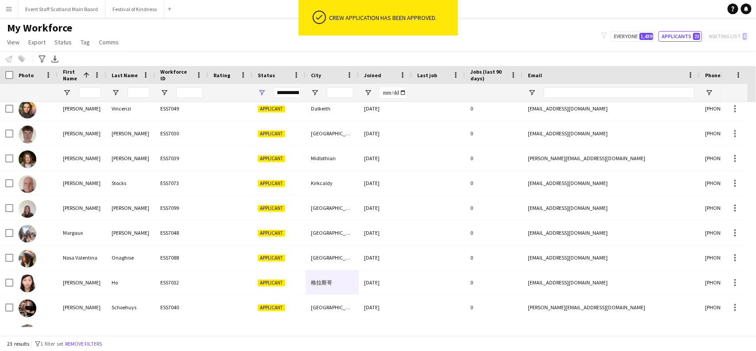
scroll to position [197, 0]
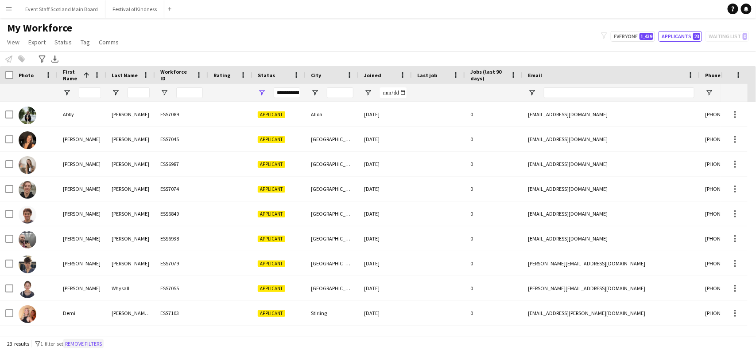
click at [84, 343] on button "Remove filters" at bounding box center [83, 344] width 40 height 10
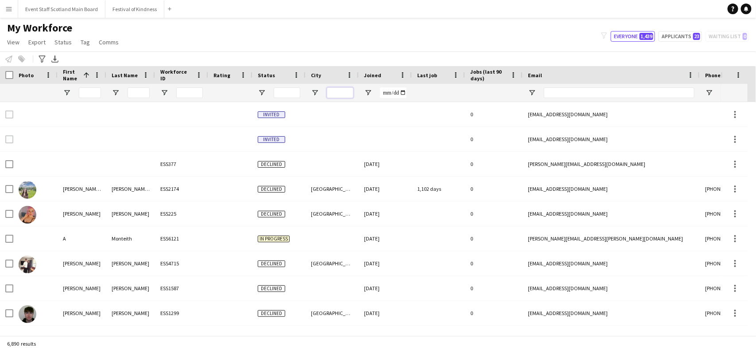
click at [346, 91] on input "City Filter Input" at bounding box center [340, 92] width 27 height 11
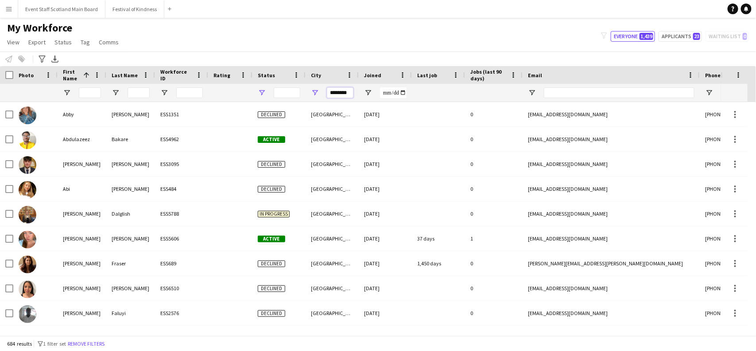
type input "********"
click at [262, 92] on span "Open Filter Menu" at bounding box center [262, 93] width 8 height 8
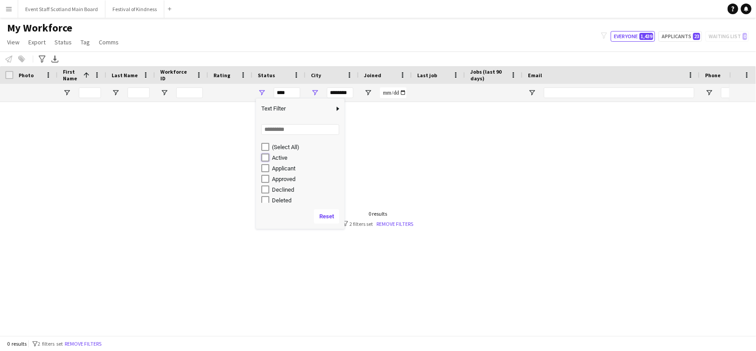
type input "**********"
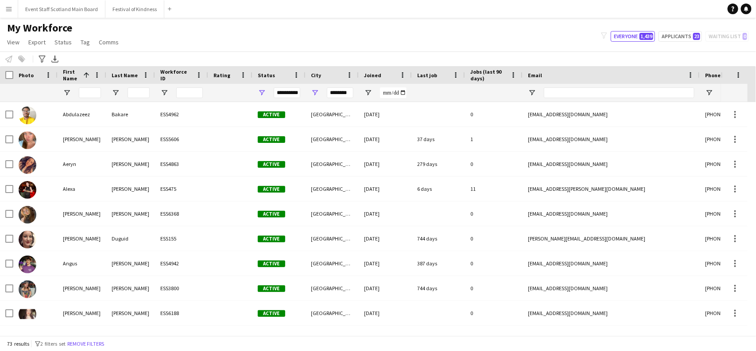
click at [279, 71] on div "Status" at bounding box center [274, 74] width 32 height 13
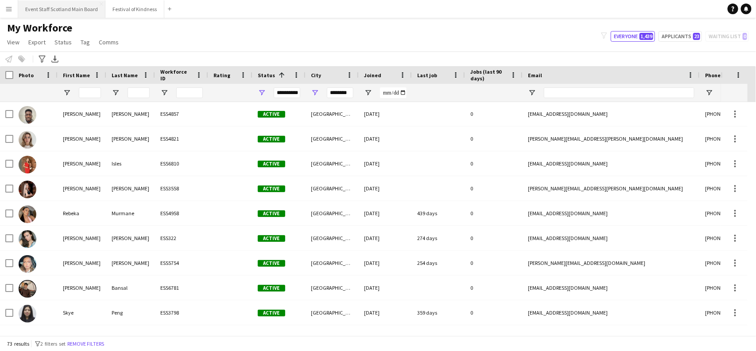
click at [74, 8] on button "Event Staff Scotland Main Board Close" at bounding box center [61, 8] width 87 height 17
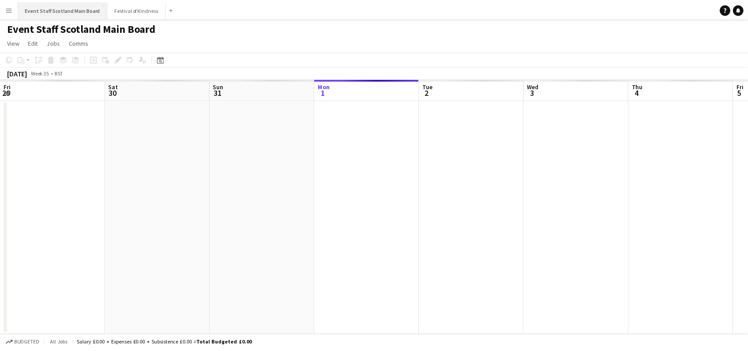
scroll to position [0, 211]
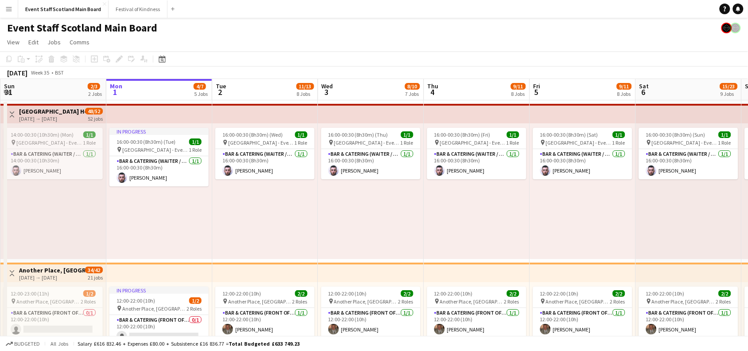
click at [12, 113] on app-icon "Toggle View" at bounding box center [12, 114] width 6 height 6
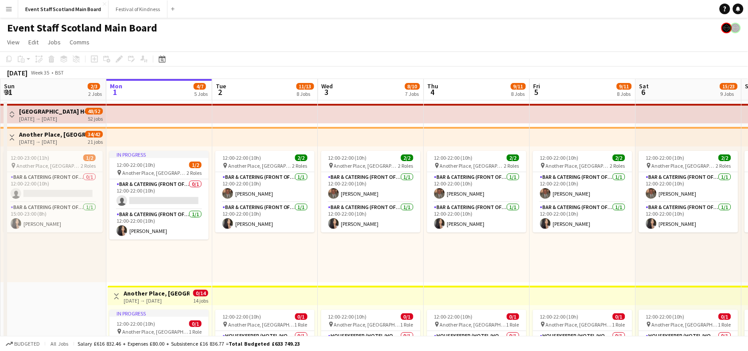
click at [12, 139] on app-icon "Toggle View" at bounding box center [12, 137] width 6 height 6
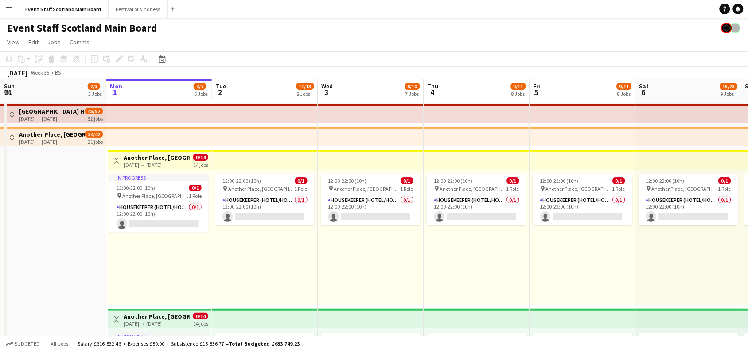
click at [117, 161] on app-icon "Toggle View" at bounding box center [116, 160] width 6 height 6
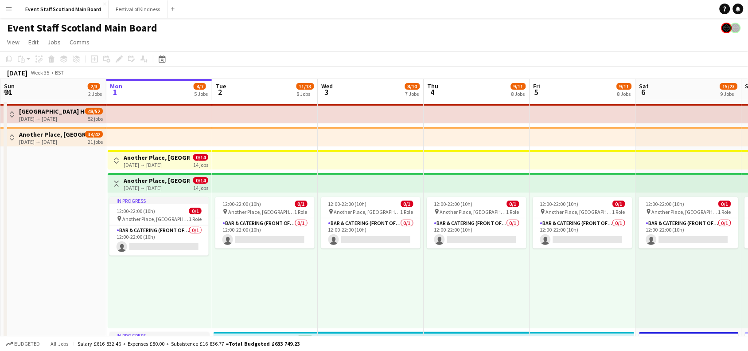
click at [117, 181] on app-icon "Toggle View" at bounding box center [116, 183] width 6 height 6
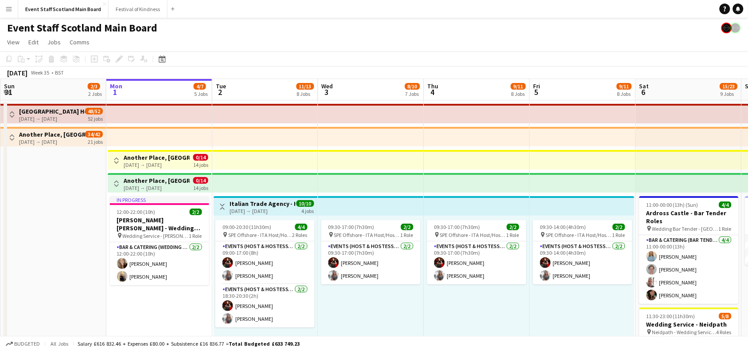
click at [219, 204] on app-icon "Toggle View" at bounding box center [222, 206] width 6 height 6
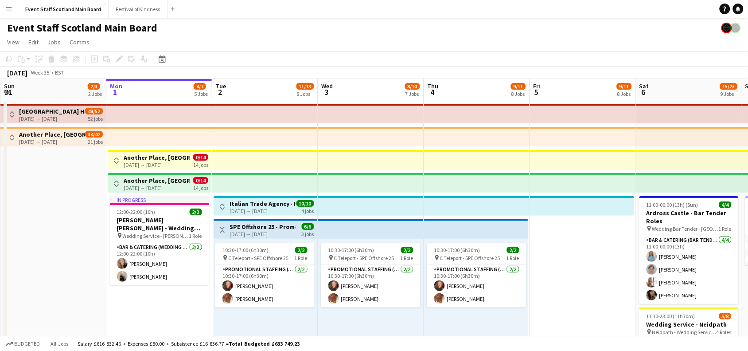
click at [223, 227] on app-icon "Toggle View" at bounding box center [222, 229] width 6 height 6
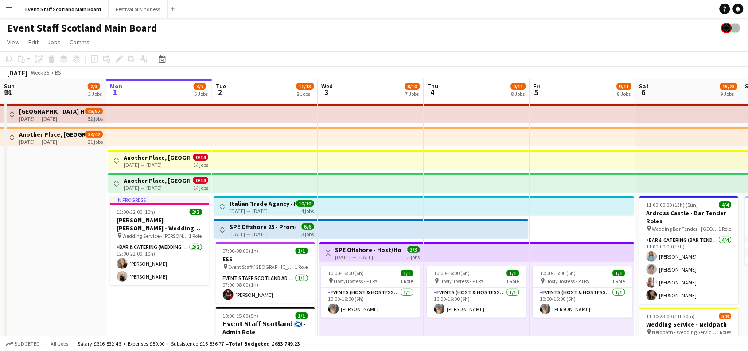
click at [324, 250] on button "Toggle View" at bounding box center [328, 252] width 11 height 11
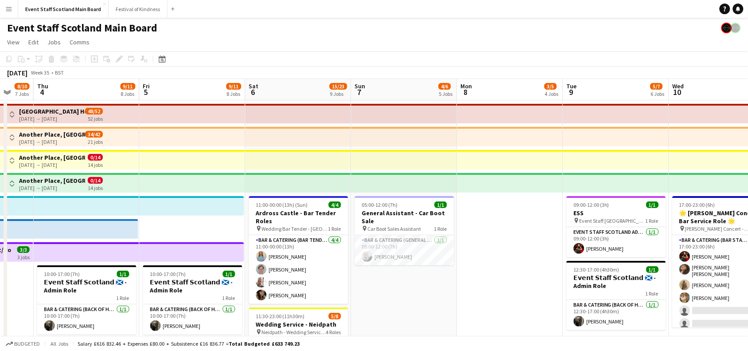
drag, startPoint x: 586, startPoint y: 229, endPoint x: 194, endPoint y: 262, distance: 393.5
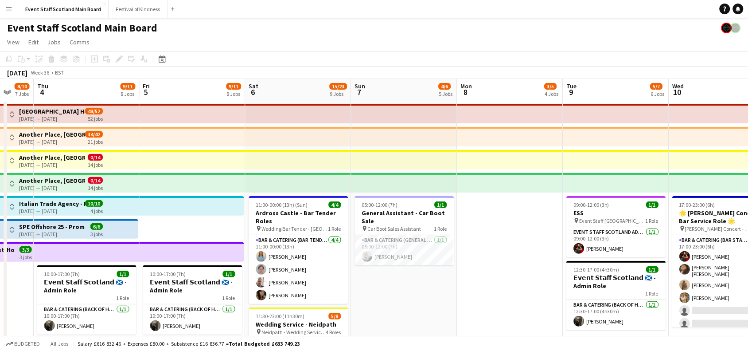
scroll to position [0, 392]
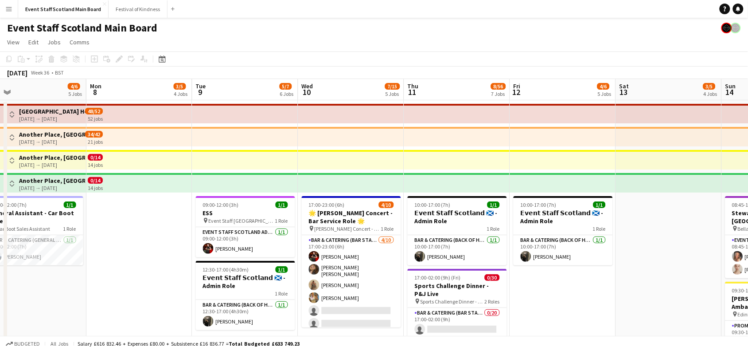
drag, startPoint x: 507, startPoint y: 280, endPoint x: 138, endPoint y: 320, distance: 371.3
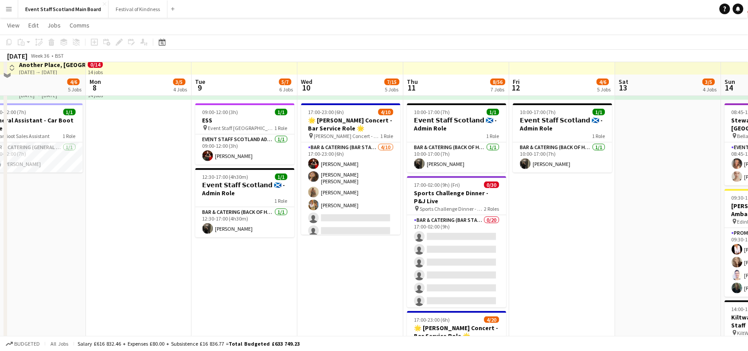
scroll to position [127, 0]
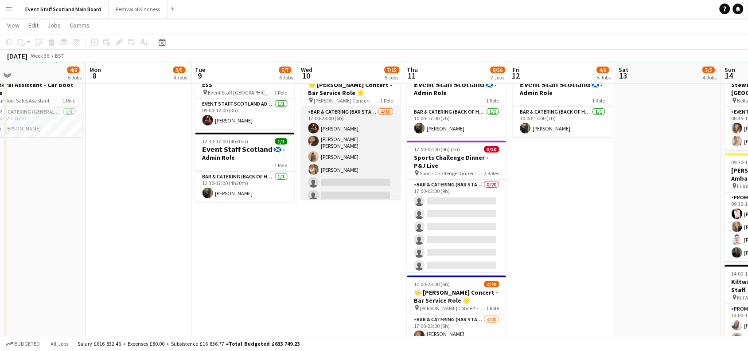
click at [355, 175] on app-card-role "Bar & Catering (Bar Staff) 4/10 17:00-23:00 (6h) Alexa Barbieri Amiee Joane Bre…" at bounding box center [350, 181] width 99 height 148
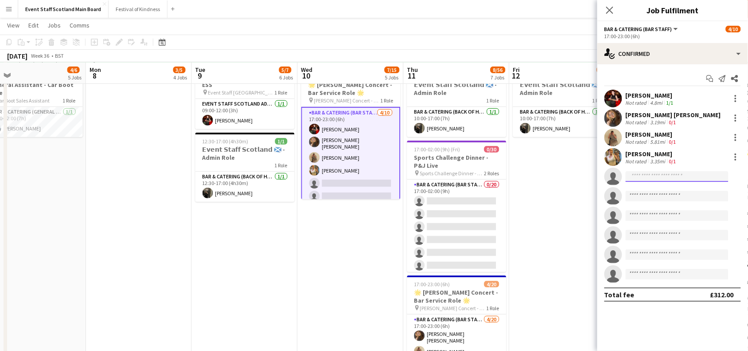
click at [670, 175] on input at bounding box center [677, 176] width 103 height 11
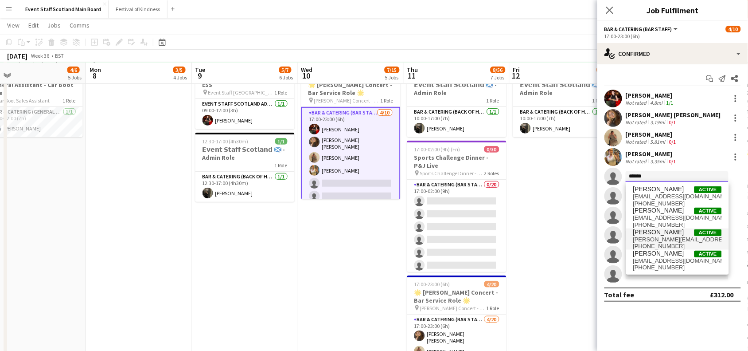
type input "******"
click at [652, 238] on span "[PERSON_NAME][EMAIL_ADDRESS][PERSON_NAME][DOMAIN_NAME]" at bounding box center [677, 239] width 89 height 7
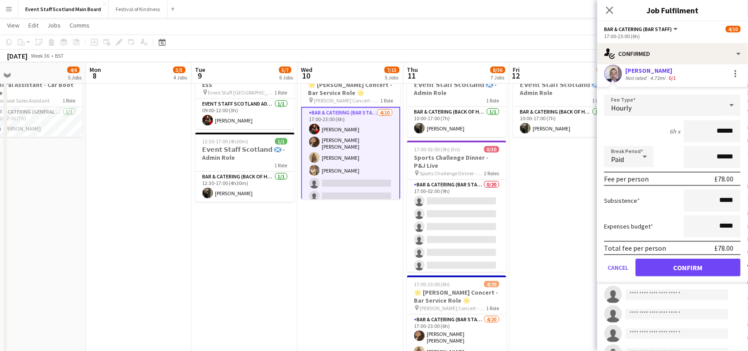
scroll to position [157, 0]
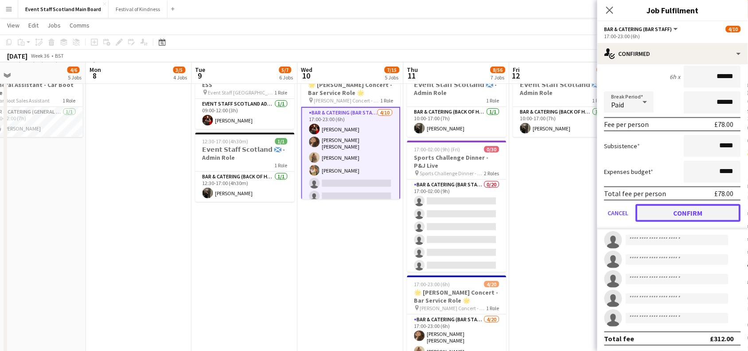
click at [720, 217] on button "Confirm" at bounding box center [688, 213] width 105 height 18
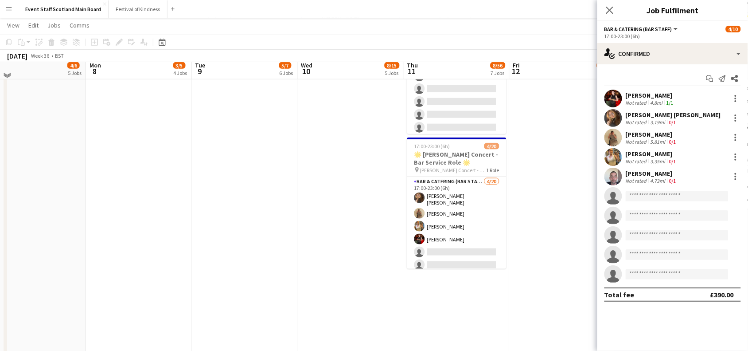
scroll to position [268, 0]
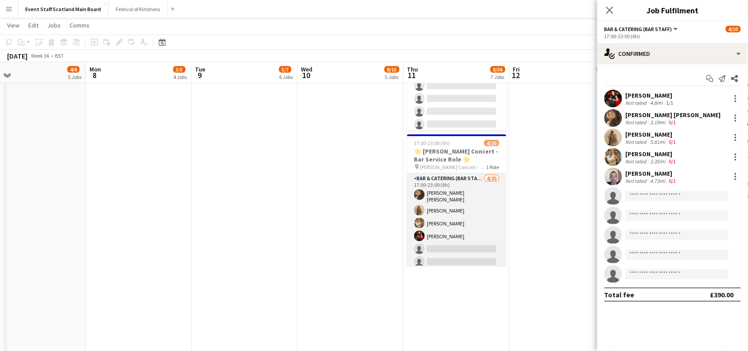
click at [451, 222] on app-card-role "Bar & Catering (Bar Staff) 4/20 17:00-23:00 (6h) Amiee Joane Brenyn Clark Suzan…" at bounding box center [456, 311] width 99 height 277
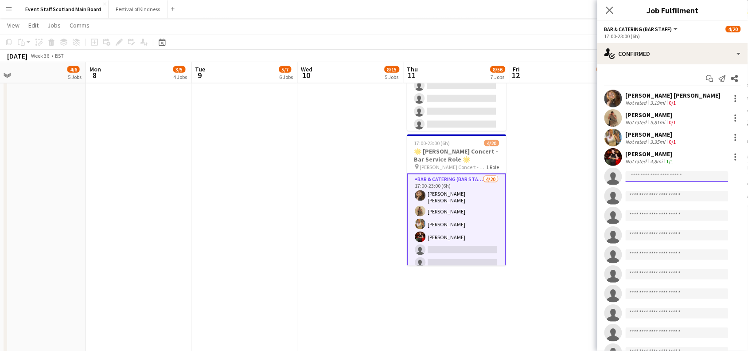
click at [661, 177] on input at bounding box center [677, 176] width 103 height 11
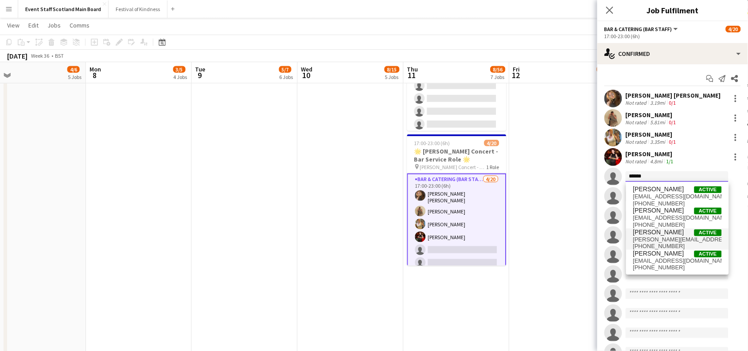
type input "******"
click at [661, 236] on span "[PERSON_NAME][EMAIL_ADDRESS][PERSON_NAME][DOMAIN_NAME]" at bounding box center [677, 239] width 89 height 7
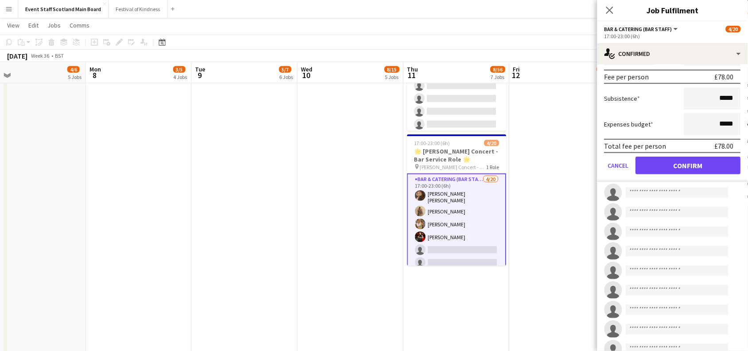
scroll to position [206, 0]
click at [705, 158] on button "Confirm" at bounding box center [688, 164] width 105 height 18
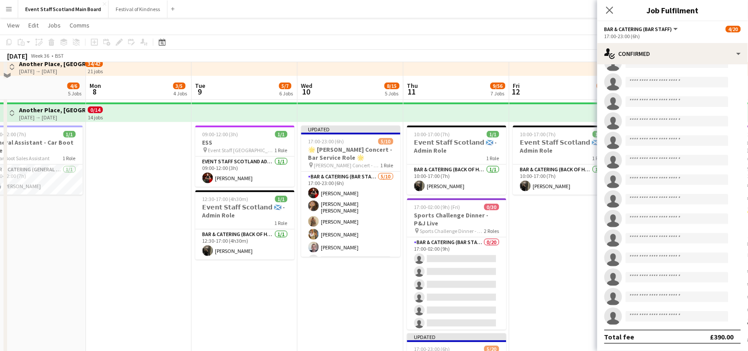
scroll to position [97, 0]
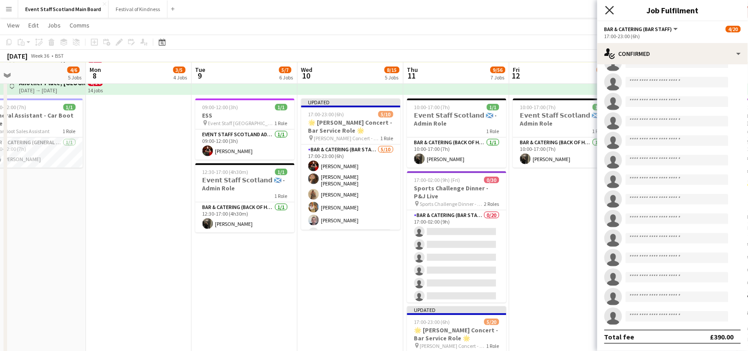
click at [612, 9] on icon at bounding box center [609, 10] width 8 height 8
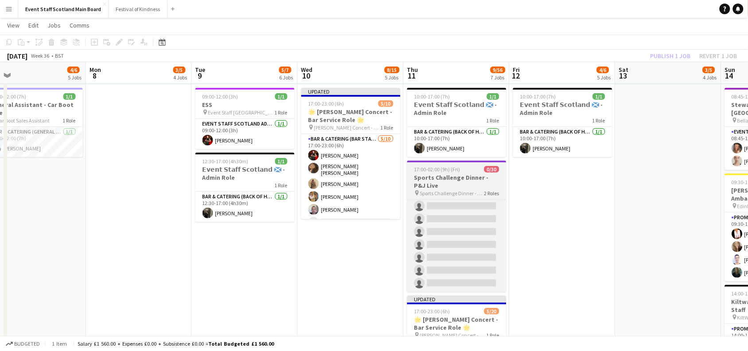
scroll to position [0, 0]
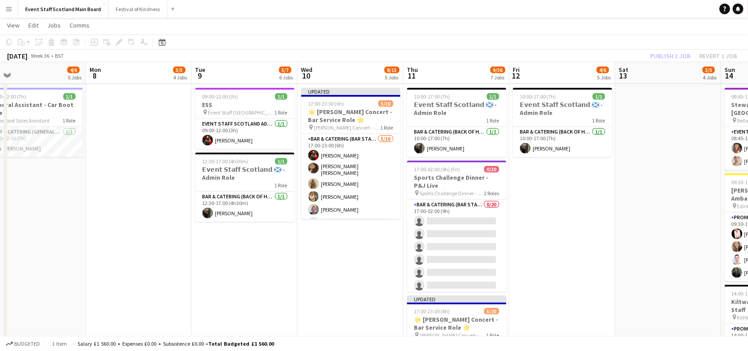
click at [665, 57] on div "Publish 1 job Revert 1 job" at bounding box center [694, 56] width 108 height 12
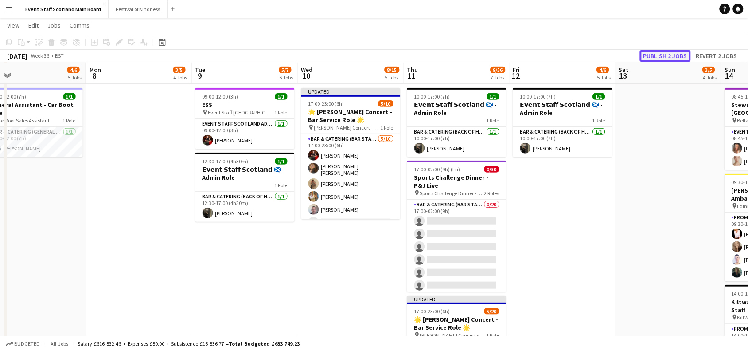
click at [665, 57] on button "Publish 2 jobs" at bounding box center [665, 56] width 51 height 12
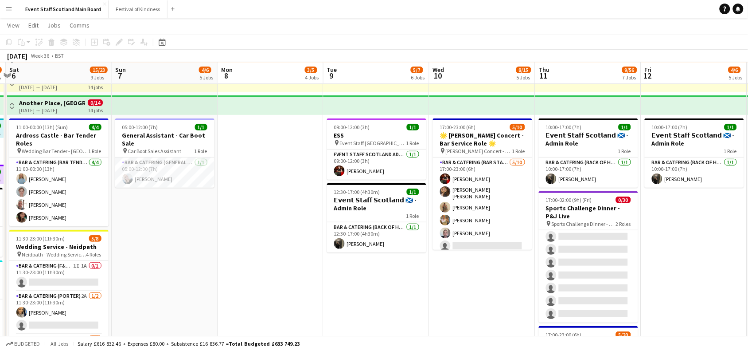
scroll to position [0, 208]
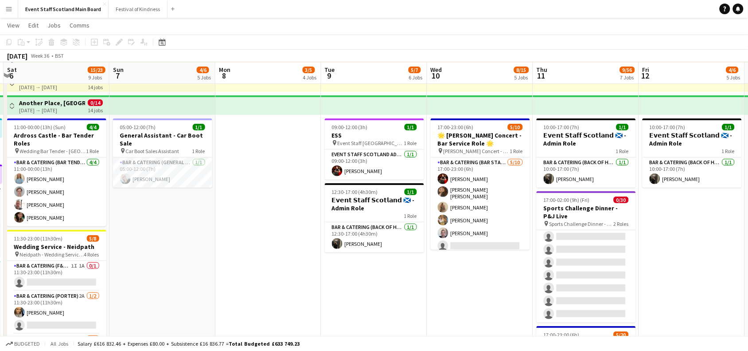
drag, startPoint x: 88, startPoint y: 257, endPoint x: 218, endPoint y: 260, distance: 129.9
click at [218, 260] on app-calendar-viewport "Thu 4 9/11 8 Jobs Fri 5 9/11 8 Jobs Sat 6 15/23 9 Jobs Sun 7 4/6 5 Jobs Mon 8 3…" at bounding box center [374, 299] width 748 height 682
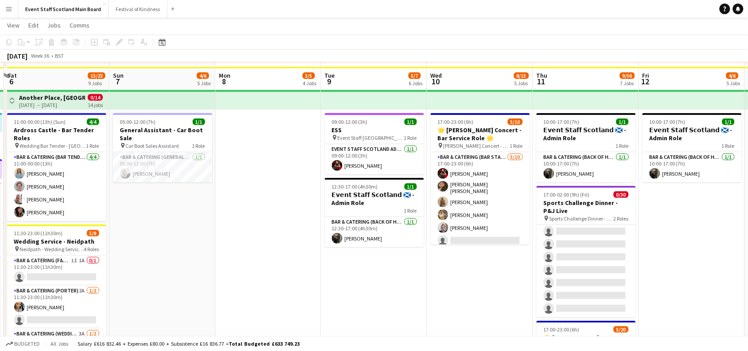
scroll to position [89, 0]
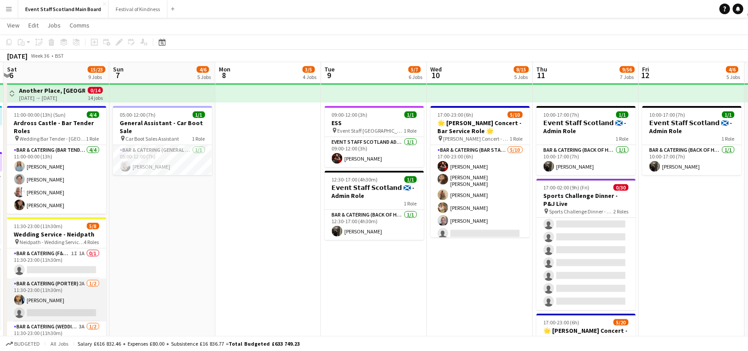
click at [80, 300] on app-card-role "Bar & Catering (Porter) 2A 1/2 11:30-23:00 (11h30m) Natasha Finnie single-neutr…" at bounding box center [56, 299] width 99 height 43
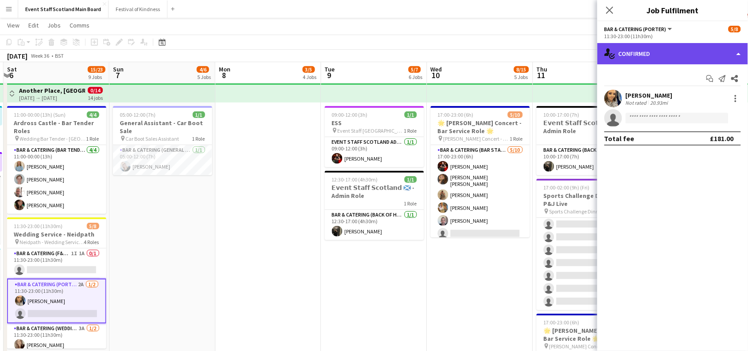
click at [716, 61] on div "single-neutral-actions-check-2 Confirmed" at bounding box center [672, 53] width 151 height 21
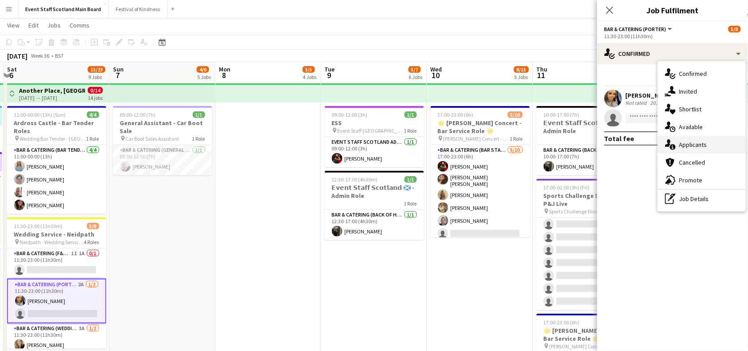
click at [705, 145] on div "single-neutral-actions-information Applicants" at bounding box center [702, 145] width 88 height 18
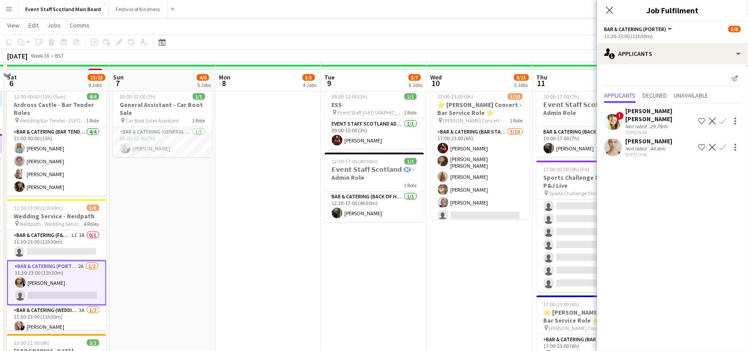
scroll to position [86, 0]
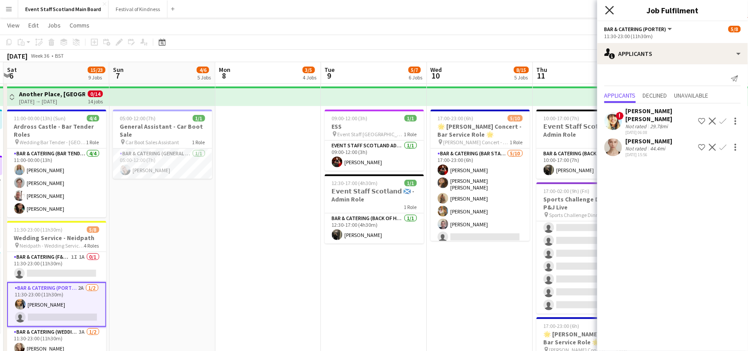
click at [610, 9] on icon "Close pop-in" at bounding box center [609, 10] width 8 height 8
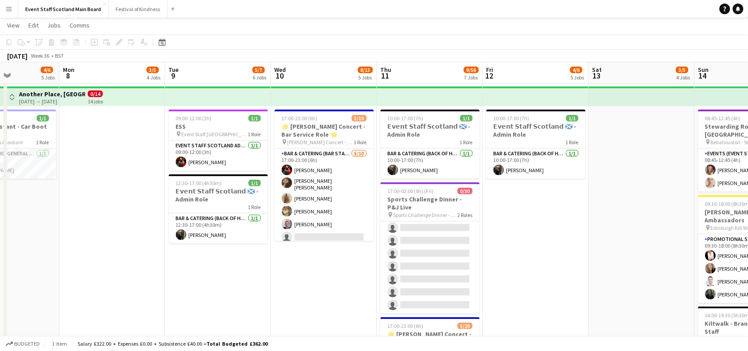
scroll to position [0, 371]
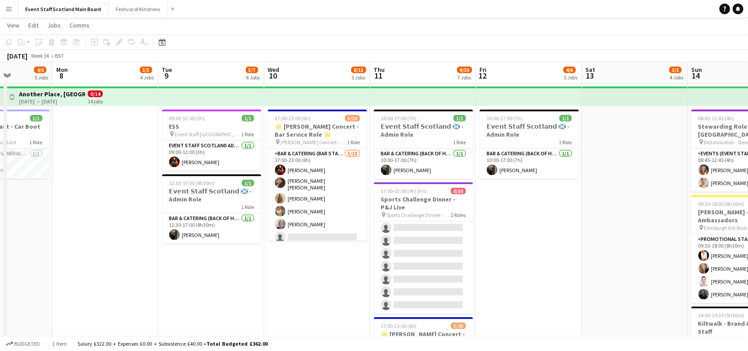
drag, startPoint x: 670, startPoint y: 224, endPoint x: 508, endPoint y: 239, distance: 163.3
click at [508, 239] on app-calendar-viewport "Thu 4 9/11 8 Jobs Fri 5 9/11 8 Jobs Sat 6 15/23 9 Jobs Sun 7 4/6 5 Jobs Mon 8 3…" at bounding box center [374, 290] width 748 height 682
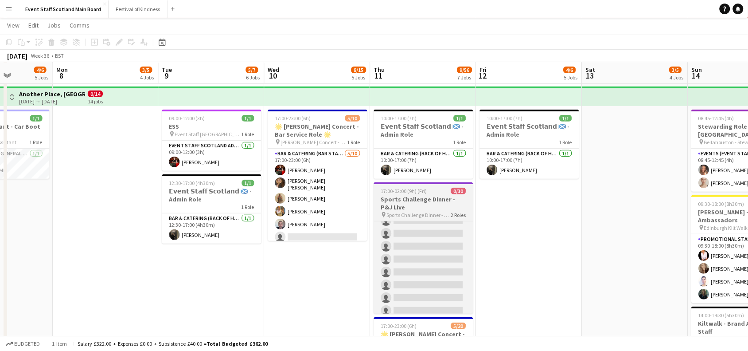
scroll to position [0, 0]
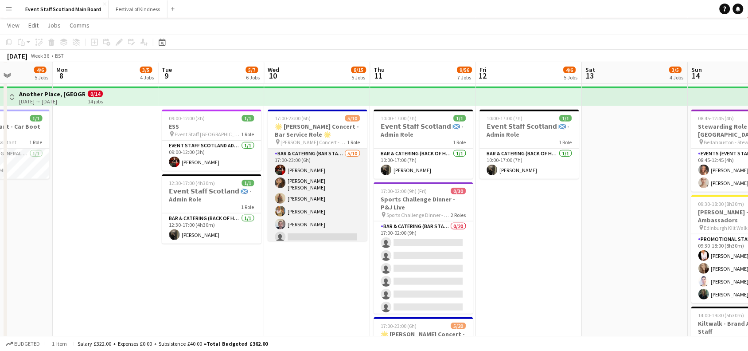
click at [317, 226] on app-card-role "Bar & Catering (Bar Staff) 5/10 17:00-23:00 (6h) Alexa Barbieri Amiee Joane Bre…" at bounding box center [317, 222] width 99 height 148
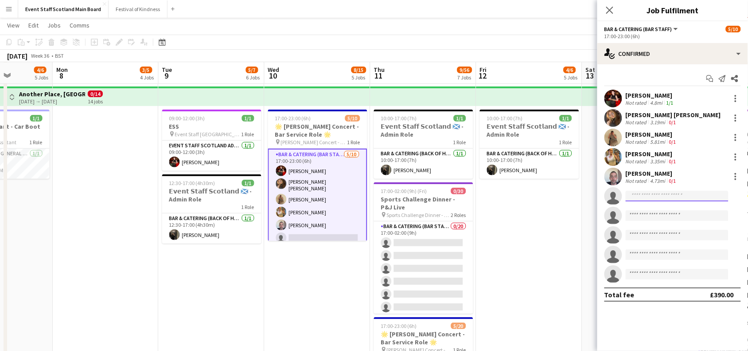
click at [677, 191] on input at bounding box center [677, 196] width 103 height 11
type input "******"
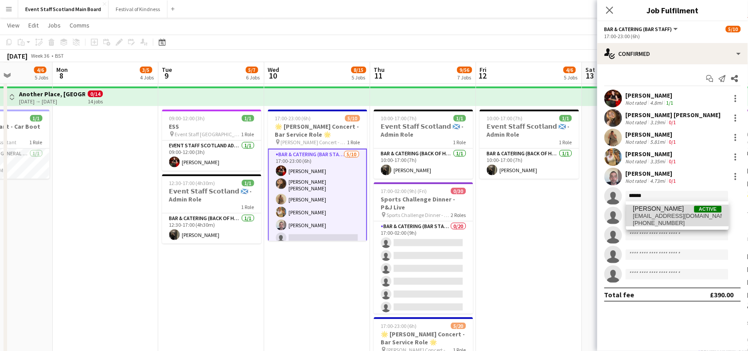
click at [672, 213] on span "hopewllmsn@icloud.com" at bounding box center [677, 215] width 89 height 7
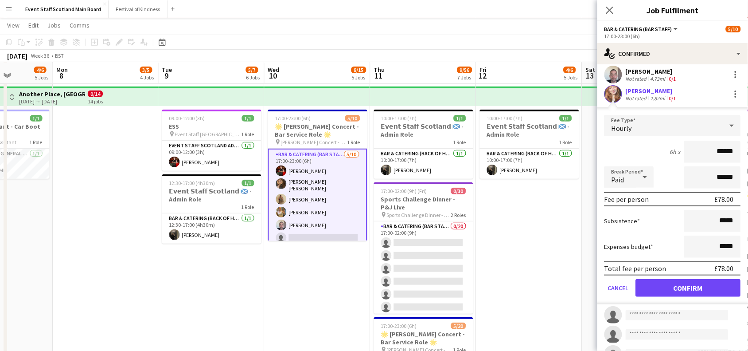
scroll to position [152, 0]
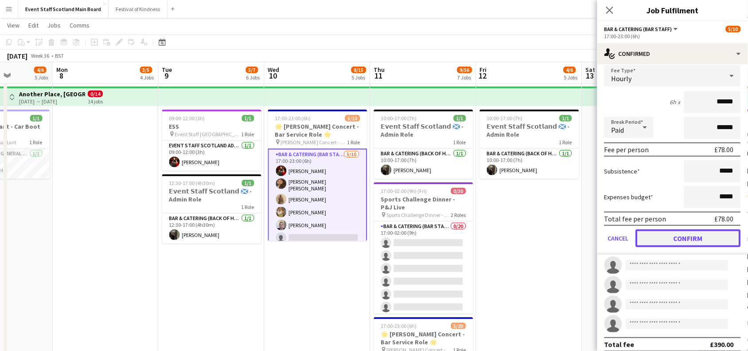
click at [707, 233] on button "Confirm" at bounding box center [688, 238] width 105 height 18
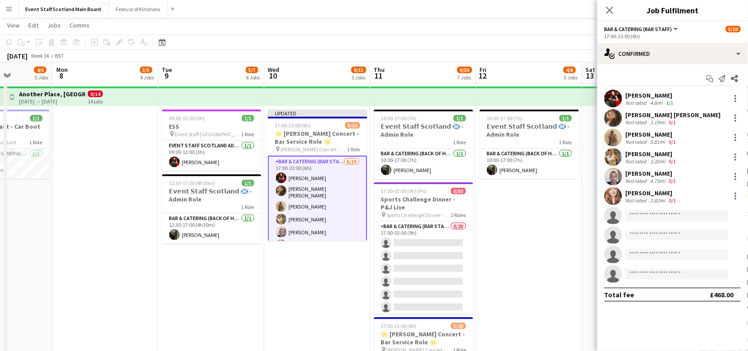
scroll to position [0, 0]
click at [646, 220] on input at bounding box center [677, 215] width 103 height 11
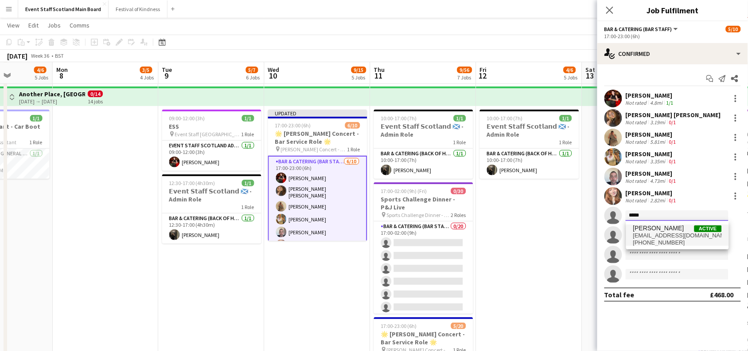
type input "*****"
click at [659, 234] on span "[EMAIL_ADDRESS][DOMAIN_NAME]" at bounding box center [677, 235] width 89 height 7
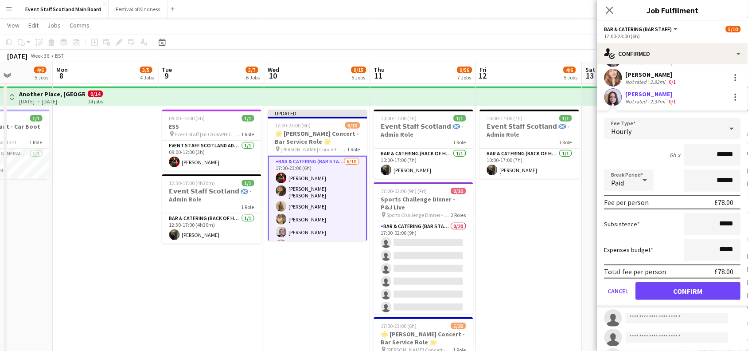
scroll to position [157, 0]
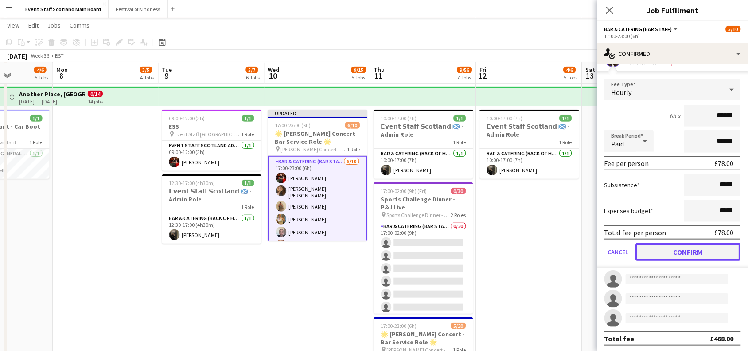
click at [708, 246] on button "Confirm" at bounding box center [688, 252] width 105 height 18
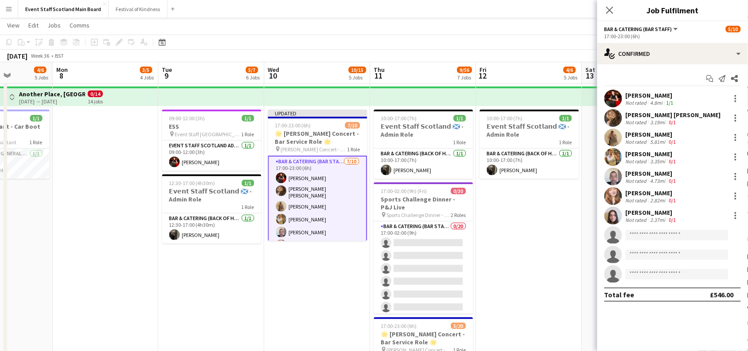
scroll to position [0, 0]
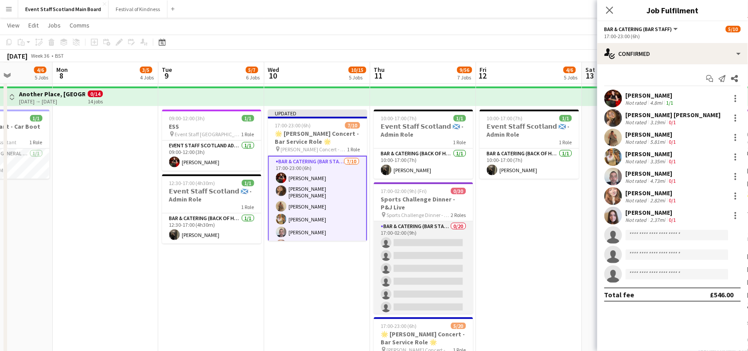
click at [443, 258] on app-card-role "Bar & Catering (Bar Staff) 0/20 17:00-02:00 (9h) single-neutral-actions single-…" at bounding box center [423, 358] width 99 height 274
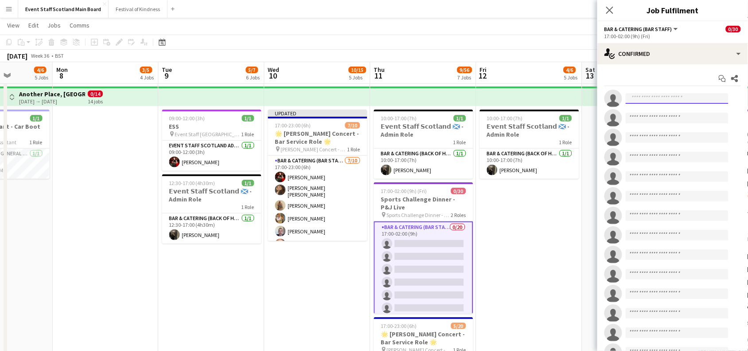
click at [679, 95] on input at bounding box center [677, 98] width 103 height 11
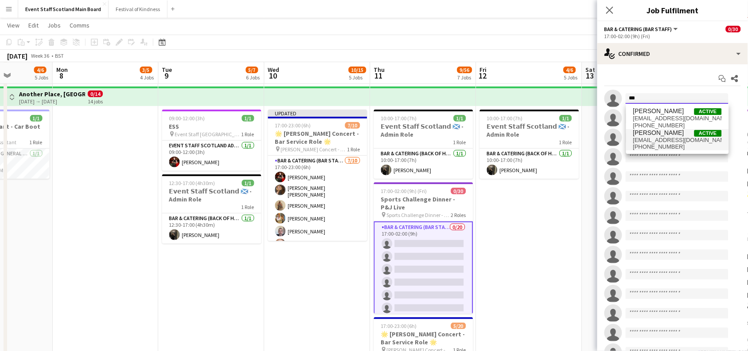
type input "***"
click at [681, 136] on span "hopewllmsn@icloud.com" at bounding box center [677, 139] width 89 height 7
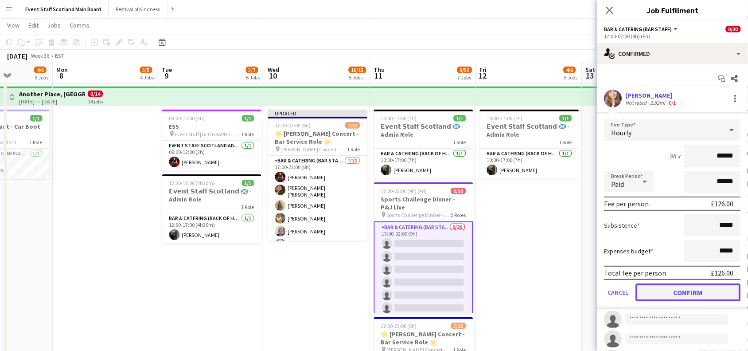
click at [657, 289] on button "Confirm" at bounding box center [688, 292] width 105 height 18
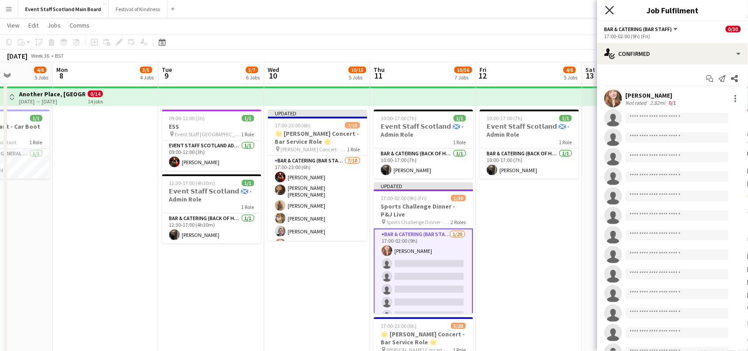
click at [608, 8] on icon "Close pop-in" at bounding box center [609, 10] width 8 height 8
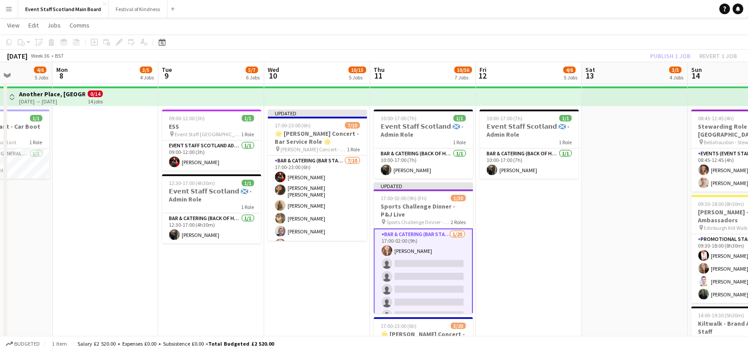
click at [718, 55] on div "Publish 1 job Revert 1 job" at bounding box center [694, 56] width 108 height 12
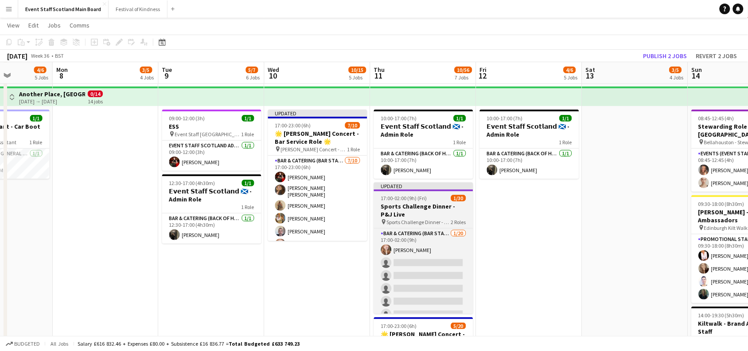
click at [455, 195] on span "1/30" at bounding box center [458, 198] width 15 height 7
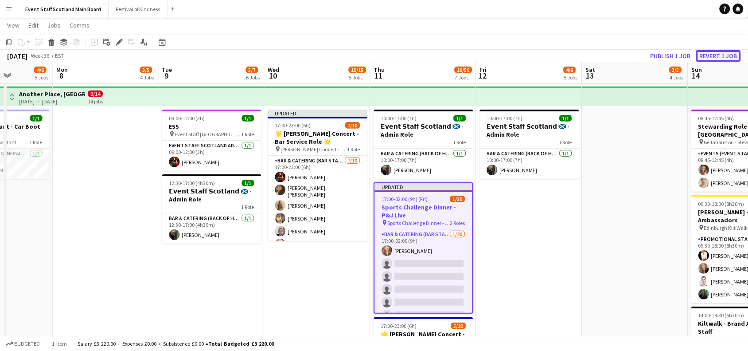
click at [723, 55] on button "Revert 1 job" at bounding box center [718, 56] width 45 height 12
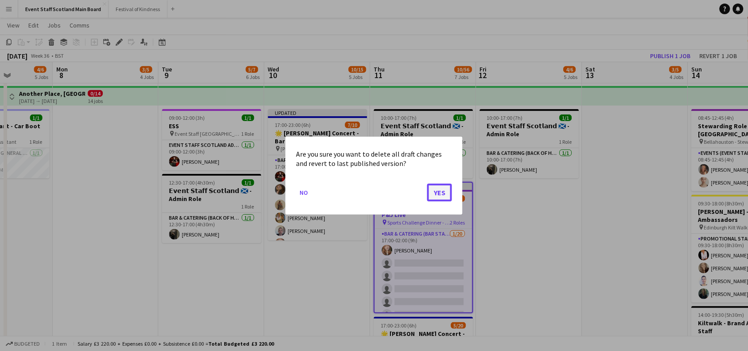
click at [433, 186] on button "Yes" at bounding box center [439, 192] width 25 height 18
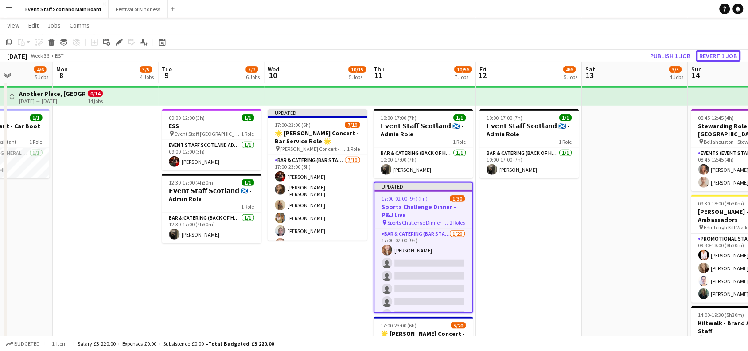
scroll to position [86, 0]
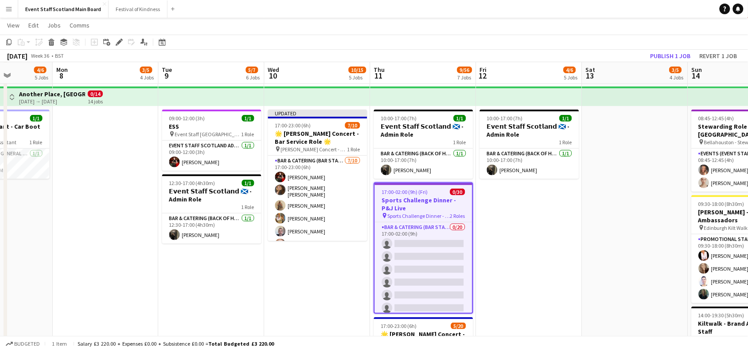
click at [324, 292] on app-date-cell "Updated 17:00-23:00 (6h) 7/10 🌟 Lewis Capaldi Concert - Bar Service Role 🌟 pin …" at bounding box center [318, 322] width 106 height 617
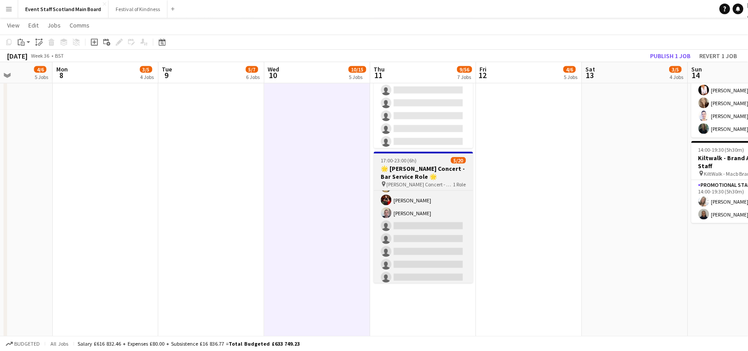
scroll to position [36, 0]
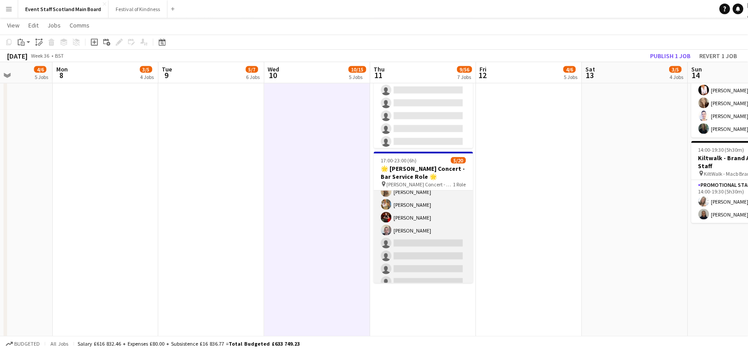
click at [425, 246] on app-card-role "Bar & Catering (Bar Staff) 5/20 17:00-23:00 (6h) Amiee Joane Brenyn Clark Suzan…" at bounding box center [423, 293] width 99 height 277
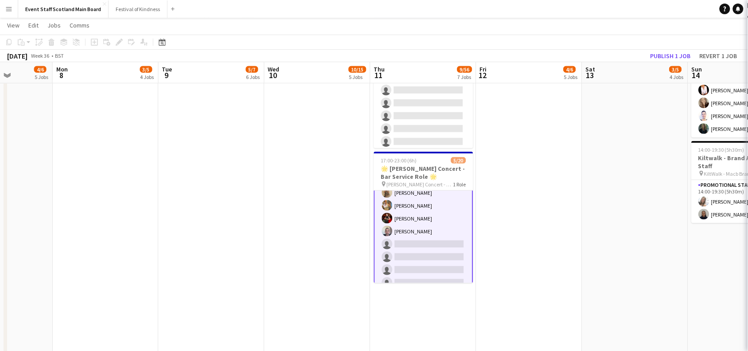
scroll to position [36, 0]
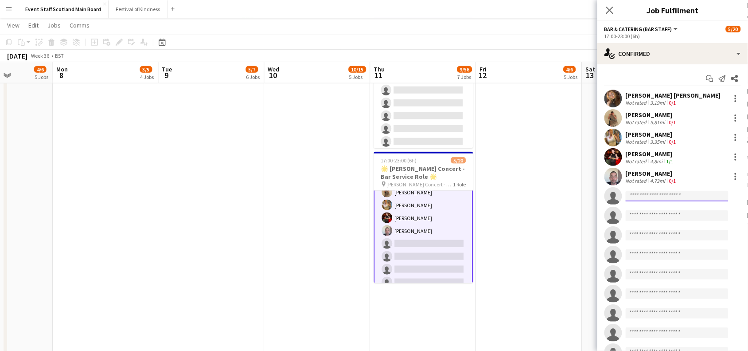
click at [646, 194] on input at bounding box center [677, 196] width 103 height 11
type input "*******"
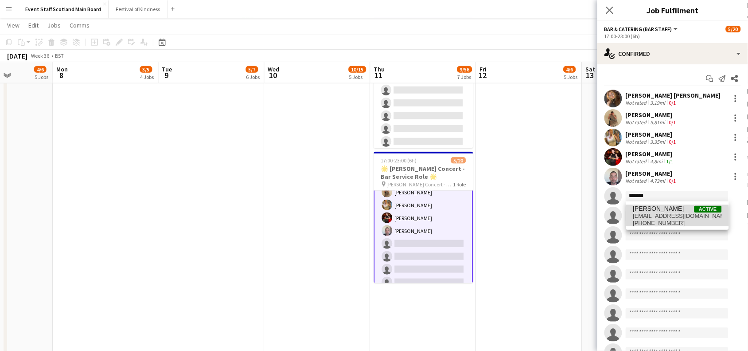
click at [656, 218] on span "[EMAIL_ADDRESS][DOMAIN_NAME]" at bounding box center [677, 215] width 89 height 7
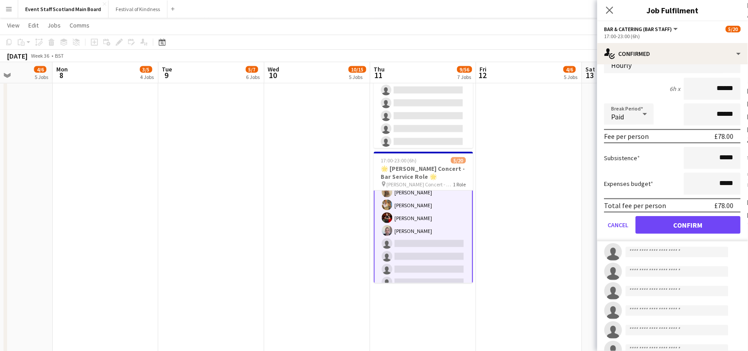
scroll to position [162, 0]
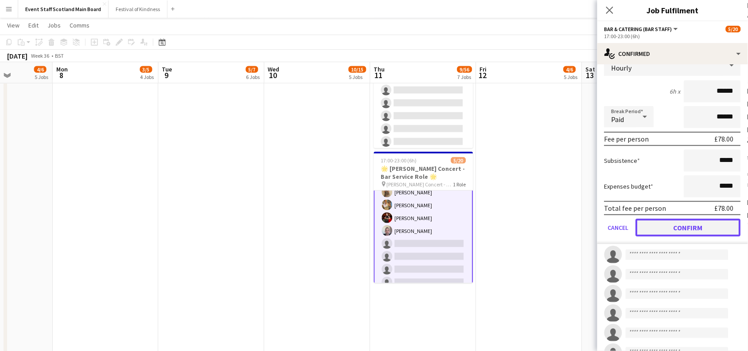
click at [709, 222] on button "Confirm" at bounding box center [688, 227] width 105 height 18
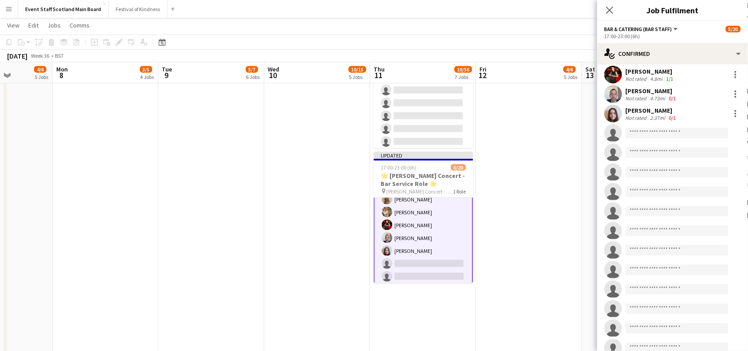
scroll to position [81, 0]
click at [700, 132] on input at bounding box center [677, 134] width 103 height 11
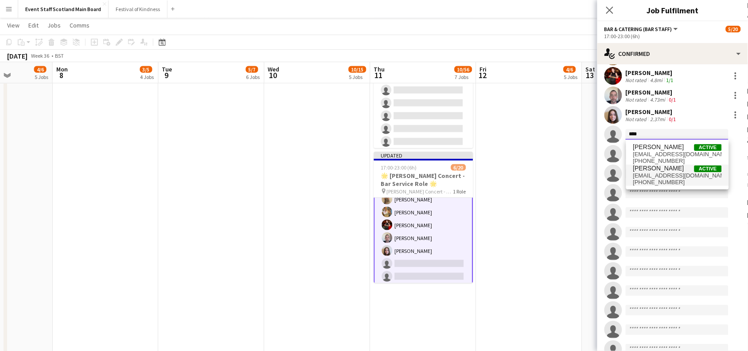
type input "****"
click at [677, 174] on span "hopewllmsn@icloud.com" at bounding box center [677, 175] width 89 height 7
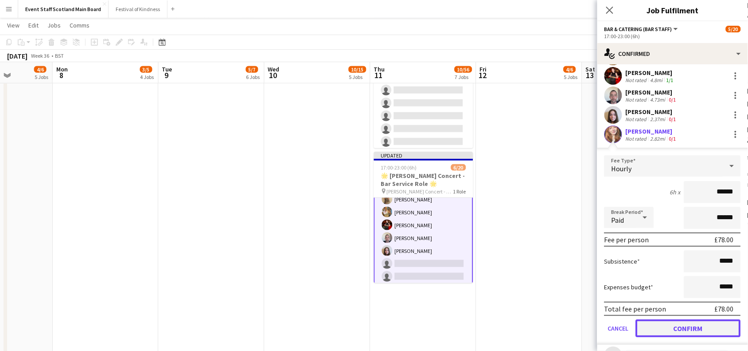
click at [658, 329] on button "Confirm" at bounding box center [688, 328] width 105 height 18
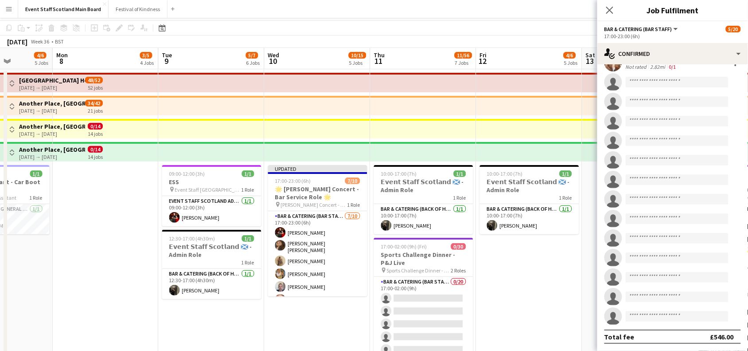
scroll to position [0, 0]
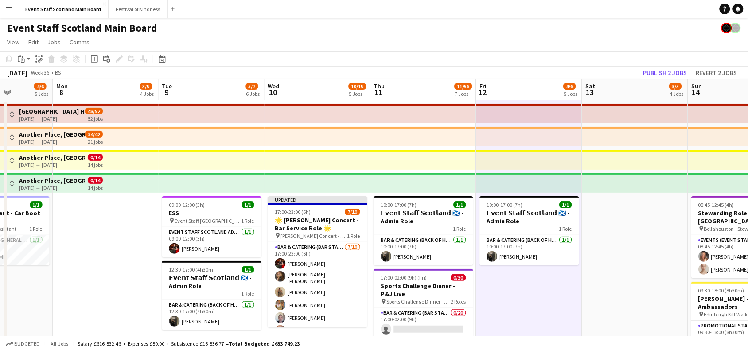
scroll to position [36, 0]
click at [672, 72] on button "Publish 2 jobs" at bounding box center [665, 73] width 51 height 12
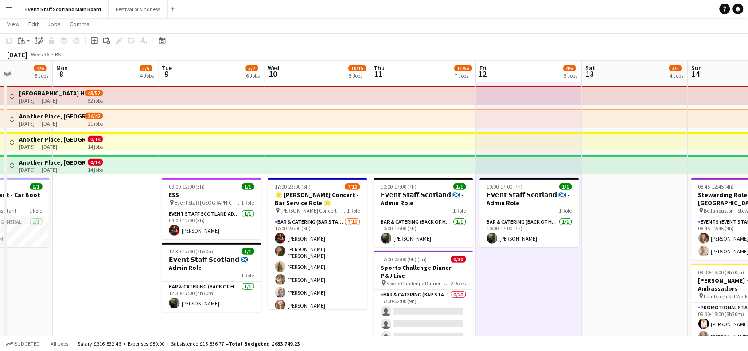
scroll to position [0, 0]
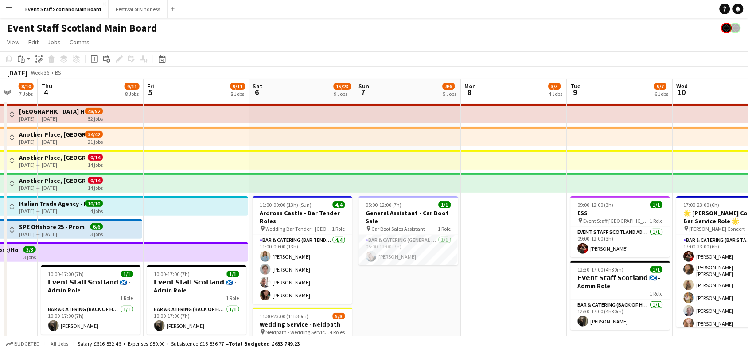
drag, startPoint x: 114, startPoint y: 246, endPoint x: 522, endPoint y: 242, distance: 407.7
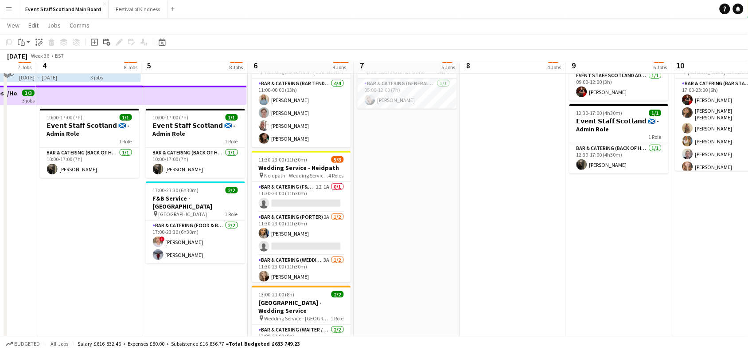
scroll to position [159, 0]
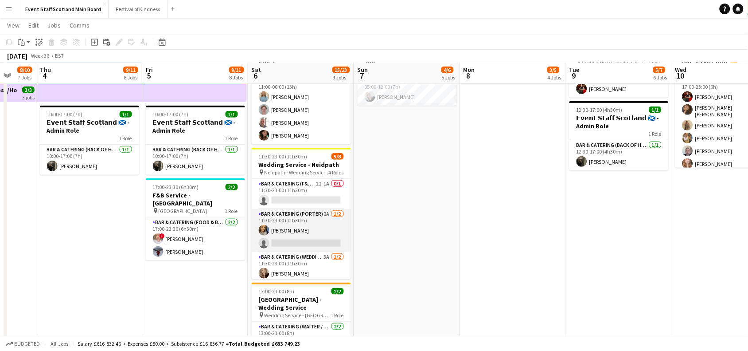
click at [301, 238] on app-card-role "Bar & Catering (Porter) 2A 1/2 11:30-23:00 (11h30m) Natasha Finnie single-neutr…" at bounding box center [301, 230] width 99 height 43
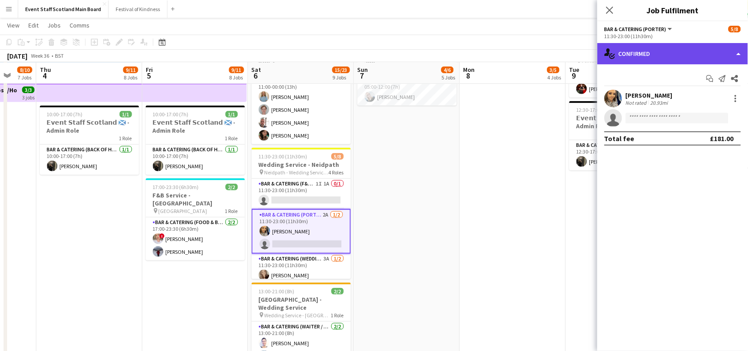
click at [676, 55] on div "single-neutral-actions-check-2 Confirmed" at bounding box center [672, 53] width 151 height 21
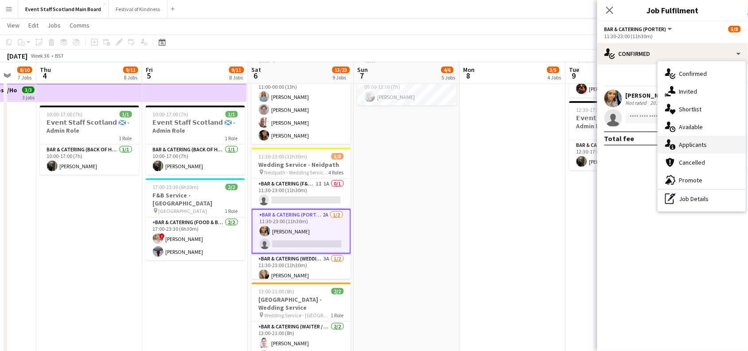
click at [694, 144] on div "single-neutral-actions-information Applicants" at bounding box center [702, 145] width 88 height 18
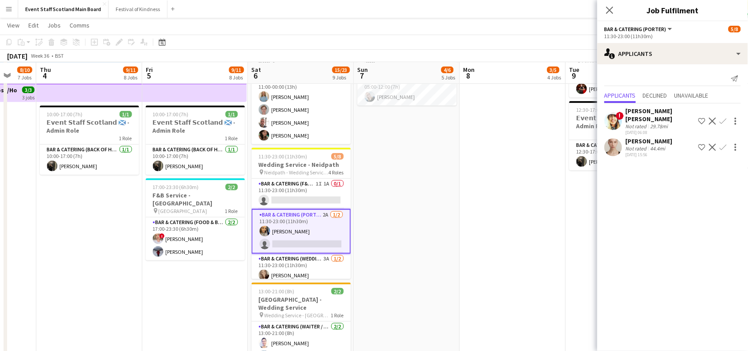
click at [723, 144] on app-icon "Confirm" at bounding box center [723, 147] width 7 height 7
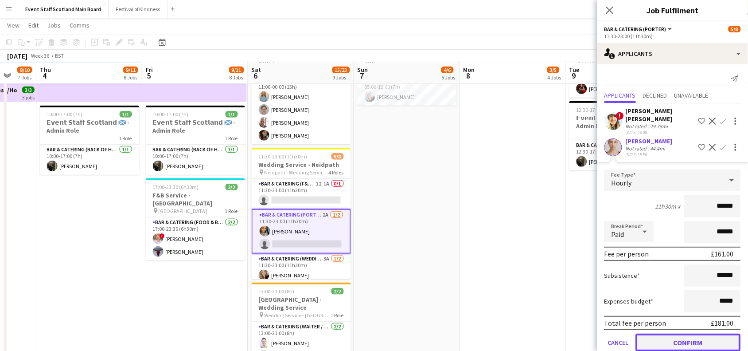
click at [667, 333] on button "Confirm" at bounding box center [688, 342] width 105 height 18
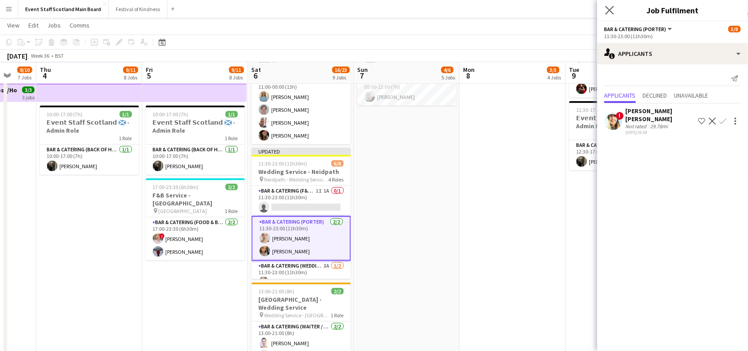
click at [612, 15] on app-icon "Close pop-in" at bounding box center [610, 10] width 13 height 13
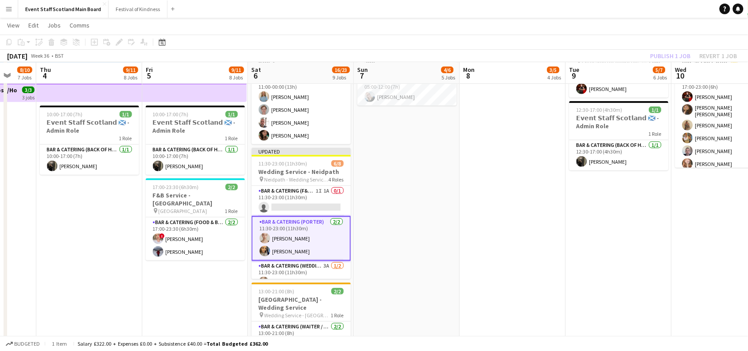
click at [670, 55] on div "Publish 1 job Revert 1 job" at bounding box center [694, 56] width 108 height 12
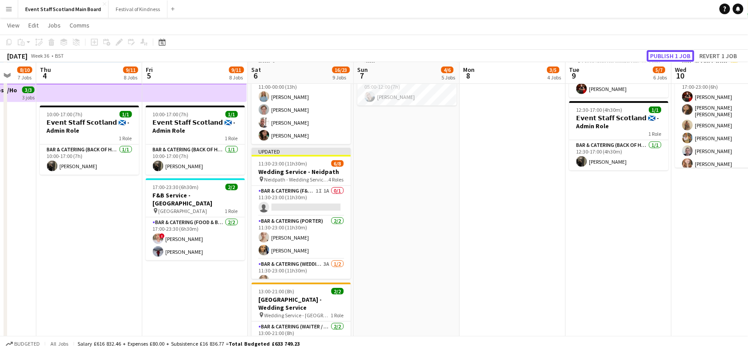
click at [670, 55] on button "Publish 1 job" at bounding box center [670, 56] width 47 height 12
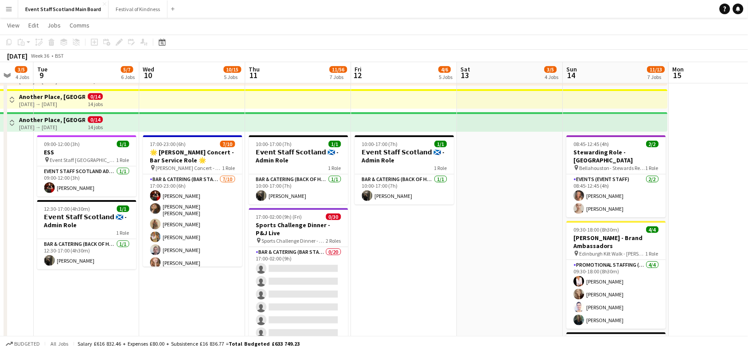
scroll to position [0, 298]
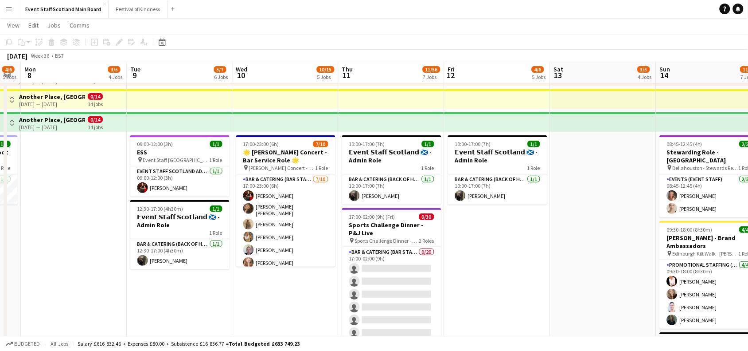
drag, startPoint x: 696, startPoint y: 296, endPoint x: 256, endPoint y: 285, distance: 440.2
click at [256, 285] on app-calendar-viewport "Fri 5 9/11 8 Jobs Sat 6 16/23 9 Jobs Sun 7 4/6 5 Jobs Mon 8 3/5 4 Jobs Tue 9 5/…" at bounding box center [374, 316] width 748 height 682
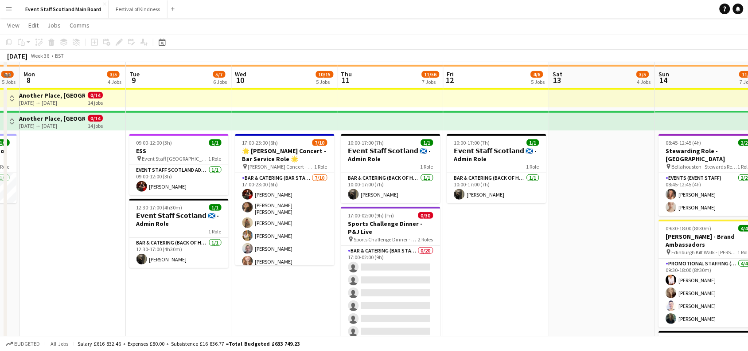
scroll to position [70, 0]
